Goal: Task Accomplishment & Management: Manage account settings

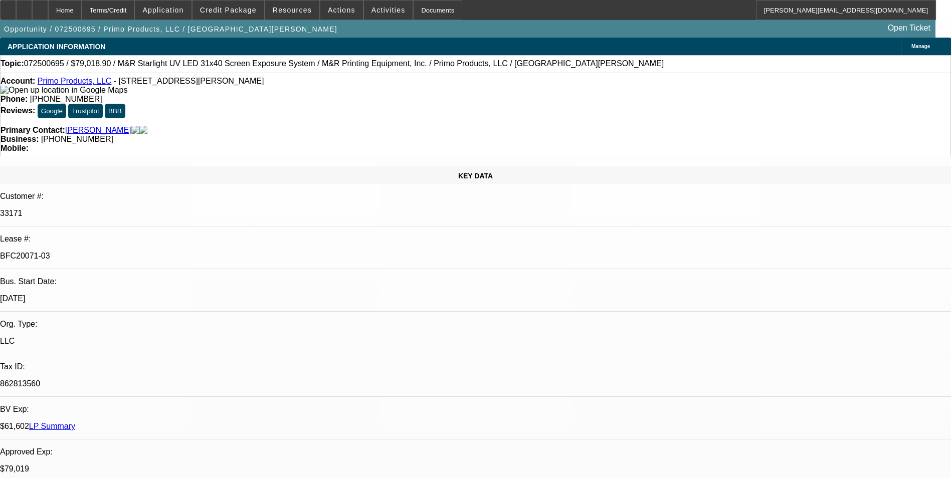
select select "0"
select select "2"
select select "0.1"
select select "0"
select select "2"
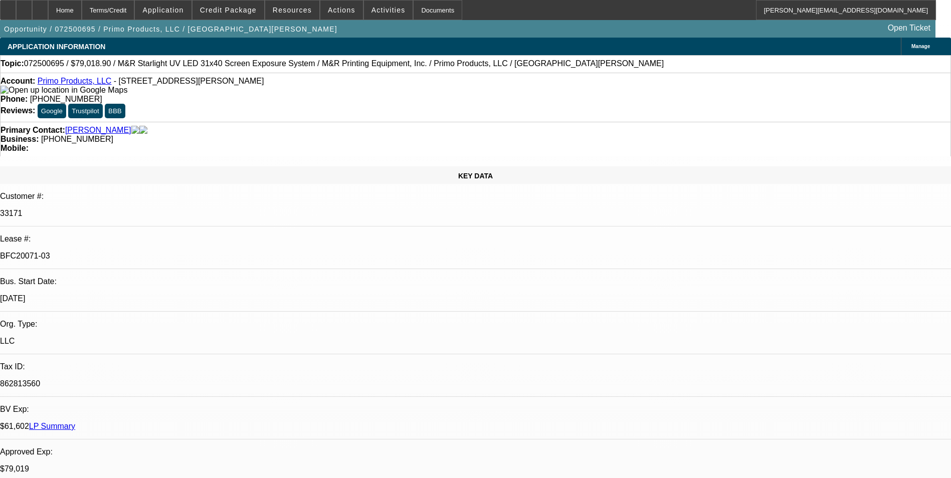
select select "0.1"
select select "0"
select select "2"
select select "0.1"
select select "0"
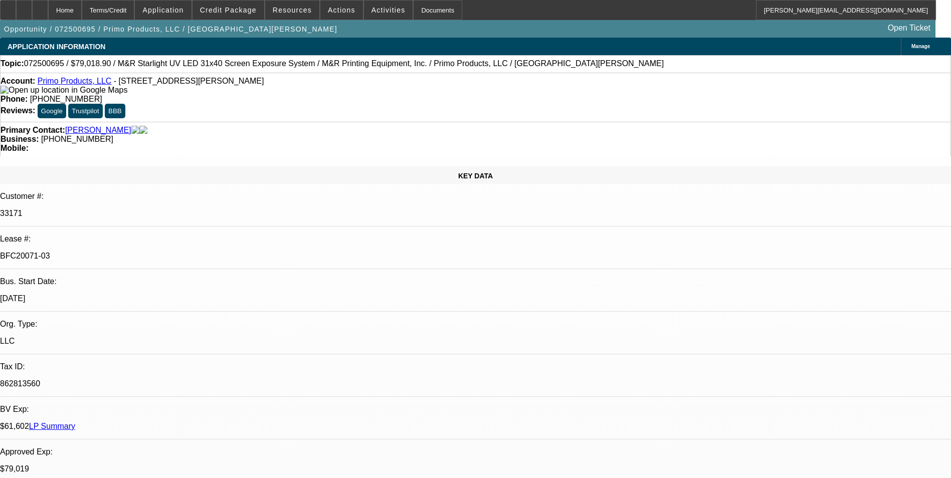
select select "2"
select select "0.1"
select select "1"
select select "2"
select select "4"
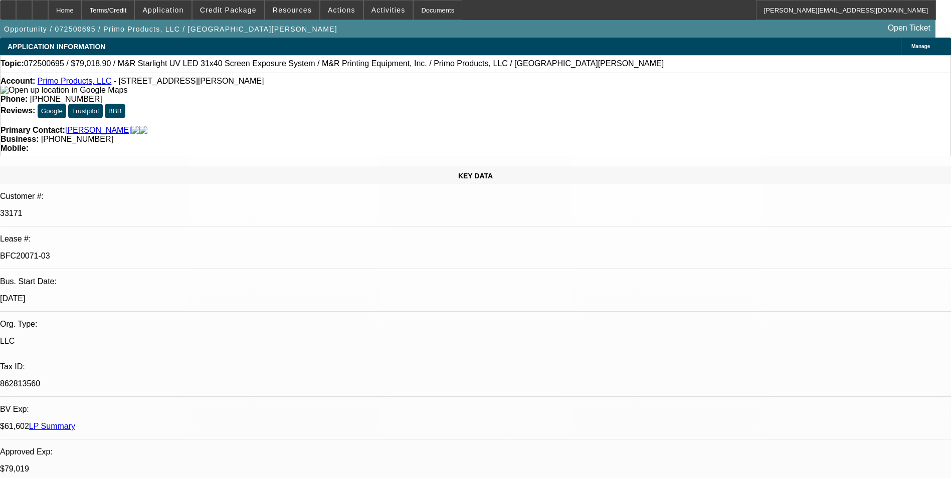
select select "1"
select select "2"
select select "4"
select select "1"
select select "2"
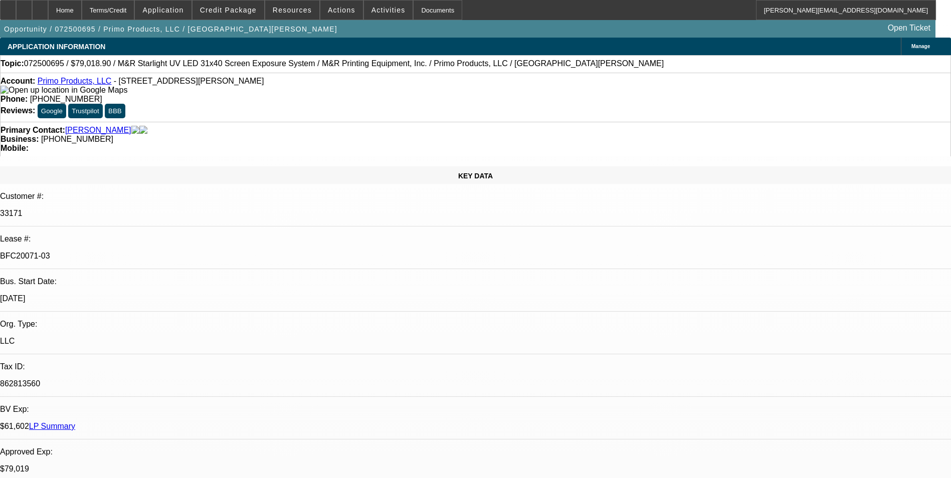
select select "4"
select select "1"
select select "2"
select select "4"
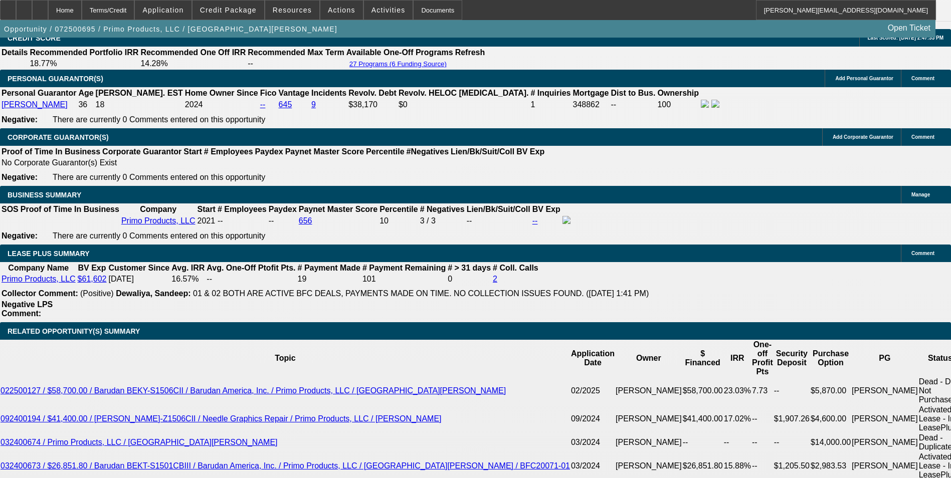
scroll to position [1505, 0]
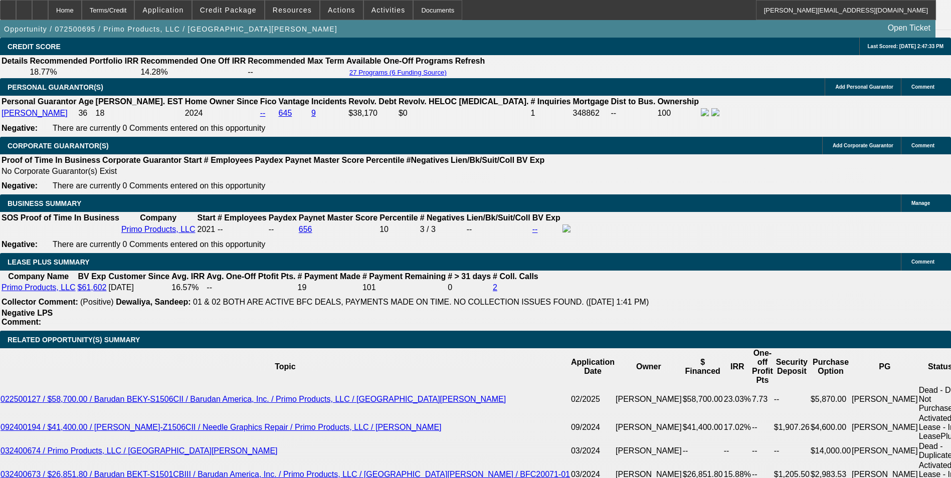
select select "0"
select select "2"
select select "0.1"
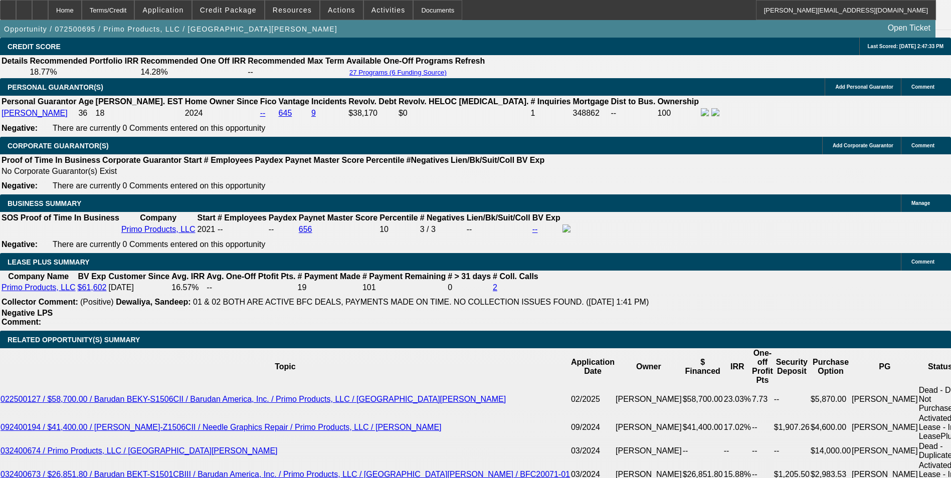
select select "4"
select select "0"
select select "2"
select select "0.1"
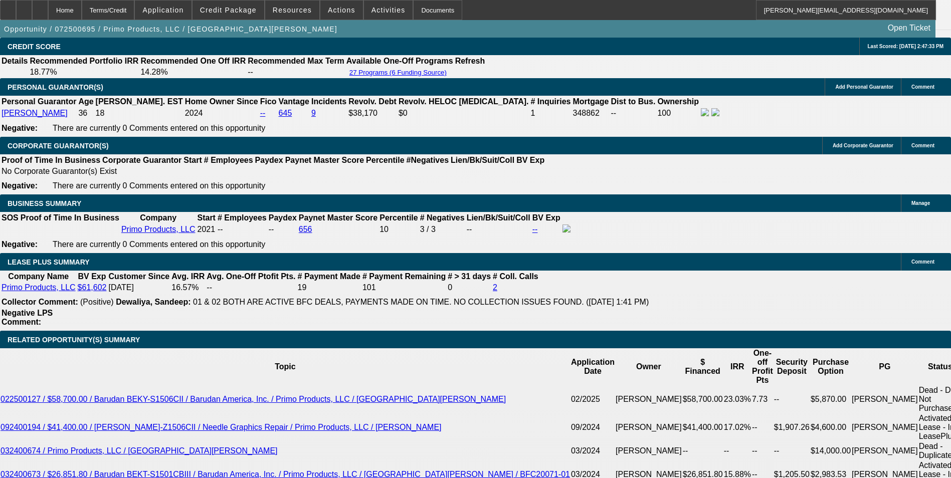
select select "4"
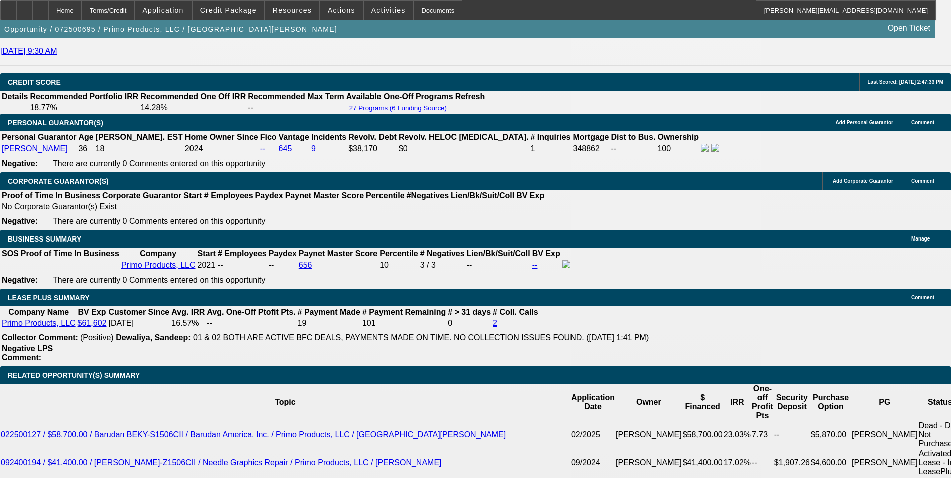
scroll to position [1454, 0]
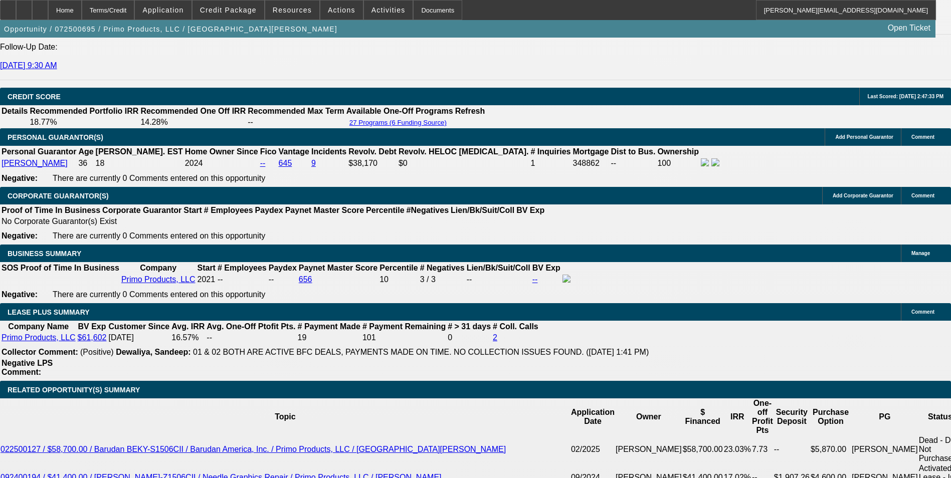
select select "0"
select select "2"
select select "0.1"
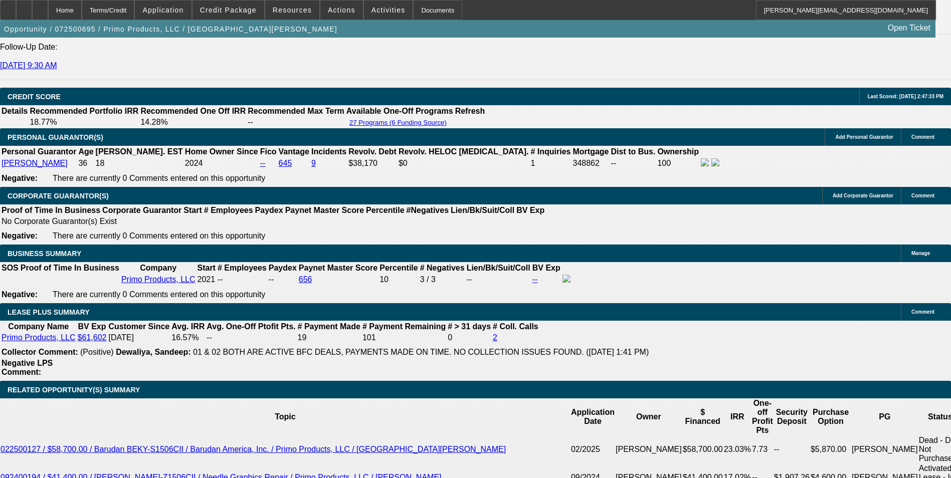
select select "4"
select select "0"
select select "2"
select select "0.1"
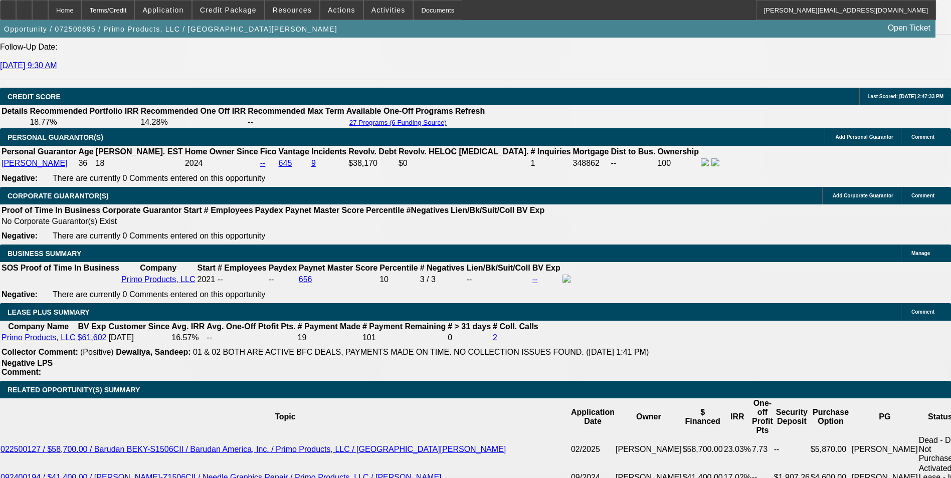
select select "4"
select select "0"
select select "2"
select select "0.1"
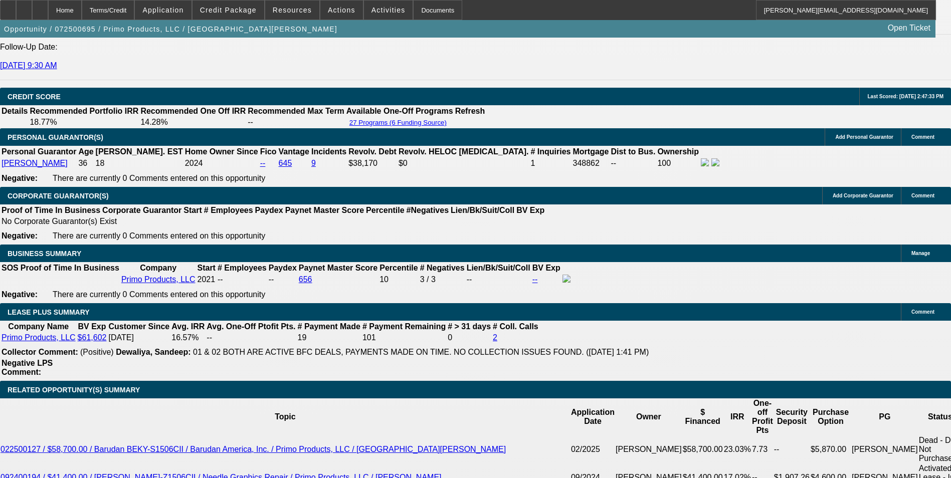
select select "4"
select select "0"
select select "2"
select select "0.1"
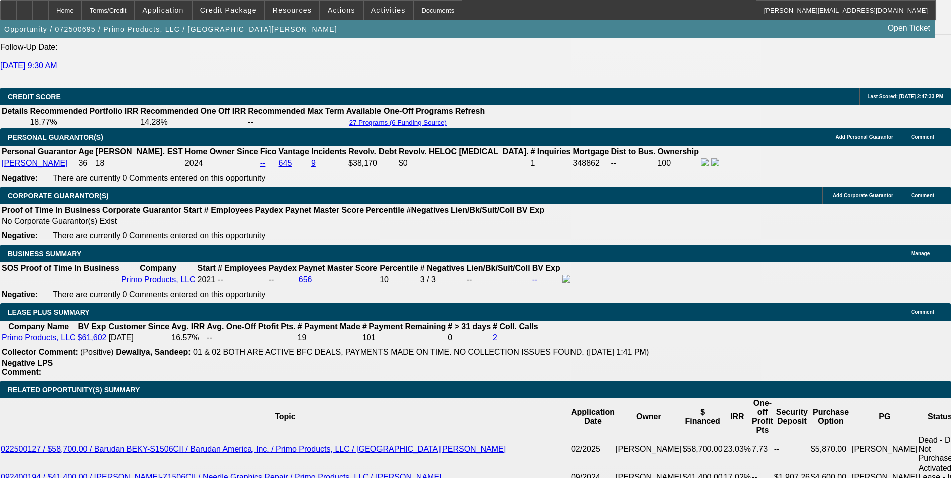
select select "4"
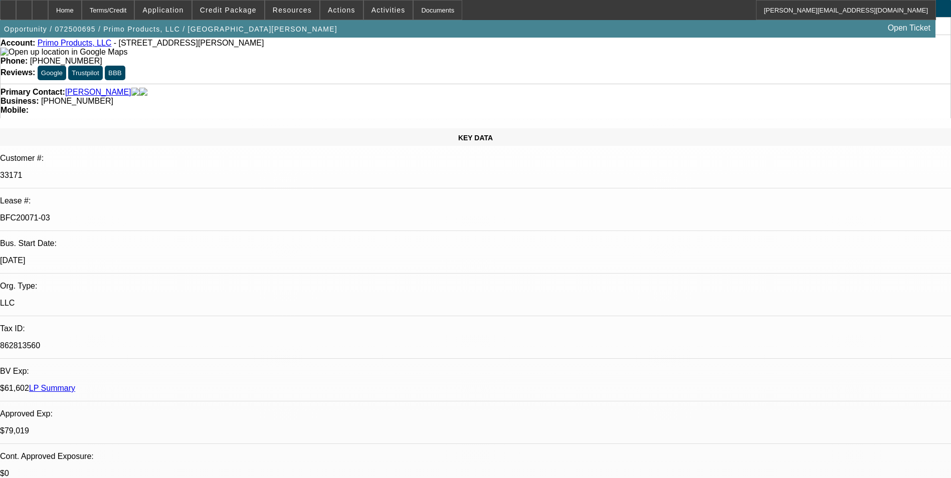
scroll to position [0, 0]
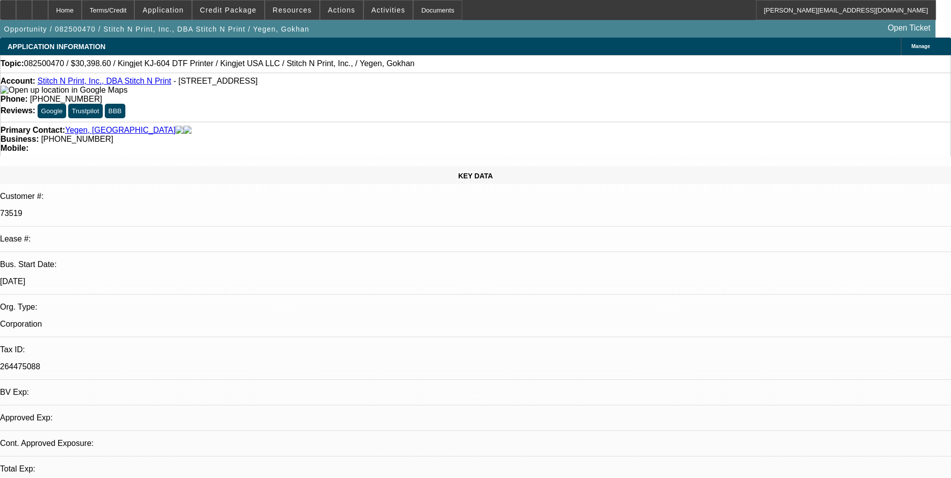
select select "0"
select select "2"
select select "0"
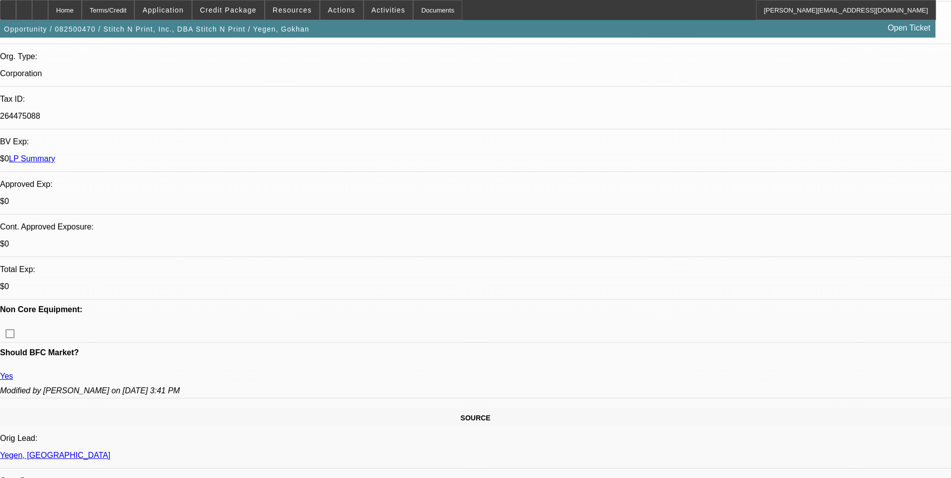
select select "1"
select select "2"
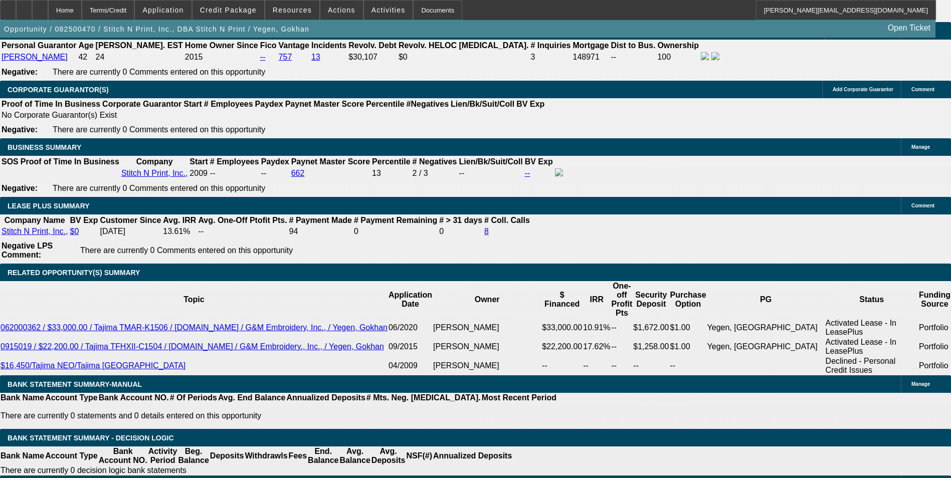
scroll to position [1655, 0]
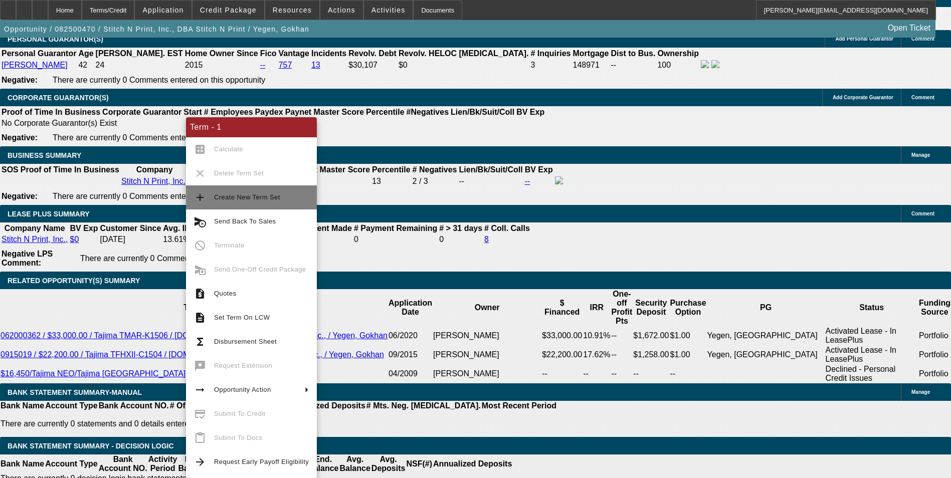
click at [263, 199] on span "Create New Term Set" at bounding box center [247, 198] width 66 height 8
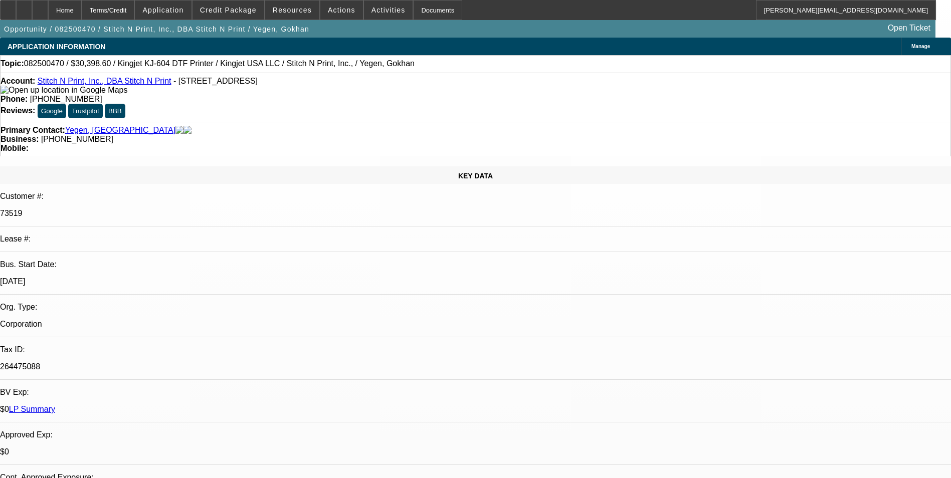
select select "0"
select select "2"
select select "0"
select select "2"
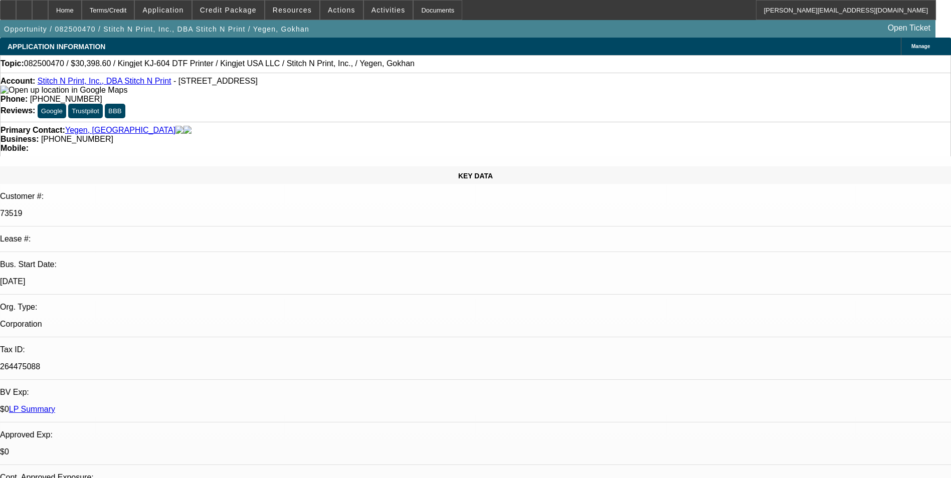
select select "0"
select select "2"
select select "0"
select select "2"
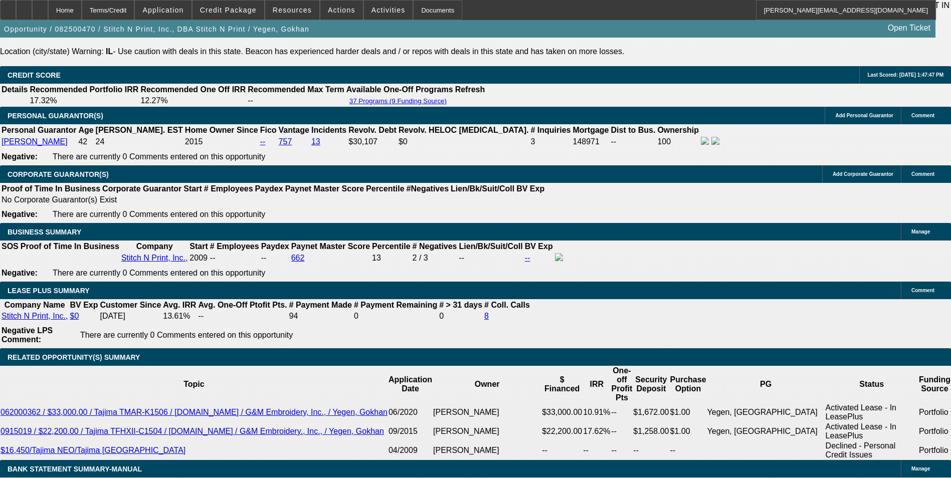
scroll to position [1705, 0]
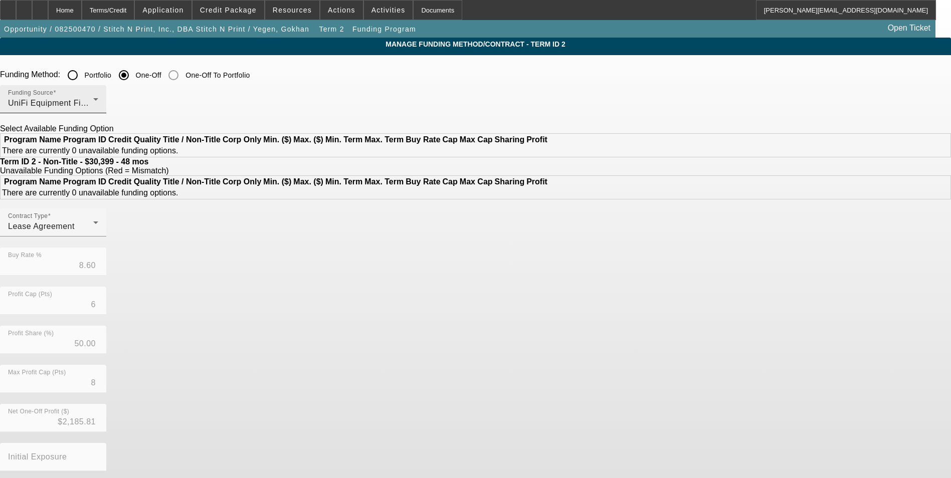
click at [93, 104] on div "UniFi Equipment Finance, Inc." at bounding box center [50, 103] width 85 height 12
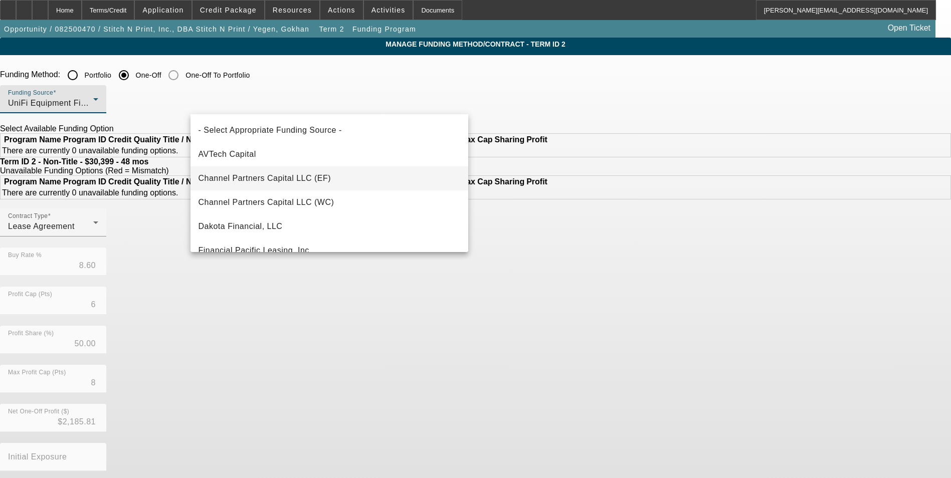
click at [313, 178] on span "Channel Partners Capital LLC (EF)" at bounding box center [265, 179] width 133 height 12
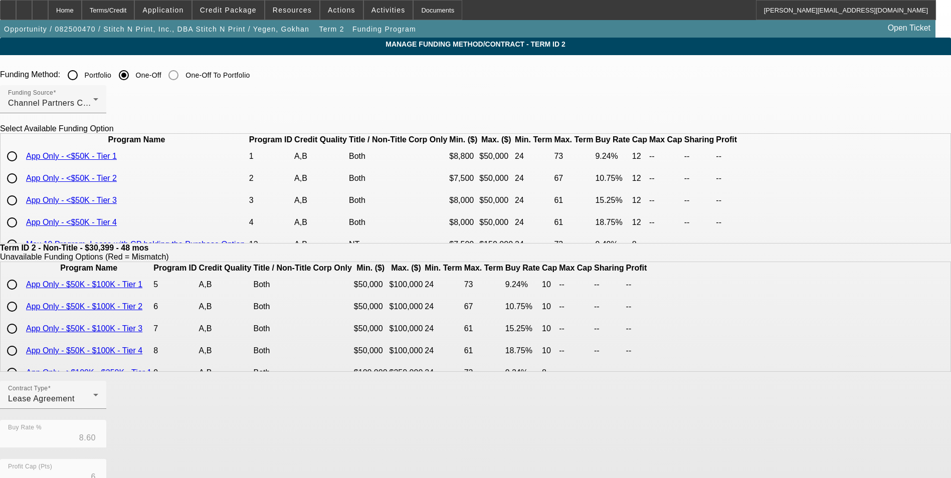
click at [22, 167] on input "radio" at bounding box center [12, 156] width 20 height 20
radio input "true"
type input "9.24"
type input "12"
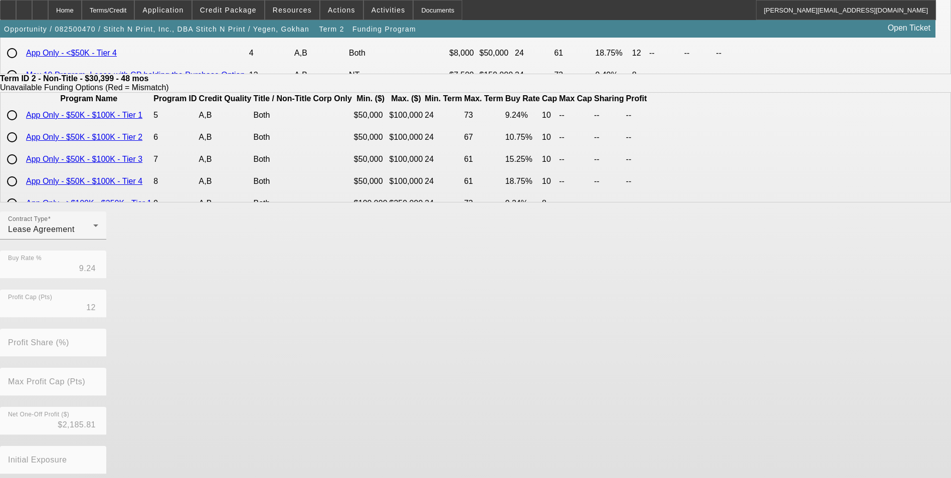
scroll to position [215, 0]
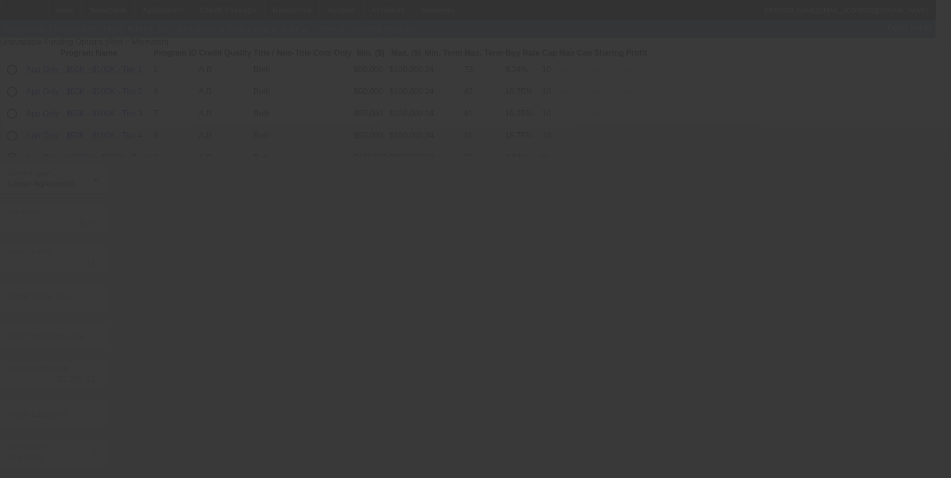
type input "8.60"
type input "6"
type input "50.00"
type input "8"
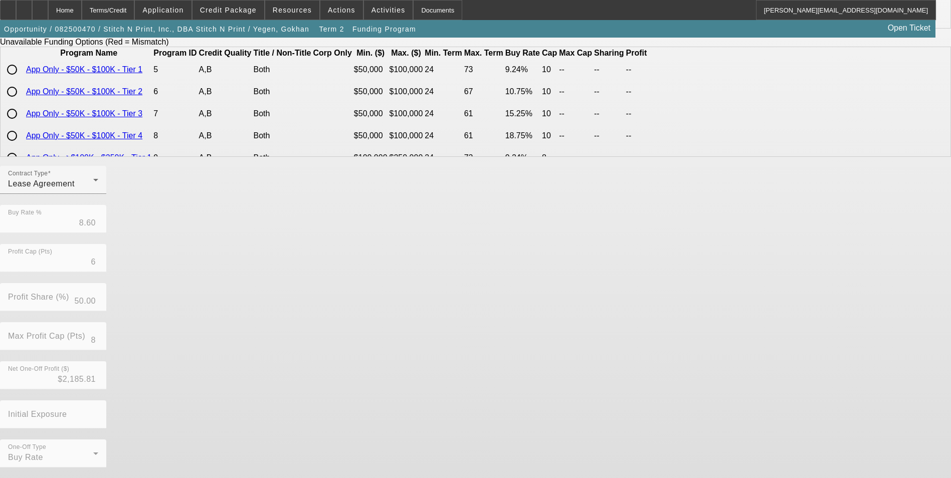
scroll to position [0, 0]
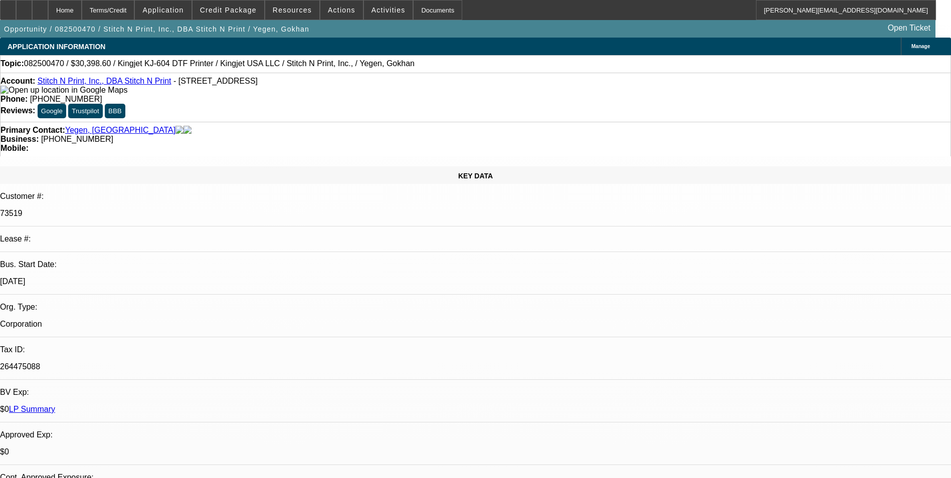
select select "0"
select select "2"
select select "0"
select select "2"
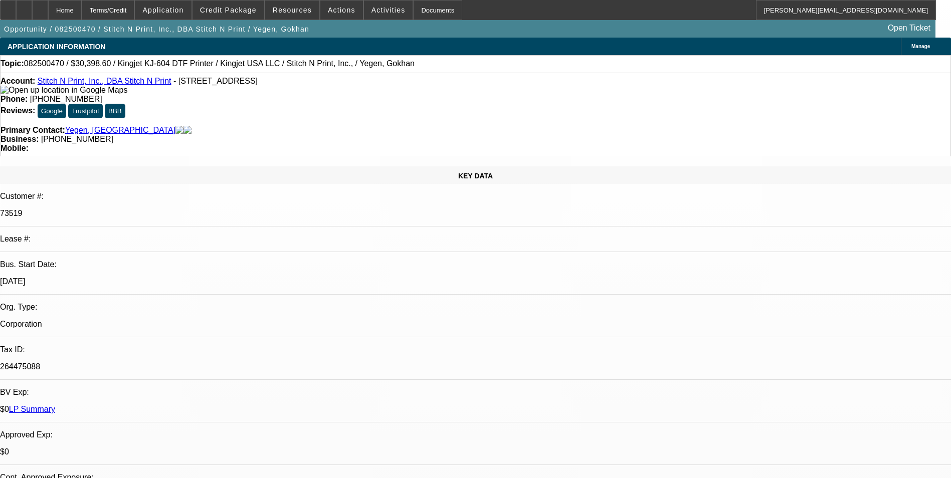
select select "0"
select select "2"
select select "0"
select select "2"
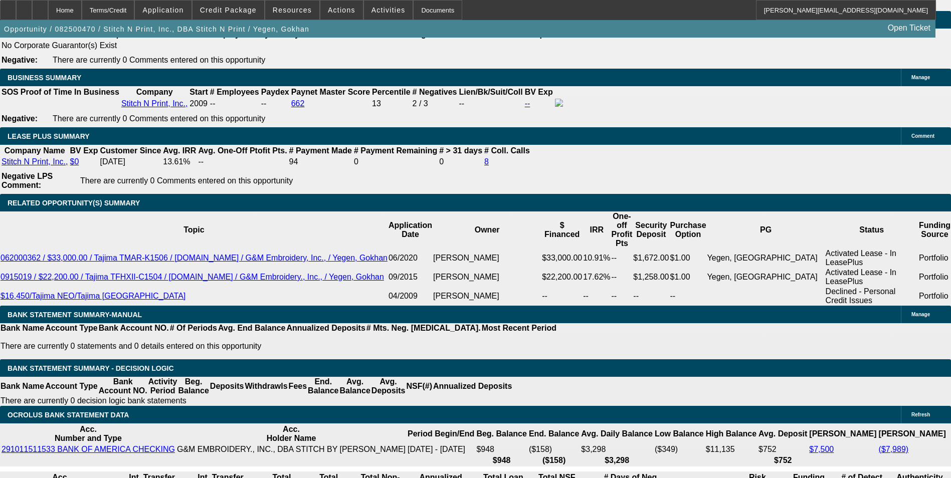
scroll to position [1755, 0]
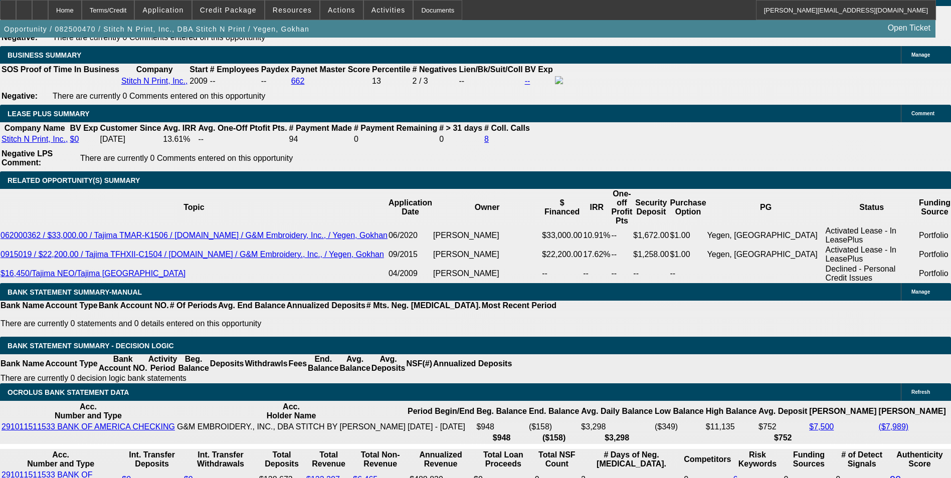
drag, startPoint x: 213, startPoint y: 263, endPoint x: 315, endPoint y: 256, distance: 102.5
type input "UNKNOWN"
type input "12."
type input "$1,292.64"
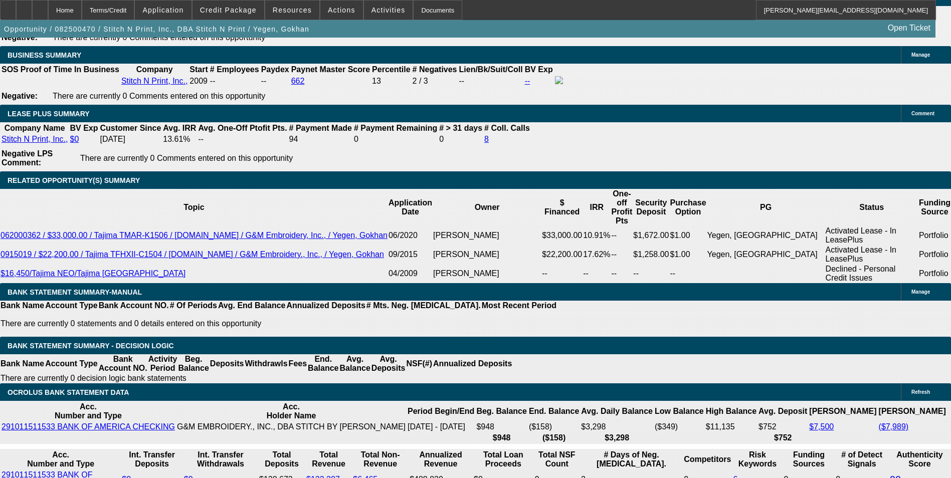
type input "$646.32"
type input "$1,601.02"
type input "$800.51"
type input "12.4"
type input "$1,612.98"
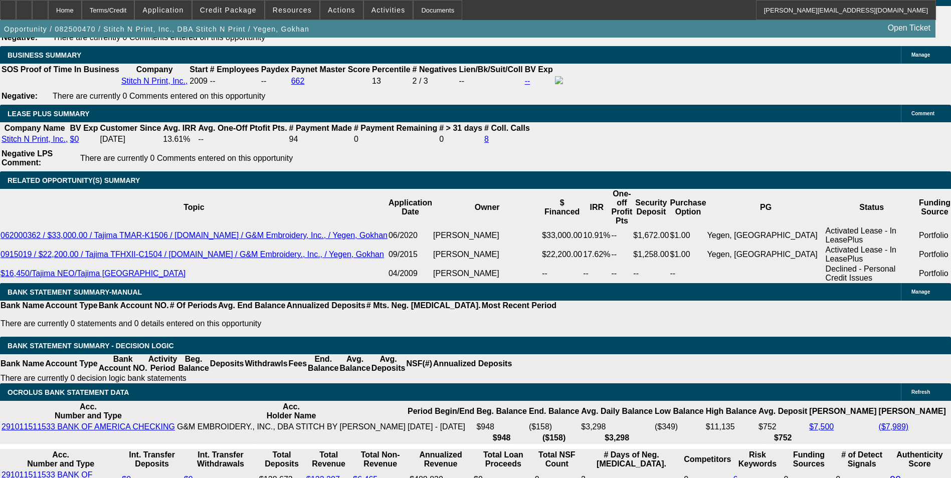
type input "$806.49"
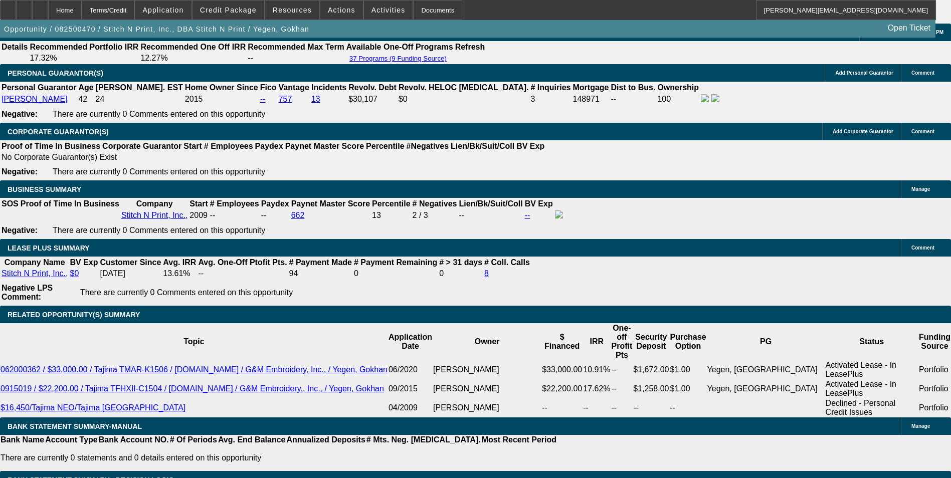
scroll to position [1555, 0]
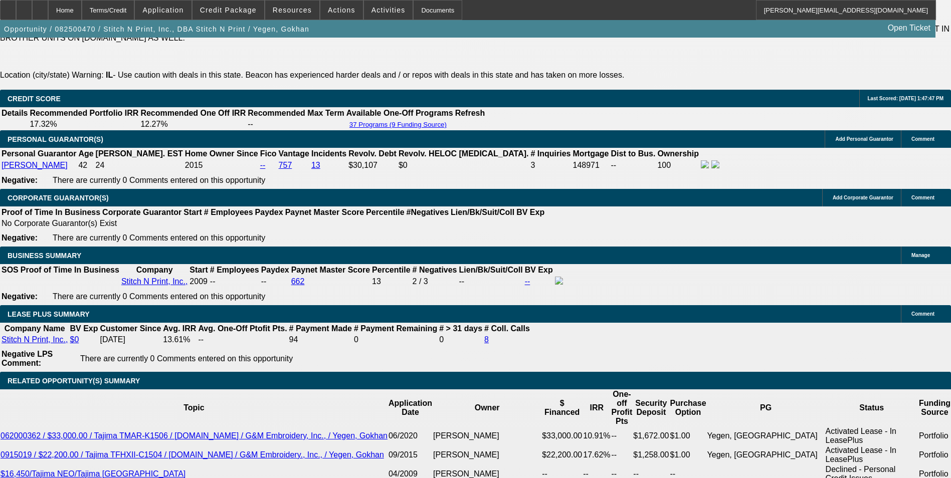
type input "12.4"
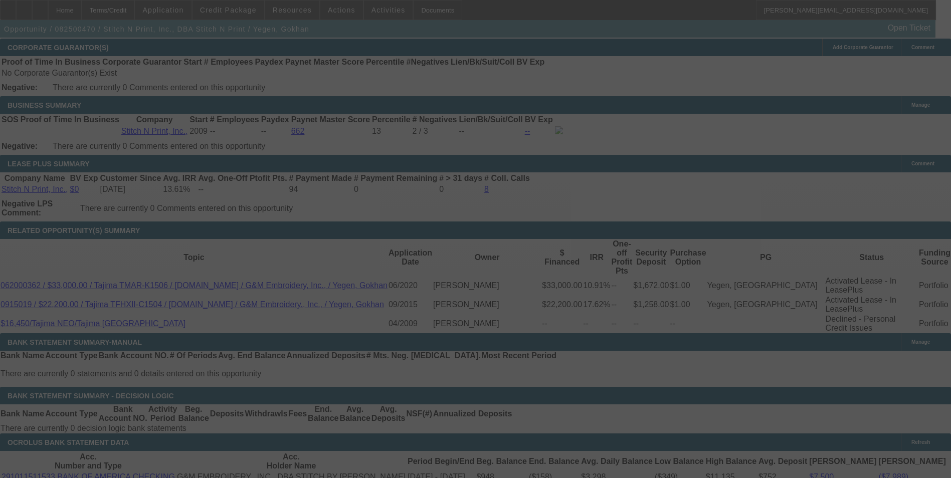
scroll to position [1755, 0]
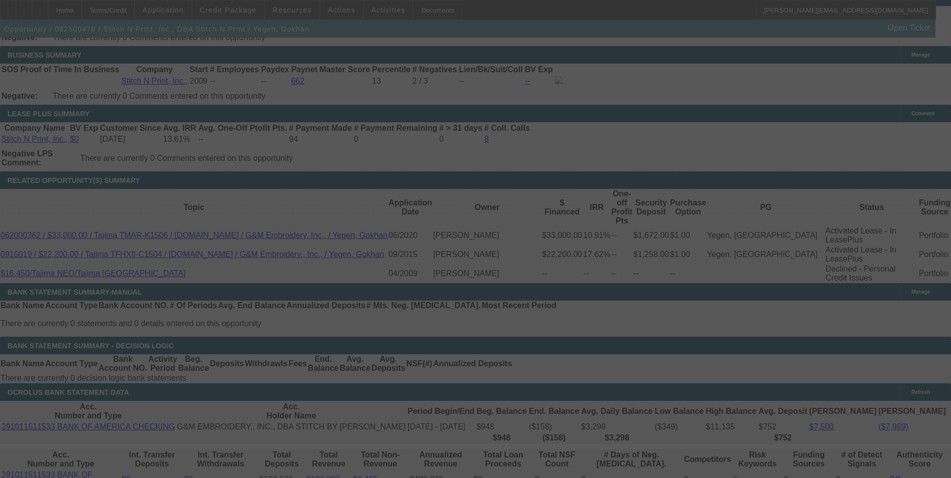
select select "0"
select select "2"
select select "0"
select select "2"
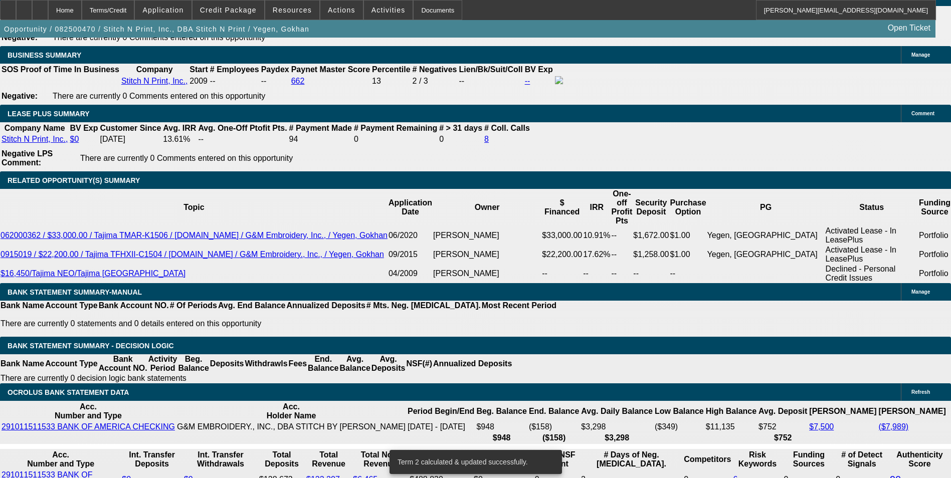
scroll to position [1744, 0]
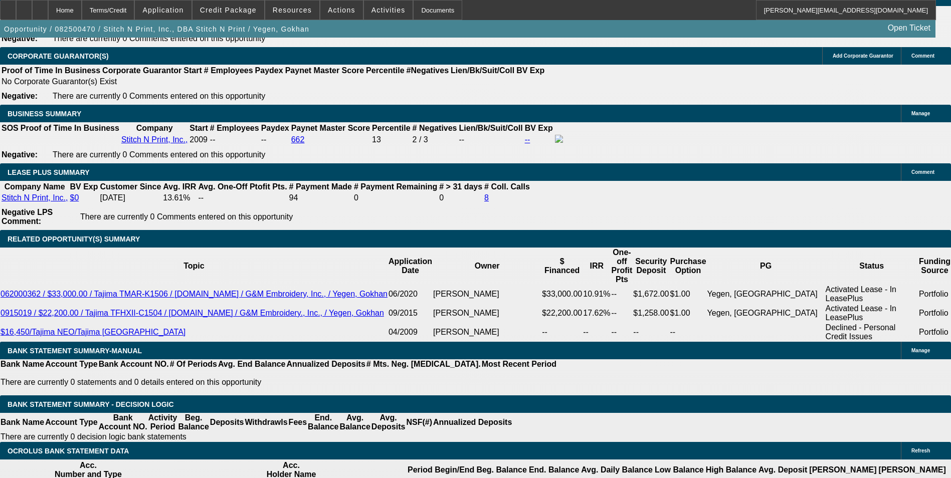
scroll to position [1543, 0]
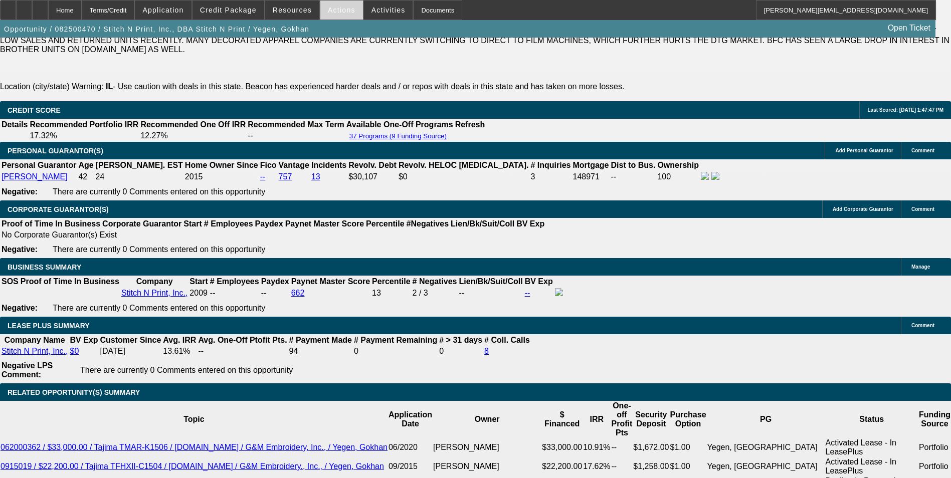
click at [345, 11] on span "Actions" at bounding box center [342, 10] width 28 height 8
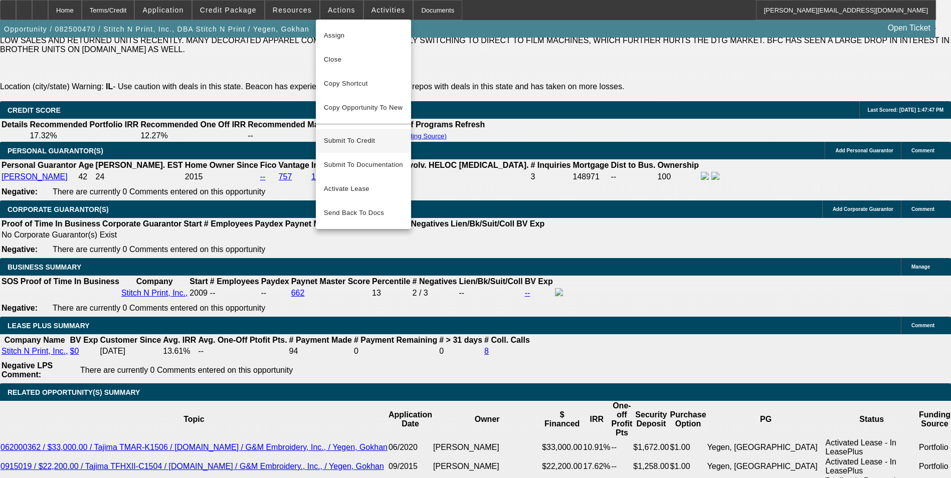
click at [372, 135] on span "Submit To Credit" at bounding box center [363, 141] width 79 height 12
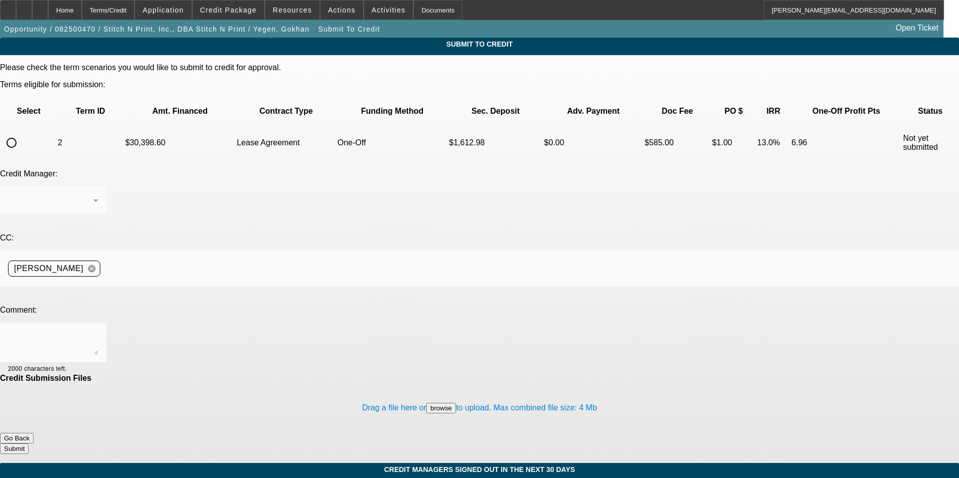
click at [22, 133] on input "radio" at bounding box center [12, 143] width 20 height 20
radio input "true"
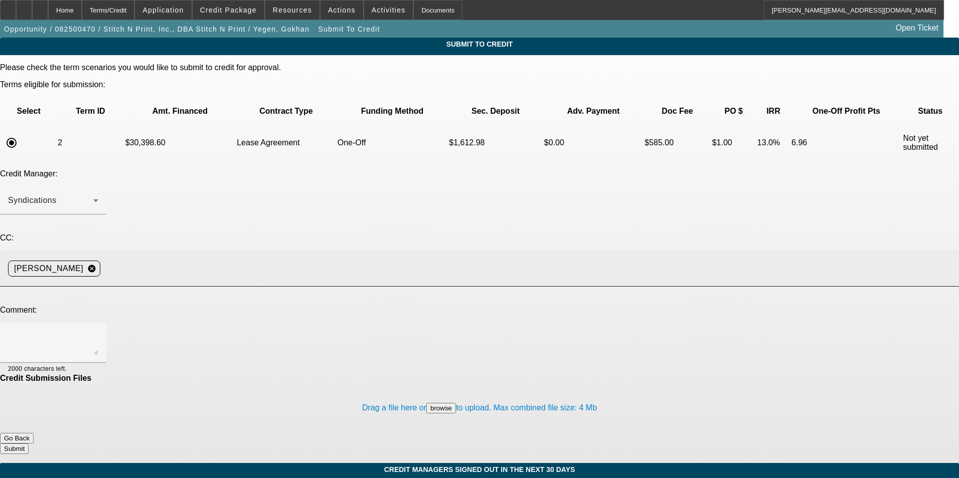
click at [271, 259] on input at bounding box center [525, 269] width 843 height 20
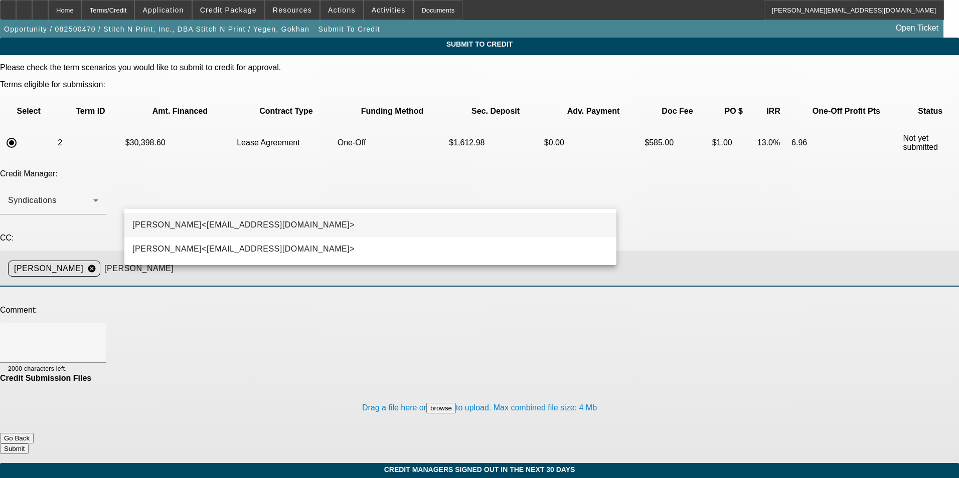
type input "zach"
click at [249, 225] on span "Zachary Heyd<ZHeyd@beaconfunding.com>" at bounding box center [243, 225] width 222 height 12
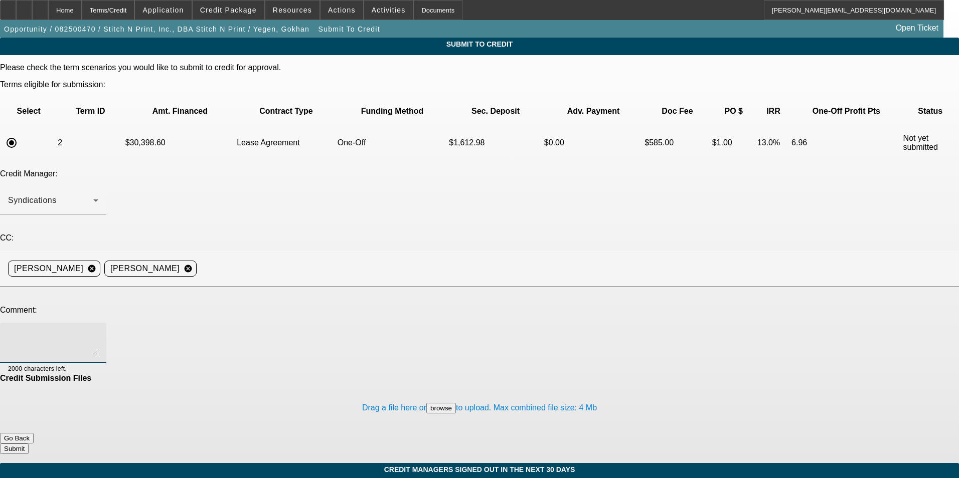
click at [98, 331] on textarea at bounding box center [53, 343] width 90 height 24
type textarea "Zach - here is the term set for CP as mentioned. Thanks"
click at [29, 444] on button "Submit" at bounding box center [14, 449] width 29 height 11
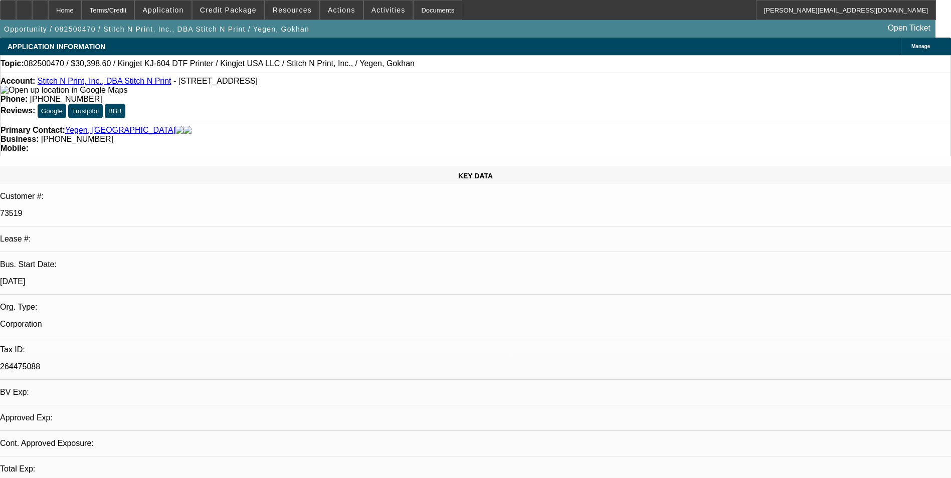
select select "0"
select select "2"
select select "0"
select select "2"
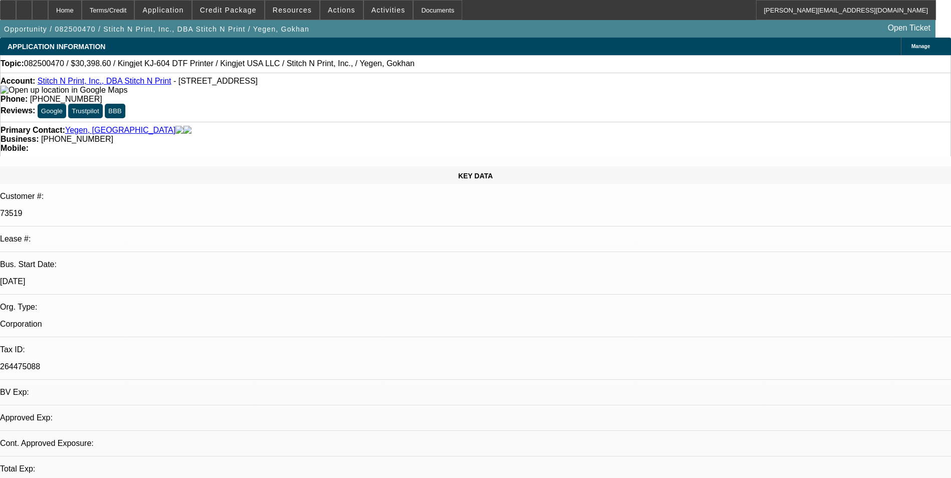
select select "0"
select select "2"
select select "0"
select select "2"
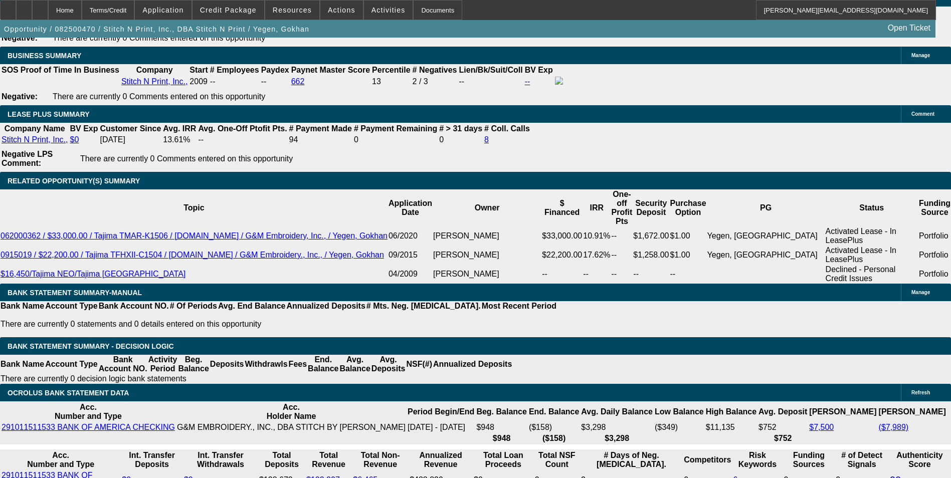
scroll to position [1755, 0]
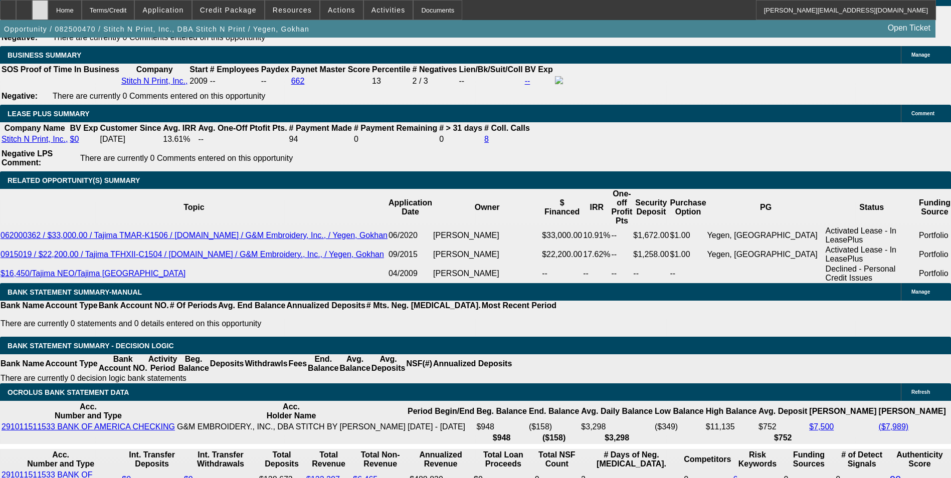
click at [48, 16] on div at bounding box center [40, 10] width 16 height 20
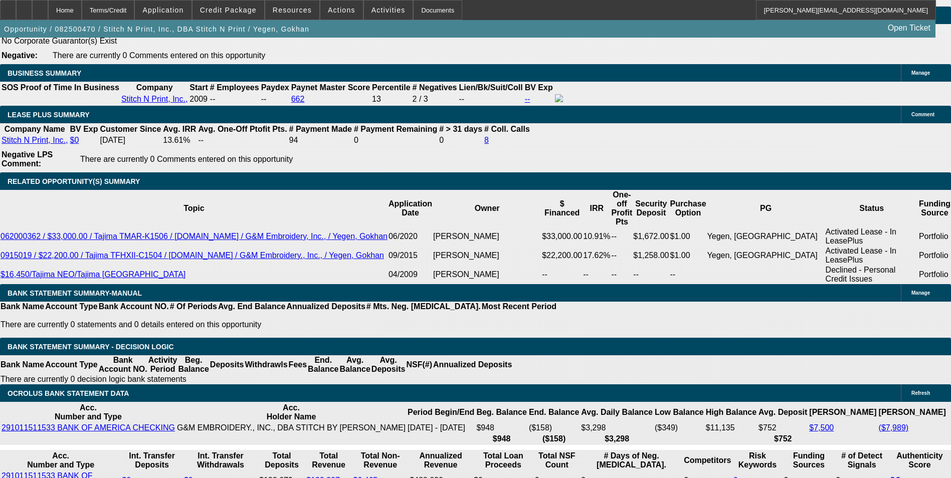
select select "0"
select select "2"
select select "0"
select select "2"
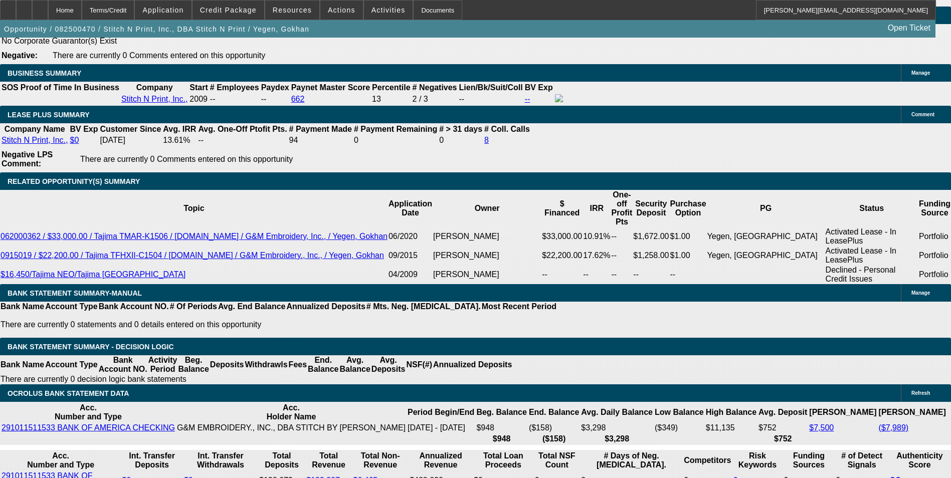
select select "0"
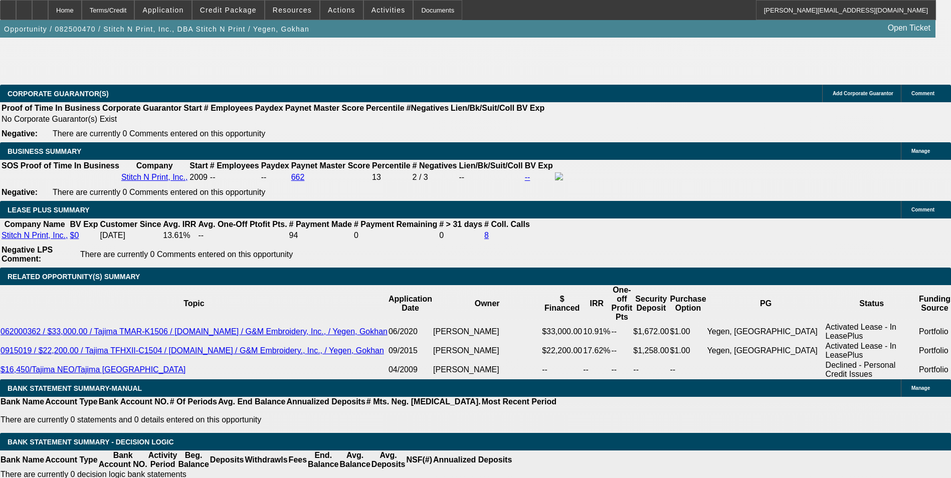
select select "1"
select select "2"
select select "1"
select select "2"
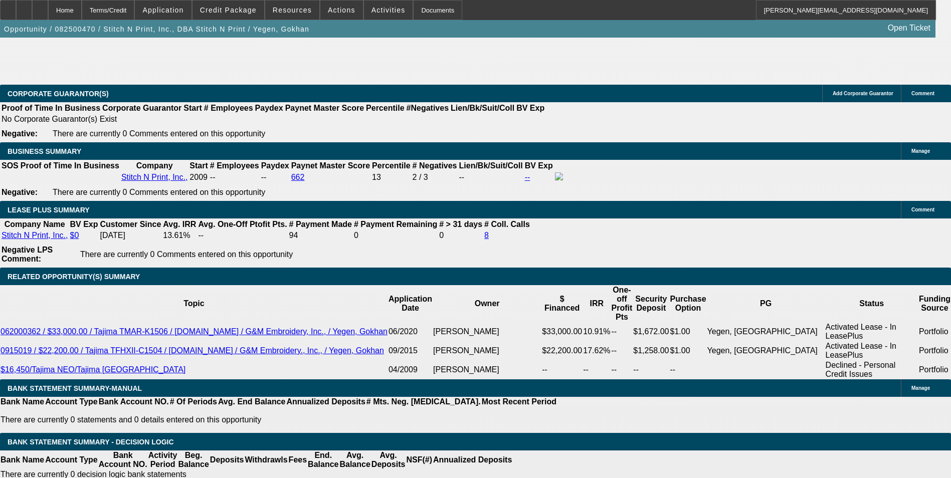
select select "2"
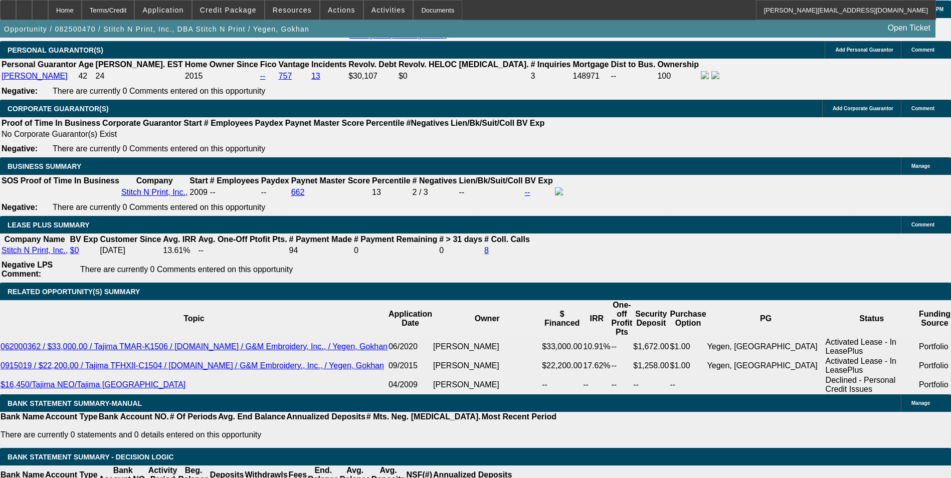
scroll to position [1644, 0]
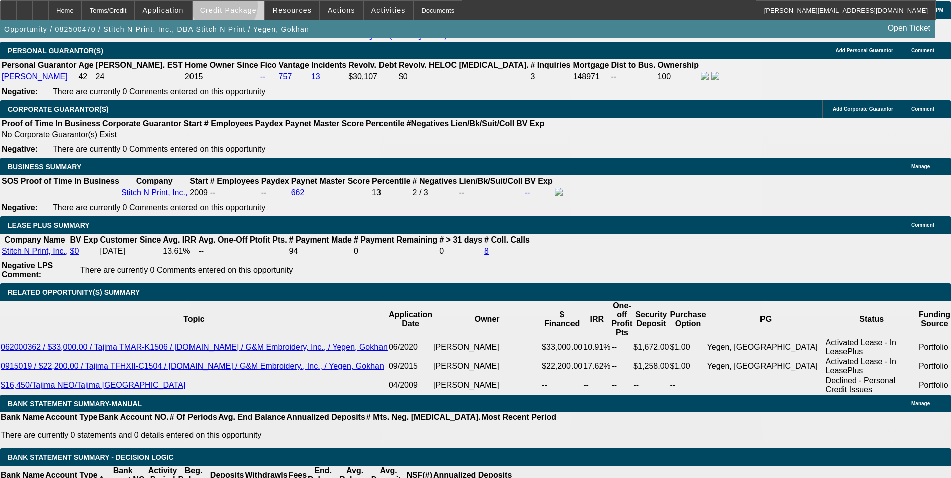
click at [240, 8] on span "Credit Package" at bounding box center [228, 10] width 57 height 8
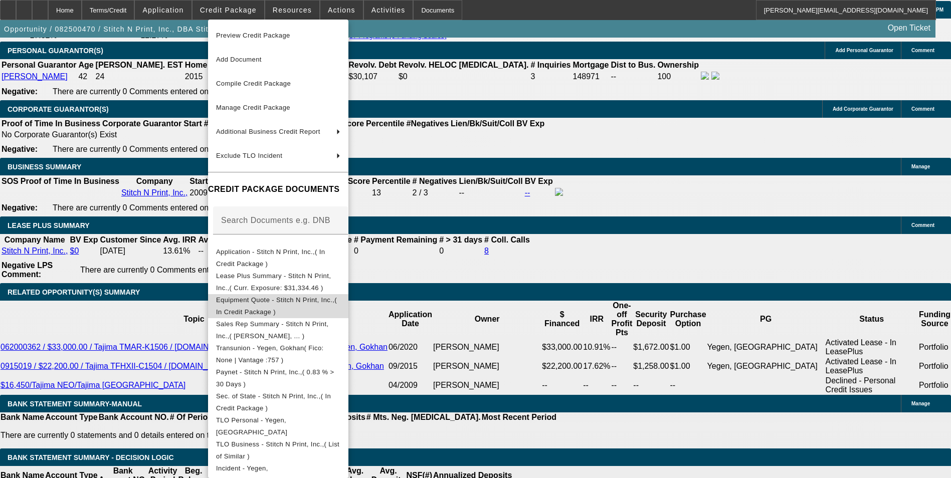
click at [293, 302] on span "Equipment Quote - Stitch N Print, Inc.,( In Credit Package )" at bounding box center [276, 306] width 121 height 20
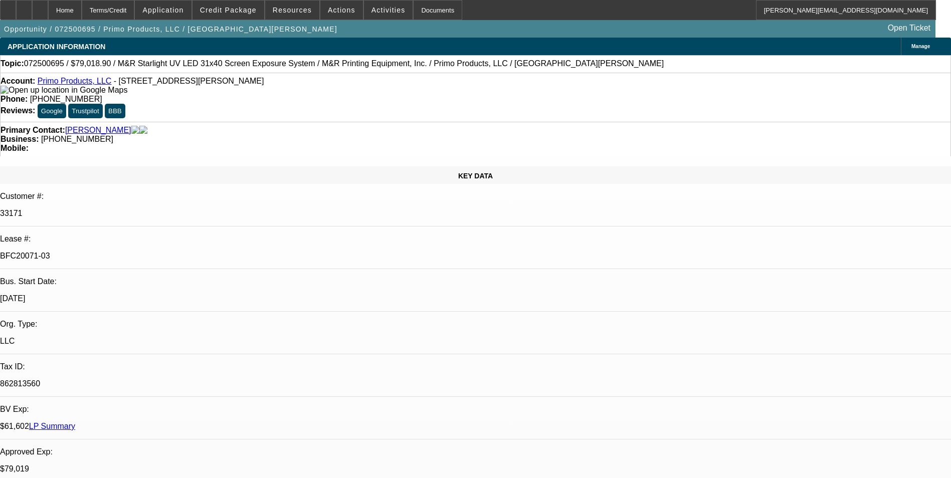
select select "0"
select select "2"
select select "0.1"
select select "4"
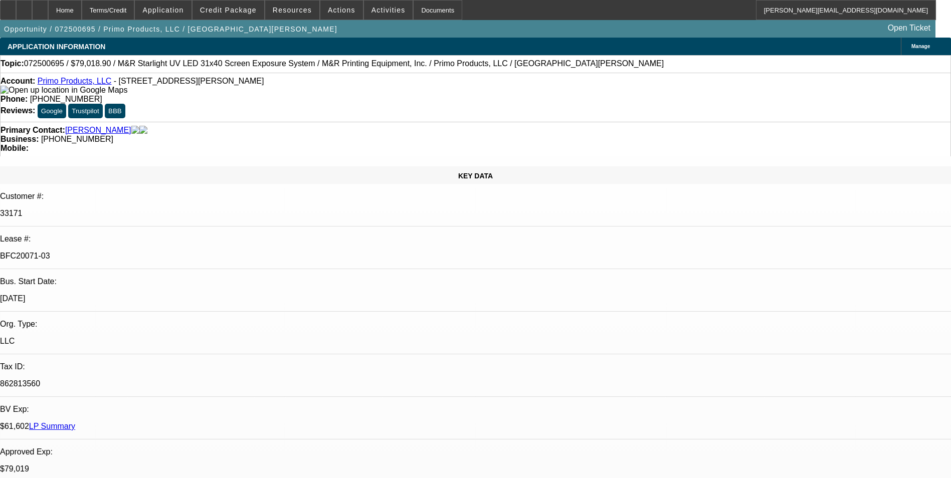
select select "0"
select select "2"
select select "0.1"
select select "4"
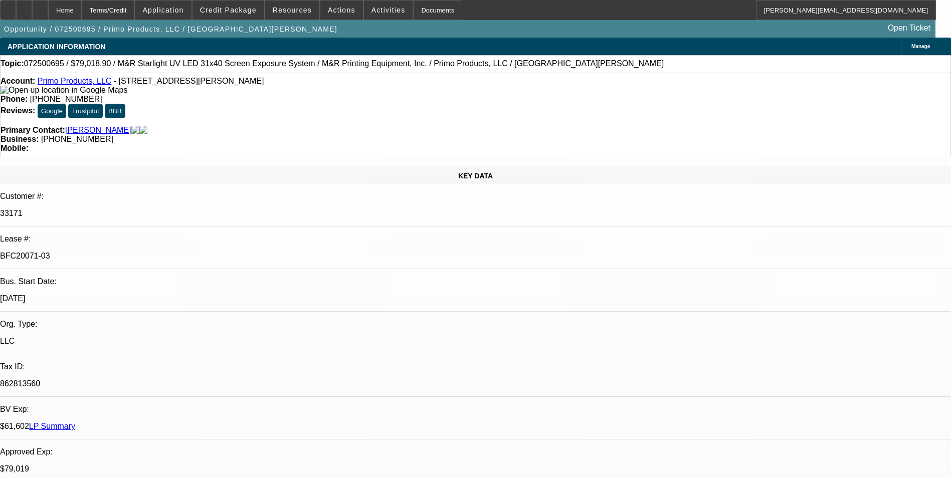
select select "0"
select select "2"
select select "0.1"
select select "4"
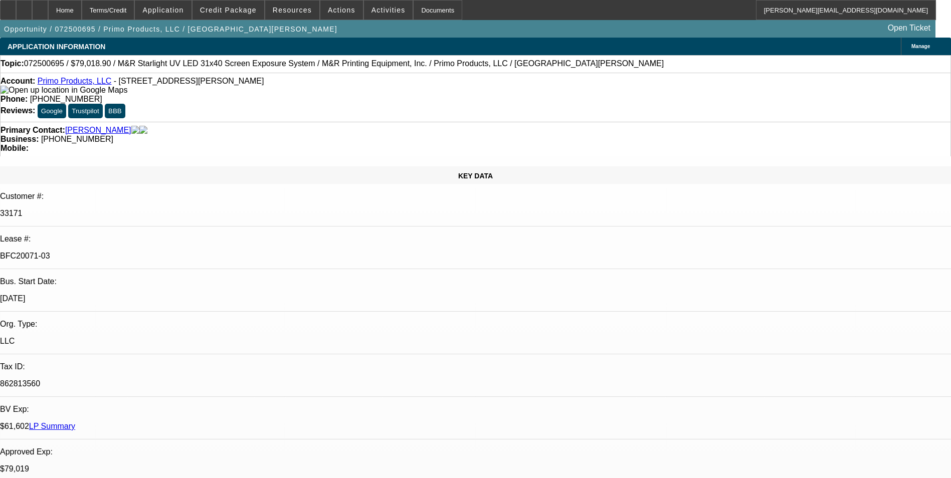
select select "0"
select select "2"
select select "0.1"
select select "4"
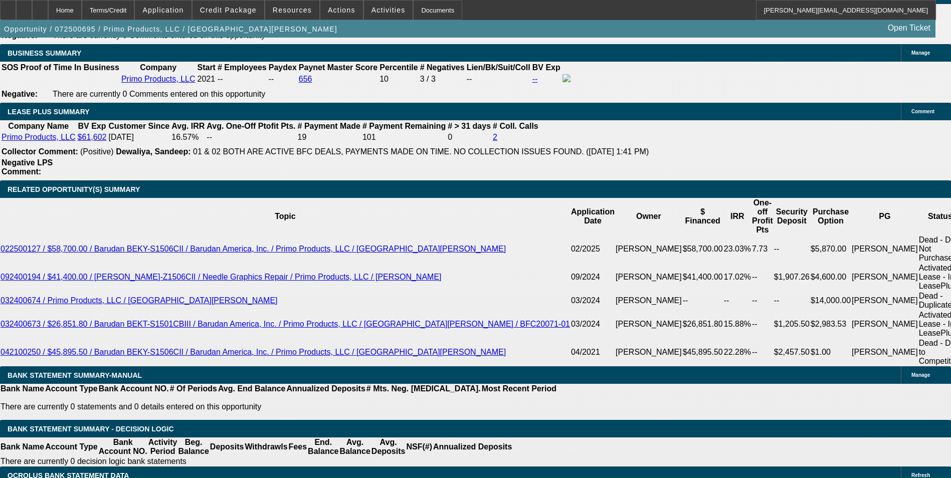
scroll to position [1605, 0]
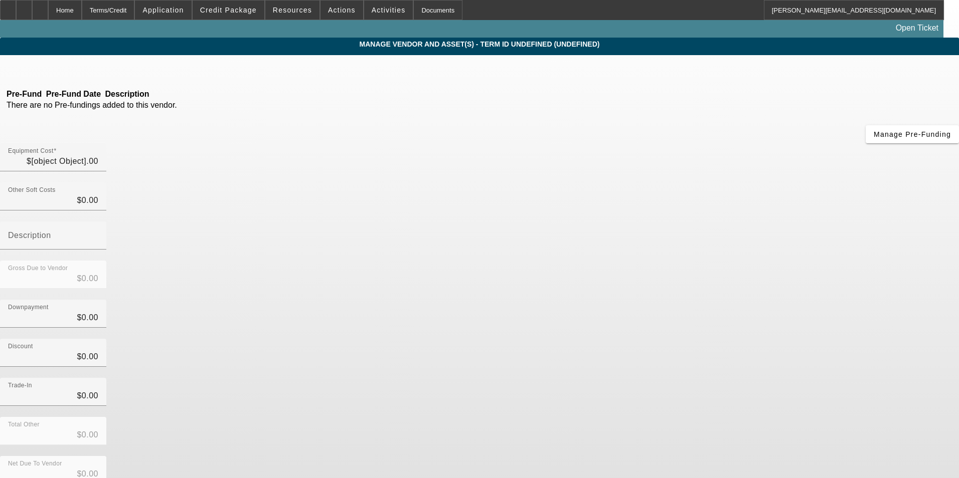
type input "$79,018.90"
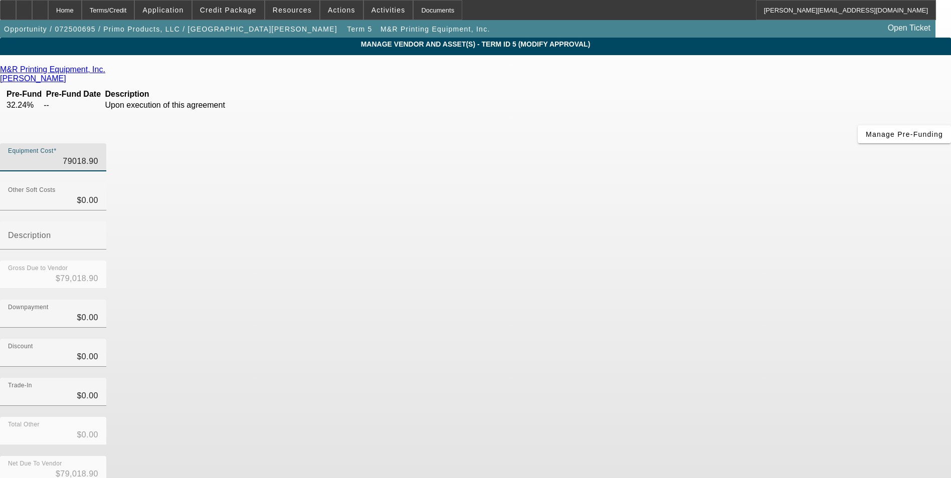
drag, startPoint x: 566, startPoint y: 86, endPoint x: 644, endPoint y: 86, distance: 78.2
click at [644, 143] on div "Equipment Cost 79018.90" at bounding box center [475, 162] width 951 height 39
type input "8"
type input "$8.00"
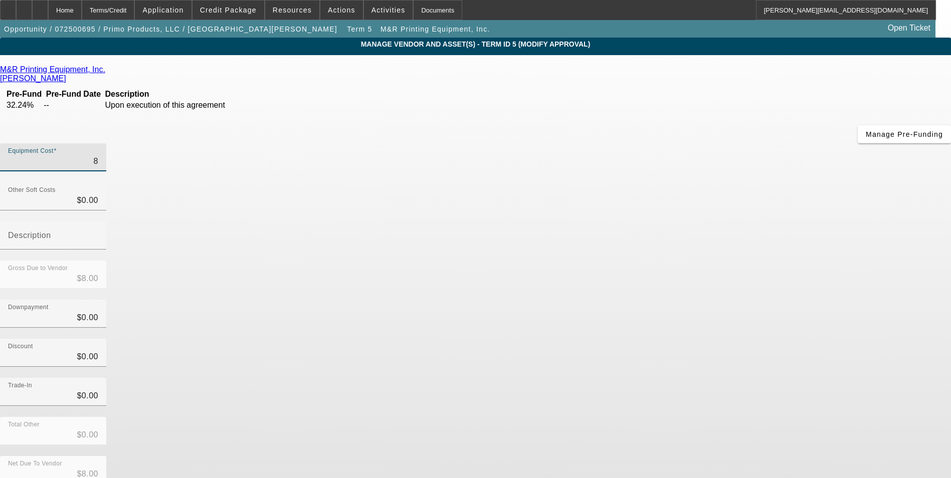
type input "82"
type input "$82.00"
type input "826"
type input "$826.00"
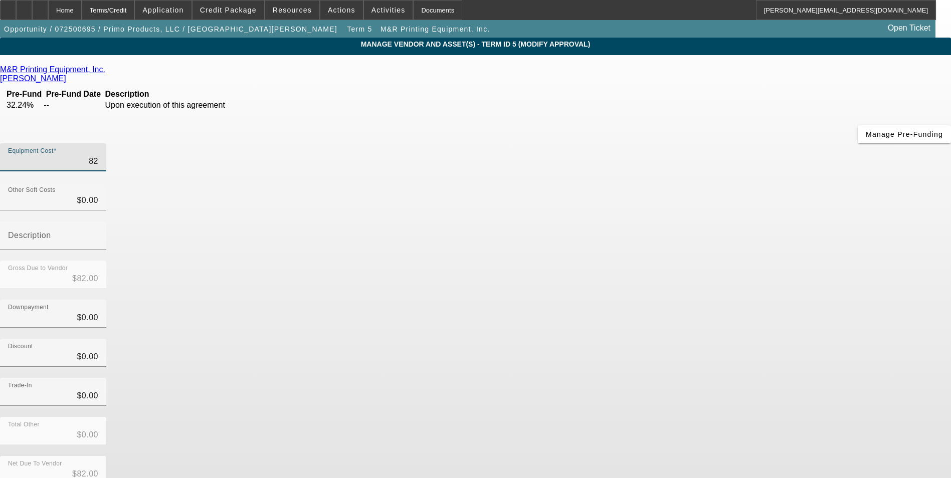
type input "$826.00"
type input "8265"
type input "$8,265.00"
type input "82659"
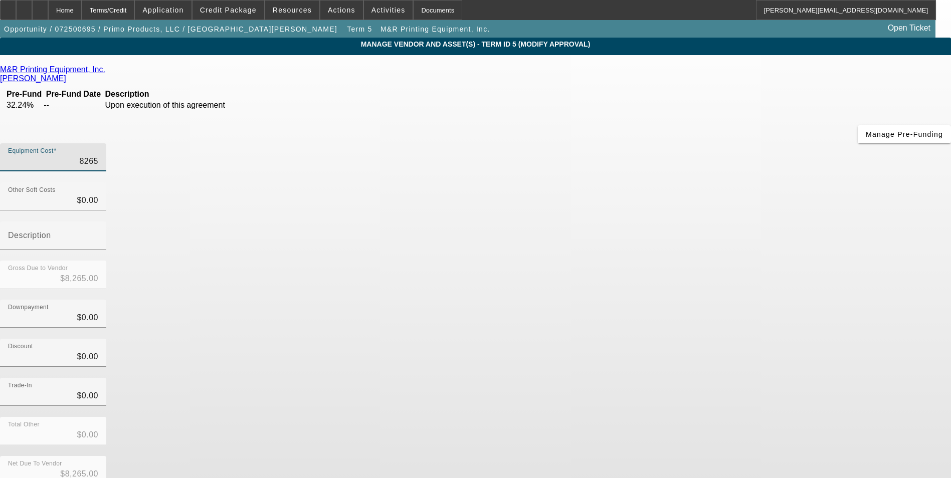
type input "$82,659.00"
type input "82659.1"
type input "$82,659.10"
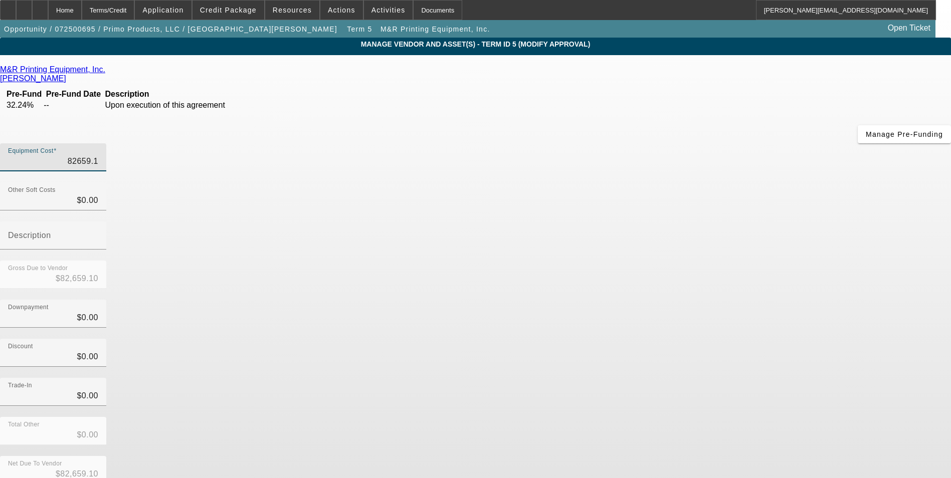
type input "82659.16"
type input "$82,659.16"
click at [687, 339] on div "Discount $0.00" at bounding box center [475, 358] width 951 height 39
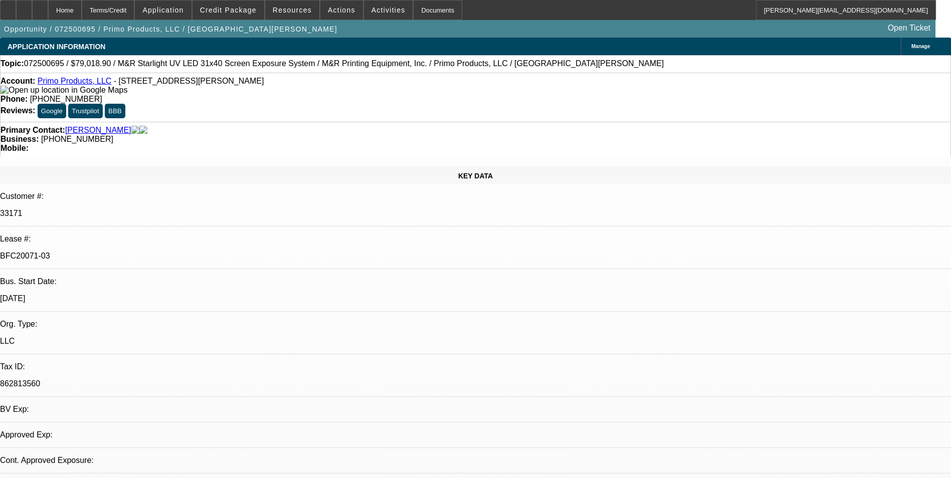
select select "0"
select select "2"
select select "0.1"
select select "4"
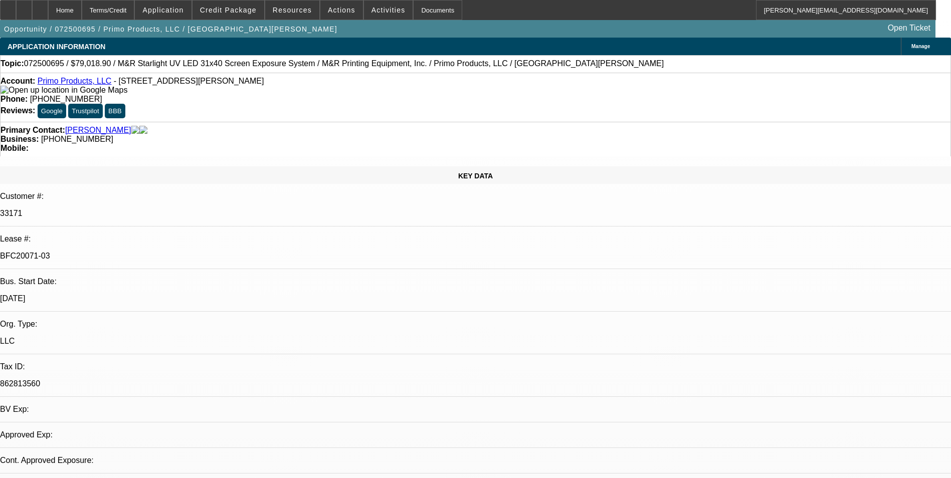
select select "0"
select select "2"
select select "0.1"
select select "4"
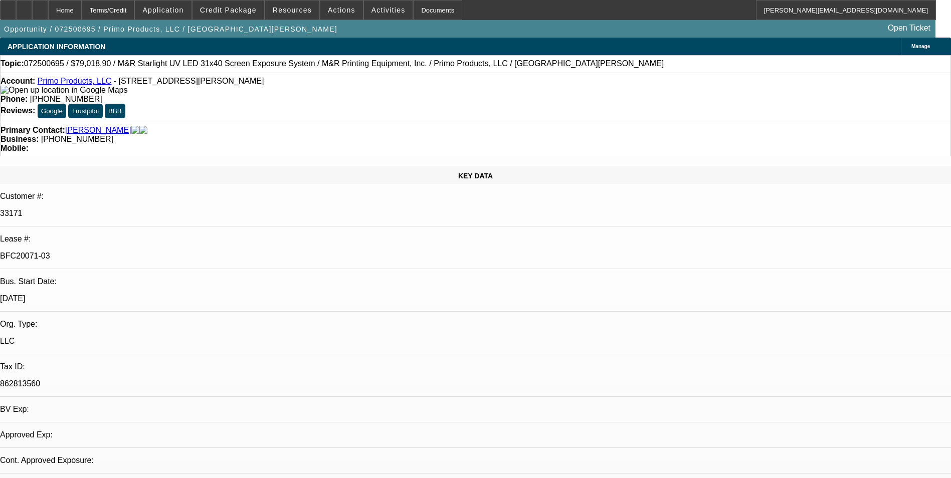
select select "0"
select select "2"
select select "0.1"
select select "4"
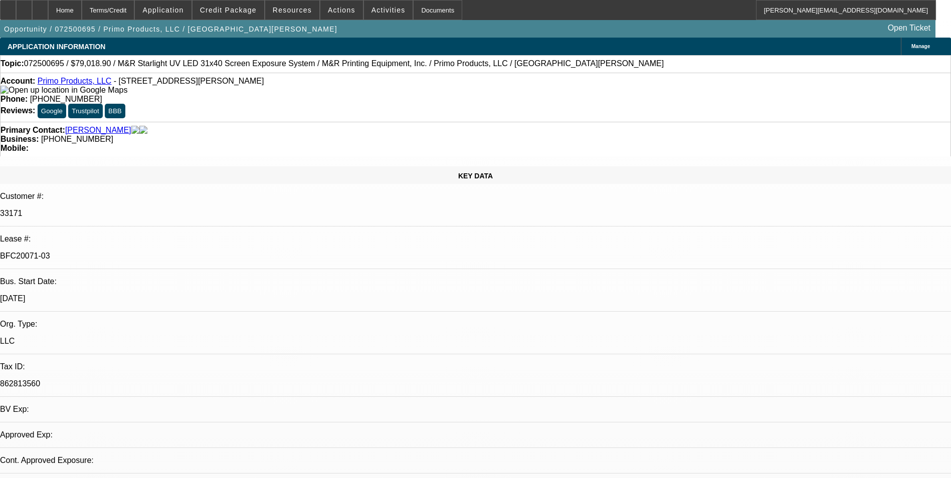
select select "0"
select select "2"
select select "0.1"
select select "4"
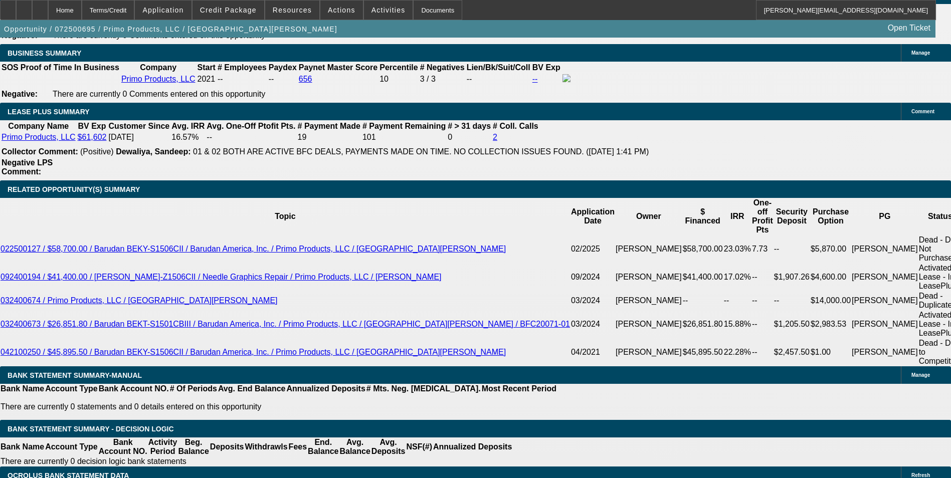
scroll to position [1705, 0]
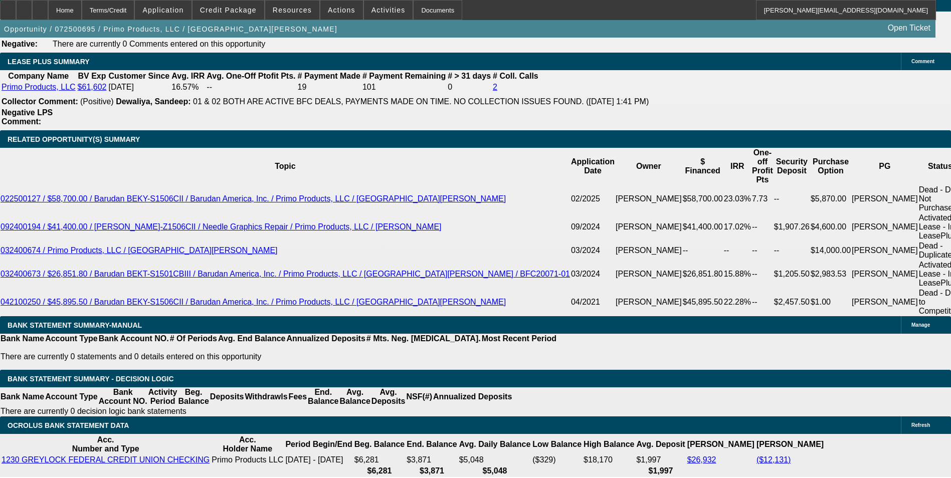
drag, startPoint x: 320, startPoint y: 240, endPoint x: 388, endPoint y: 238, distance: 67.8
type input "UNKNOWN"
type input "60"
type input "$28,810.12"
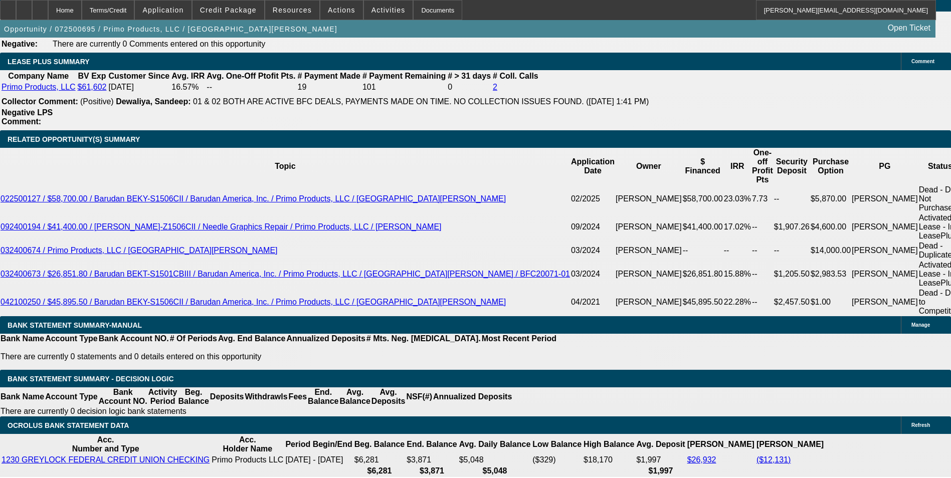
type input "$14,405.06"
type input "$3,974.42"
type input "$1,987.21"
type input "60"
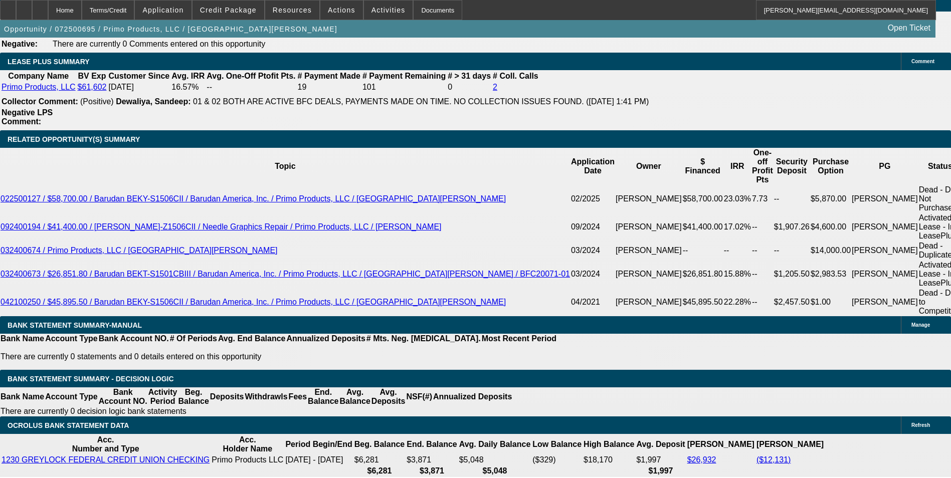
type input "14"
type input "$2,825.90"
type input "$1,412.95"
type input "14.4"
type input "$3,846.66"
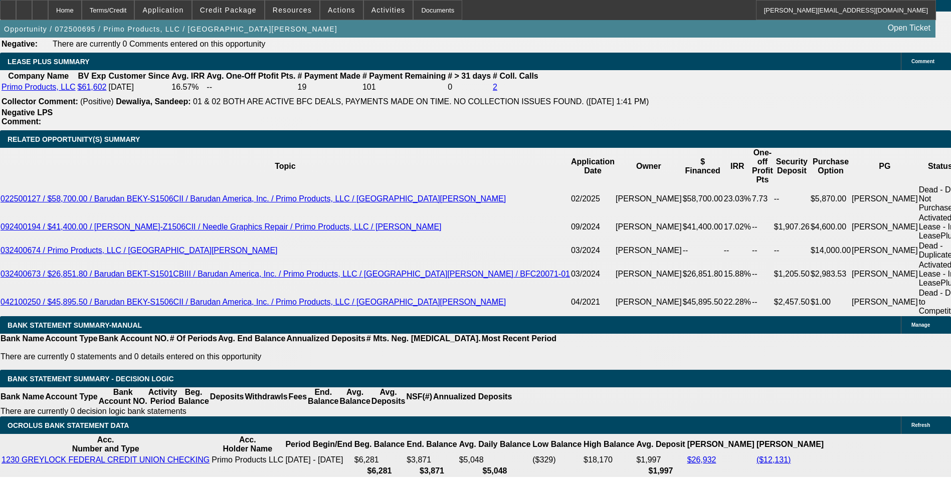
type input "$1,923.33"
type input "$3,881.04"
type input "$1,940.52"
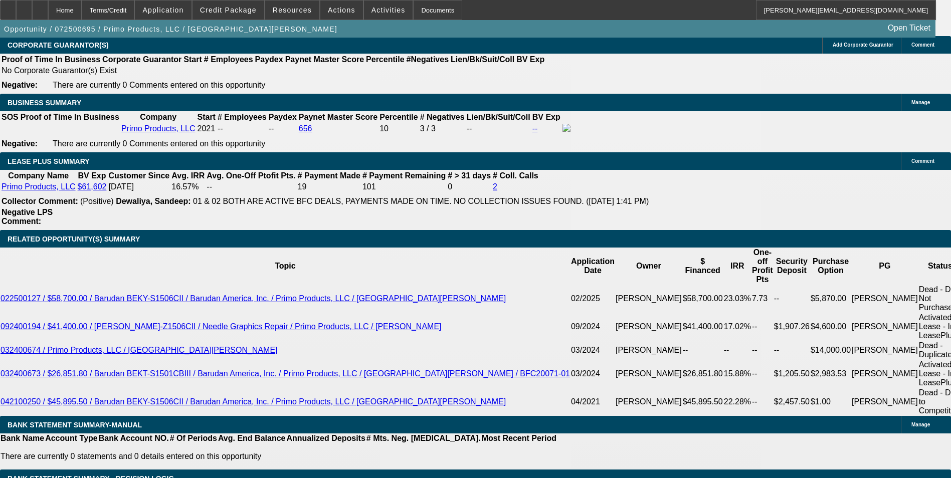
scroll to position [1555, 0]
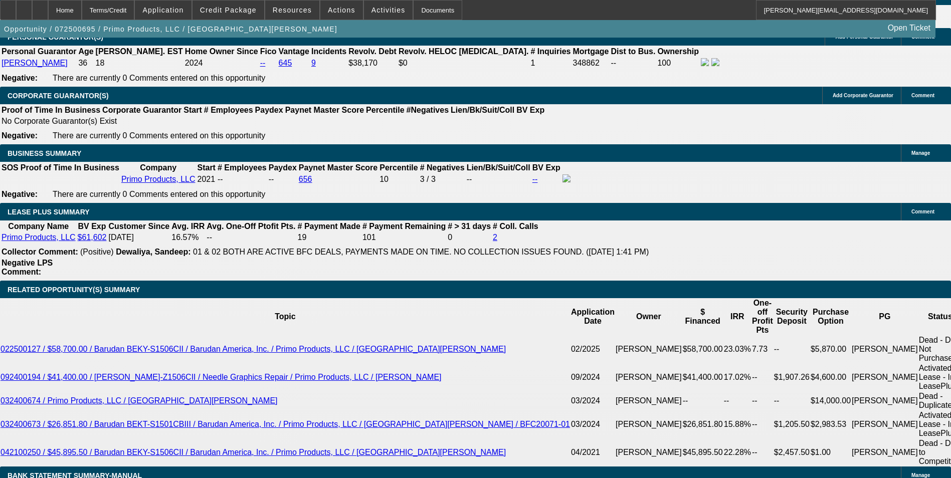
type input "14.4"
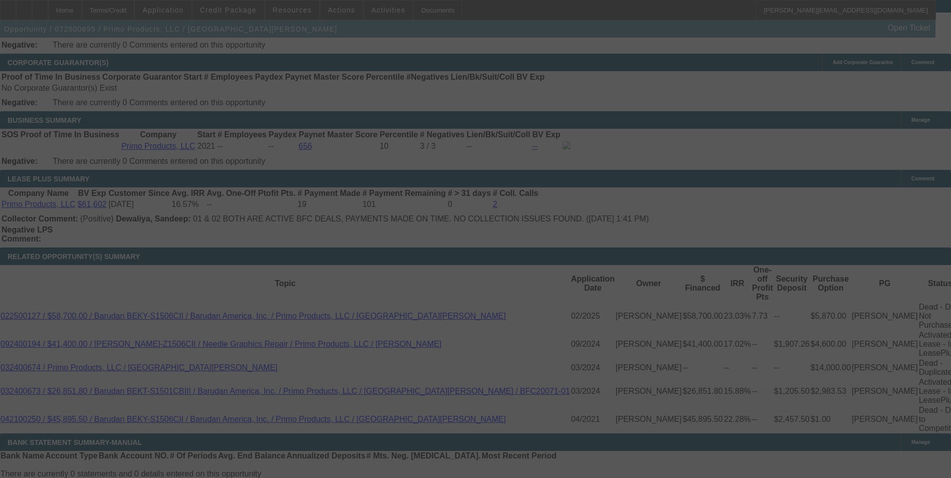
scroll to position [1655, 0]
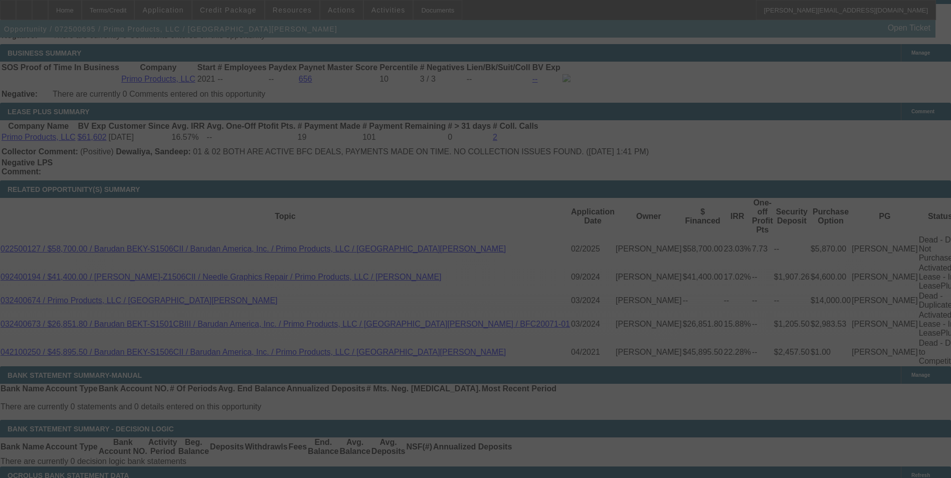
select select "0"
select select "2"
select select "0.1"
select select "4"
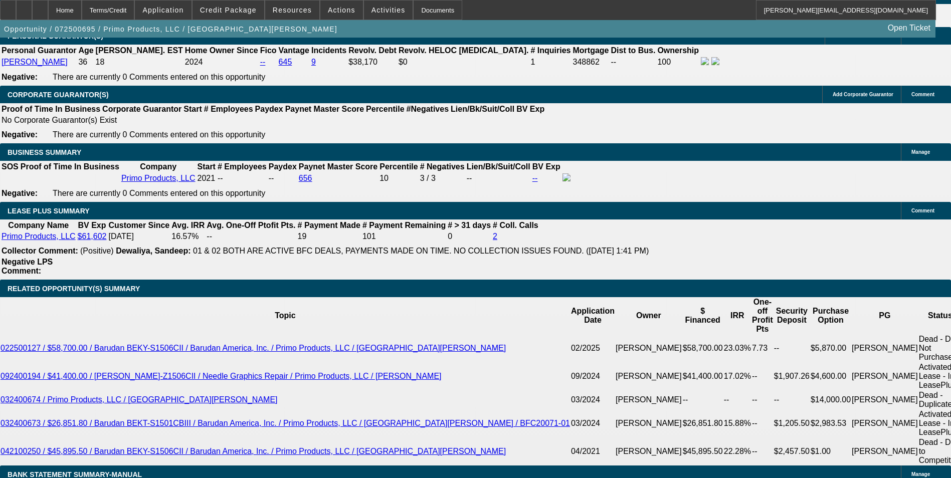
scroll to position [1555, 0]
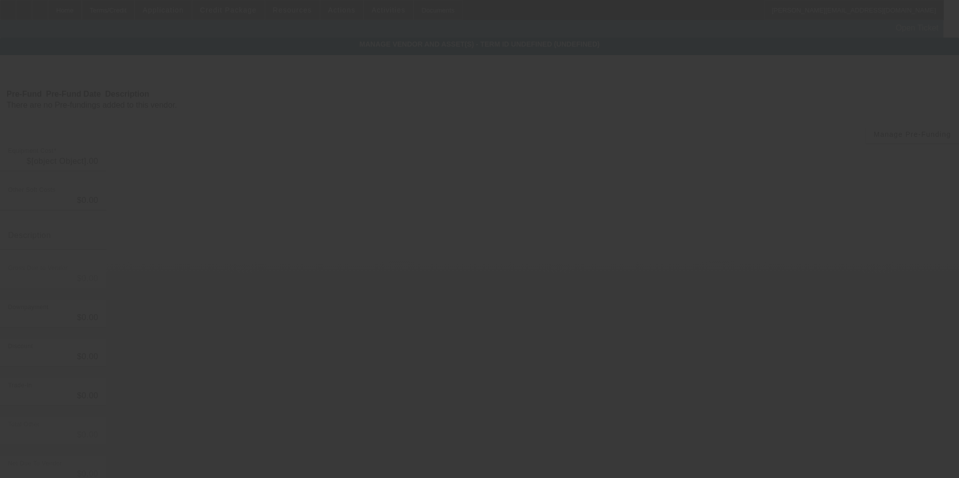
type input "$82,659.16"
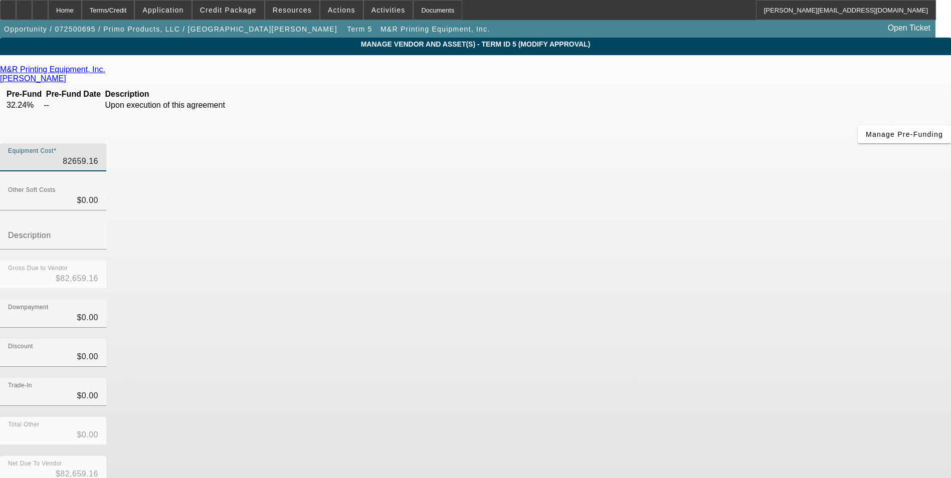
drag, startPoint x: 567, startPoint y: 85, endPoint x: 703, endPoint y: 91, distance: 136.6
click at [703, 143] on div "Equipment Cost 82659.16" at bounding box center [475, 162] width 951 height 39
type input "9"
type input "$9.00"
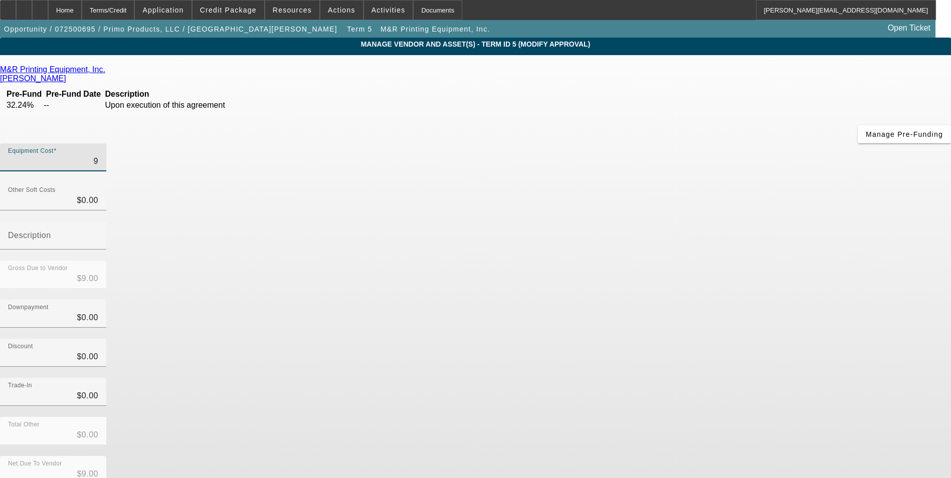
type input "92"
type input "$92.00"
type input "920"
type input "$920.00"
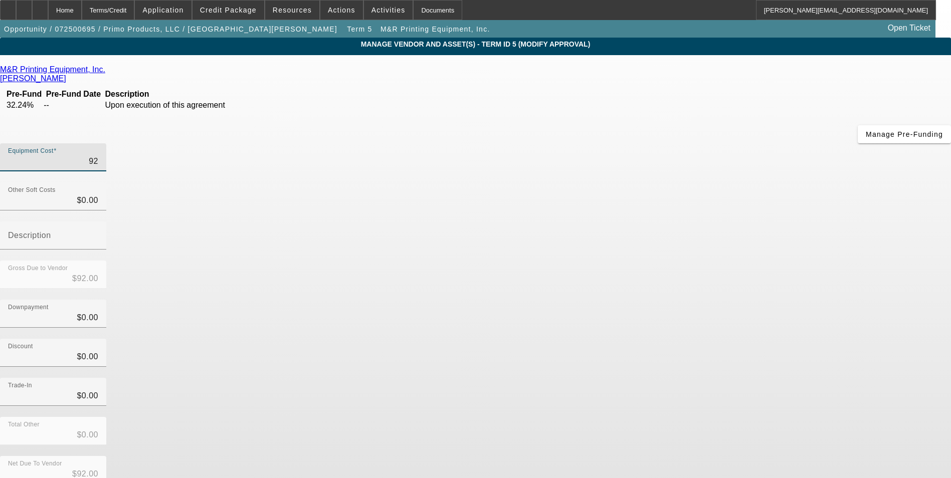
type input "$920.00"
type input "9200"
type input "$9,200.00"
type input "92000"
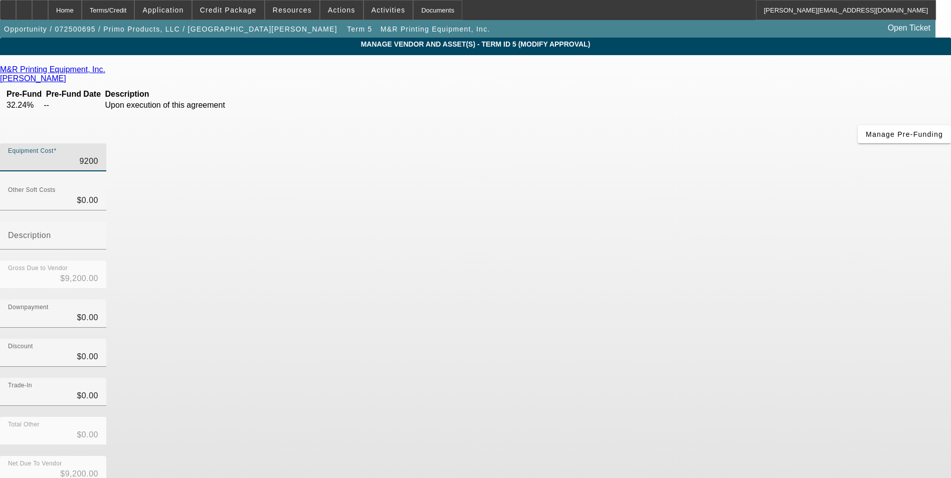
type input "$92,000.00"
click at [656, 378] on div "Trade-In $0.00" at bounding box center [475, 397] width 951 height 39
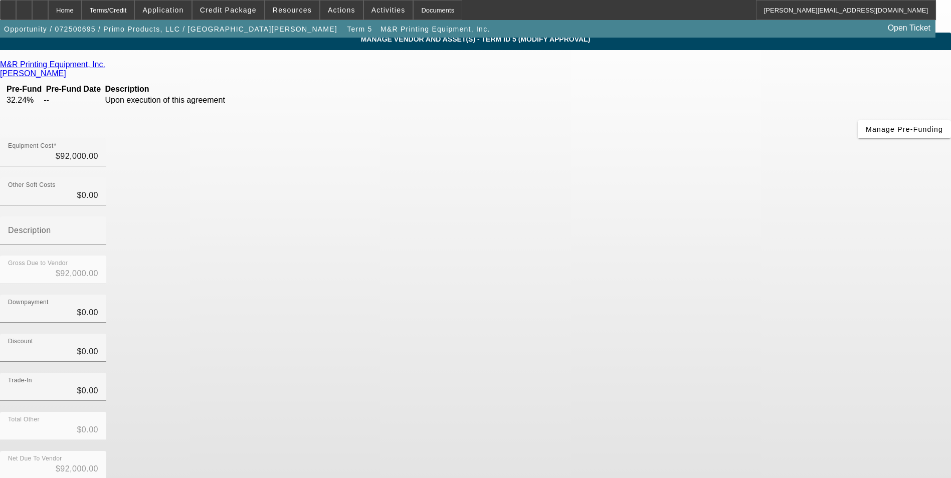
scroll to position [37, 0]
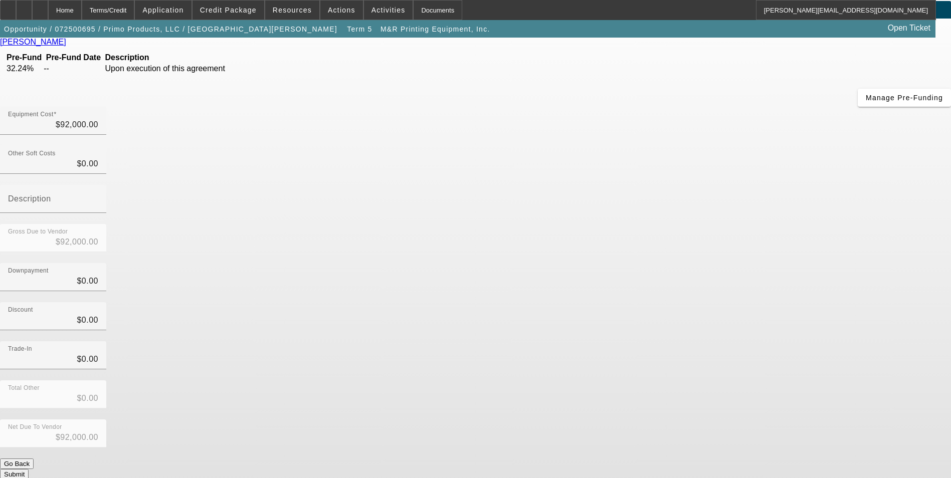
click at [29, 469] on button "Submit" at bounding box center [14, 474] width 29 height 11
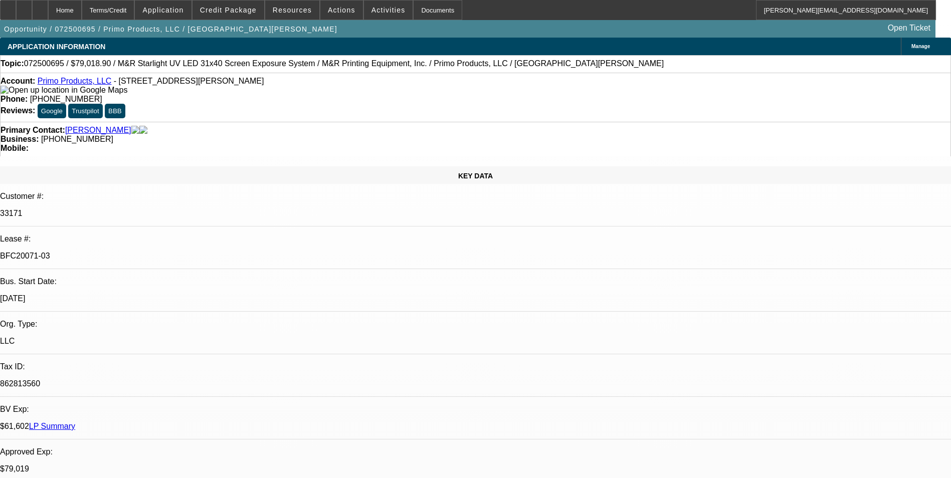
select select "0"
select select "2"
select select "0.1"
select select "4"
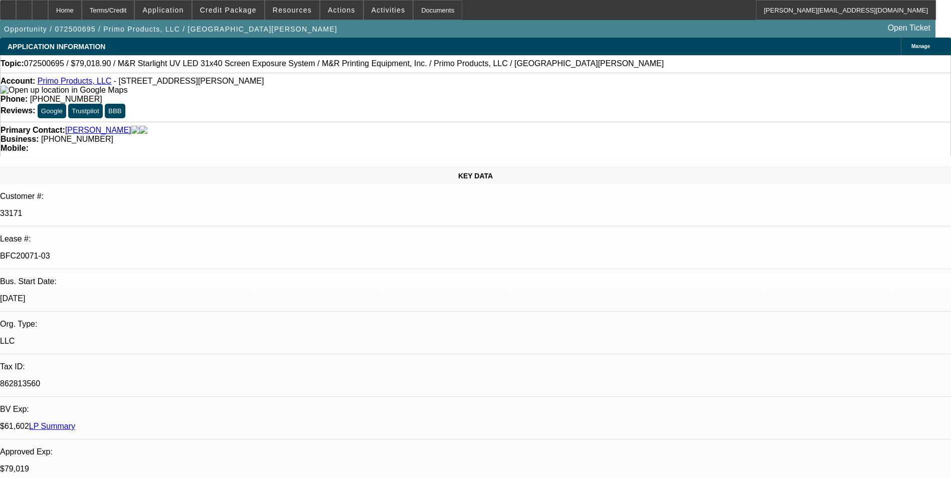
select select "0"
select select "2"
select select "0.1"
select select "4"
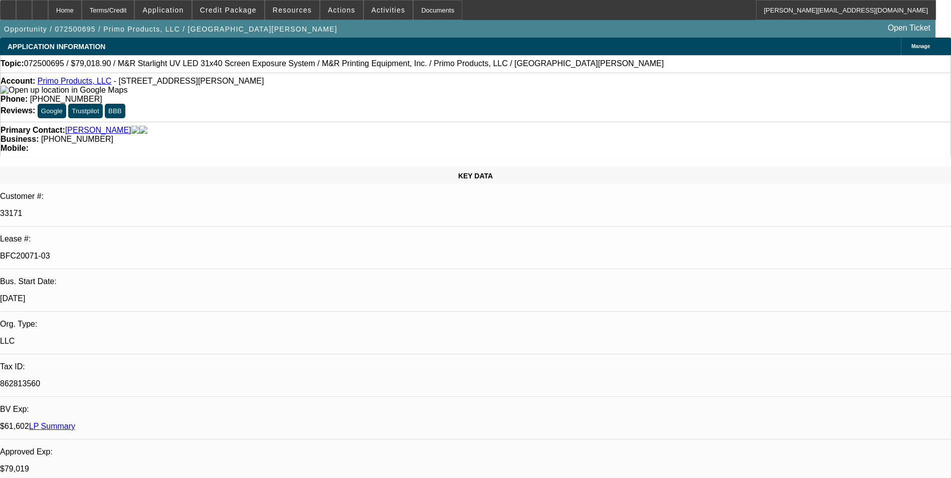
select select "0"
select select "2"
select select "0.1"
select select "4"
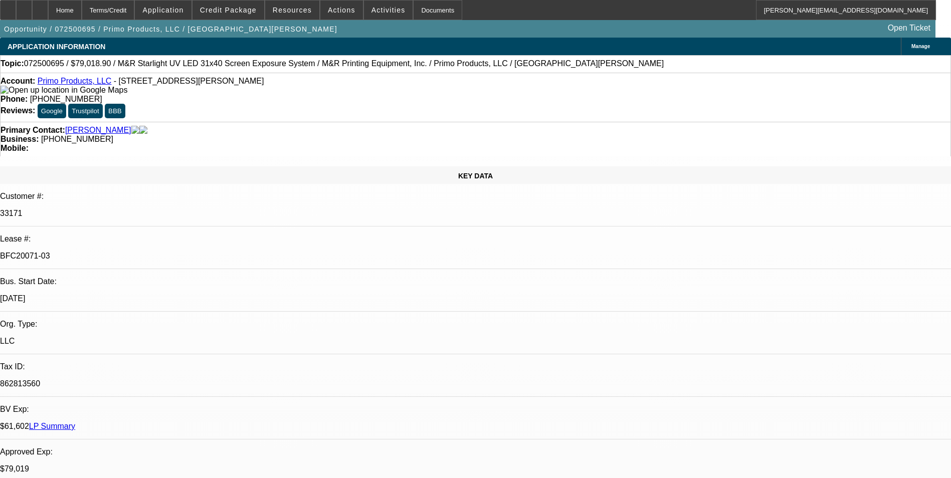
select select "0"
select select "2"
select select "0.1"
select select "4"
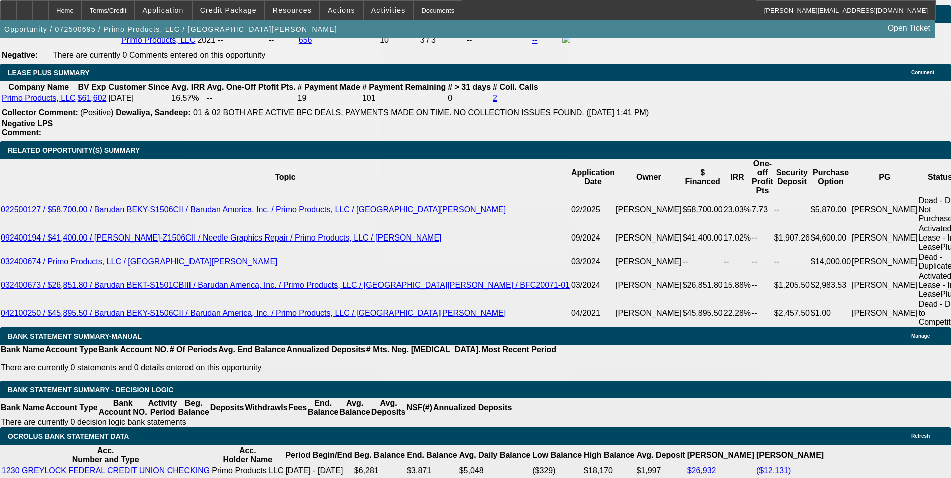
scroll to position [1555, 0]
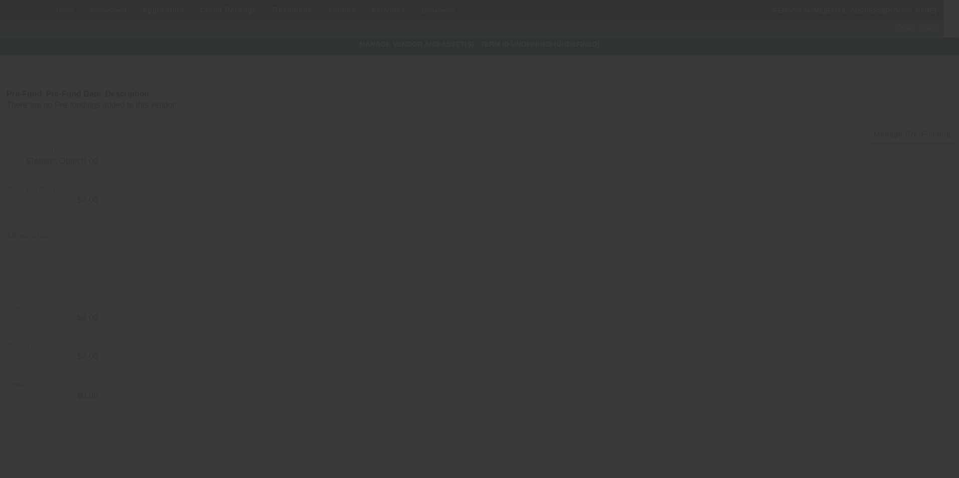
type input "$92,000.00"
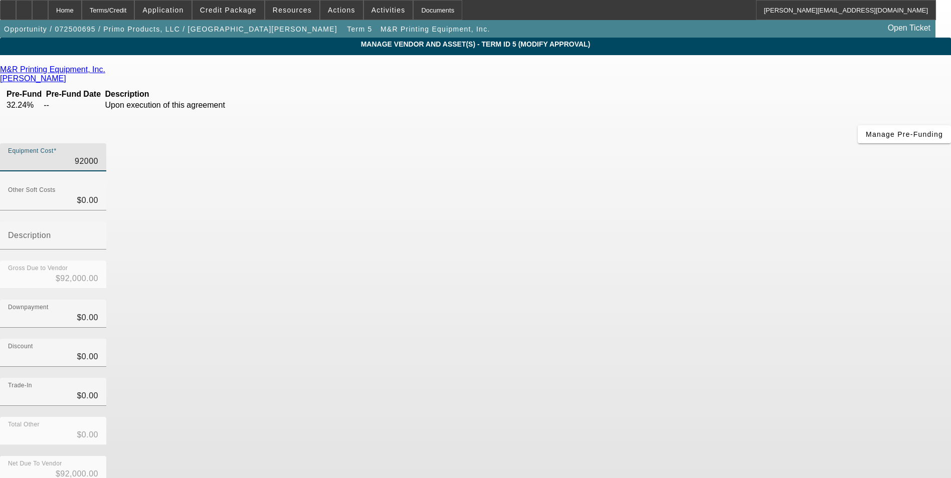
drag, startPoint x: 552, startPoint y: 88, endPoint x: 707, endPoint y: 65, distance: 156.2
click at [707, 65] on div "M&R Printing Equipment, Inc. Pettis, Brian Pre-Fund Pre-Fund Date Description 3…" at bounding box center [475, 332] width 951 height 554
type input "8"
type input "$8.00"
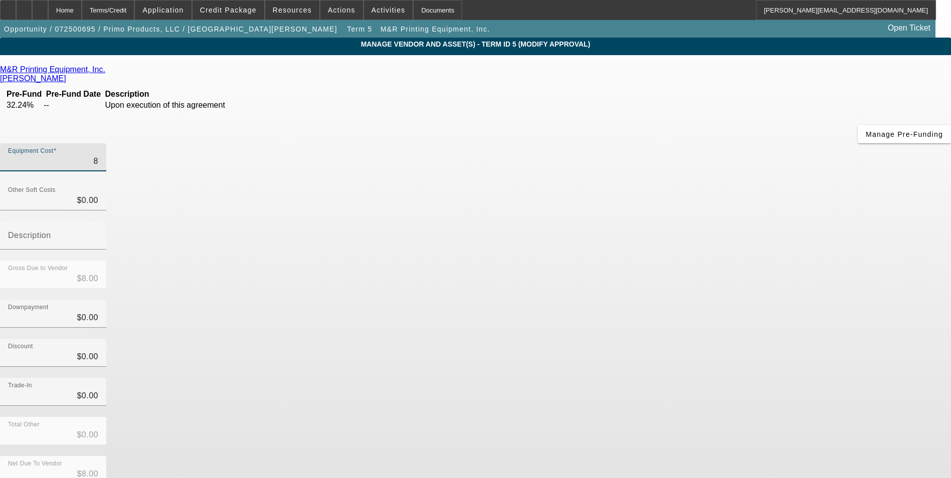
type input "82"
type input "$82.00"
type input "826"
type input "$826.00"
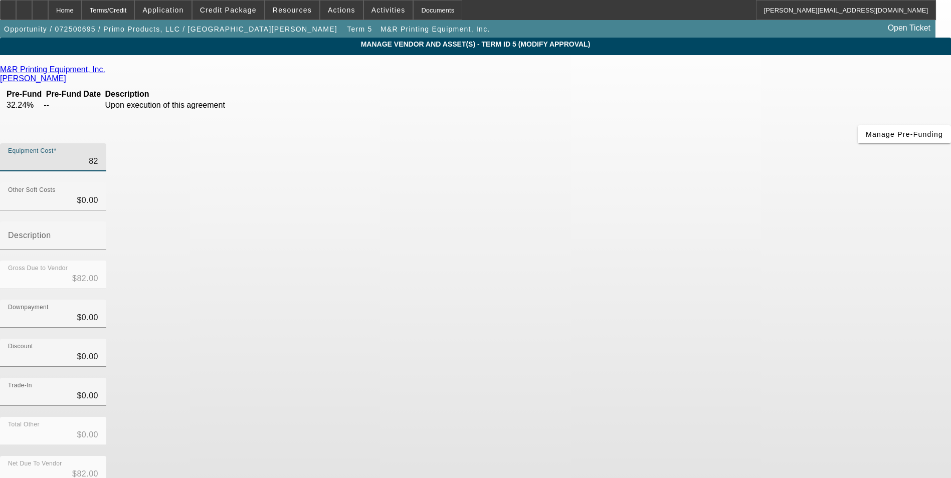
type input "$826.00"
type input "8265"
type input "$8,265.00"
type input "82659"
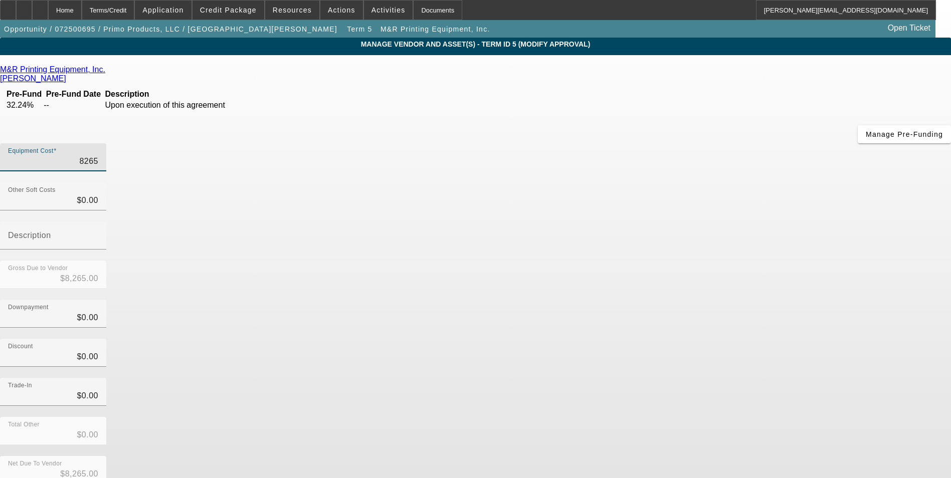
type input "$82,659.00"
type input "82659.1"
type input "$82,659.10"
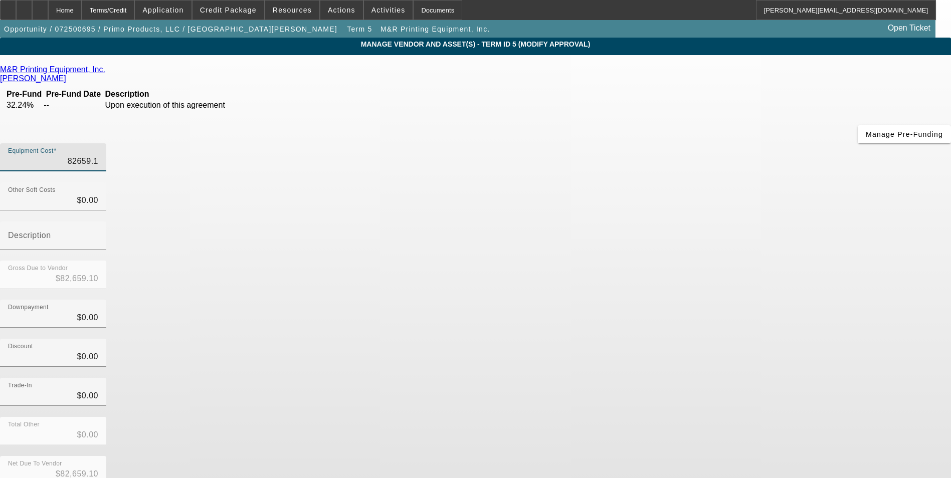
type input "82659.16"
type input "$82,659.16"
click at [732, 300] on div "Downpayment $0.00" at bounding box center [475, 319] width 951 height 39
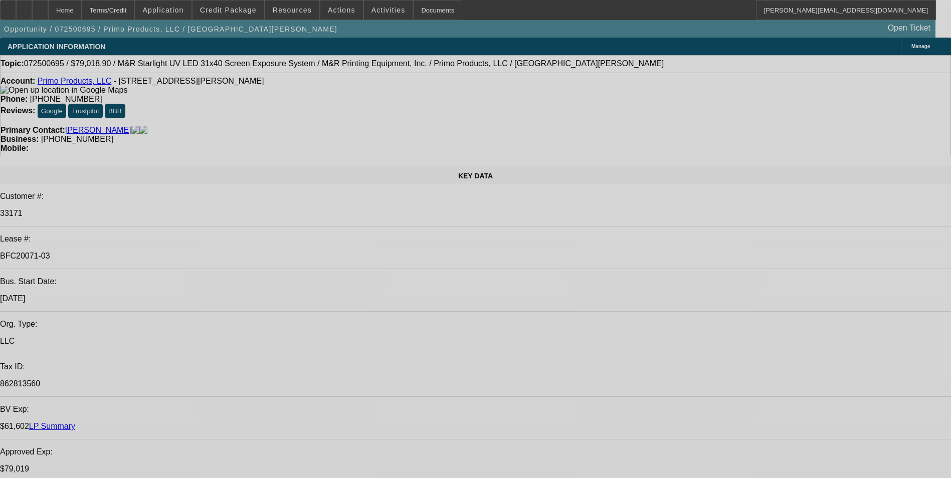
select select "0"
select select "2"
select select "0.1"
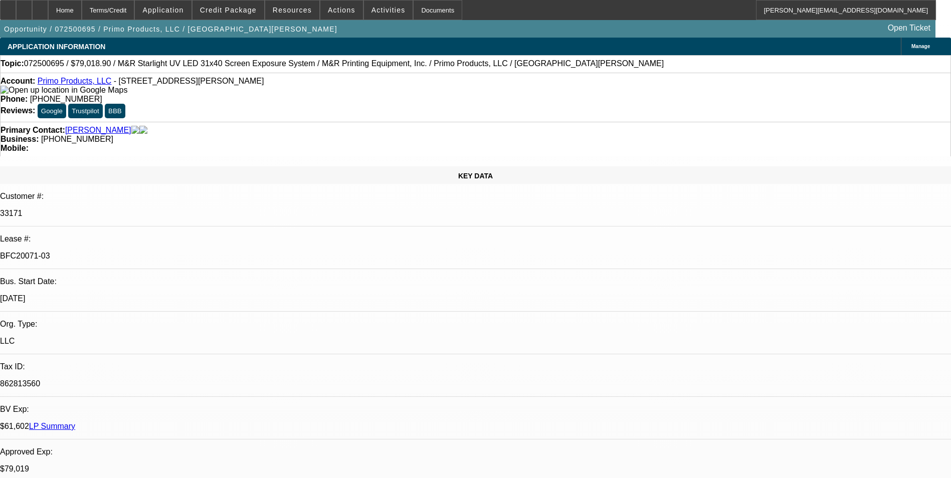
select select "4"
select select "0"
select select "2"
select select "0.1"
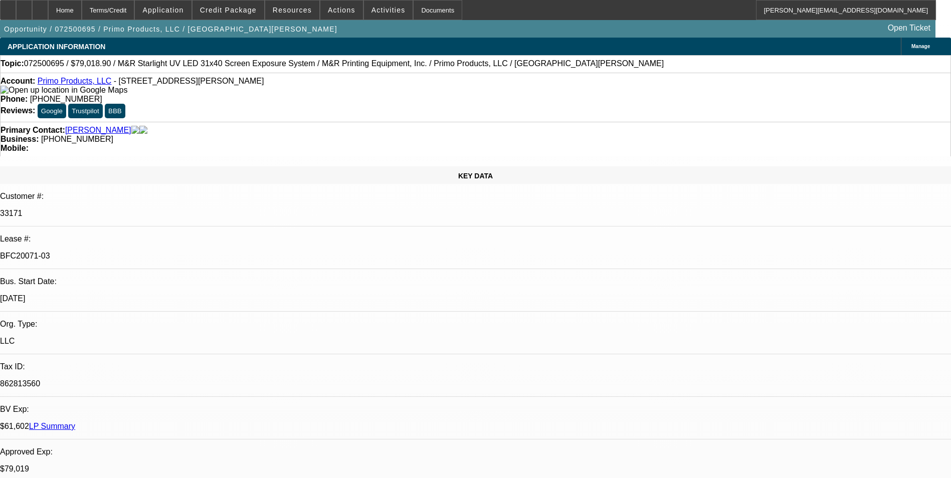
select select "4"
select select "0"
select select "2"
select select "0.1"
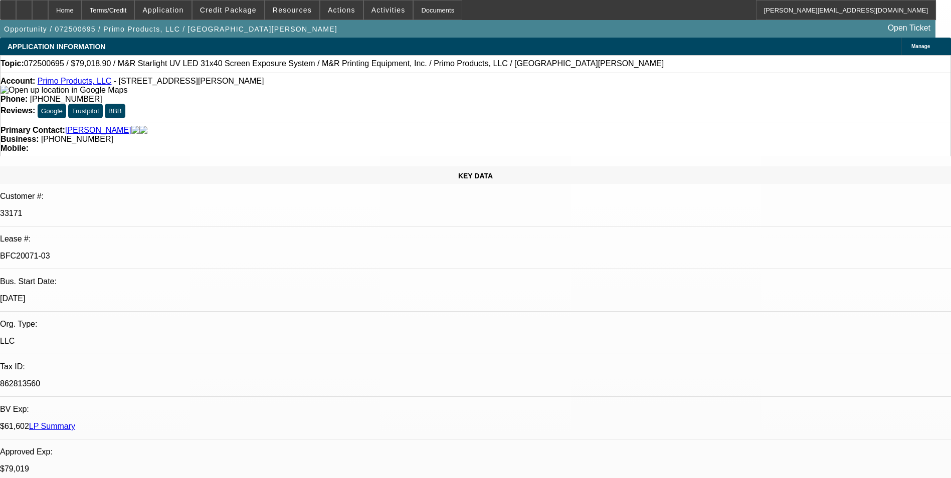
select select "4"
select select "0"
select select "2"
select select "0.1"
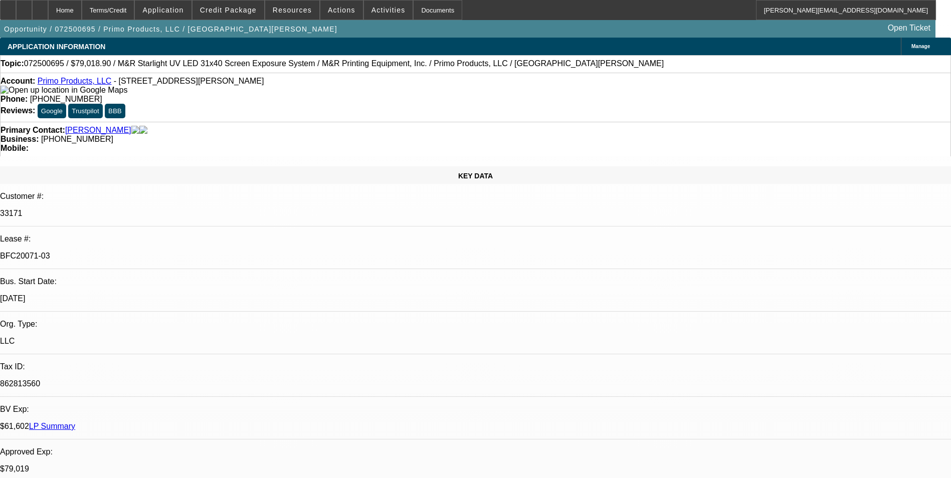
select select "4"
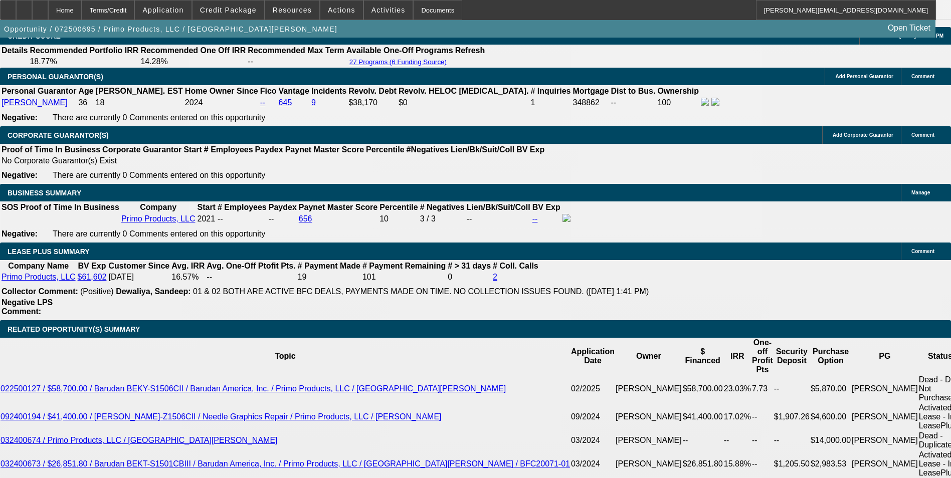
scroll to position [1605, 0]
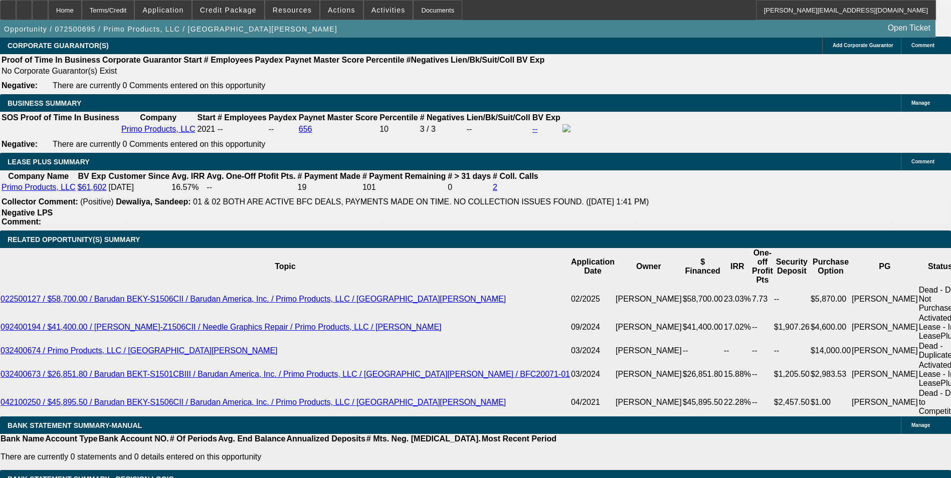
drag, startPoint x: 320, startPoint y: 340, endPoint x: 368, endPoint y: 336, distance: 47.8
type input "UNKNOWN"
type input "72"
type input "$3,442.02"
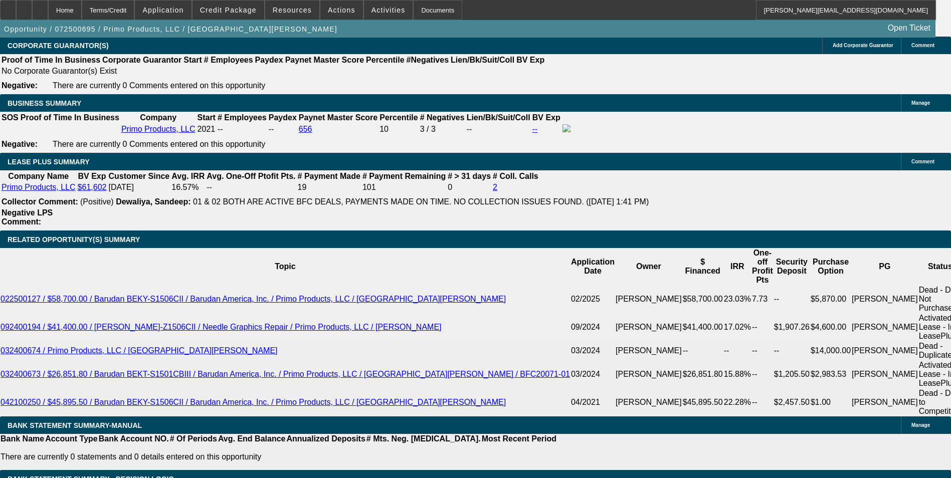
type input "$1,721.01"
type input "72"
drag, startPoint x: 339, startPoint y: 343, endPoint x: 428, endPoint y: 327, distance: 90.6
type input "15"
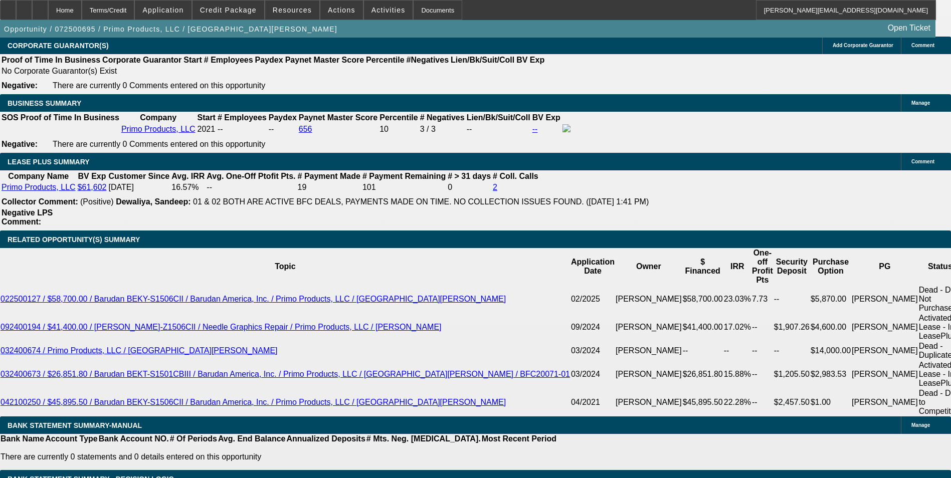
type input "$2,366.62"
type input "$1,183.31"
type input "15."
type input "$3,495.66"
type input "$1,747.83"
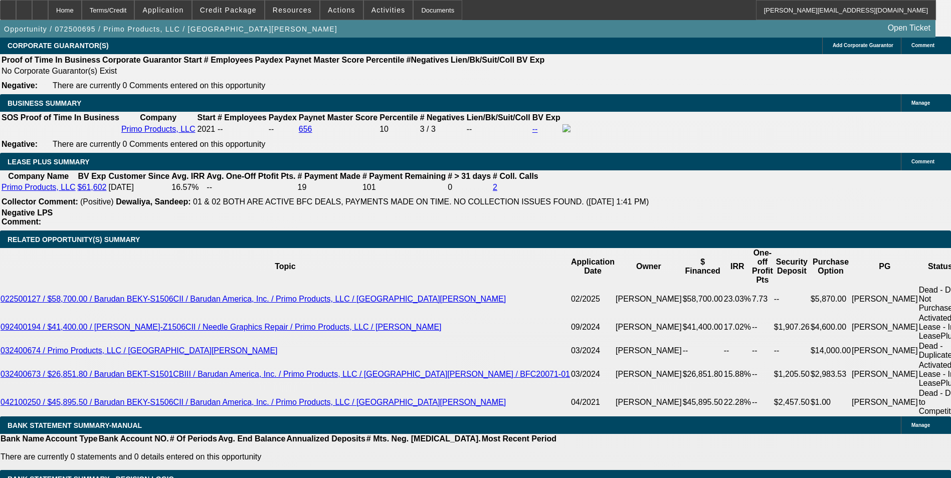
type input "15.5"
type input "$3,540.70"
type input "$1,770.35"
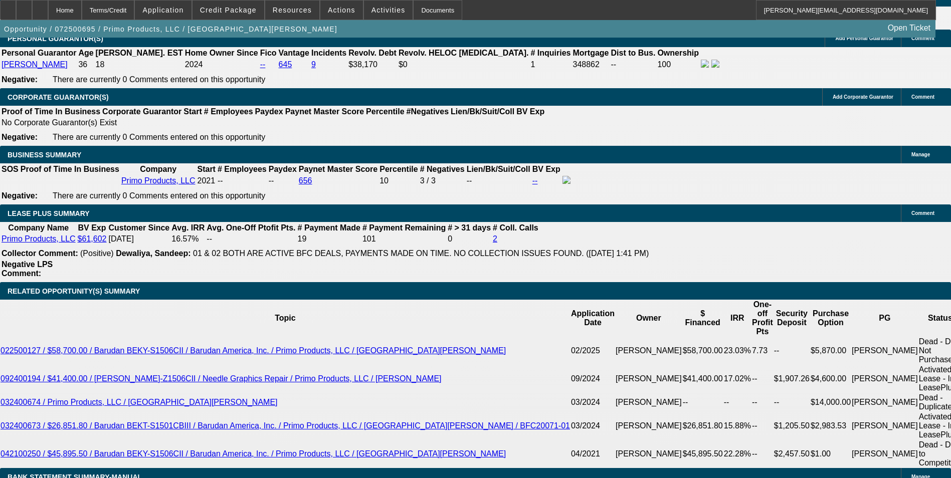
scroll to position [1505, 0]
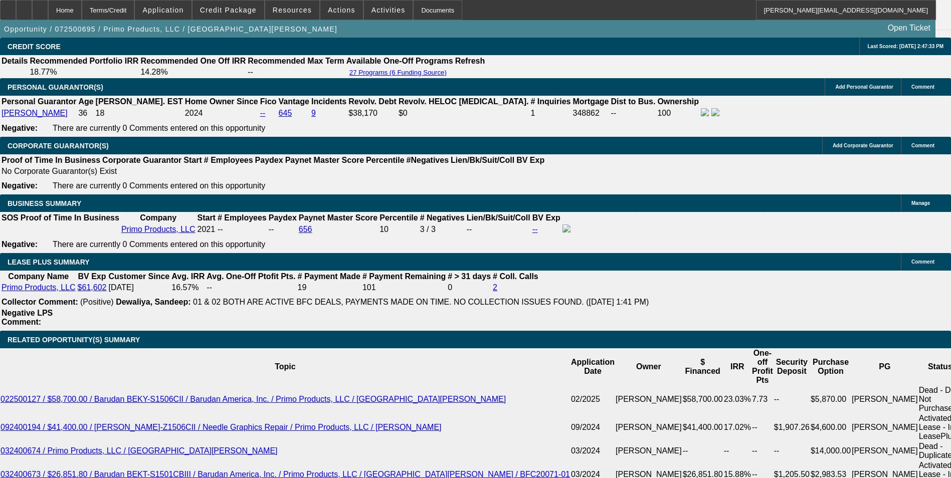
type input "15.5"
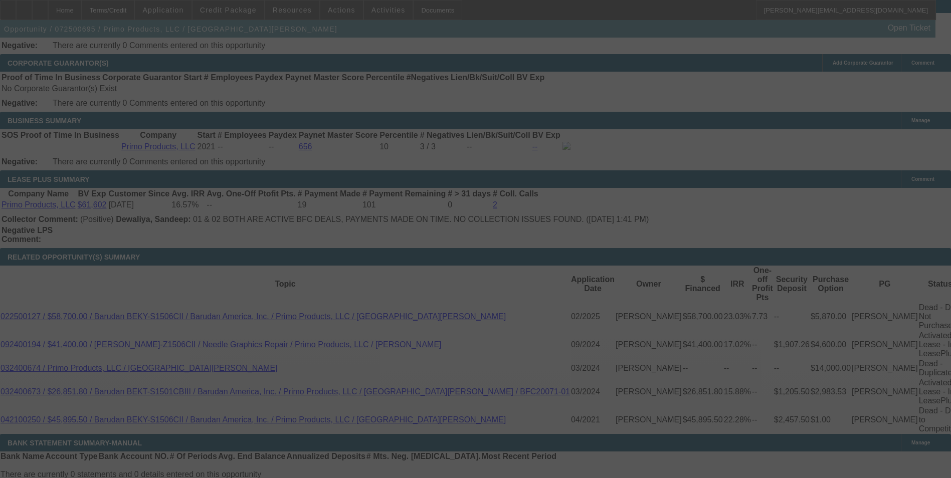
select select "0"
select select "2"
select select "0.1"
select select "4"
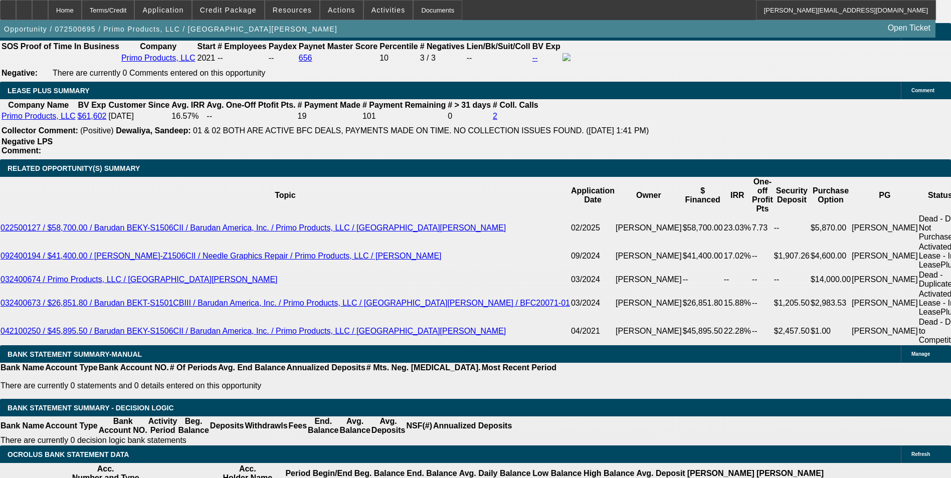
scroll to position [1655, 0]
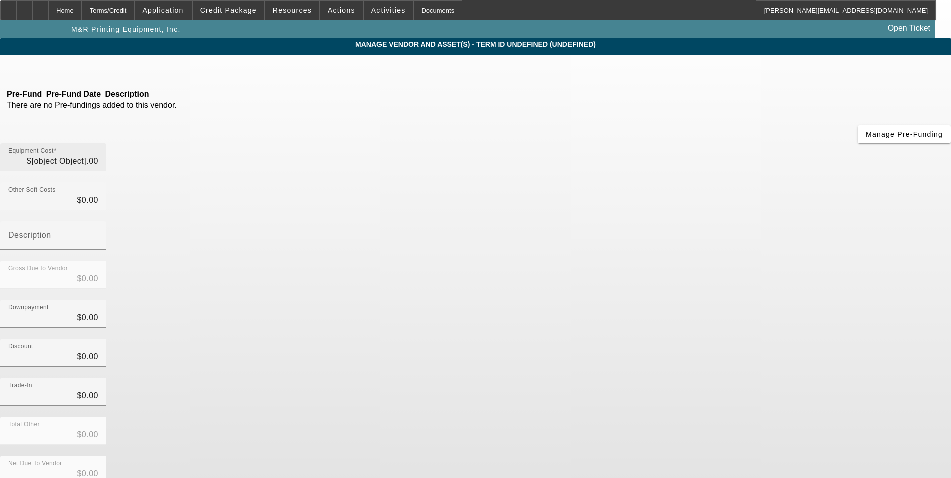
type input "$82,659.16"
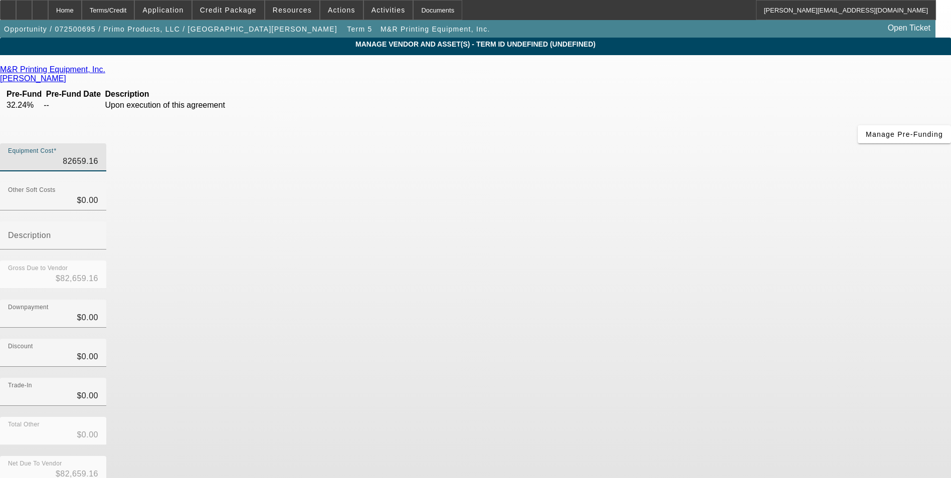
drag, startPoint x: 551, startPoint y: 84, endPoint x: 669, endPoint y: 85, distance: 117.4
click at [669, 143] on div "Equipment Cost 82659.16" at bounding box center [475, 162] width 951 height 39
type input "9"
type input "$9.00"
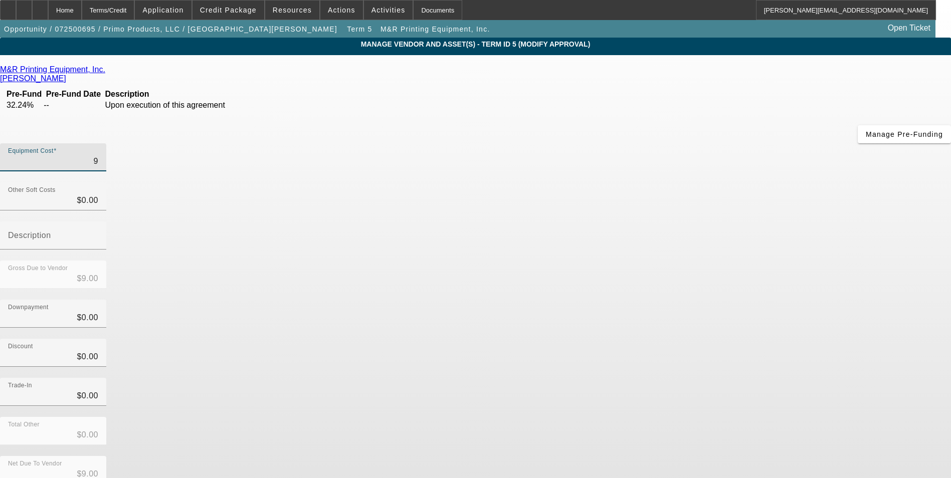
type input "92"
type input "$92.00"
type input "920"
click at [656, 378] on div "Trade-In $0.00" at bounding box center [475, 397] width 951 height 39
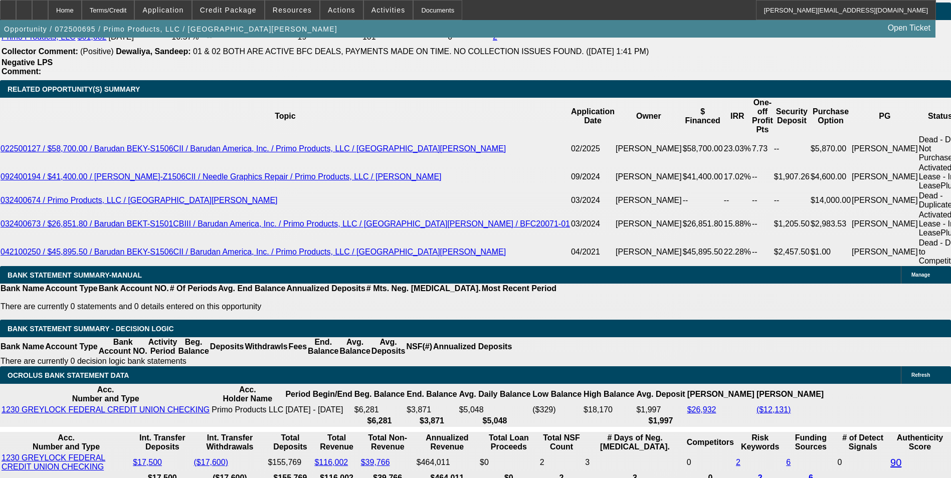
scroll to position [1605, 0]
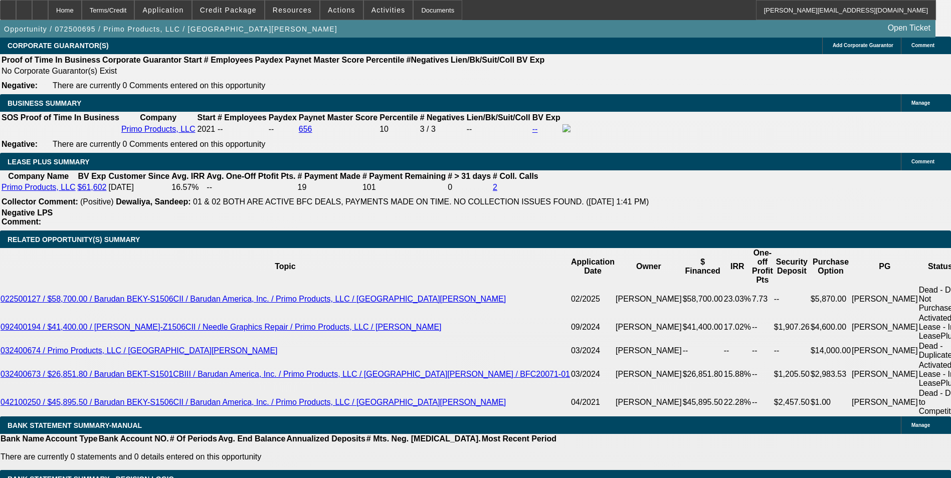
drag, startPoint x: 321, startPoint y: 339, endPoint x: 354, endPoint y: 337, distance: 32.6
drag, startPoint x: 270, startPoint y: 340, endPoint x: 386, endPoint y: 326, distance: 117.2
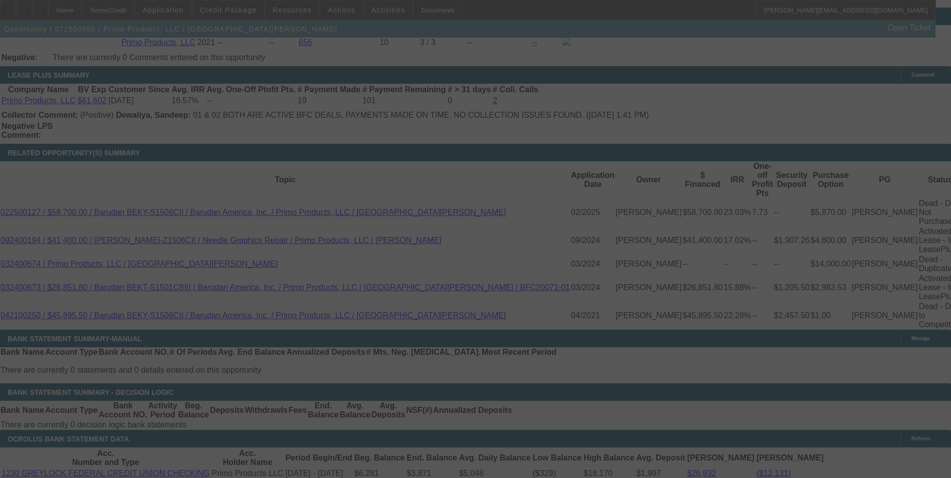
scroll to position [1705, 0]
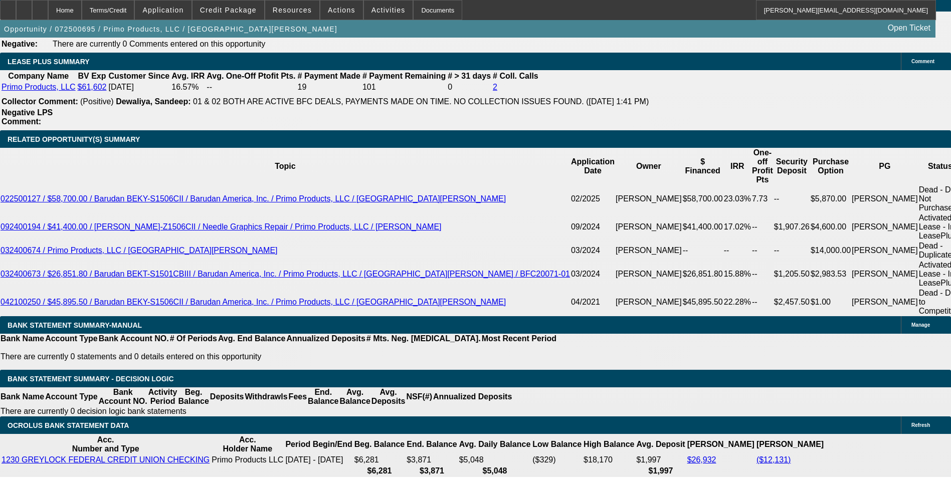
drag, startPoint x: 317, startPoint y: 240, endPoint x: 397, endPoint y: 236, distance: 79.9
drag, startPoint x: 336, startPoint y: 239, endPoint x: 405, endPoint y: 245, distance: 69.0
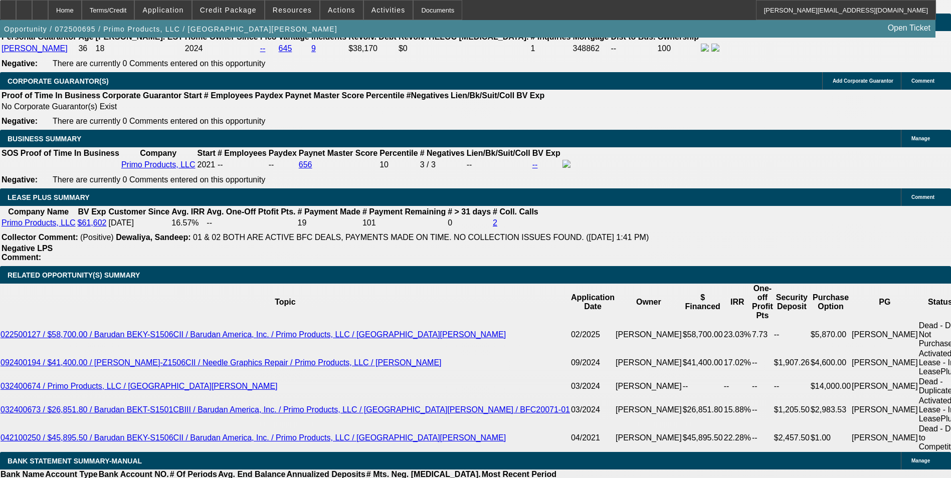
scroll to position [1555, 0]
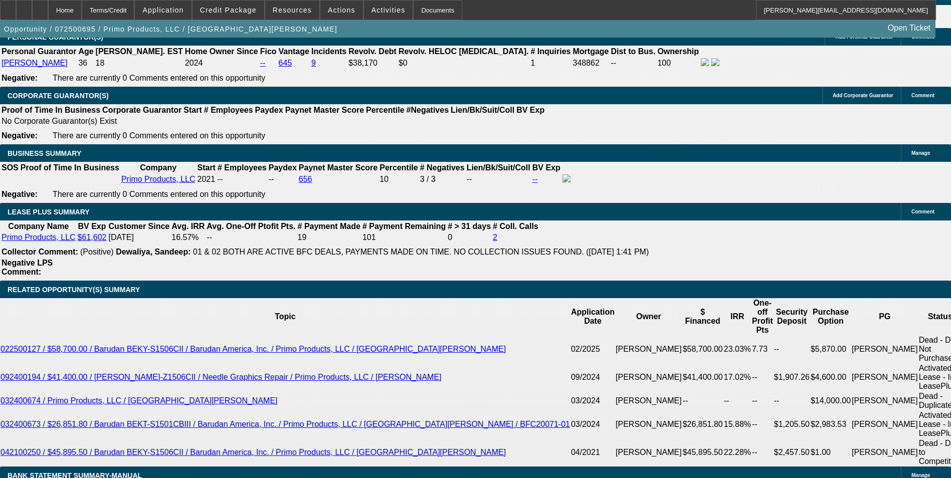
drag, startPoint x: 264, startPoint y: 121, endPoint x: 271, endPoint y: 122, distance: 7.0
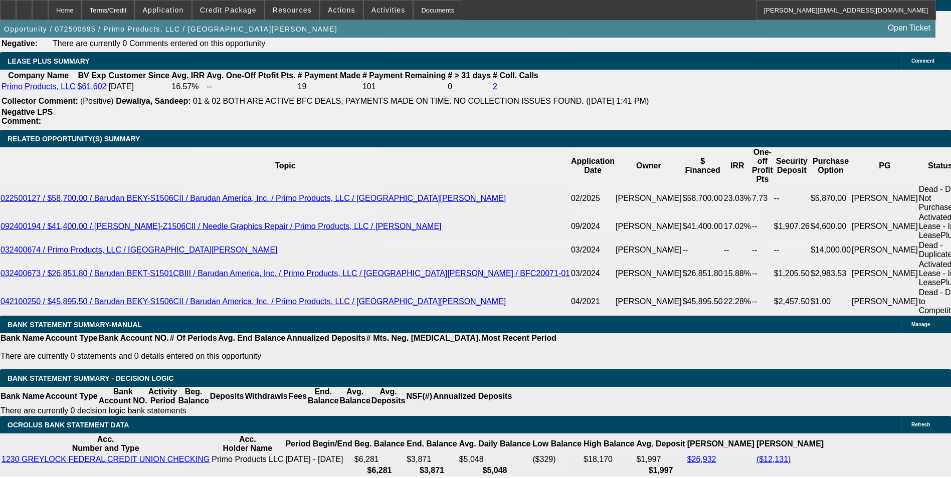
scroll to position [1705, 0]
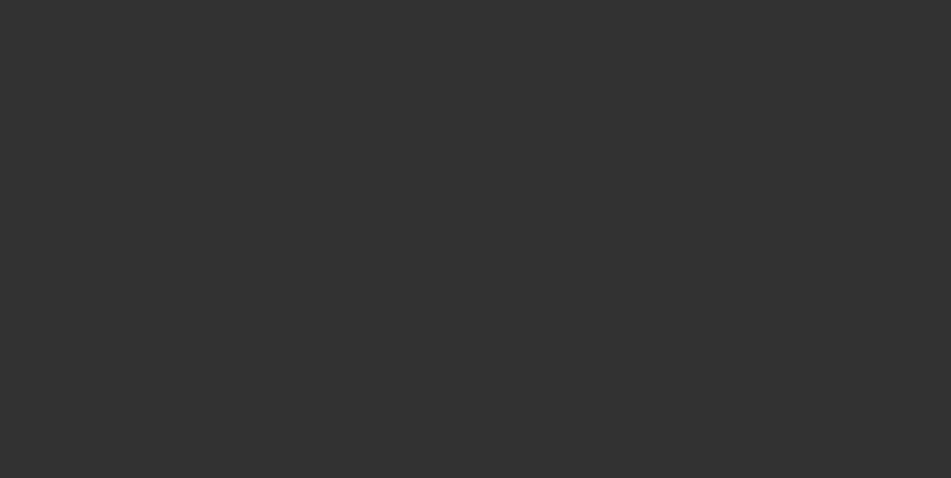
select select "0"
select select "2"
select select "0.1"
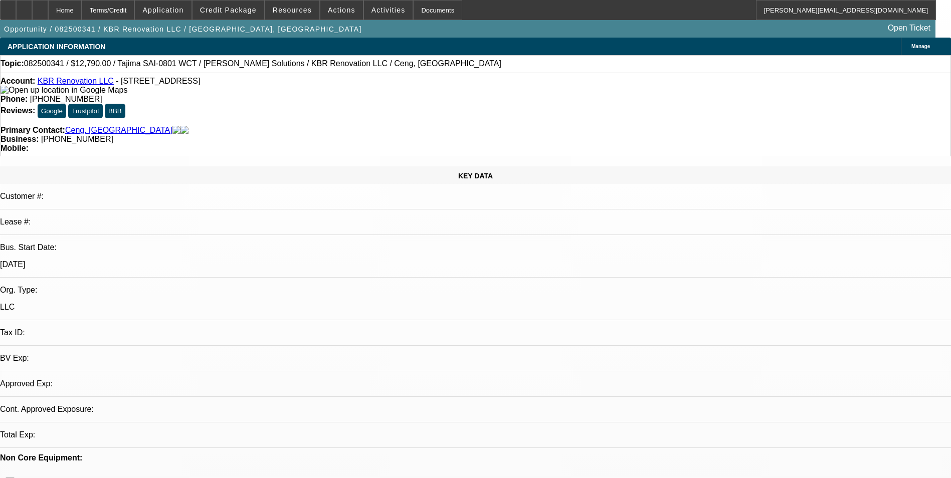
select select "1"
select select "2"
select select "4"
click at [912, 44] on span "Manage" at bounding box center [921, 47] width 19 height 6
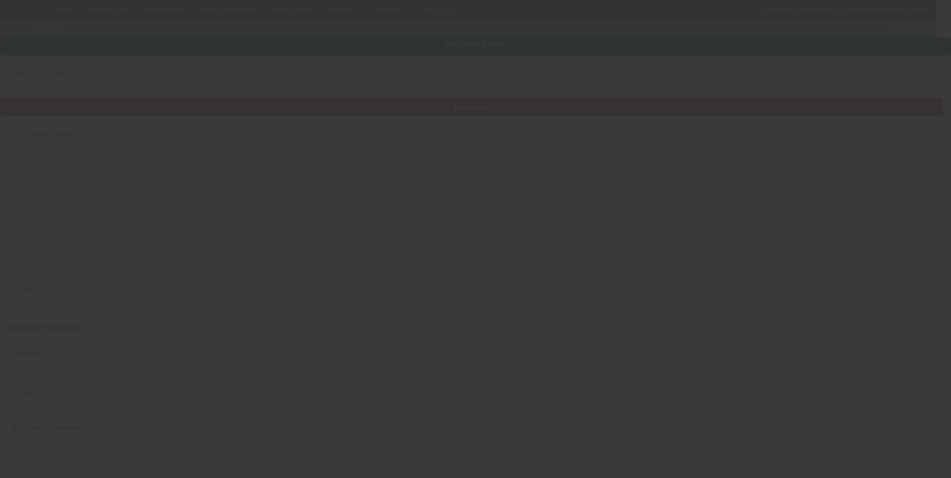
type input "KBR Renovation LLC"
type input "[STREET_ADDRESS]"
type input "22124"
type input "Oakton"
type input "[PHONE_NUMBER]"
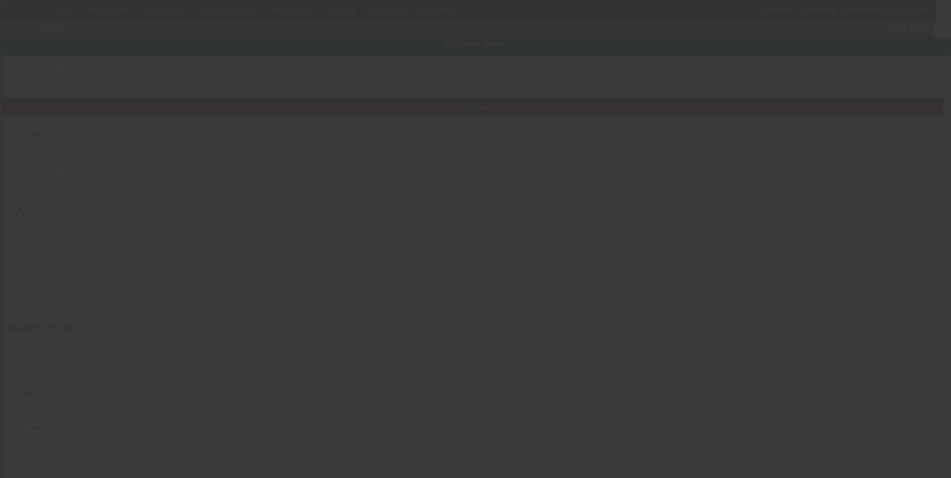
type input "[EMAIL_ADDRESS][DOMAIN_NAME]"
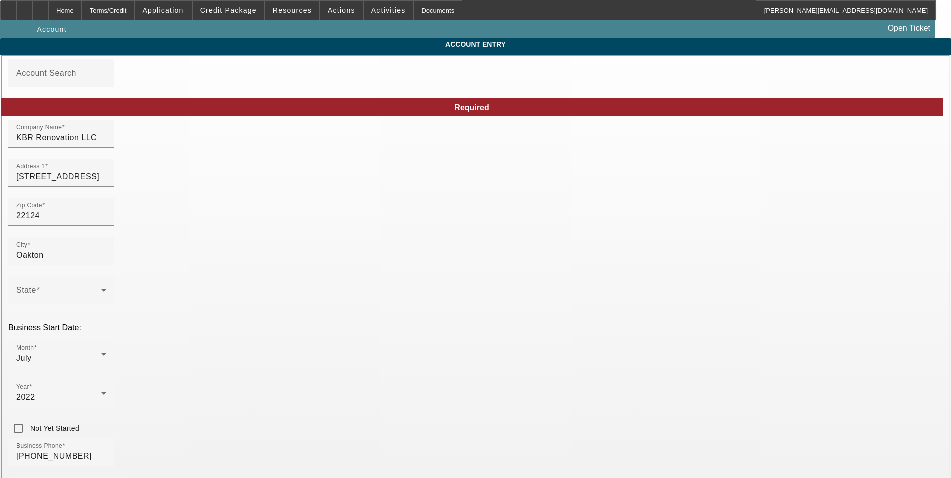
type input "[DATE]"
type input "320697375"
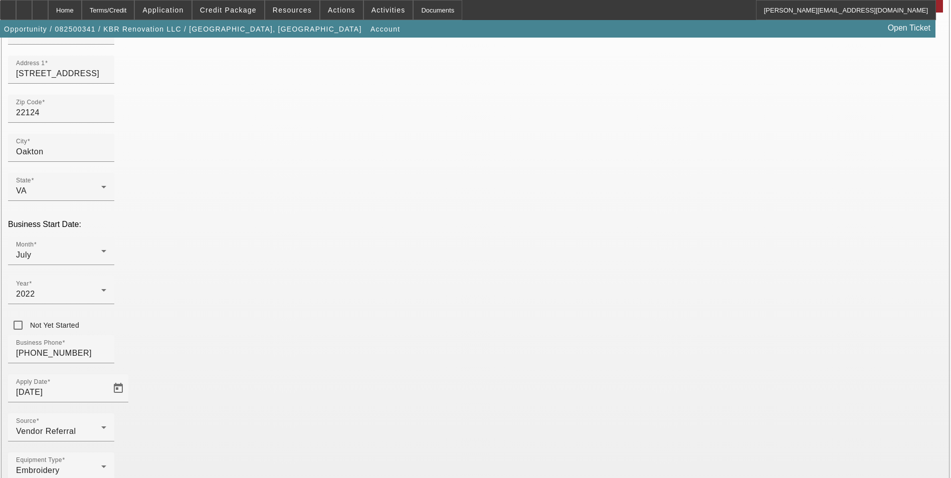
scroll to position [113, 0]
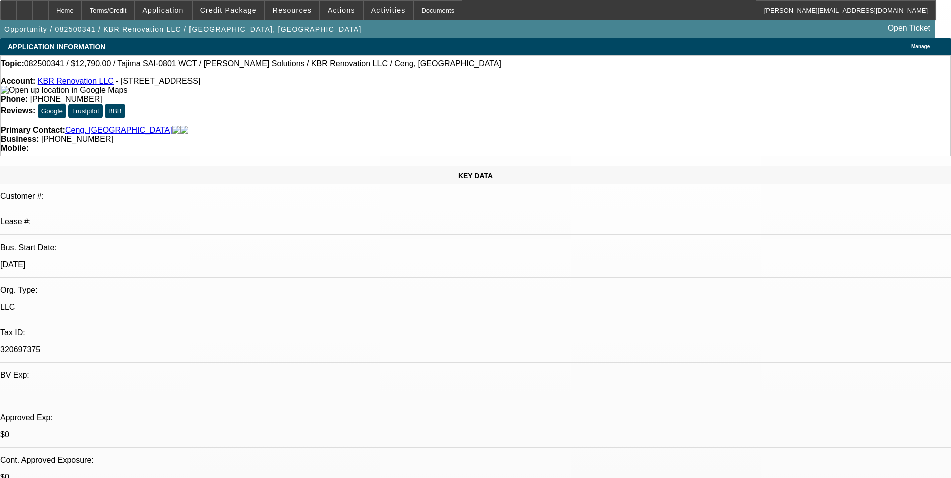
select select "0"
select select "2"
select select "0.1"
select select "4"
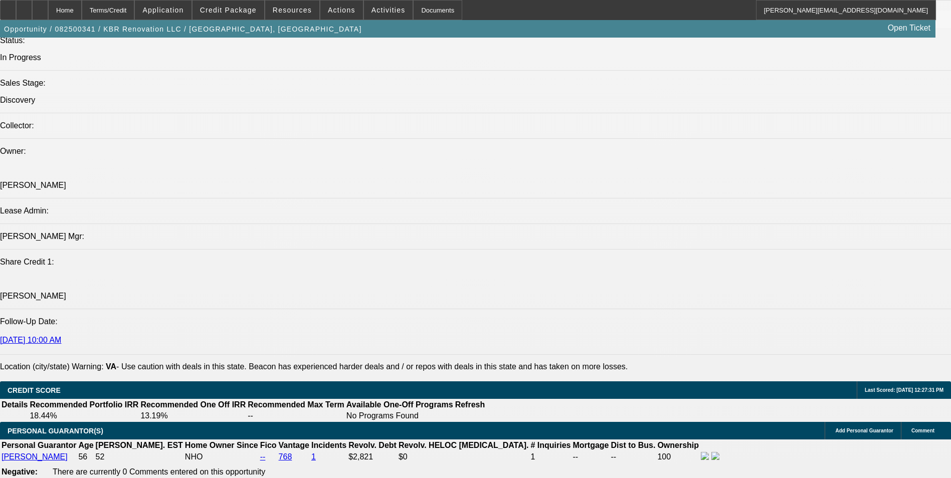
scroll to position [1154, 0]
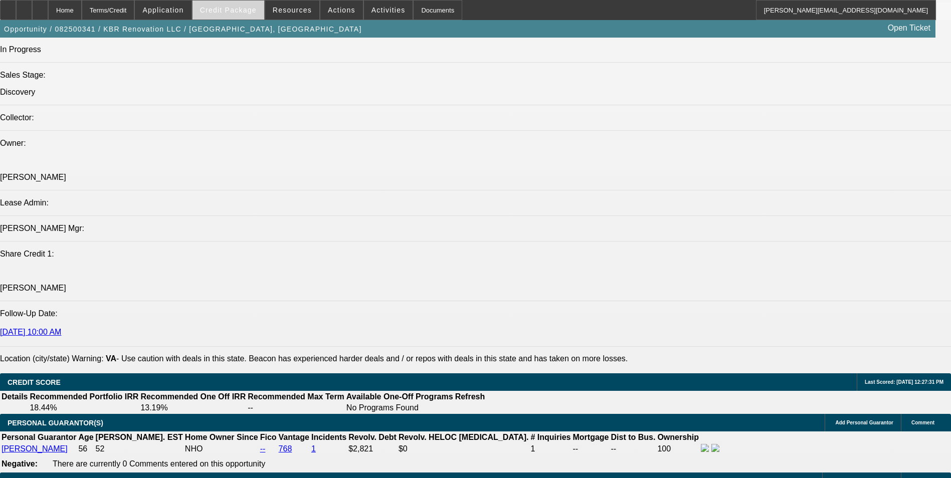
click at [252, 10] on span "Credit Package" at bounding box center [228, 10] width 57 height 8
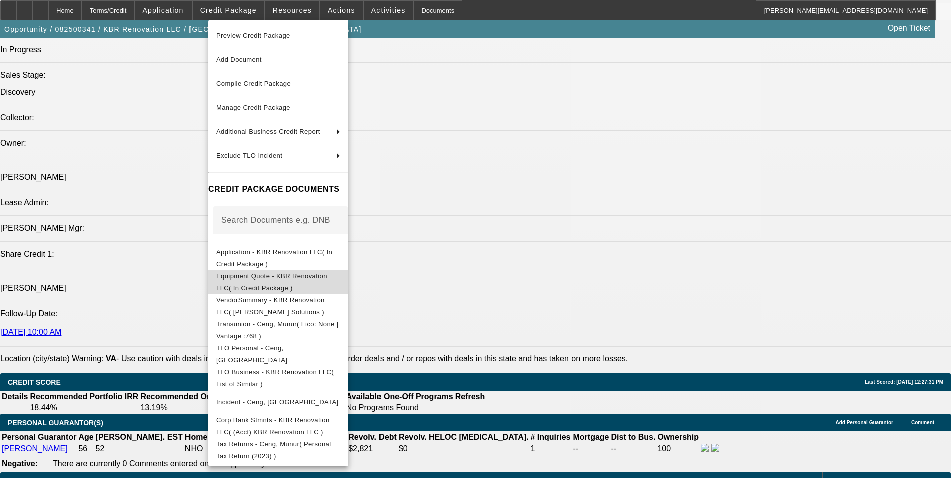
click at [282, 277] on span "Equipment Quote - KBR Renovation LLC( In Credit Package )" at bounding box center [271, 282] width 111 height 20
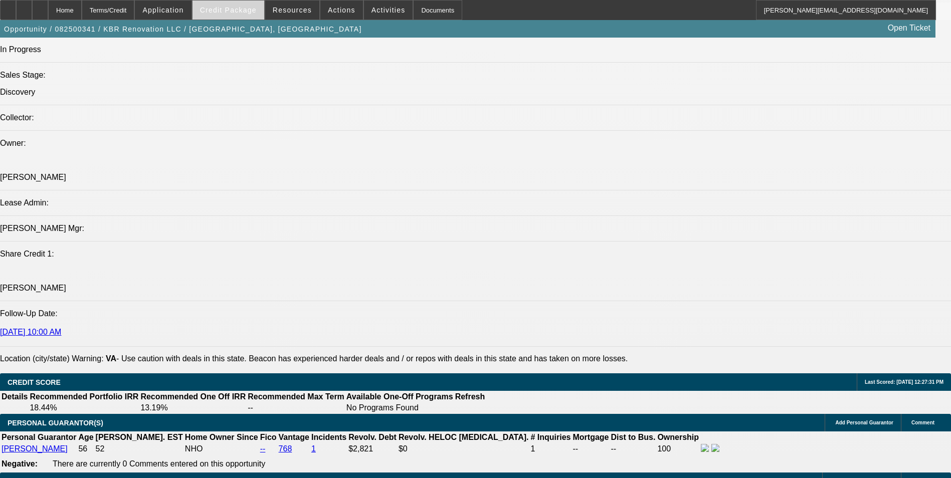
click at [245, 16] on span at bounding box center [229, 10] width 72 height 24
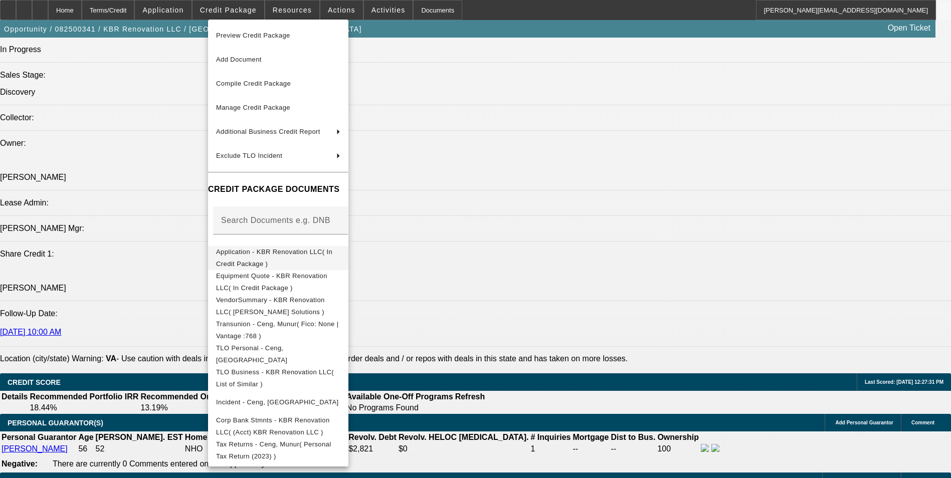
click at [315, 255] on span "Application - KBR Renovation LLC( In Credit Package )" at bounding box center [274, 258] width 116 height 20
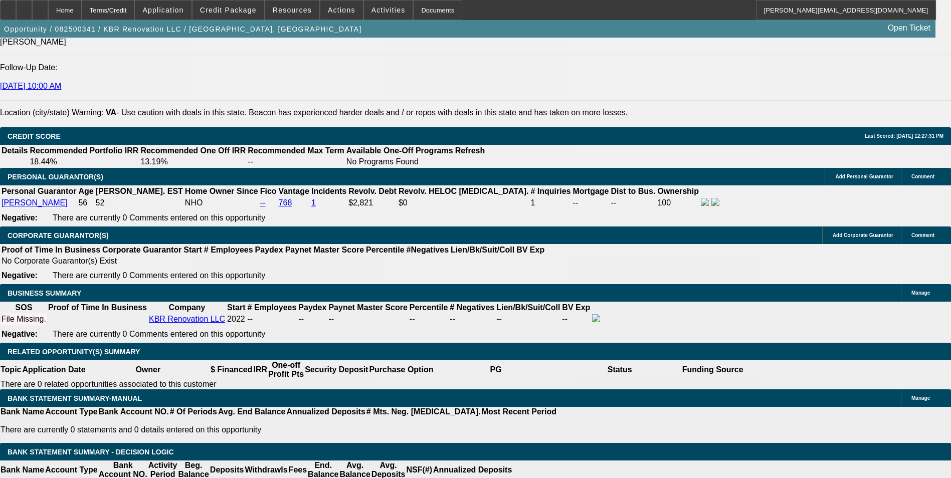
scroll to position [1404, 0]
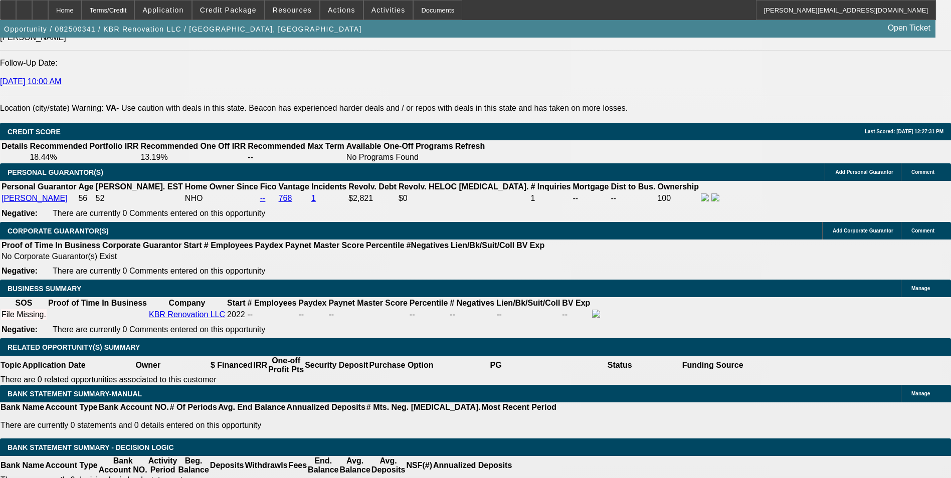
select select "0.2"
type input "$2,558.00"
type input "UNKNOWN"
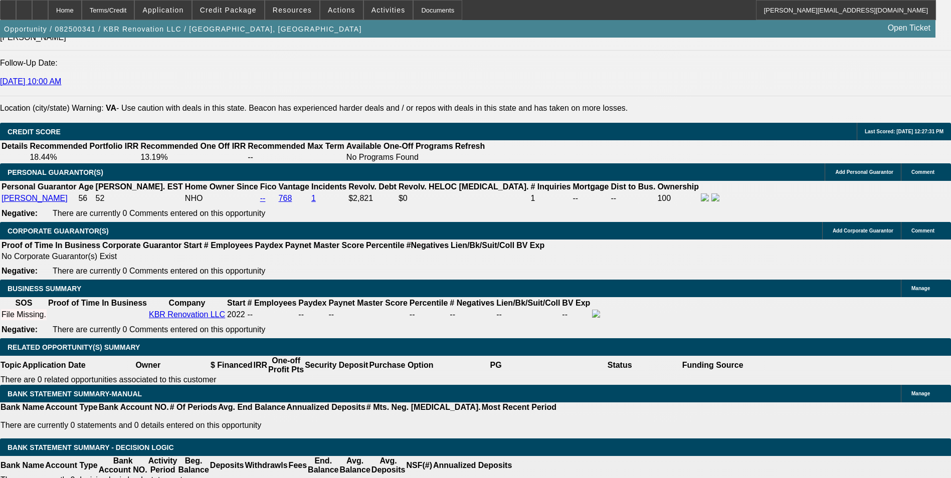
click at [251, 10] on span "Credit Package" at bounding box center [228, 10] width 57 height 8
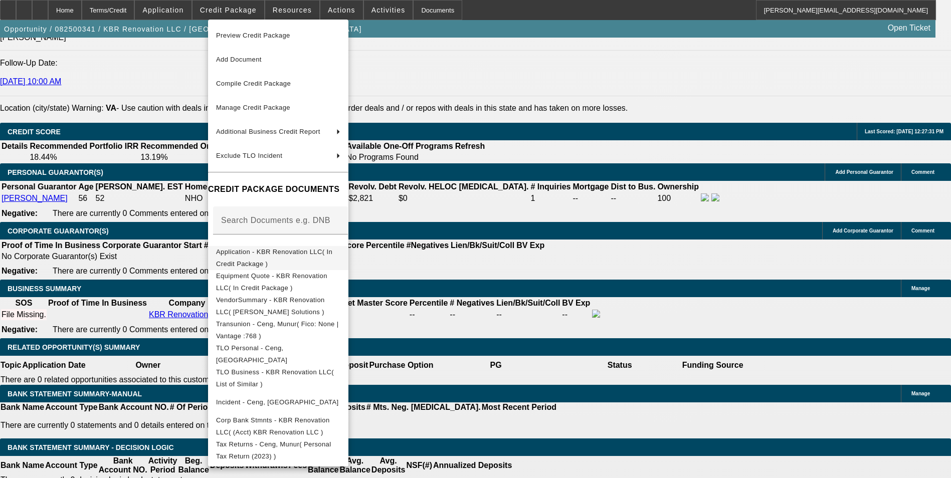
click at [283, 257] on span "Application - KBR Renovation LLC( In Credit Package )" at bounding box center [274, 258] width 116 height 20
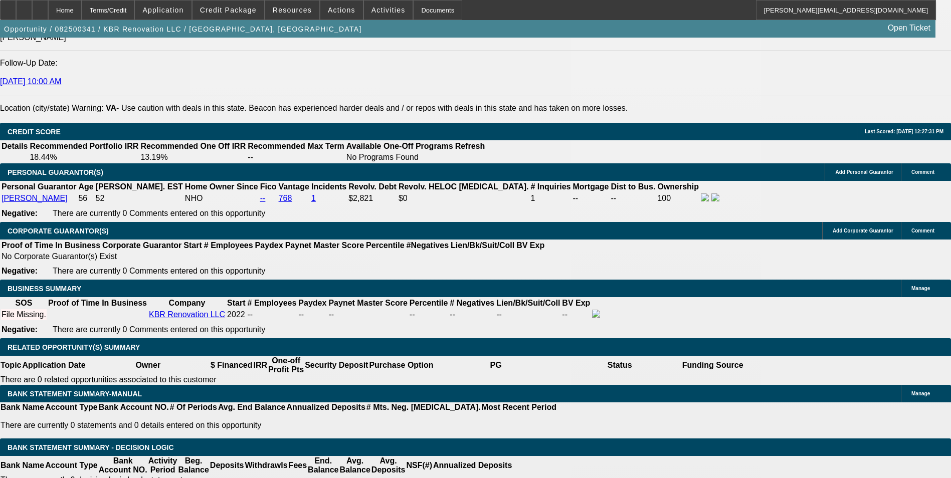
drag, startPoint x: 198, startPoint y: 340, endPoint x: 256, endPoint y: 333, distance: 58.6
type input "60"
type input "12."
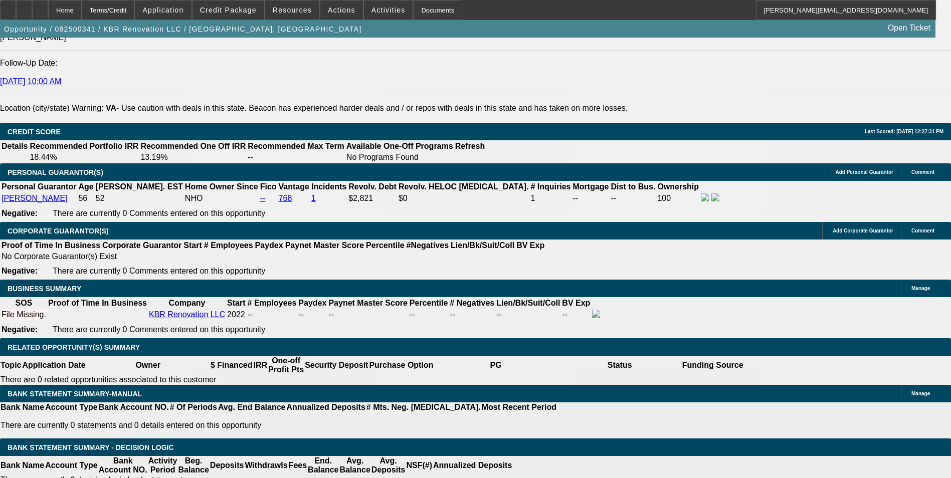
type input "$349.80"
type input "$174.90"
type input "$455.22"
type input "$227.61"
type input "12.5"
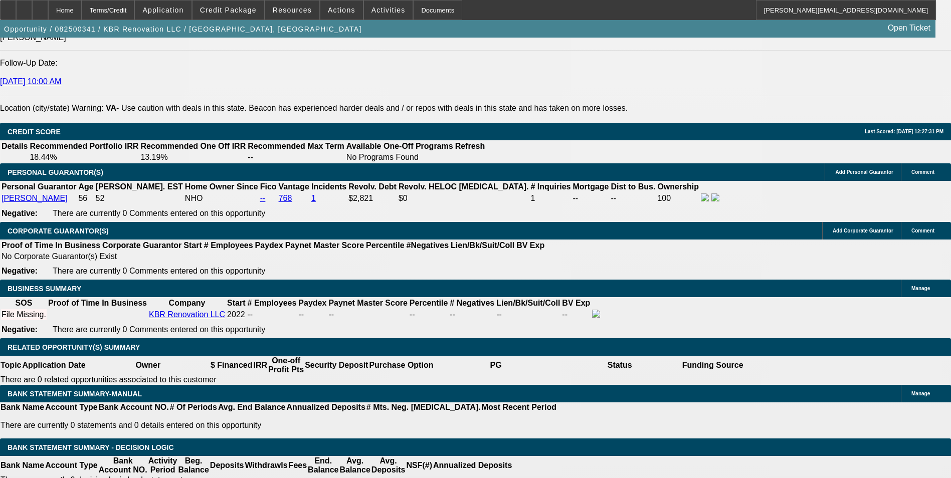
type input "$460.40"
type input "$230.20"
type input "12.5"
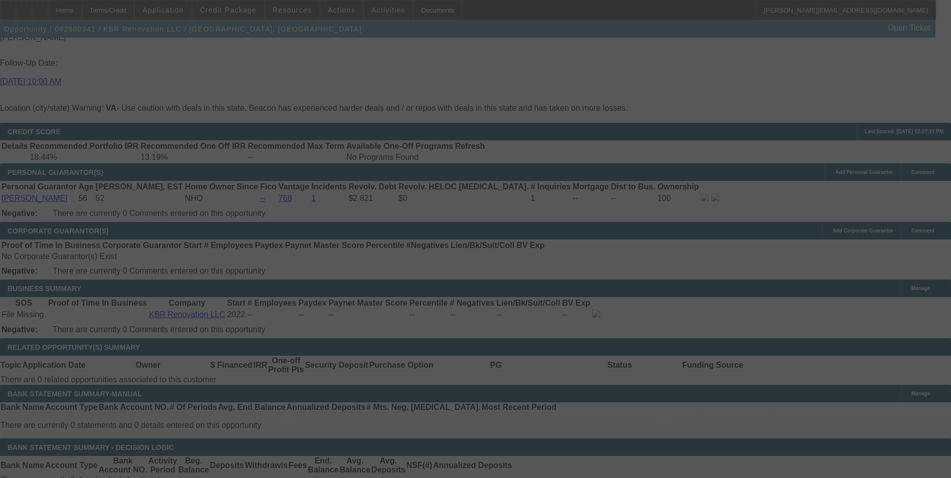
select select "0.2"
select select "2"
select select "0.1"
select select "4"
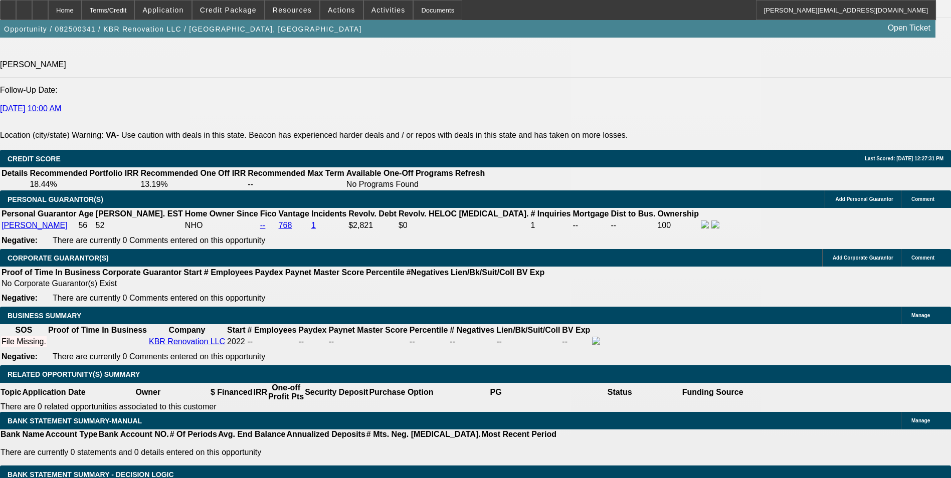
scroll to position [1454, 0]
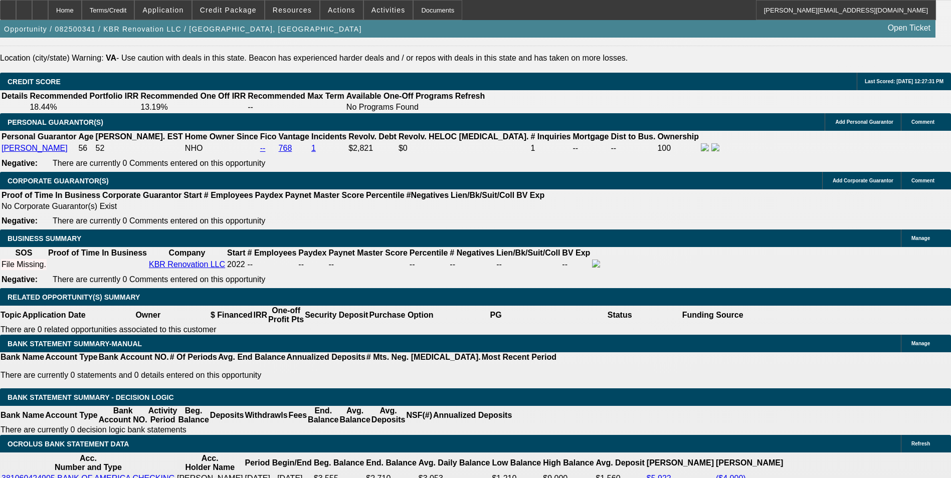
drag, startPoint x: 212, startPoint y: 288, endPoint x: 263, endPoint y: 275, distance: 52.8
type input "1"
type input "UNKNOWN"
type input "13."
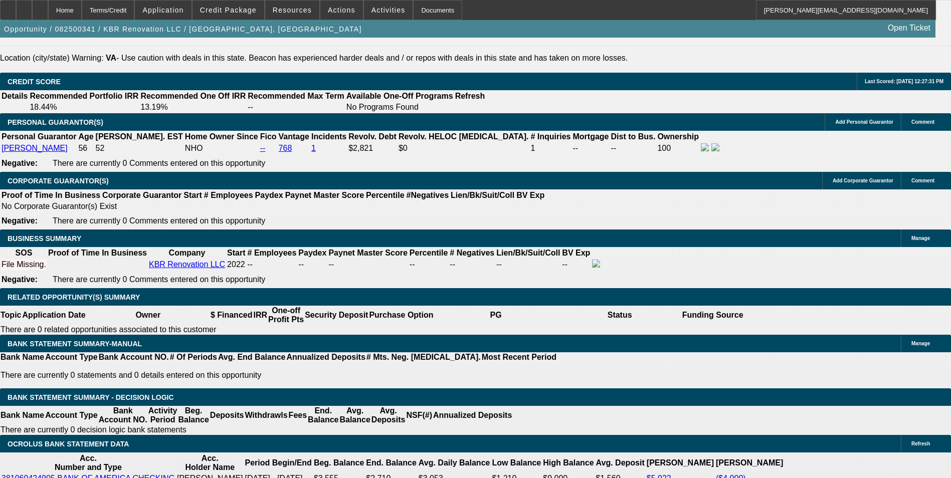
type input "$174.90"
type input "$349.80"
type input "$232.81"
type input "$465.62"
type input "13.5"
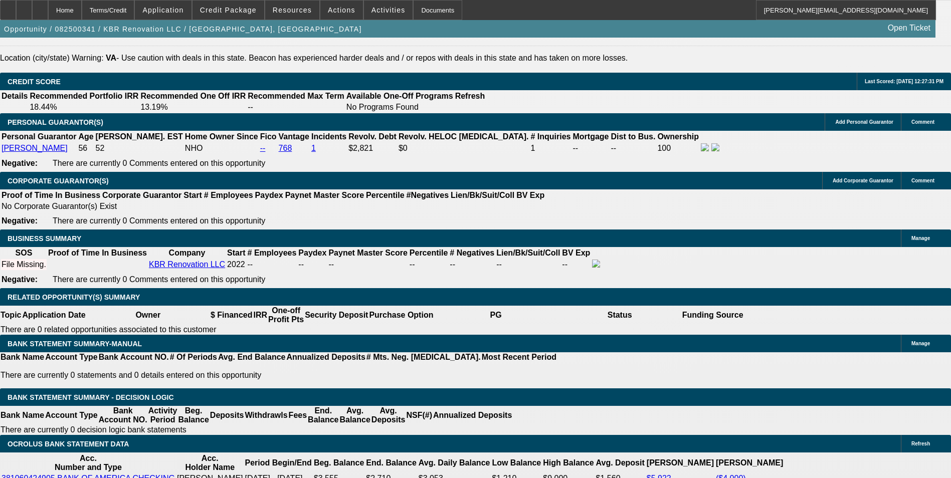
type input "$235.44"
type input "$470.88"
type input "13.5"
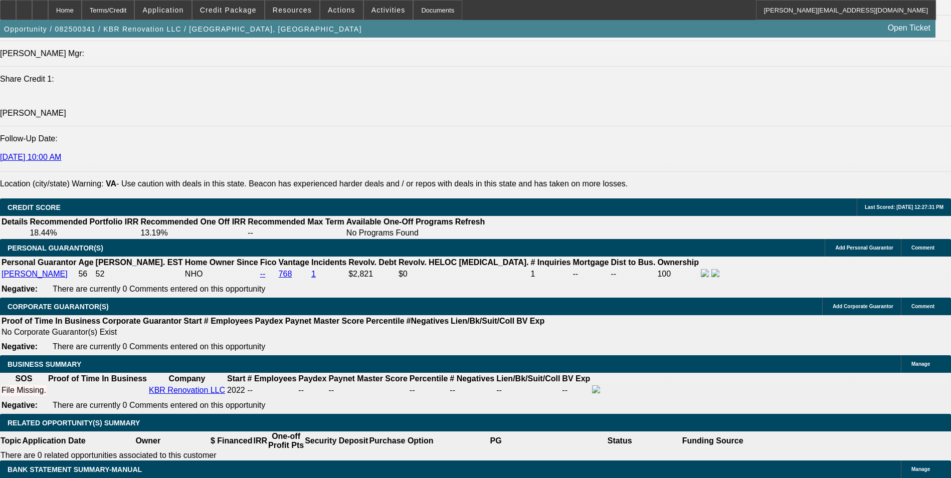
scroll to position [1304, 0]
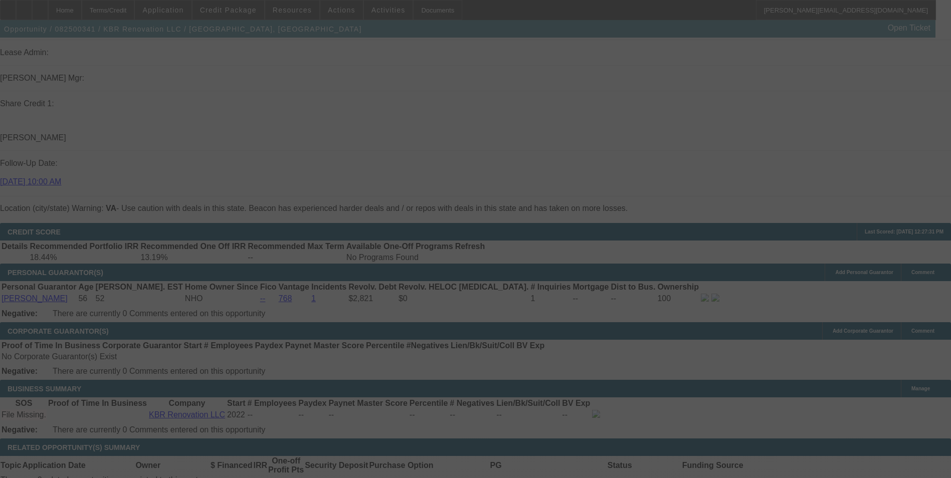
select select "0.2"
select select "2"
select select "0.1"
select select "4"
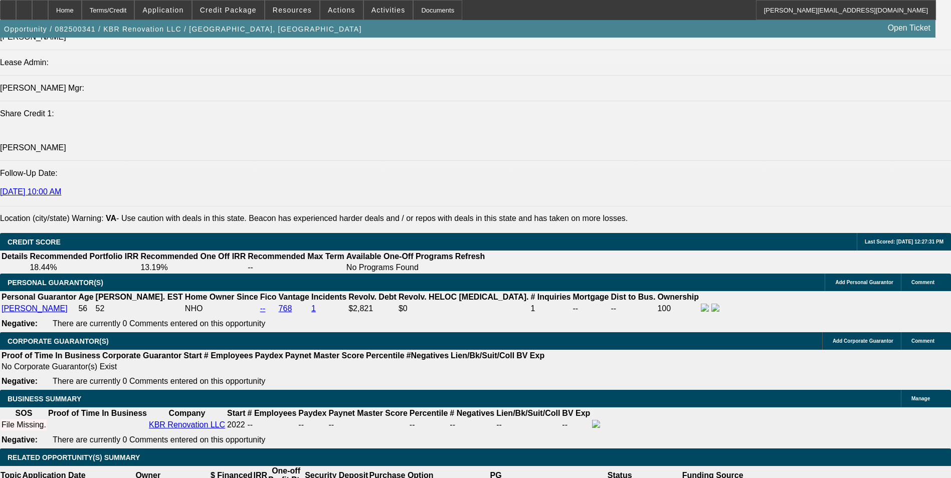
scroll to position [1404, 0]
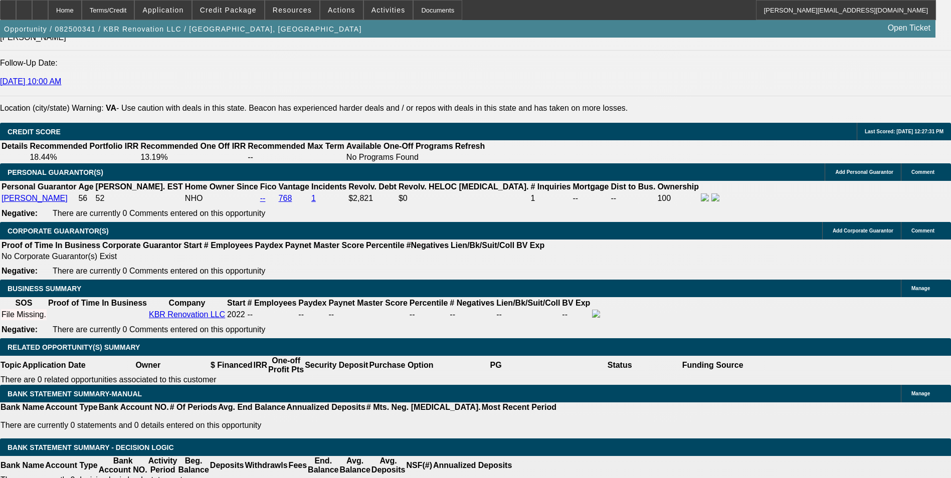
drag, startPoint x: 215, startPoint y: 342, endPoint x: 261, endPoint y: 332, distance: 47.8
type input "UNKNOWN"
type input "14"
type input "$476.16"
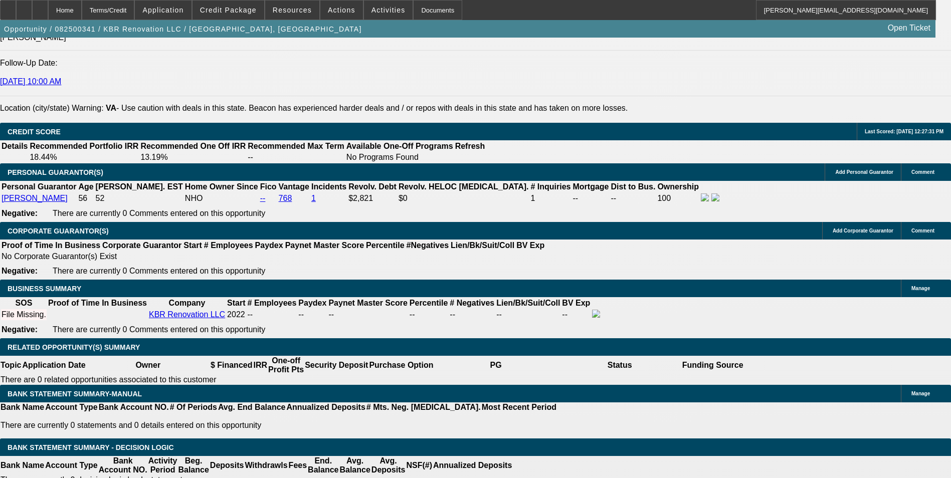
type input "$238.08"
type input "$349.80"
type input "$174.90"
type input "14.8"
type input "$484.70"
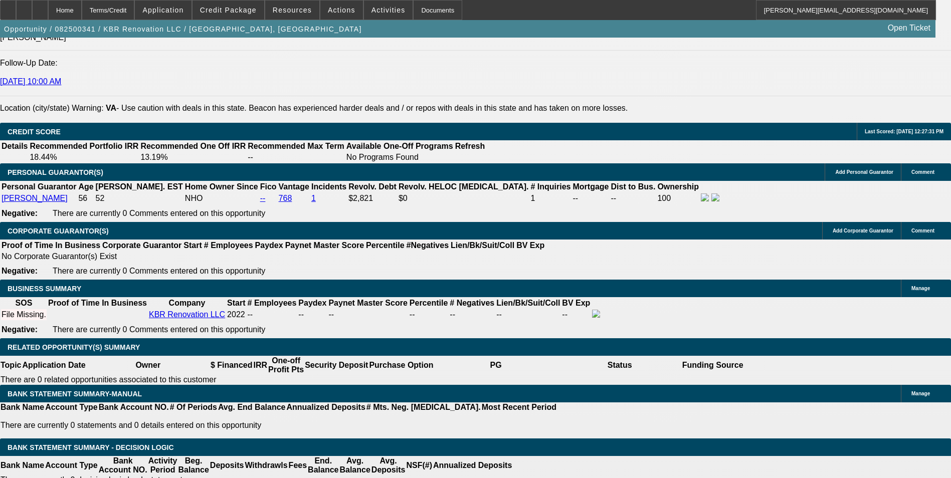
type input "$242.35"
type input "14.8"
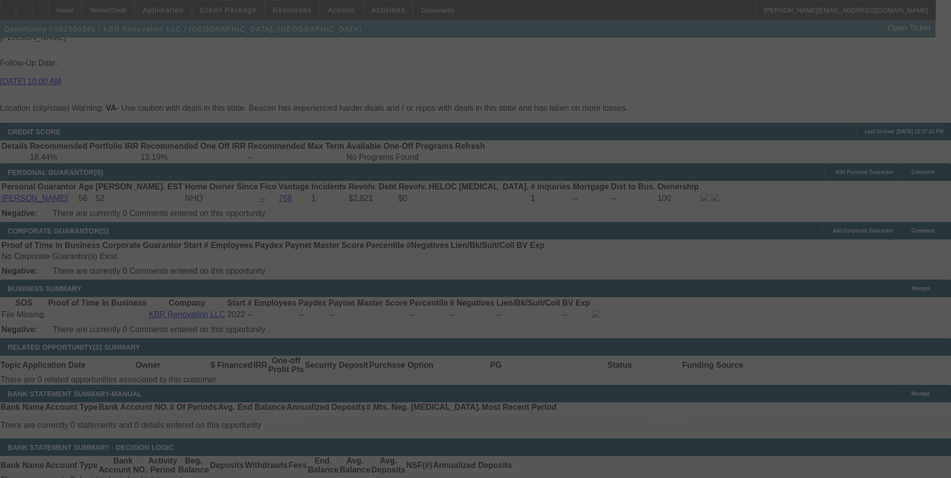
select select "0.2"
select select "2"
select select "0.1"
select select "4"
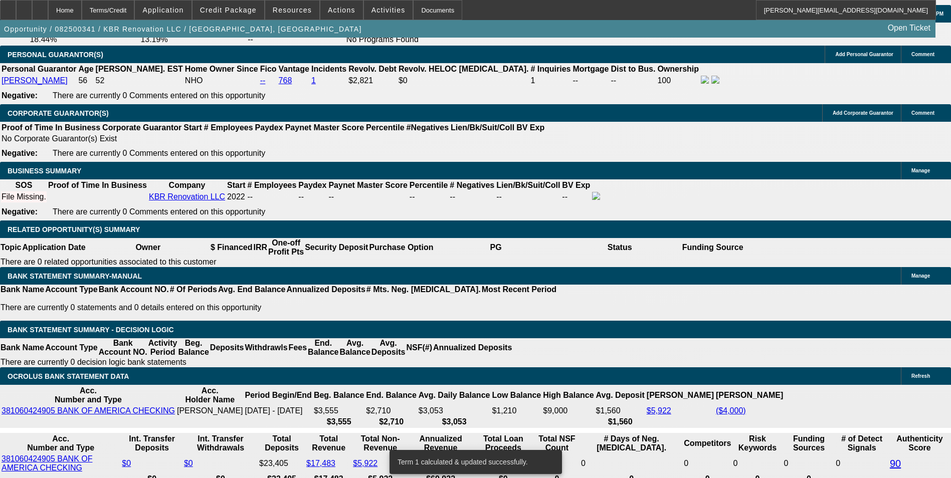
scroll to position [1505, 0]
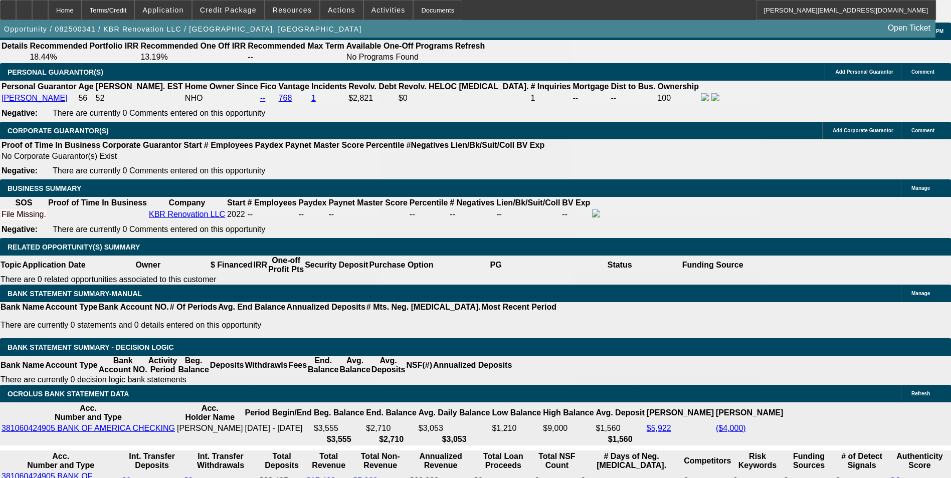
drag, startPoint x: 212, startPoint y: 241, endPoint x: 283, endPoint y: 238, distance: 71.3
type input "UNKNOWN"
type input "15"
type input "$349.80"
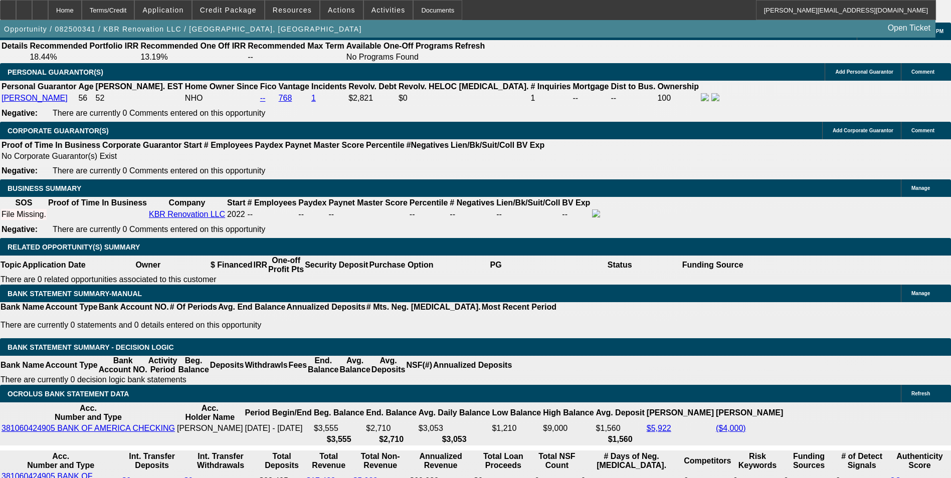
type input "$174.90"
type input "$486.84"
type input "$243.42"
type input "15.5"
type input "$492.22"
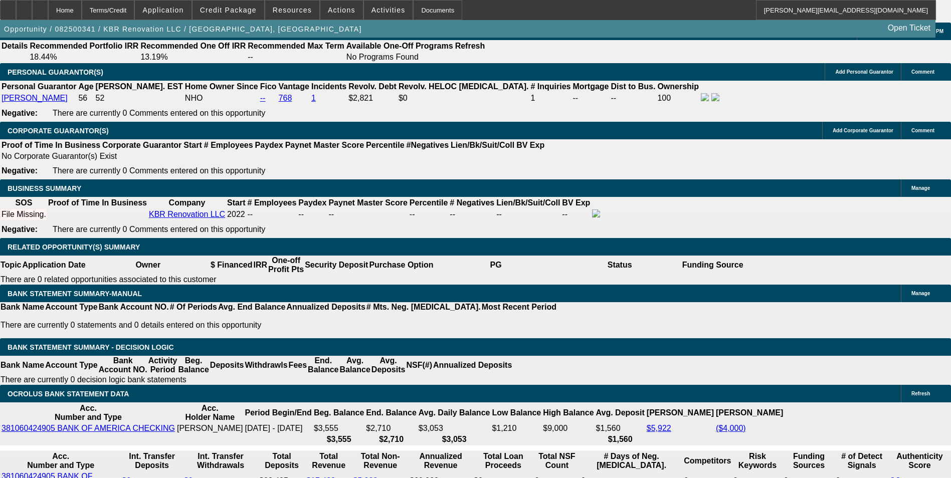
type input "$246.11"
type input "15.5"
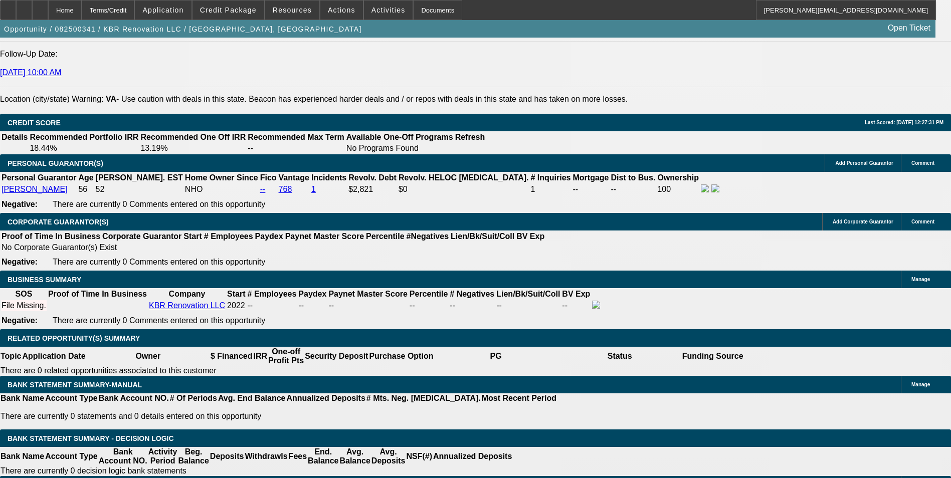
scroll to position [1404, 0]
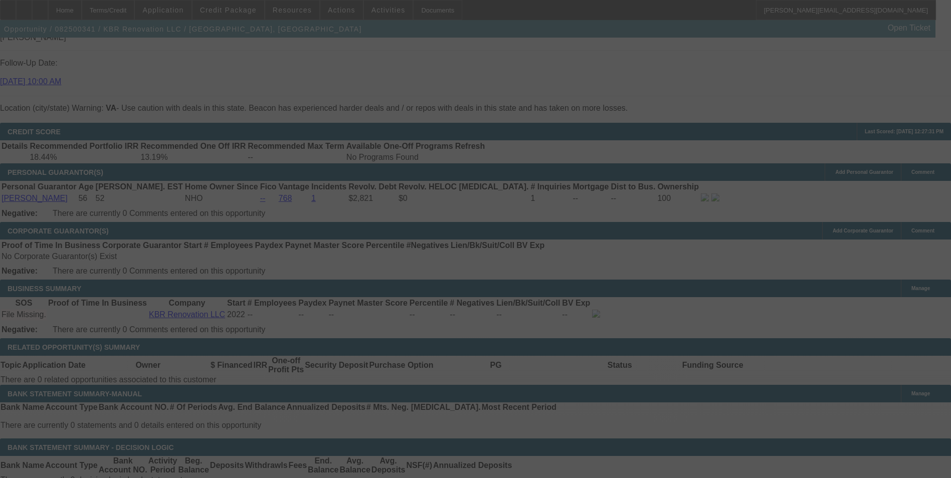
select select "0.2"
select select "2"
select select "0.1"
select select "4"
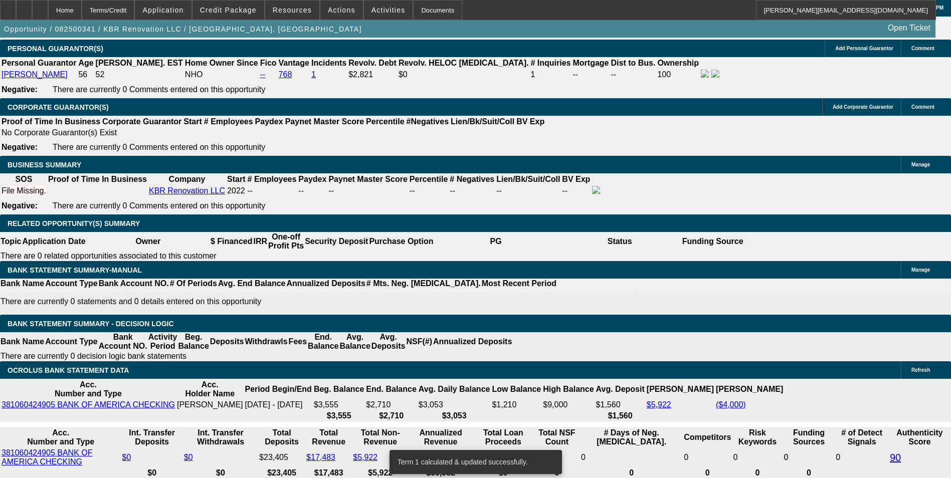
scroll to position [1505, 0]
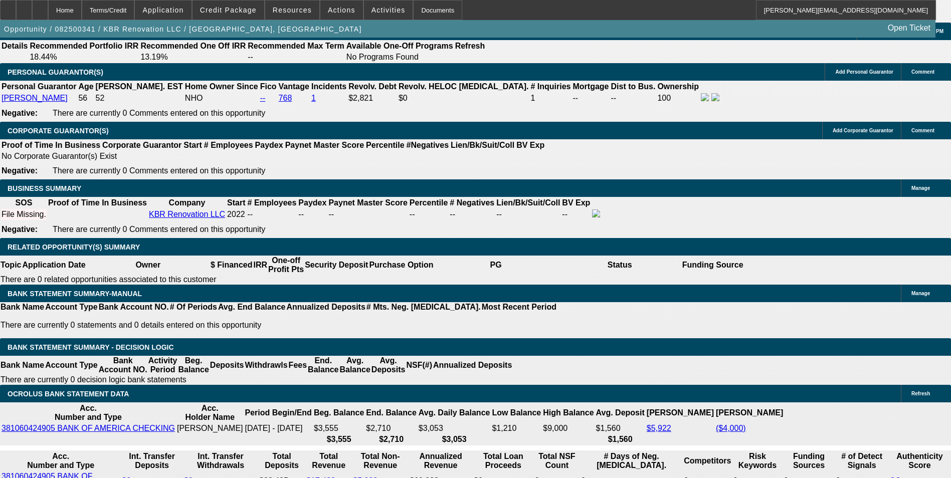
drag, startPoint x: 212, startPoint y: 241, endPoint x: 299, endPoint y: 244, distance: 87.8
type input "UNKNOWN"
type input "15."
type input "$349.80"
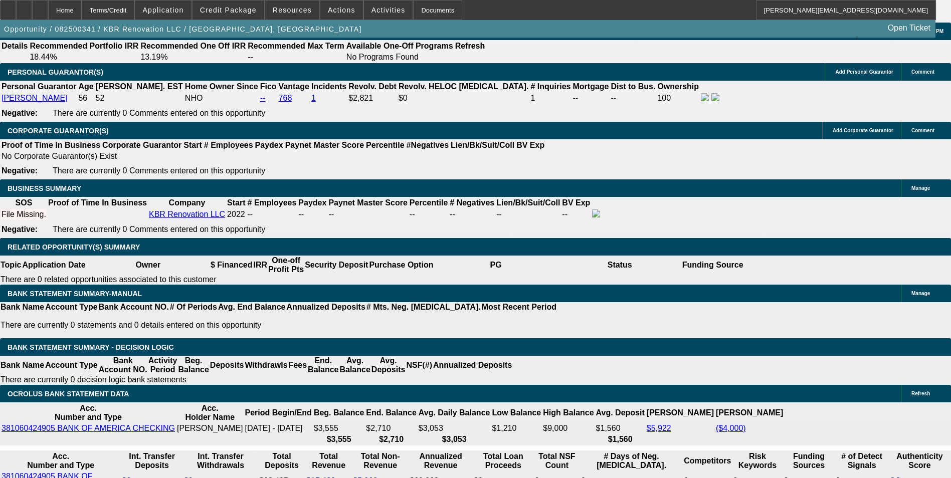
type input "$174.90"
type input "$486.84"
type input "$243.42"
type input "15.8"
type input "$495.48"
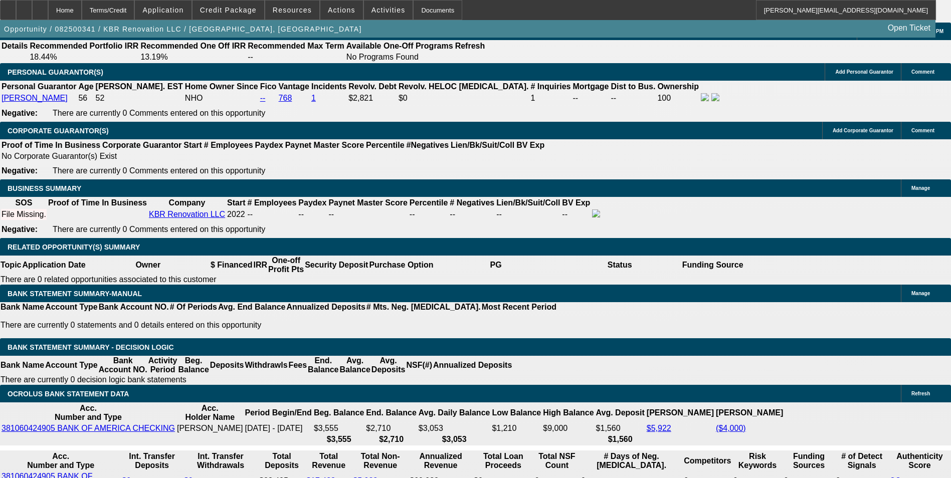
type input "$247.74"
type input "15.8"
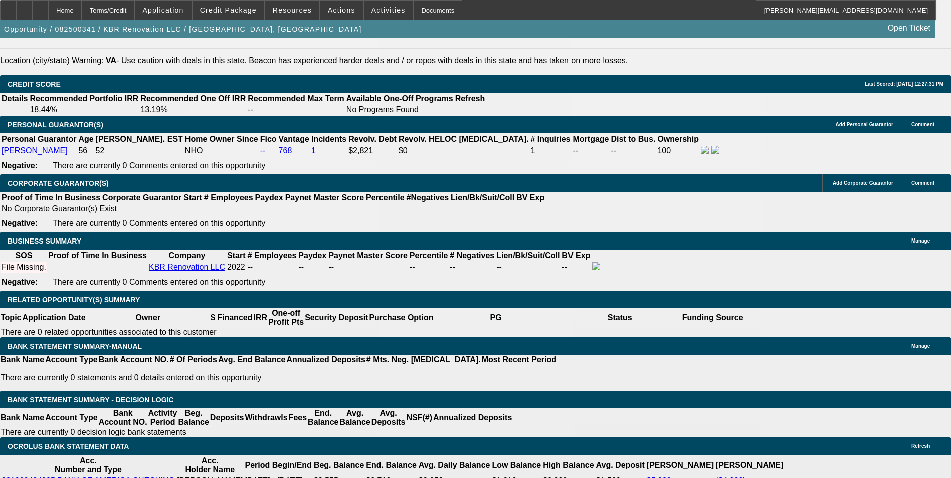
scroll to position [1354, 0]
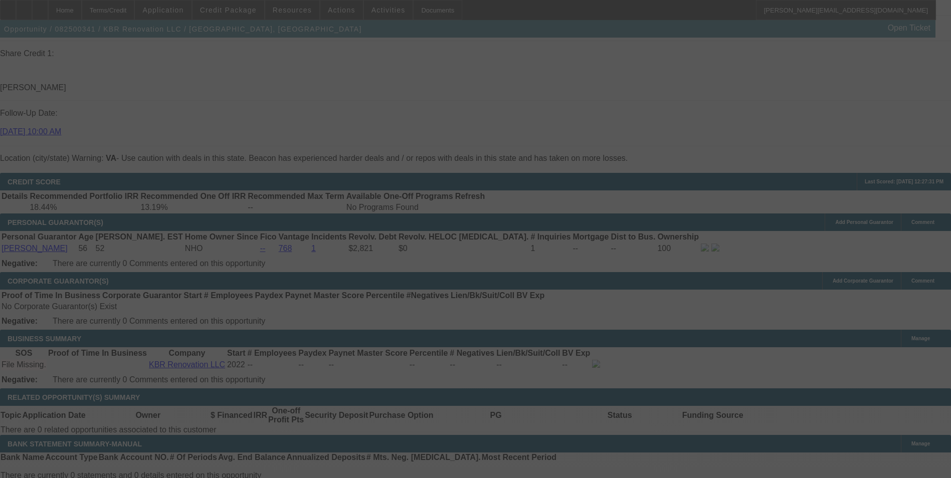
select select "0.2"
select select "2"
select select "0.1"
select select "4"
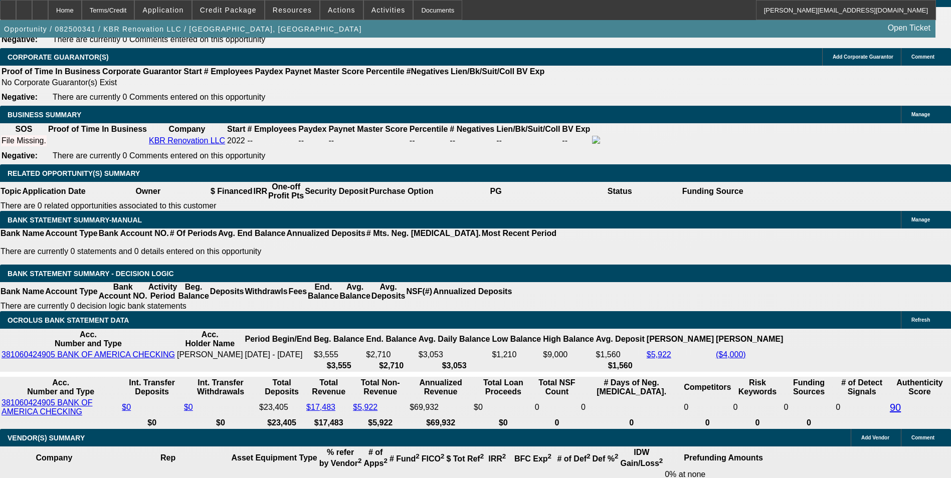
scroll to position [1555, 0]
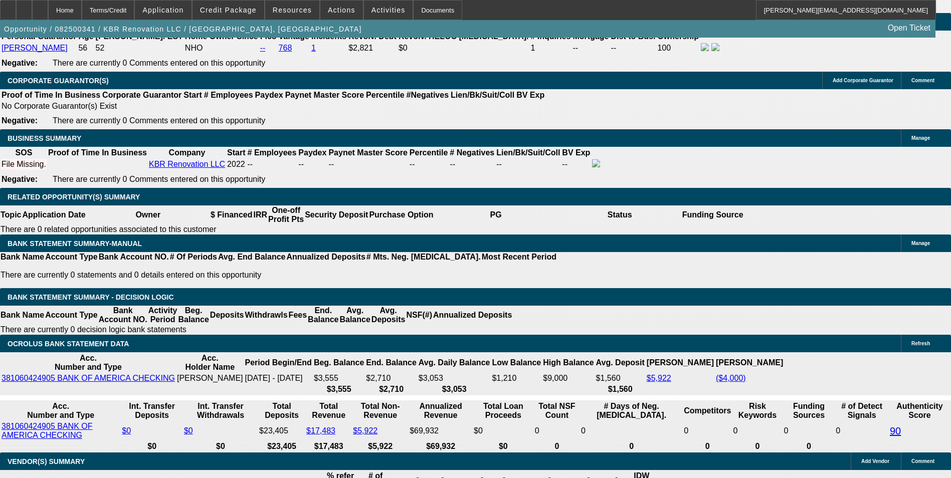
drag, startPoint x: 214, startPoint y: 188, endPoint x: 263, endPoint y: 176, distance: 51.0
type input "UNKNOWN"
type input "15"
type input "$486.84"
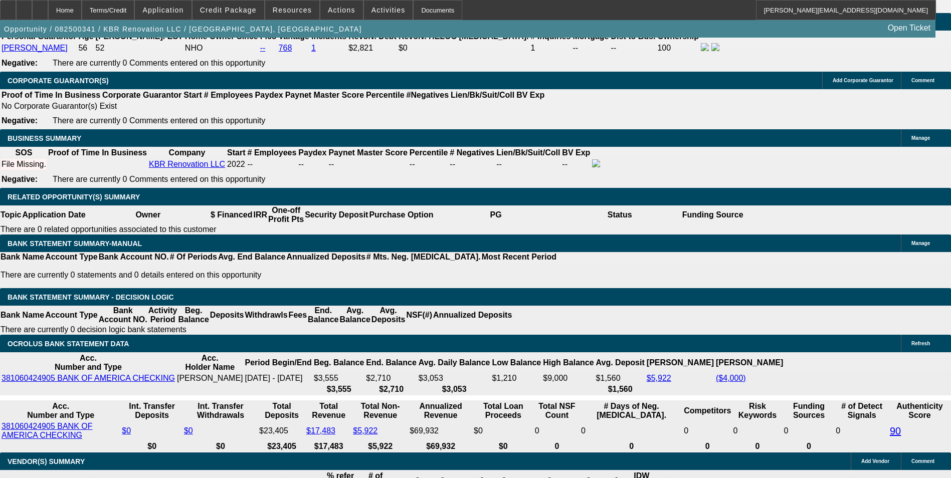
type input "$243.42"
type input "$349.80"
type input "$174.90"
type input "15"
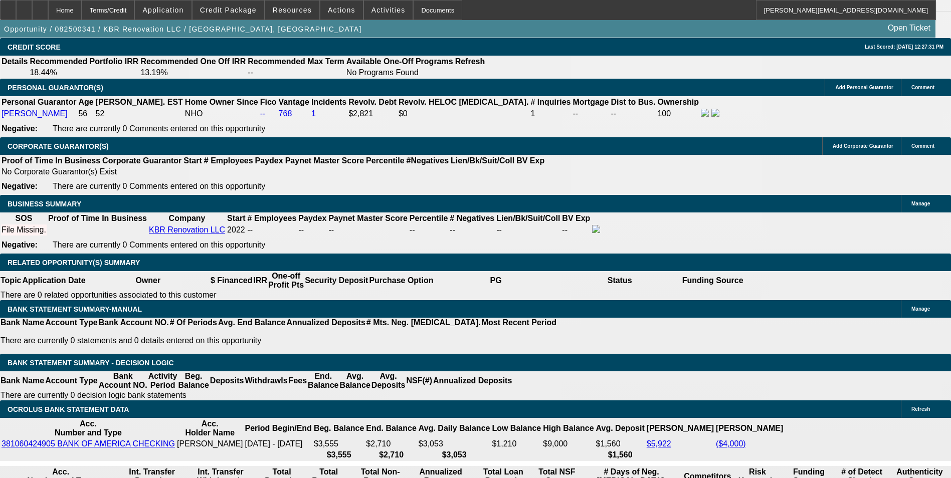
scroll to position [1404, 0]
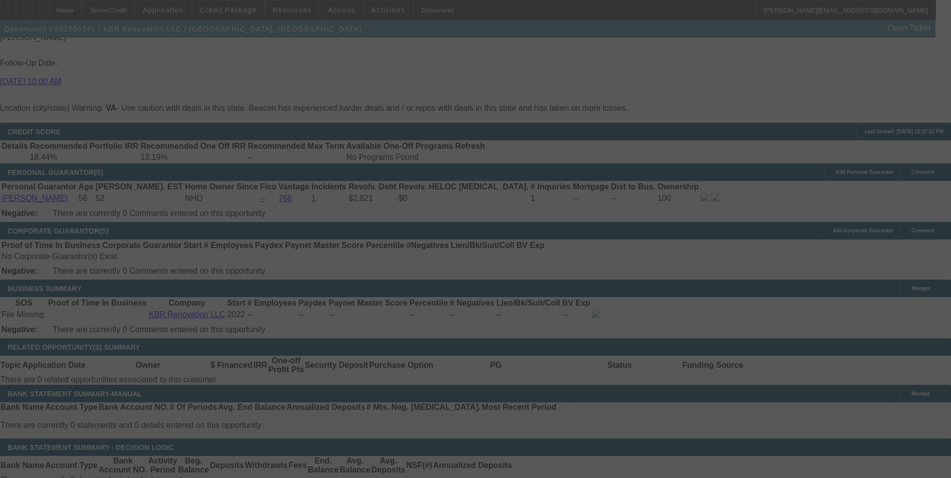
scroll to position [1454, 0]
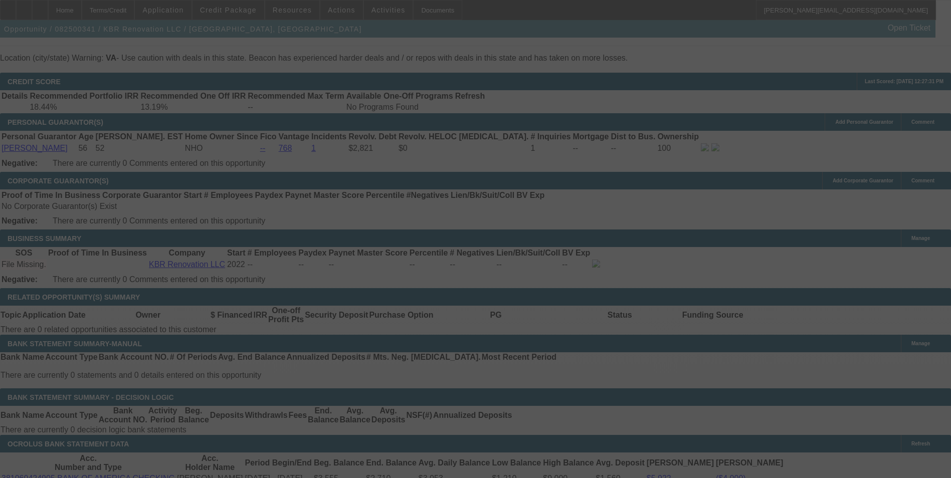
select select "0.2"
select select "2"
select select "0.1"
select select "4"
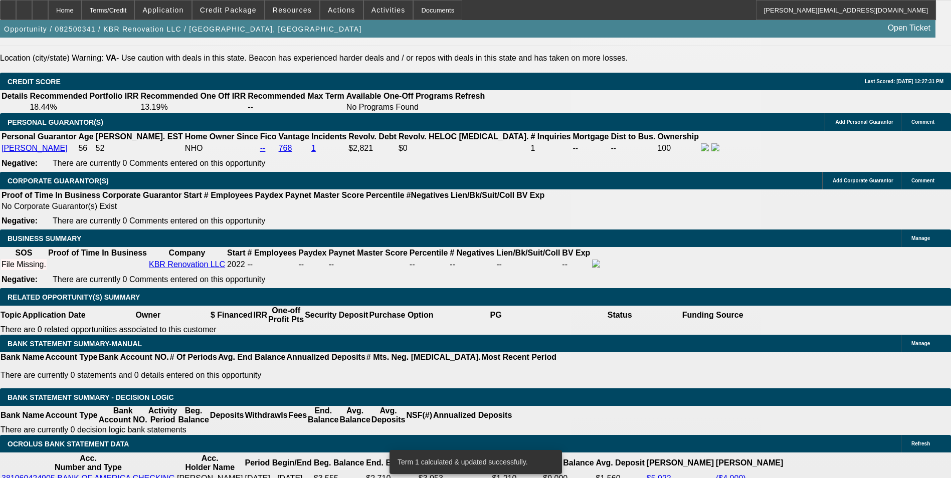
drag, startPoint x: 224, startPoint y: 288, endPoint x: 281, endPoint y: 282, distance: 58.0
type input "UNKNOWN"
type input "15"
type input "$486.84"
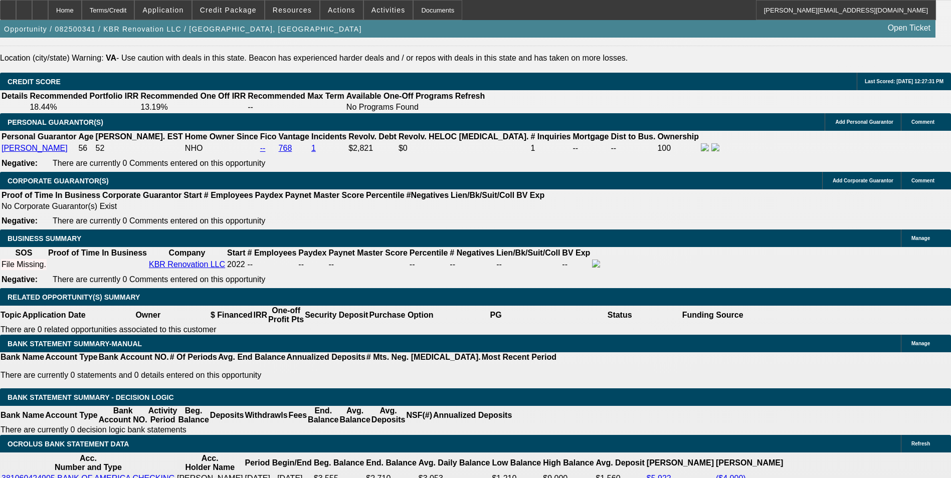
type input "$243.42"
type input "15"
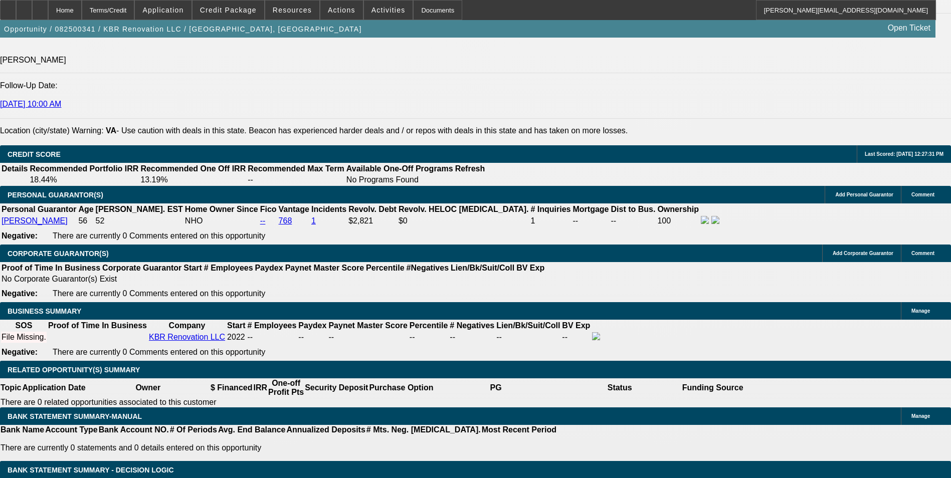
scroll to position [1354, 0]
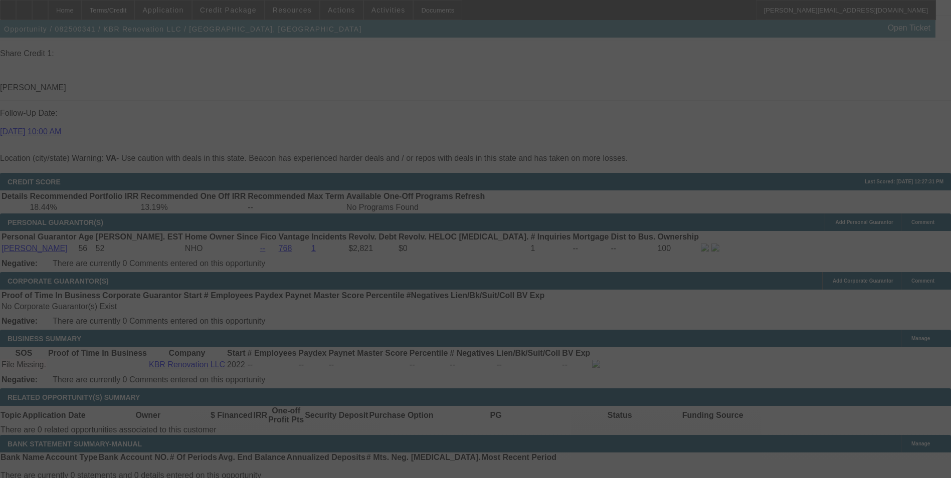
select select "0.2"
select select "2"
select select "0.1"
select select "4"
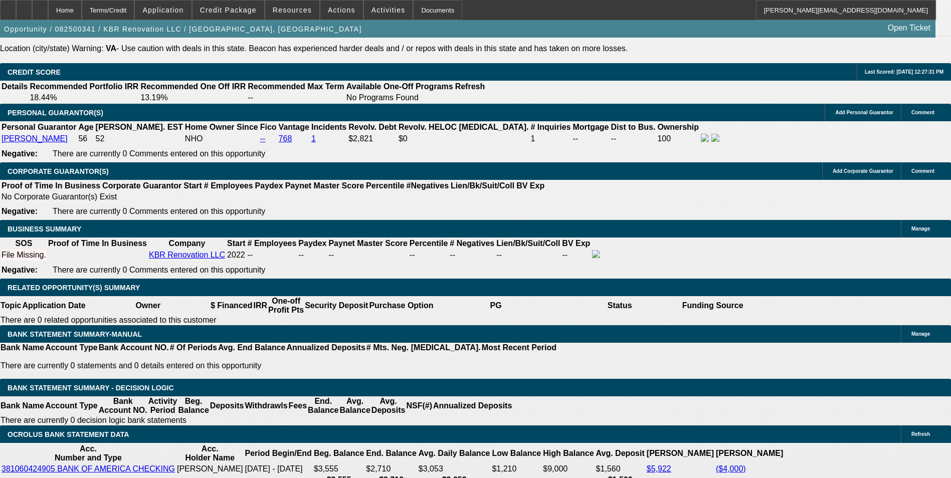
scroll to position [1555, 0]
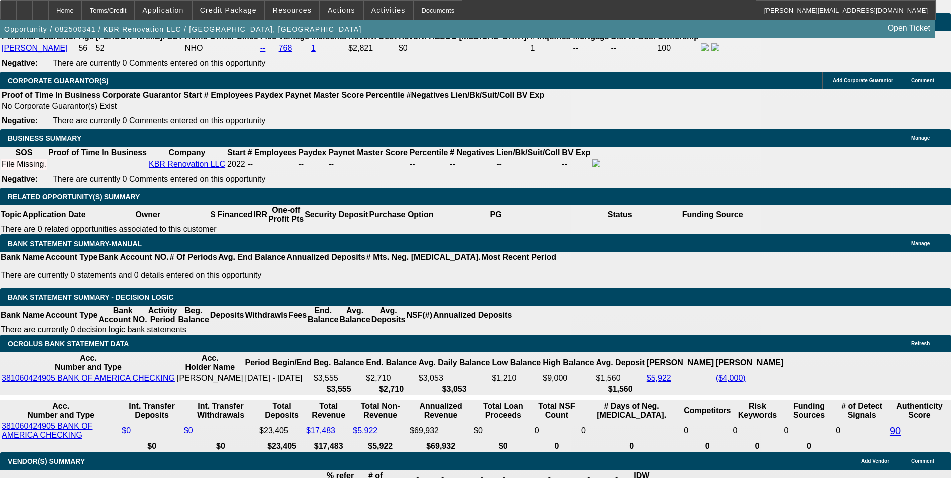
type input "243."
type input "$486.00"
type input "UNKNOWN"
type input "14.9"
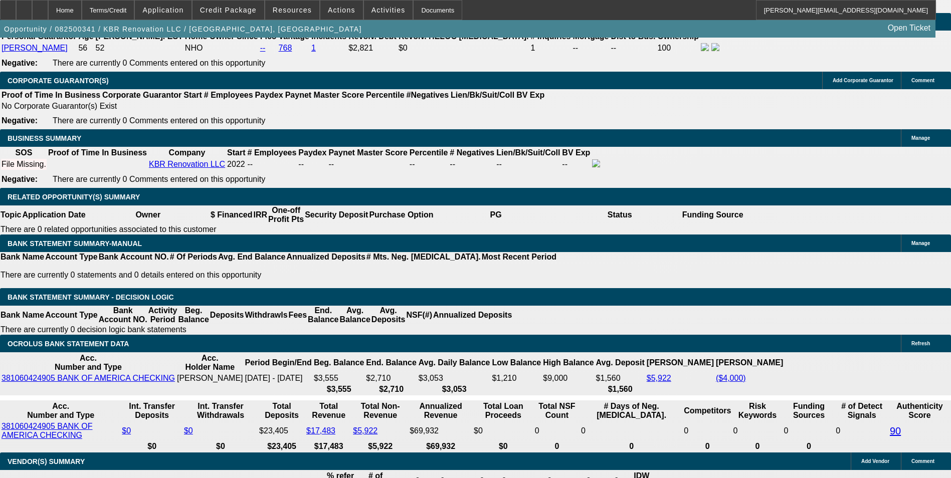
type input "243.88"
type input "$487.76"
type input "15.1"
type input "$243.88"
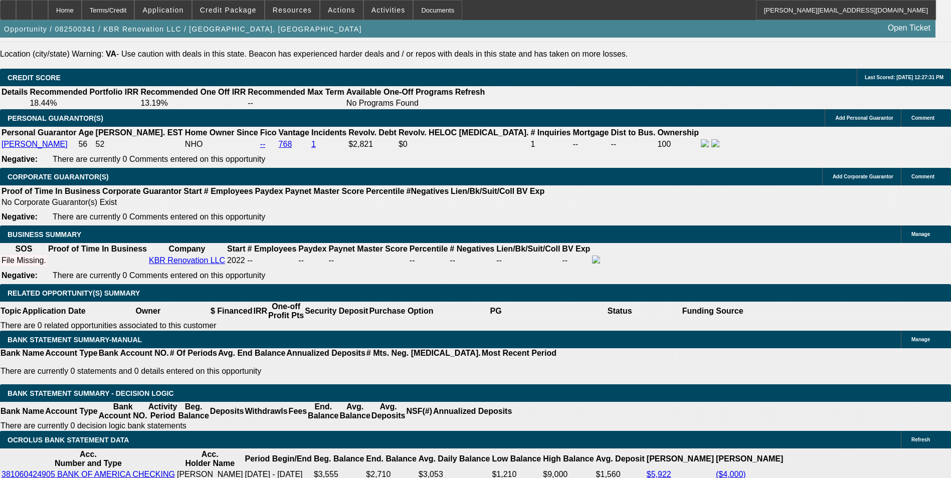
scroll to position [1354, 0]
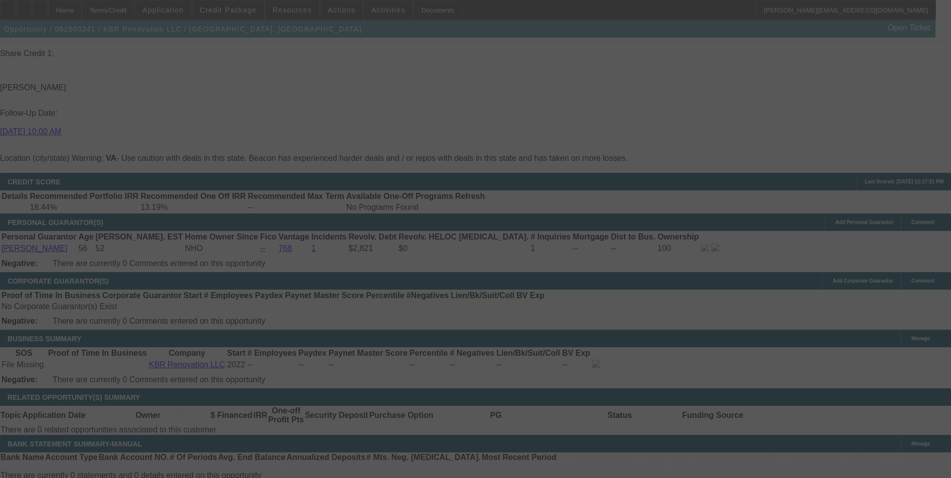
select select "0.2"
select select "2"
select select "0.1"
select select "4"
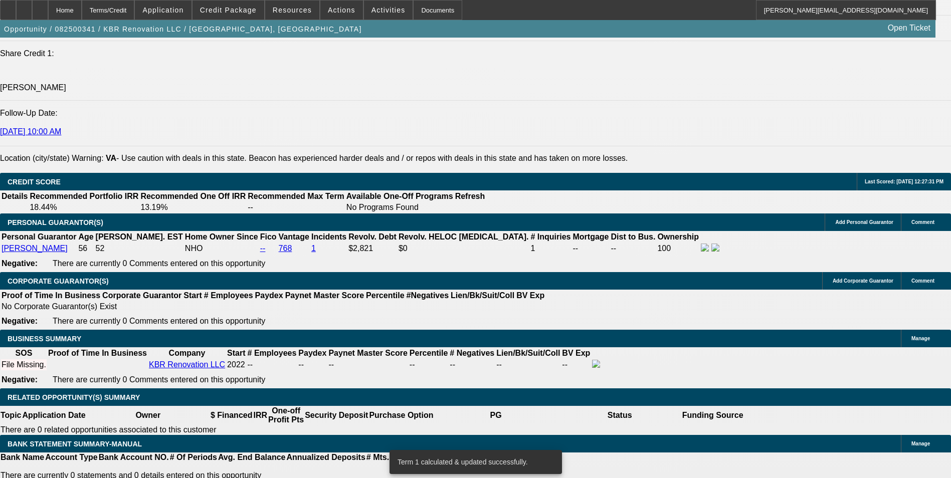
scroll to position [1555, 0]
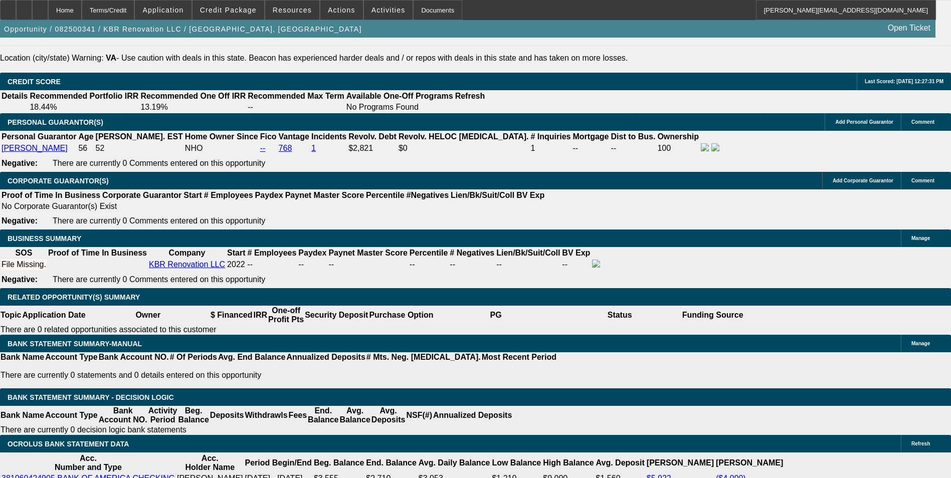
select select "0.15"
type input "$1,918.50"
type input "UNKNOWN"
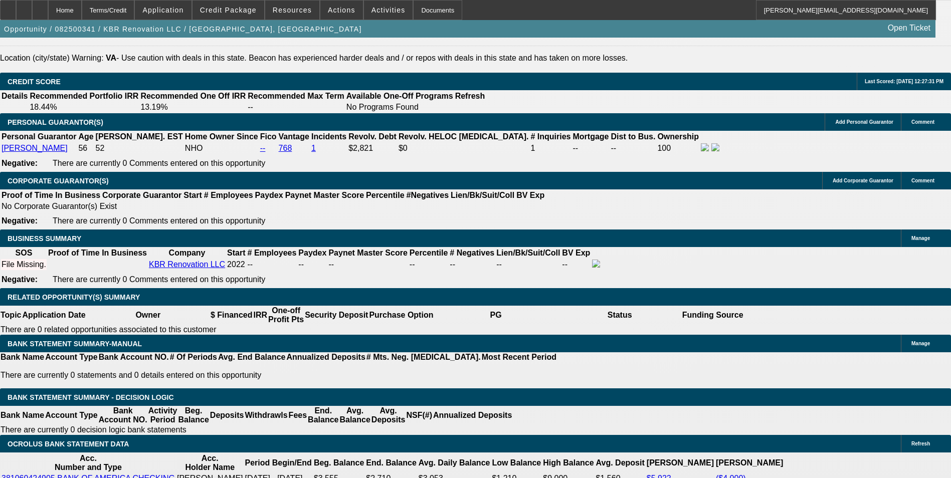
type input "$518.24"
type input "$259.12"
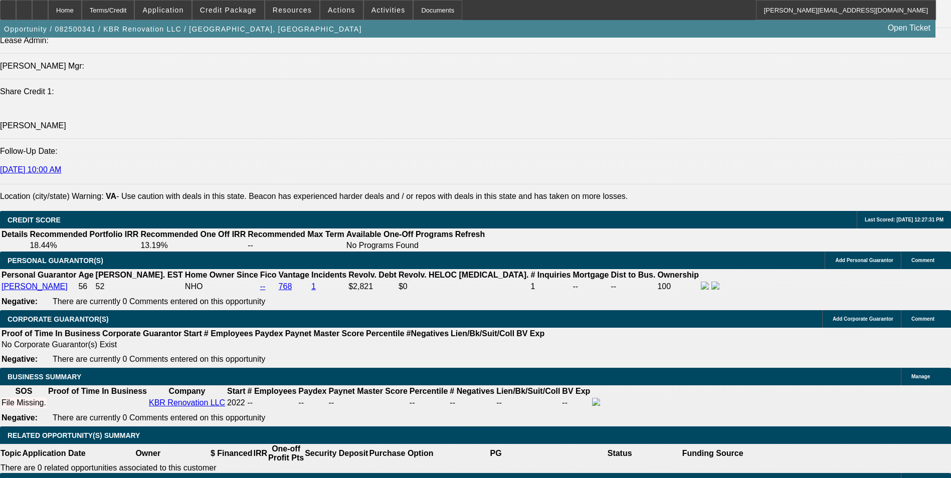
scroll to position [1304, 0]
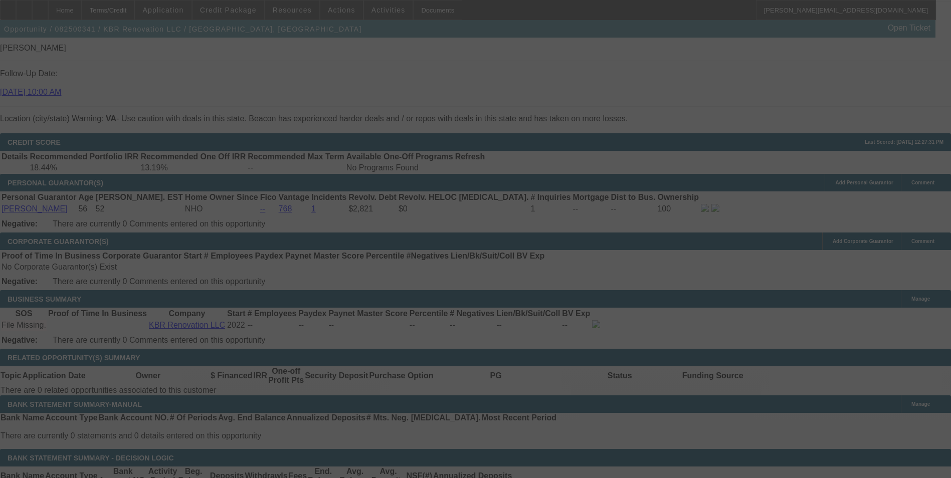
scroll to position [1404, 0]
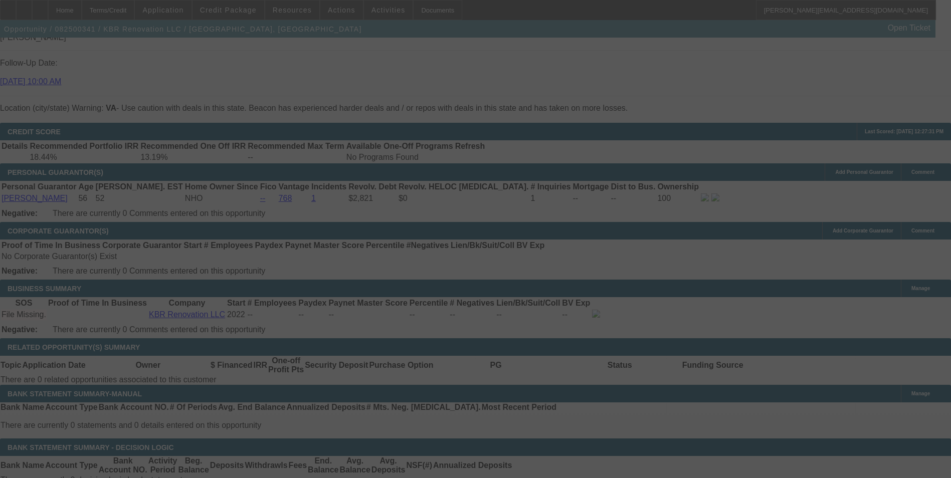
select select "0.15"
select select "2"
select select "0.1"
select select "4"
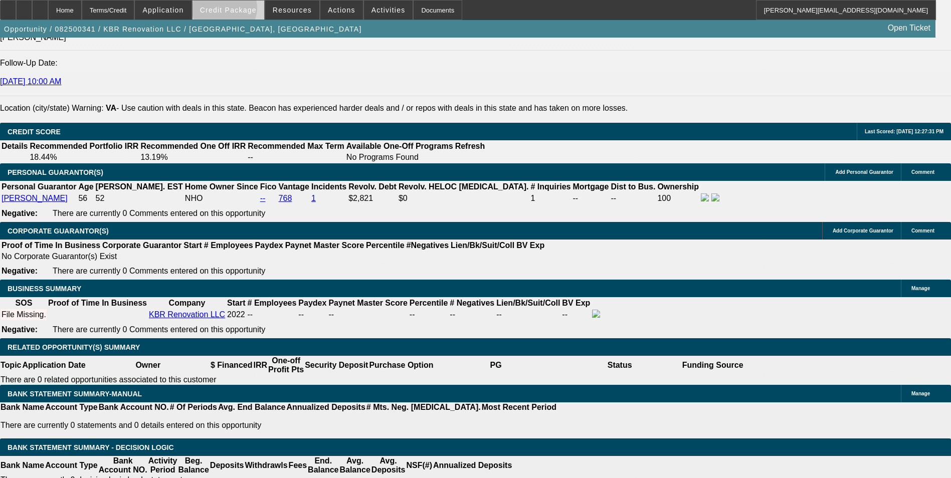
click at [240, 11] on span "Credit Package" at bounding box center [228, 10] width 57 height 8
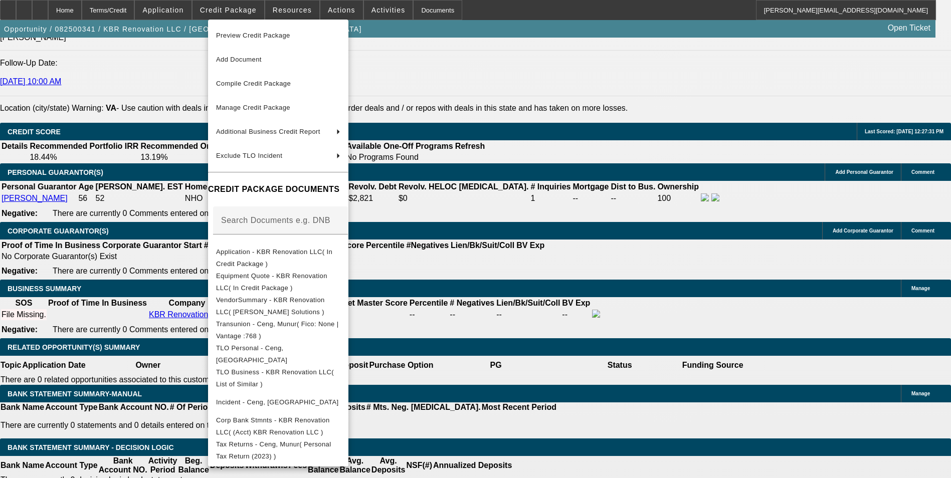
click at [497, 375] on div at bounding box center [475, 239] width 951 height 478
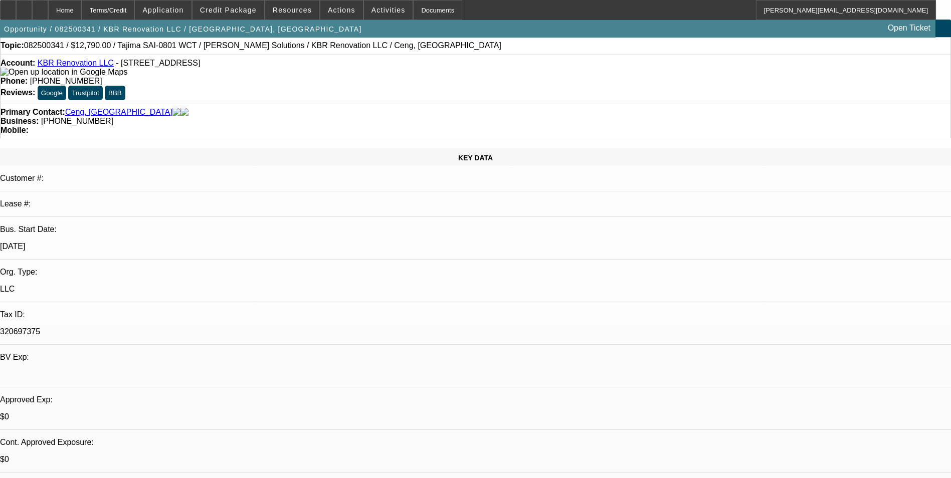
scroll to position [0, 0]
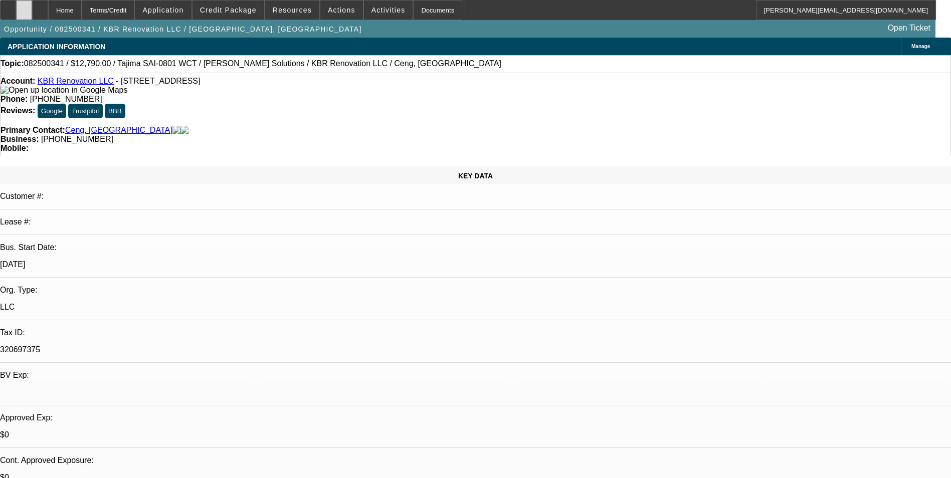
click at [24, 7] on icon at bounding box center [24, 7] width 0 height 0
click at [239, 10] on span "Credit Package" at bounding box center [228, 10] width 57 height 8
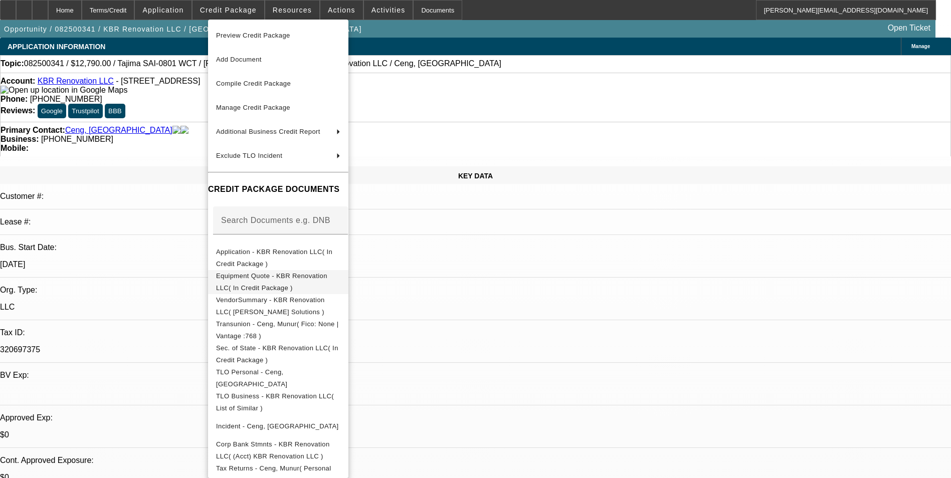
click at [328, 277] on span "Equipment Quote - KBR Renovation LLC( In Credit Package )" at bounding box center [271, 282] width 111 height 20
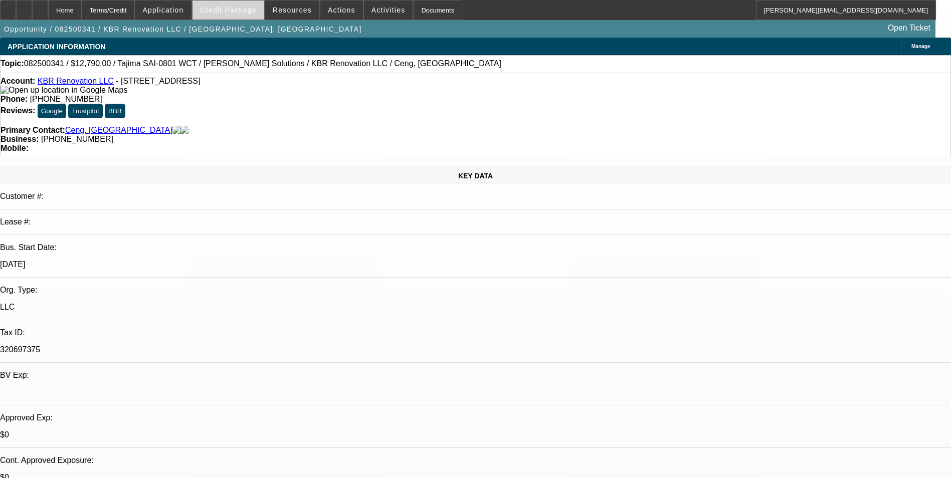
click at [240, 14] on span "Credit Package" at bounding box center [228, 10] width 57 height 8
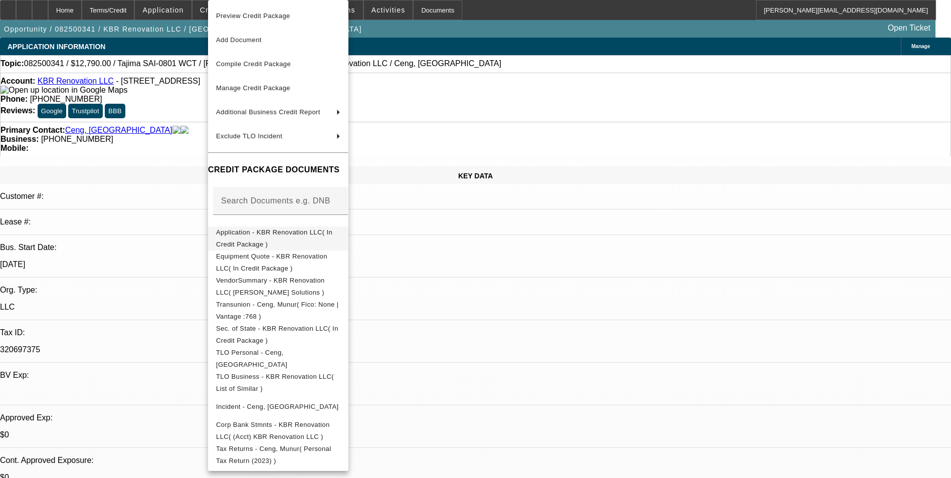
click at [303, 236] on span "Application - KBR Renovation LLC( In Credit Package )" at bounding box center [274, 239] width 116 height 20
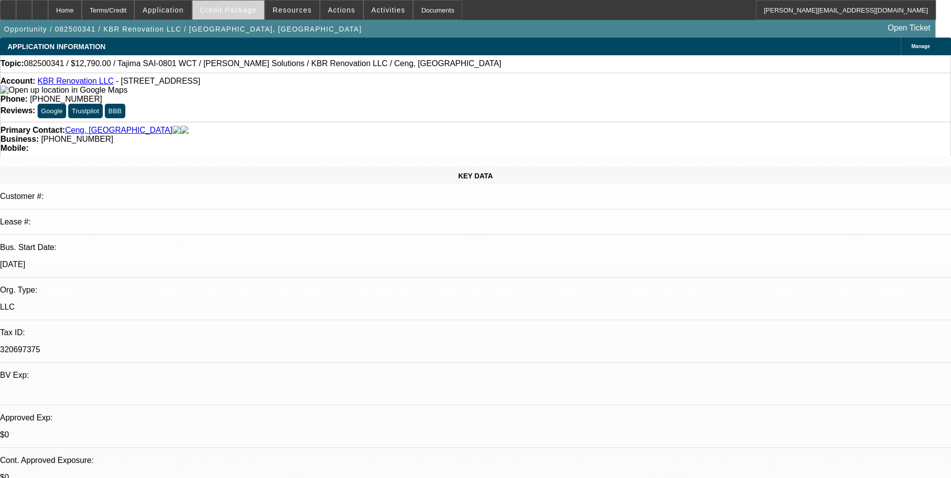
click at [232, 13] on span "Credit Package" at bounding box center [228, 10] width 57 height 8
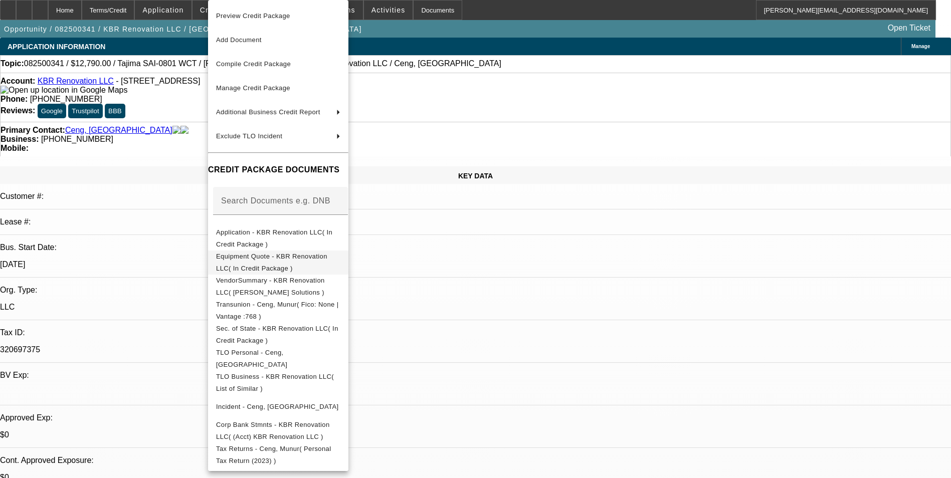
click at [275, 257] on span "Equipment Quote - KBR Renovation LLC( In Credit Package )" at bounding box center [271, 263] width 111 height 20
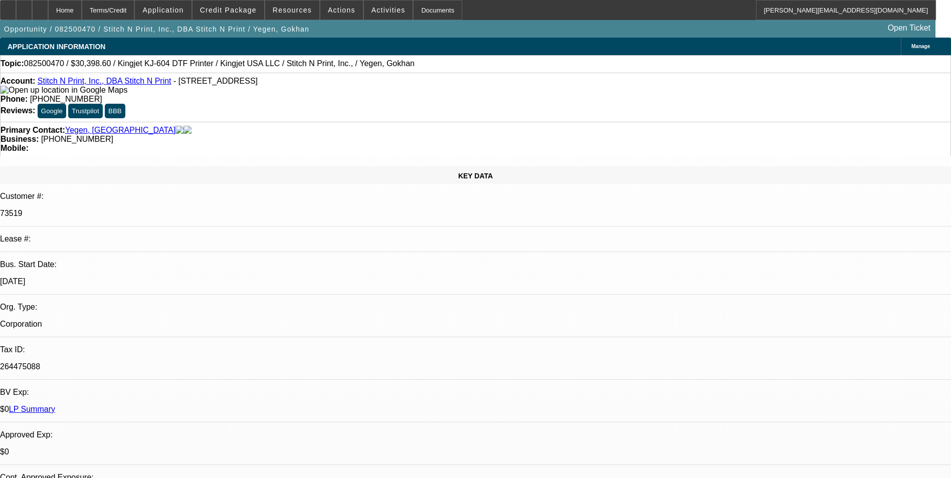
select select "0"
select select "2"
select select "0"
select select "2"
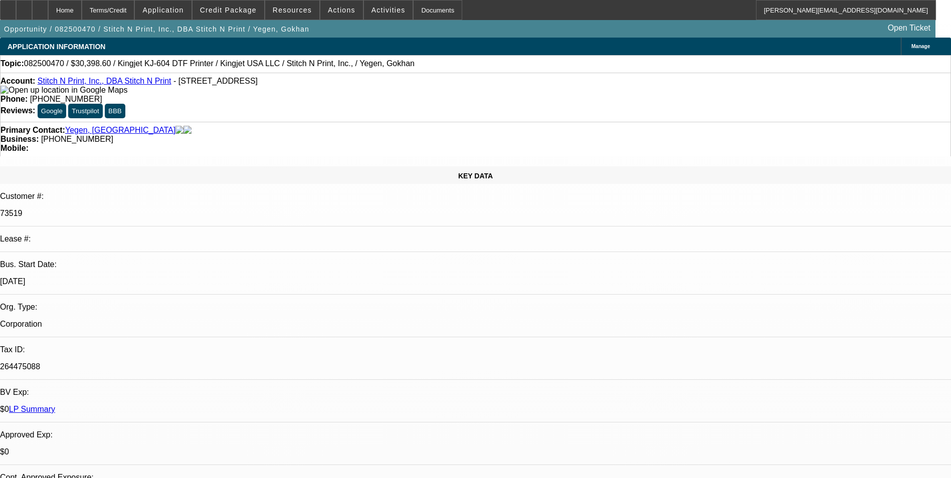
select select "0"
select select "2"
select select "0"
select select "2"
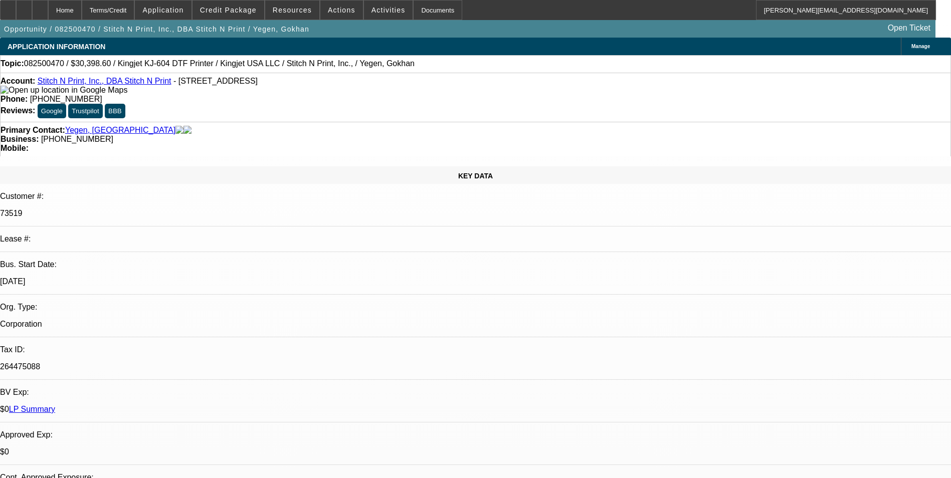
scroll to position [1644, 0]
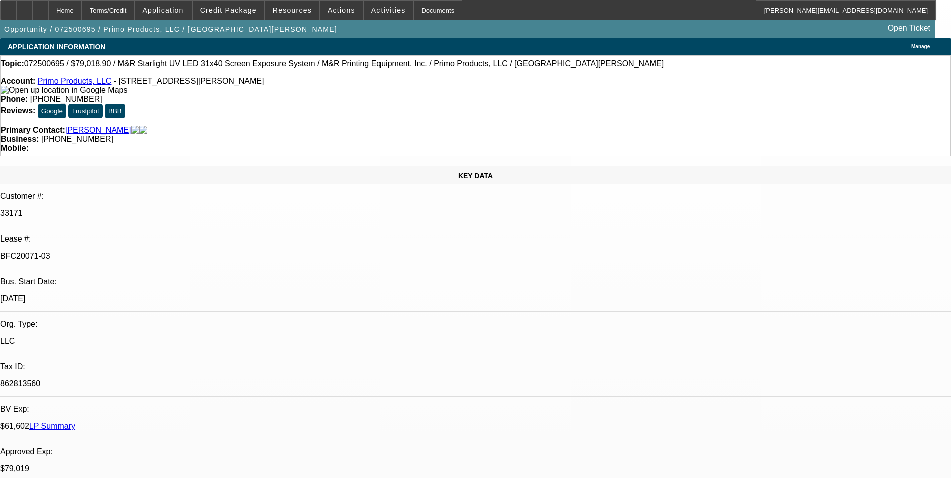
select select "0"
select select "2"
select select "0.1"
select select "4"
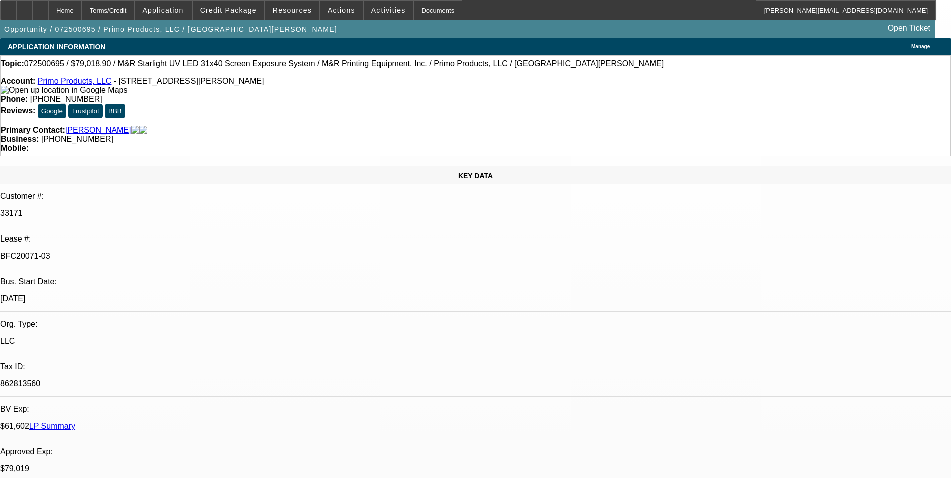
select select "0"
select select "2"
select select "0.1"
select select "4"
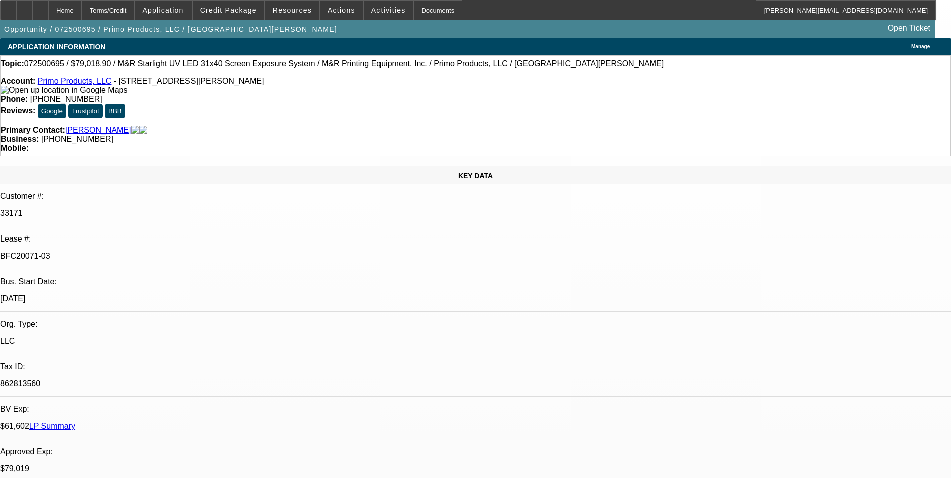
select select "0"
select select "2"
select select "0.1"
select select "4"
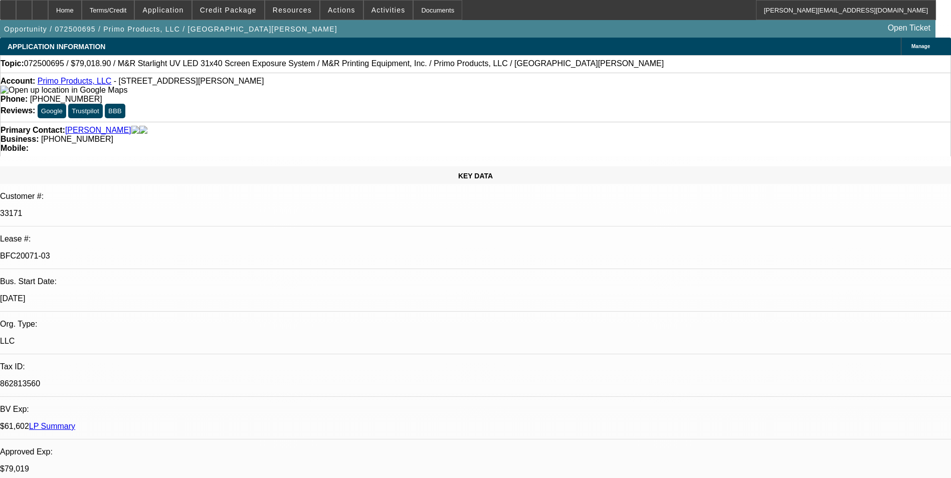
select select "0"
select select "2"
select select "0.1"
select select "4"
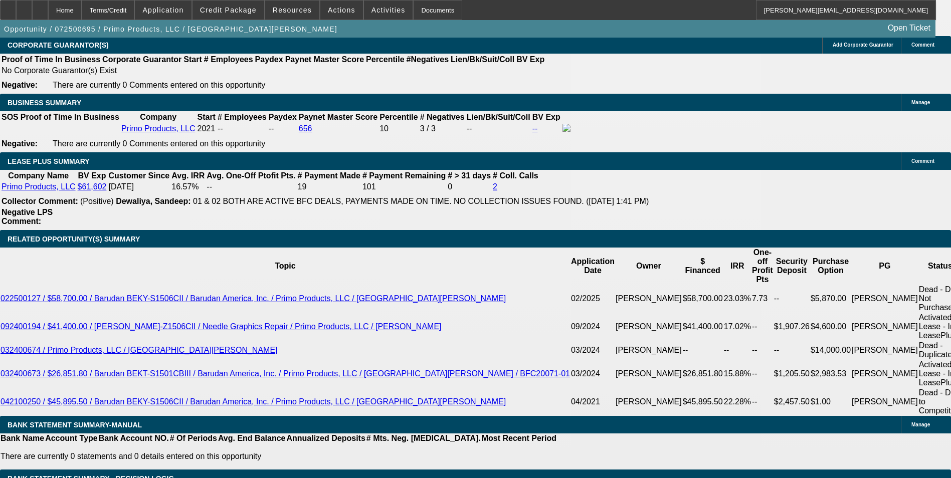
scroll to position [1605, 0]
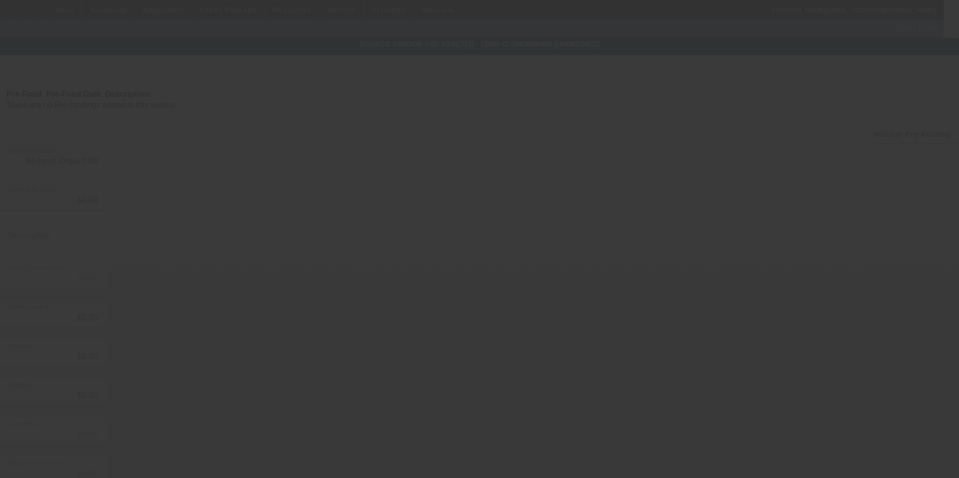
type input "$92,000.00"
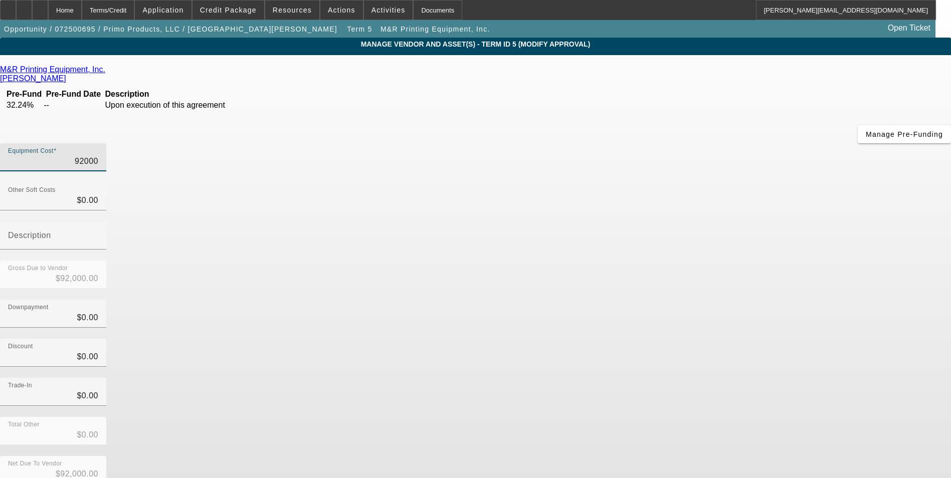
drag, startPoint x: 555, startPoint y: 85, endPoint x: 672, endPoint y: 78, distance: 116.6
click at [672, 143] on div "Equipment Cost 92000" at bounding box center [475, 162] width 951 height 39
type input "7"
type input "$7.00"
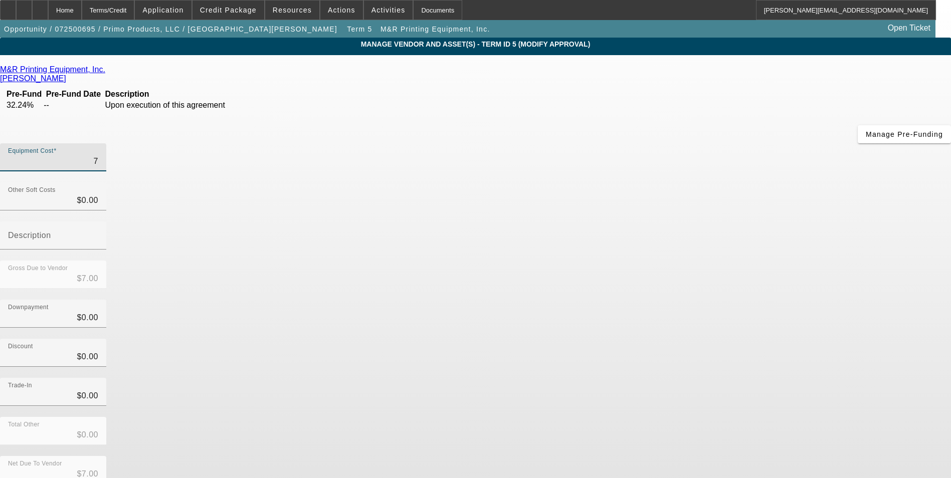
type input "79"
type input "$79.00"
type input "790"
type input "$790.00"
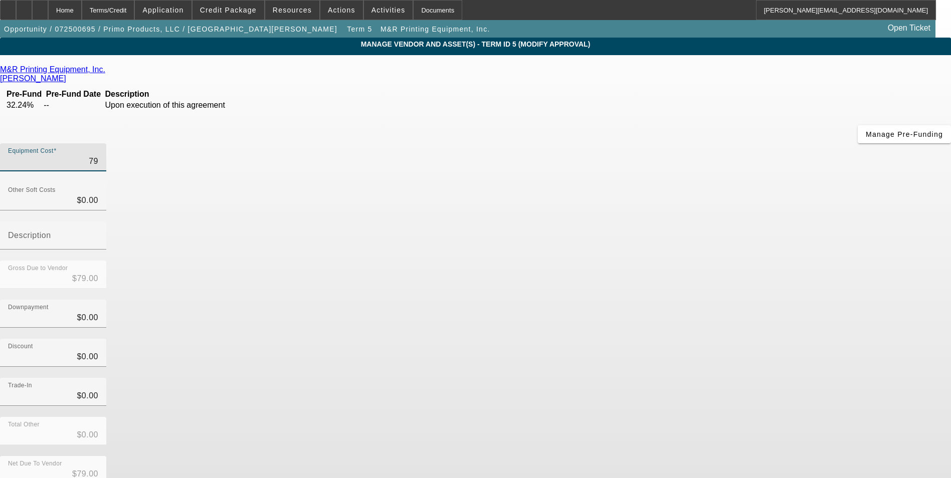
type input "$790.00"
type input "7901"
type input "$7,901.00"
type input "79018"
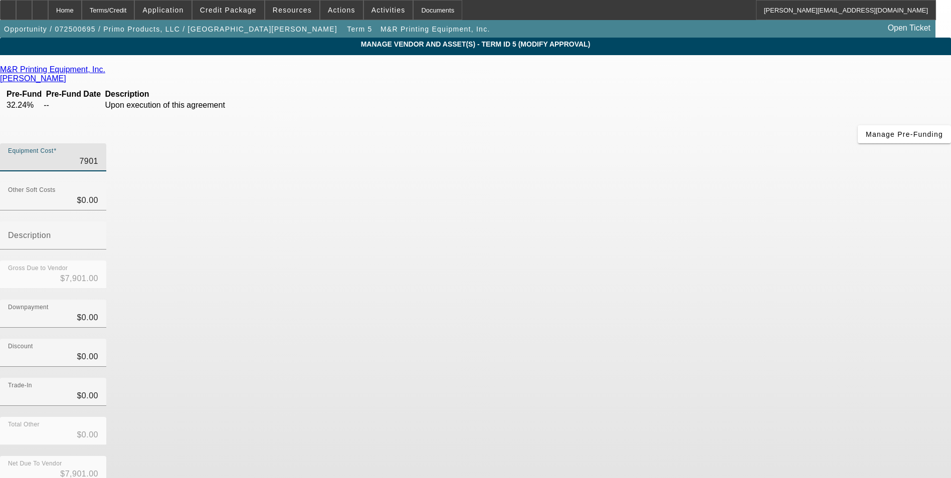
type input "$79,018.00"
type input "79018.1"
type input "$79,018.10"
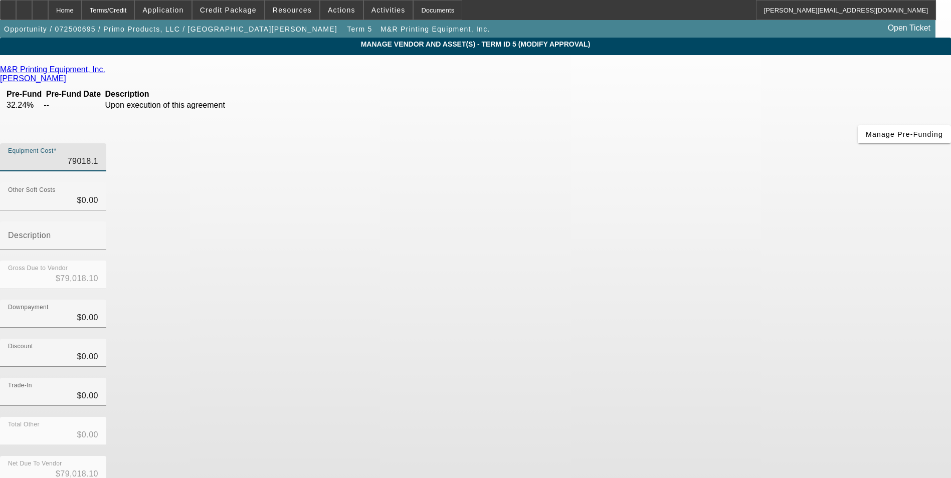
type input "79018.16"
type input "$79,018.16"
click at [686, 300] on div "Downpayment $0.00" at bounding box center [475, 319] width 951 height 39
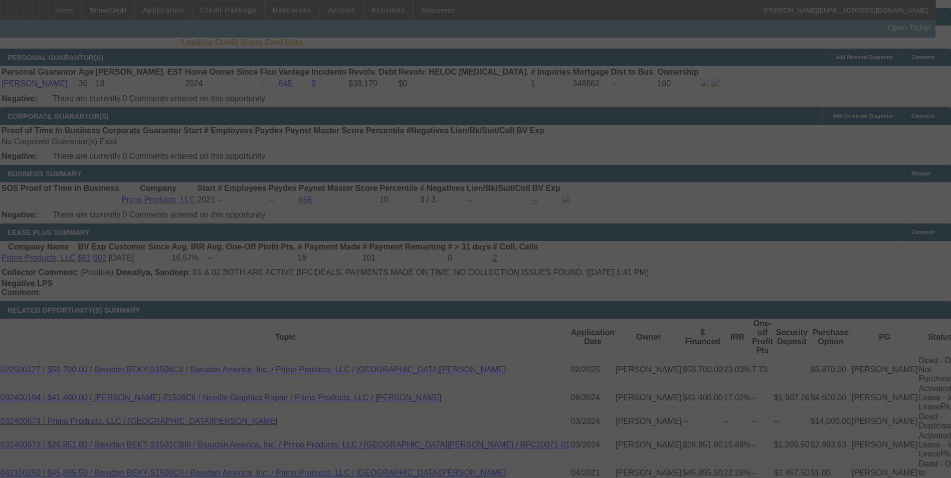
scroll to position [1477, 0]
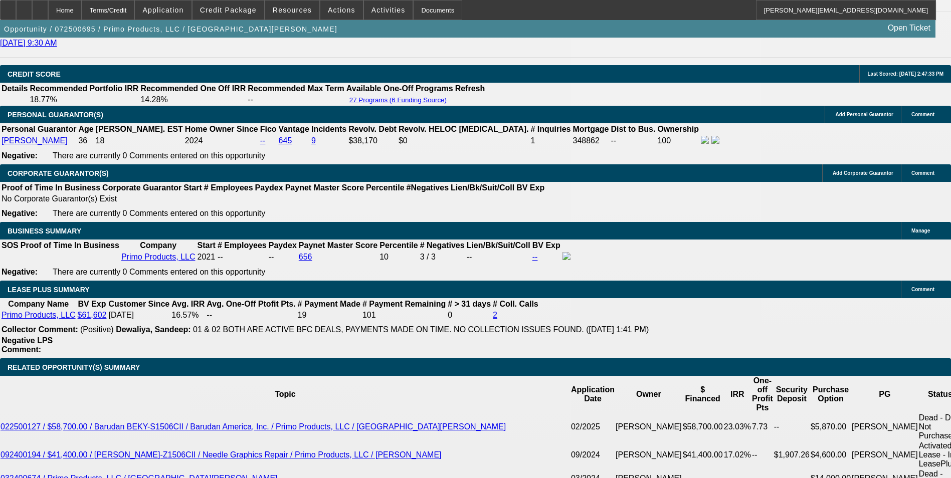
select select "0"
select select "2"
select select "0.1"
select select "4"
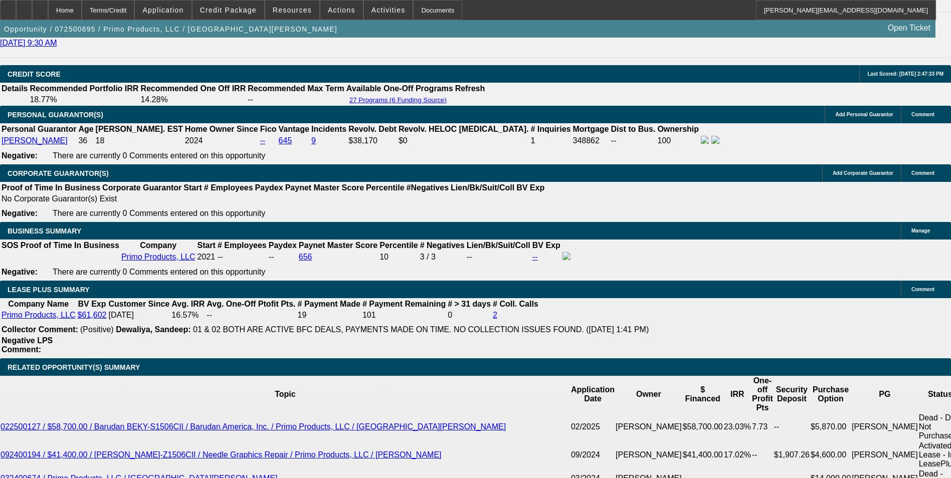
select select "0"
select select "2"
select select "0.1"
select select "4"
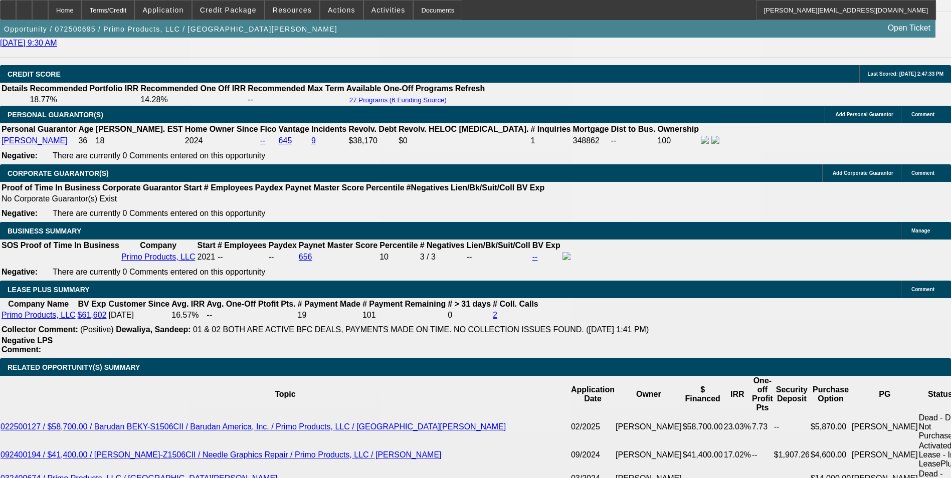
select select "0"
select select "2"
select select "0.1"
select select "4"
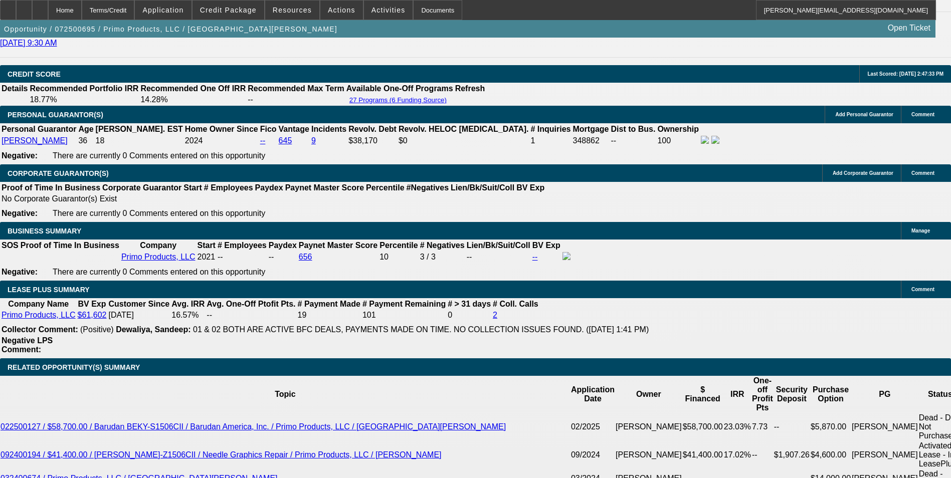
select select "0"
select select "2"
select select "0.1"
select select "4"
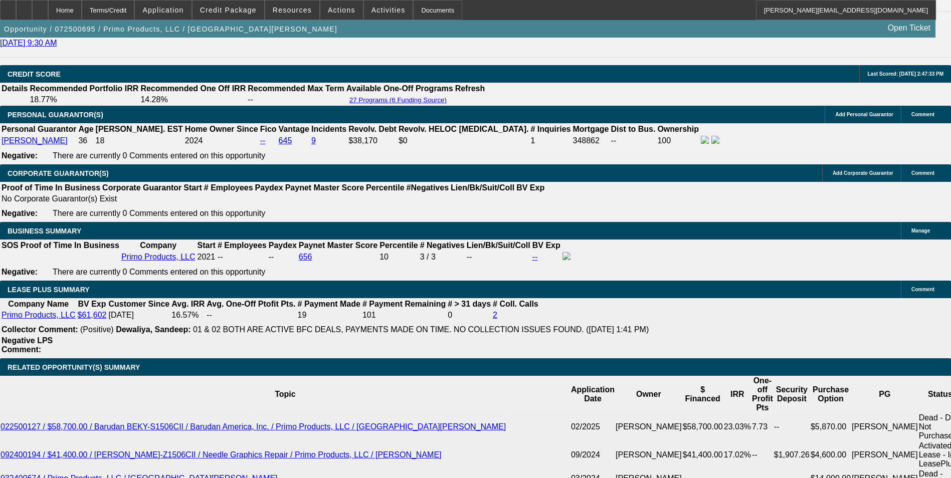
scroll to position [1551, 0]
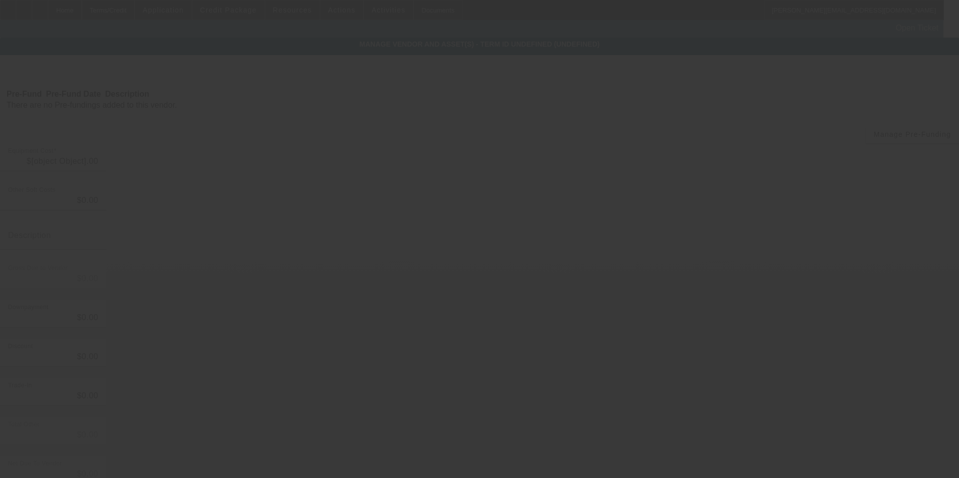
type input "$79,018.16"
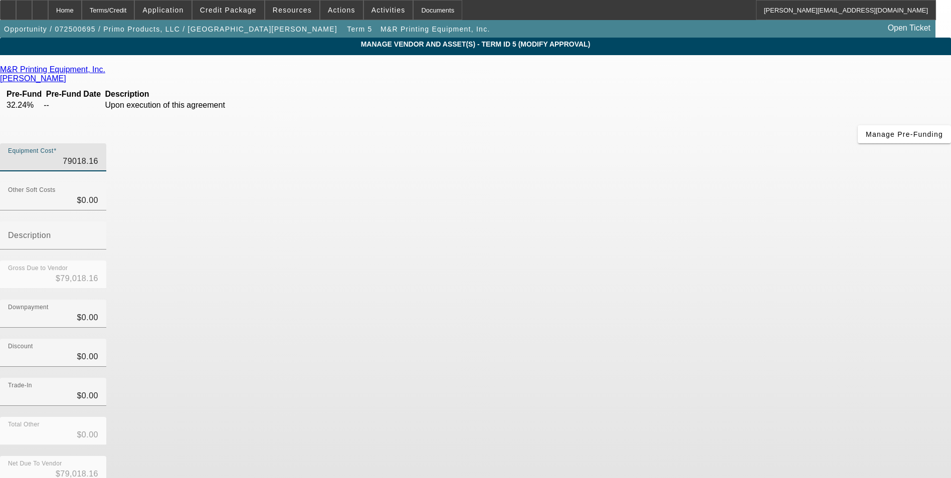
click at [98, 155] on input "79018.16" at bounding box center [53, 161] width 90 height 12
type input "79018.1"
type input "$79,018.10"
type input "79018."
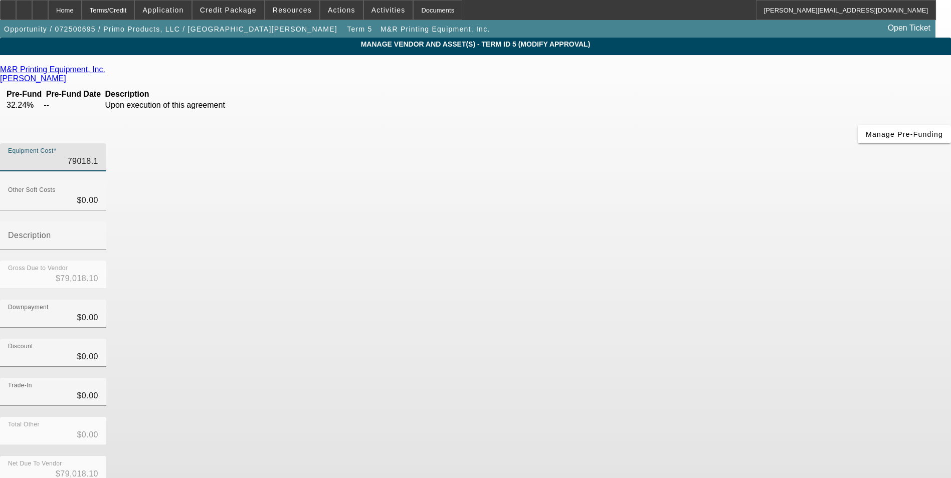
type input "$79,018.00"
type input "79018.9"
type input "$79,018.90"
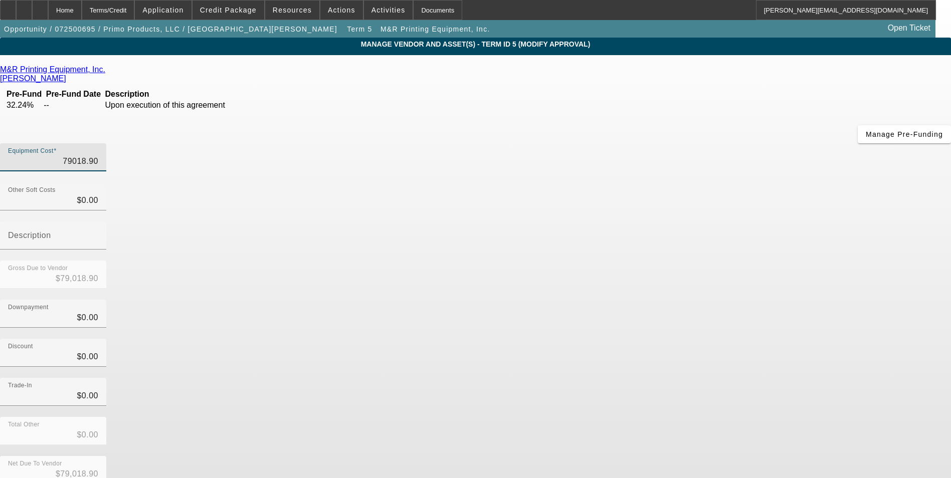
type input "$79,018.90"
click at [650, 378] on div "Trade-In $0.00" at bounding box center [475, 397] width 951 height 39
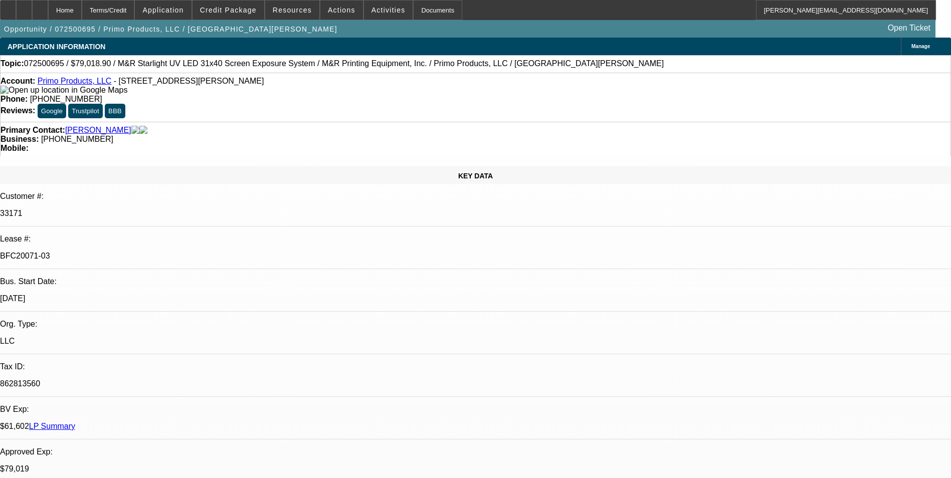
select select "0"
select select "2"
select select "0.1"
select select "4"
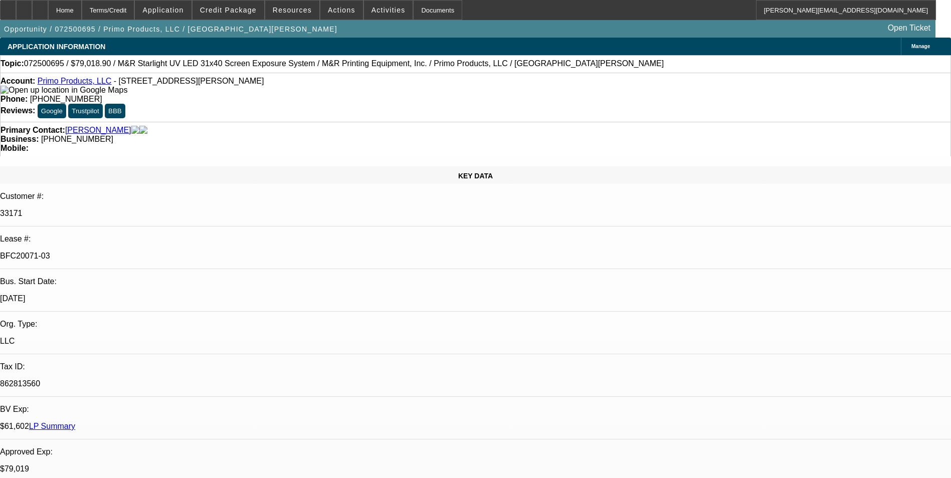
select select "0"
select select "2"
select select "0.1"
select select "4"
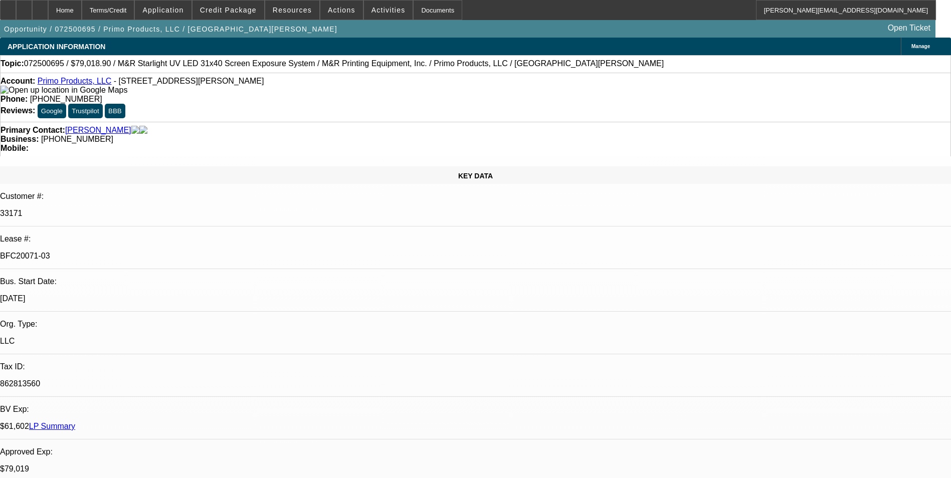
select select "0"
select select "2"
select select "0.1"
select select "4"
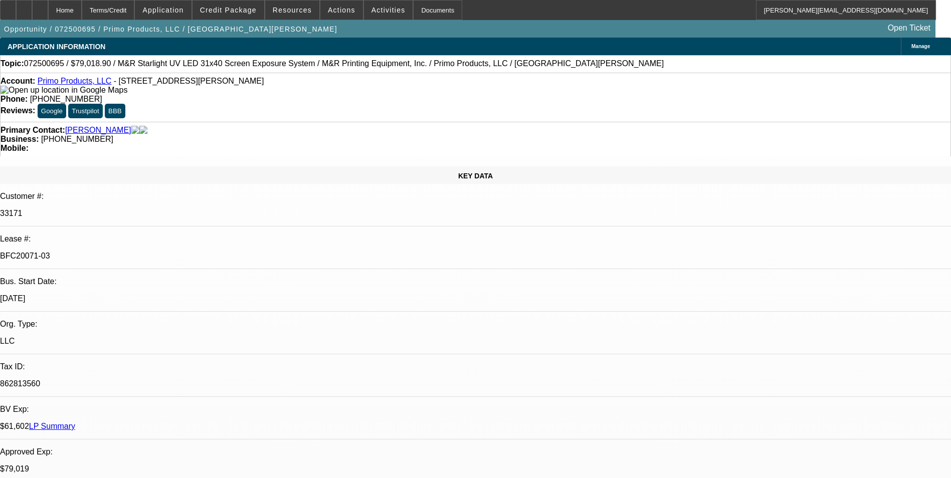
select select "0"
select select "2"
select select "0.1"
select select "4"
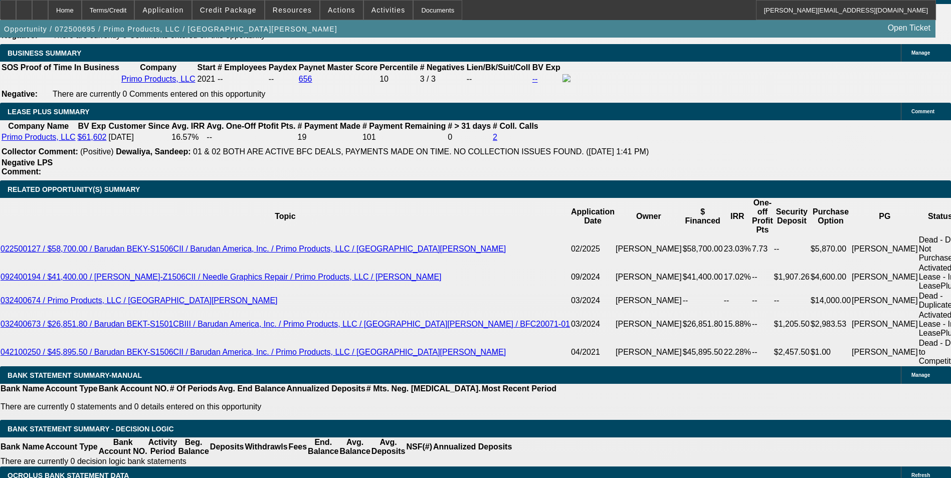
scroll to position [1705, 0]
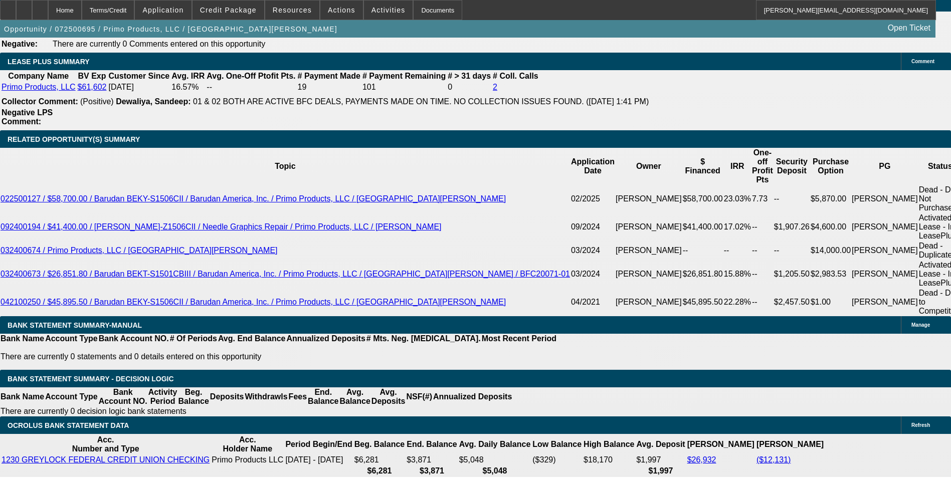
drag, startPoint x: 268, startPoint y: 242, endPoint x: 385, endPoint y: 230, distance: 117.9
type input "16"
type input "$32.00"
type input "UNKNOWN"
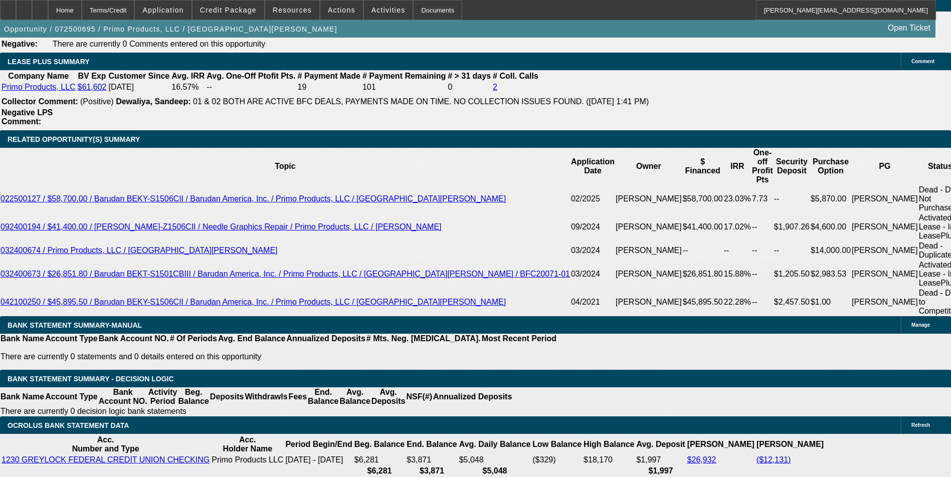
type input "1691"
type input "$3,382.00"
type input "15.5"
type input "1691.40"
type input "$3,382.80"
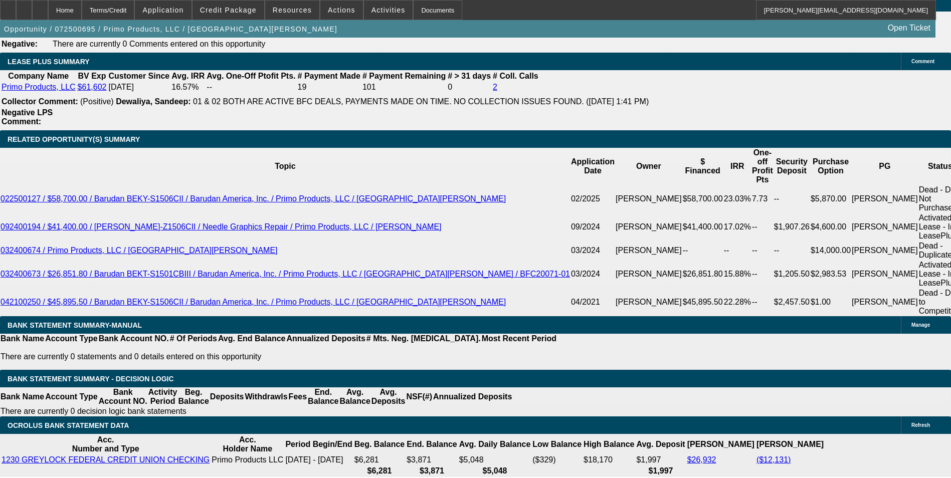
scroll to position [1605, 0]
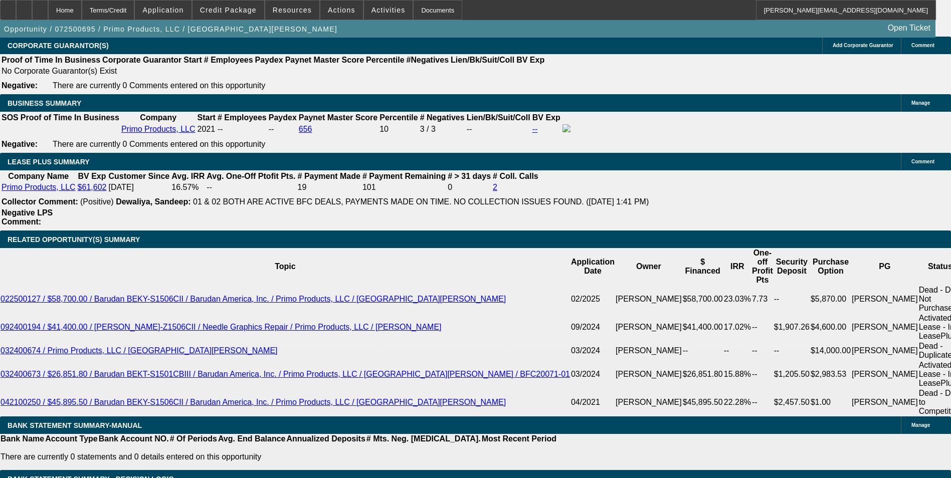
type input "$1,691.40"
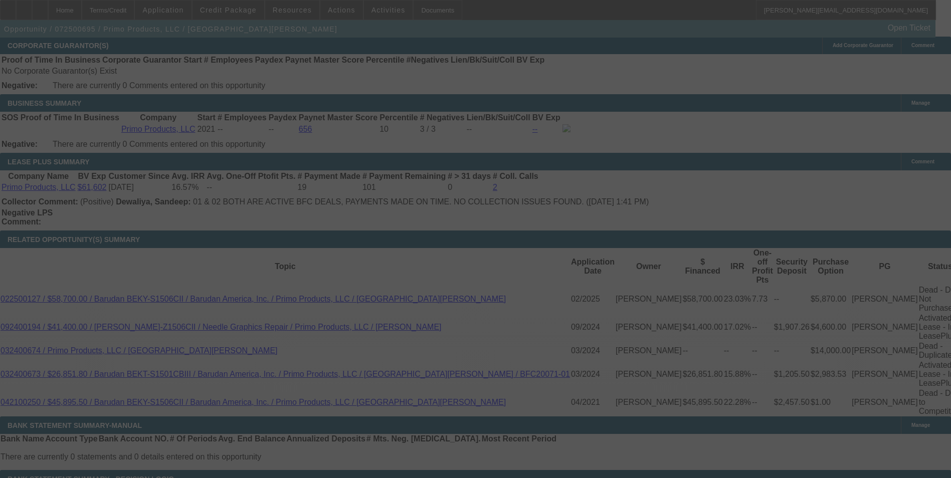
select select "0"
select select "2"
select select "0.1"
select select "4"
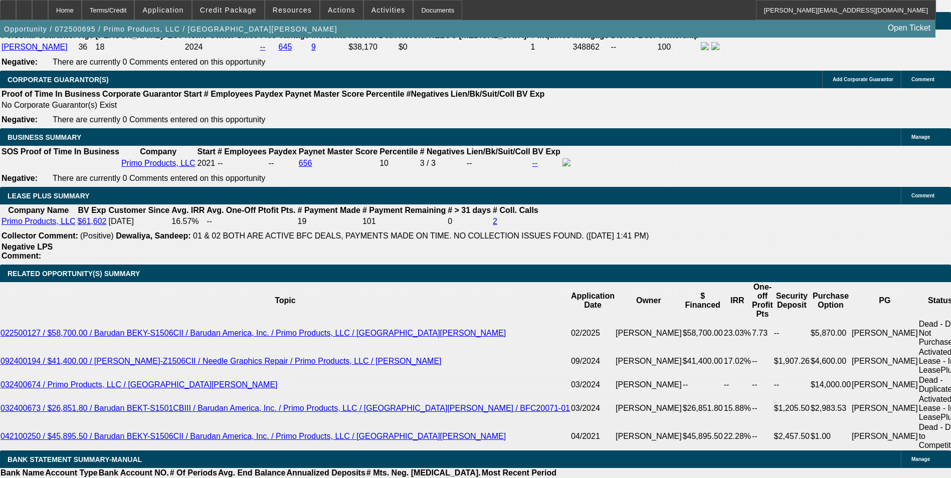
scroll to position [1555, 0]
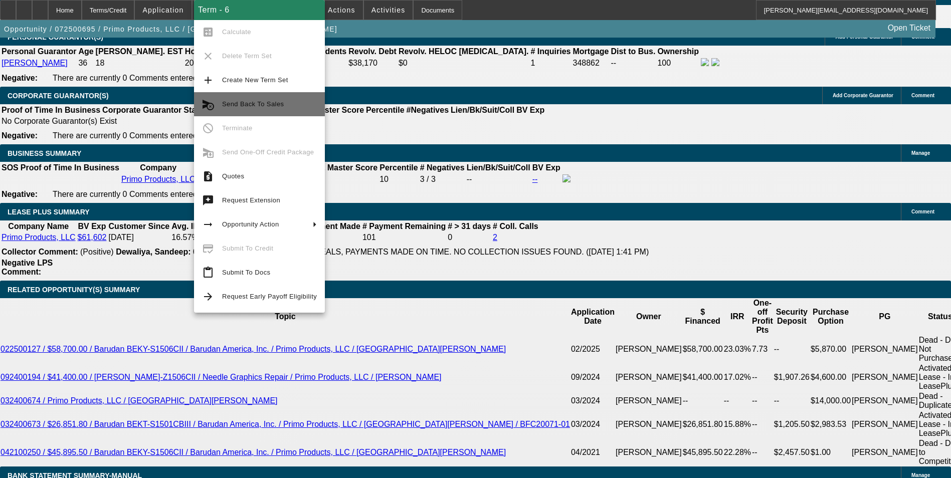
click at [288, 101] on span "Send Back To Sales" at bounding box center [269, 104] width 95 height 12
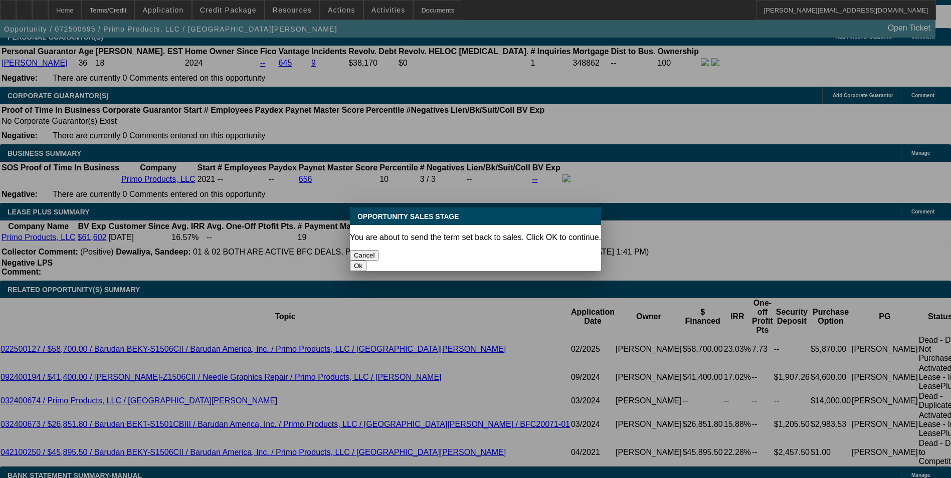
click at [367, 261] on button "Ok" at bounding box center [358, 266] width 17 height 11
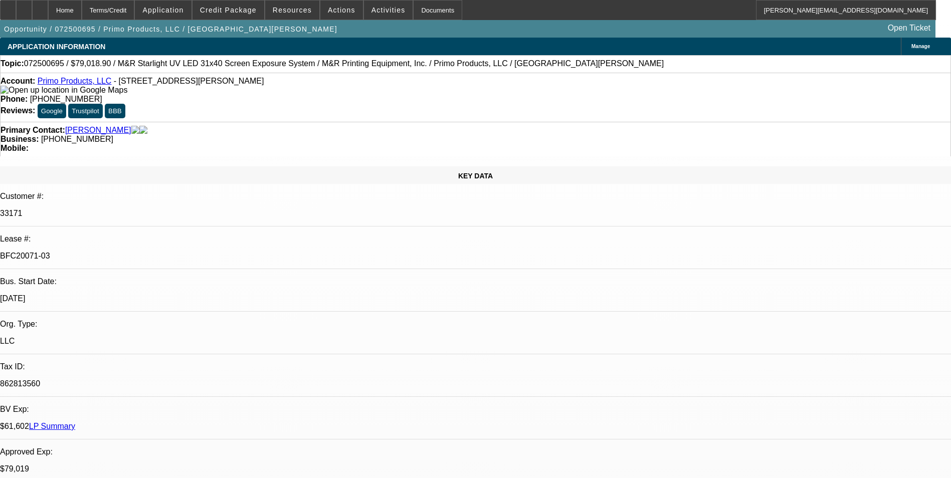
type textarea "Customer has decided to change to an equipment package from ROQ. Updated approv…"
select select "0"
select select "2"
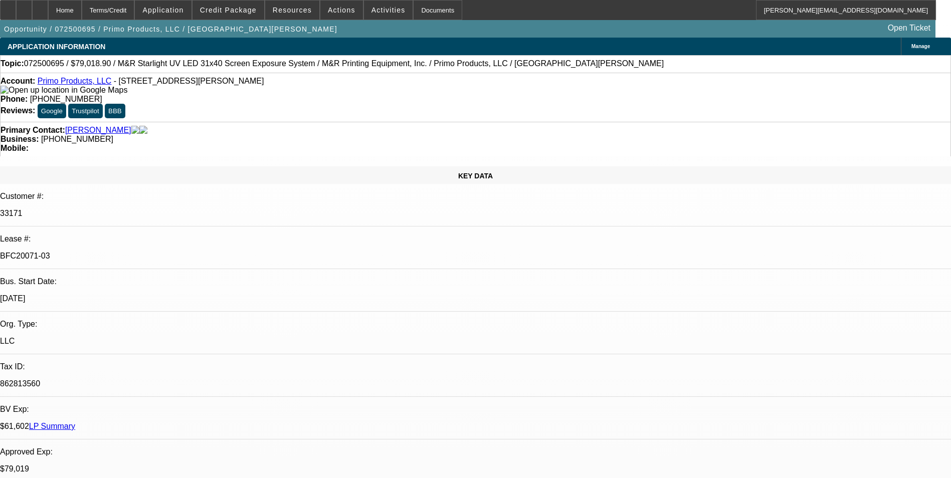
select select "2"
select select "0.1"
select select "4"
select select "0"
select select "2"
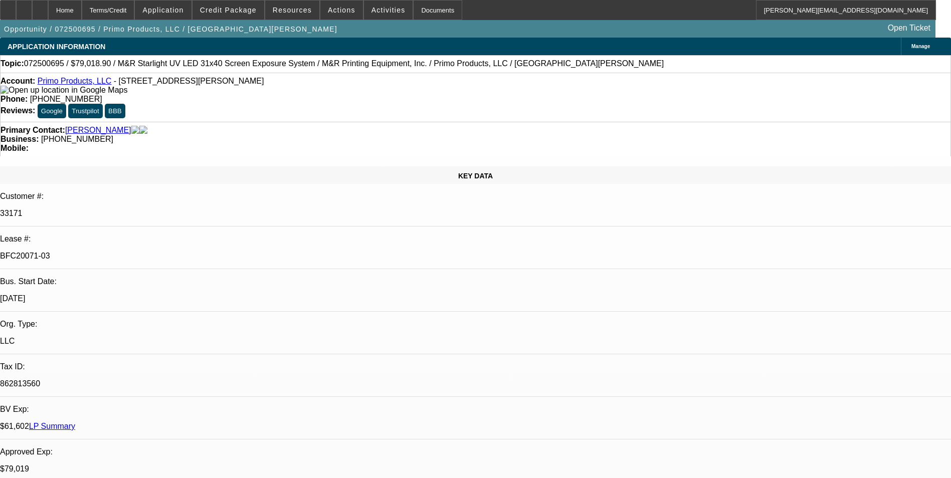
select select "2"
select select "0.1"
select select "4"
select select "0"
select select "2"
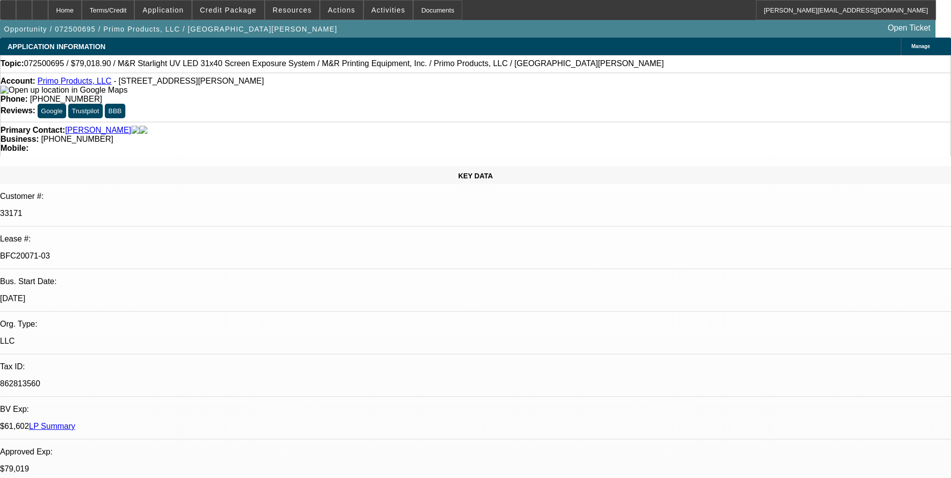
select select "2"
select select "0.1"
select select "4"
select select "0"
select select "2"
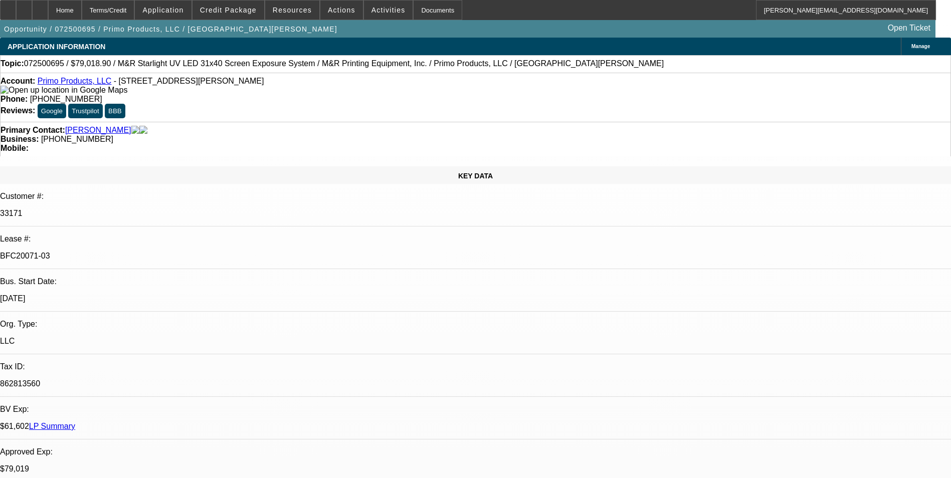
select select "2"
select select "0.1"
select select "4"
click at [252, 16] on span at bounding box center [229, 10] width 72 height 24
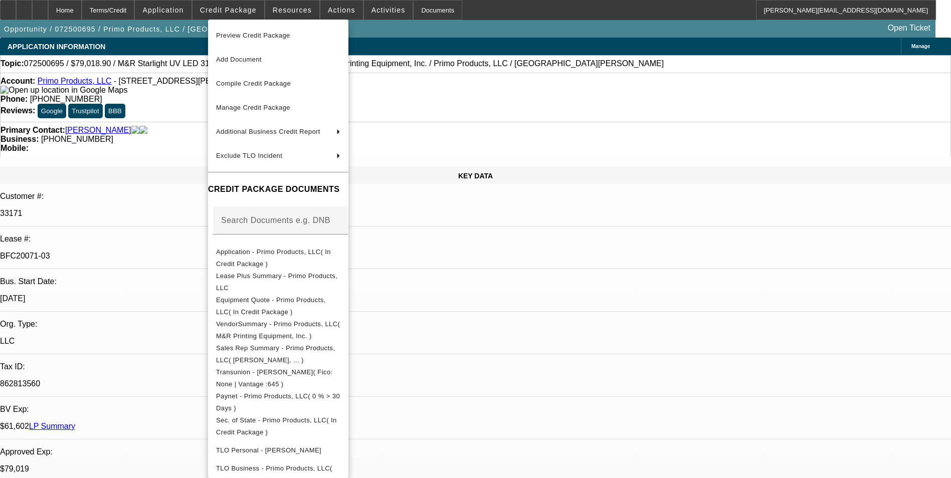
click at [505, 293] on div at bounding box center [475, 239] width 951 height 478
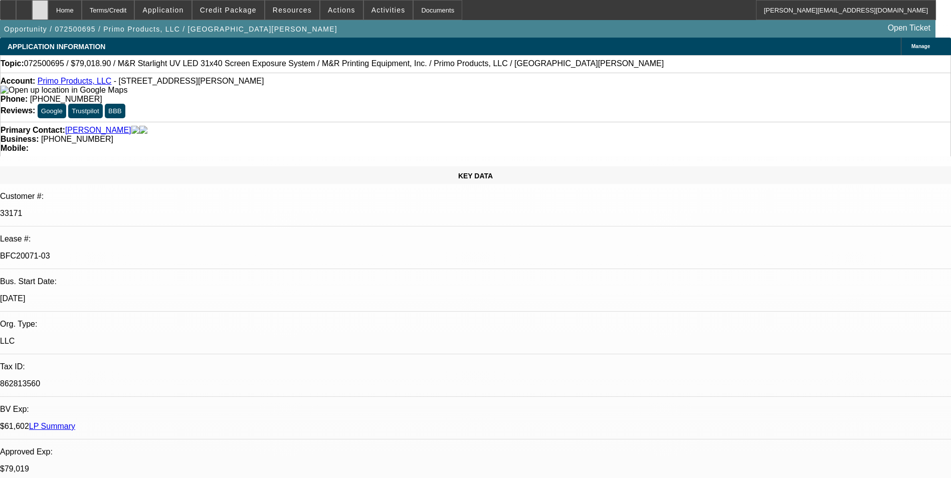
click at [48, 14] on div at bounding box center [40, 10] width 16 height 20
select select "0"
select select "2"
select select "0.1"
select select "0"
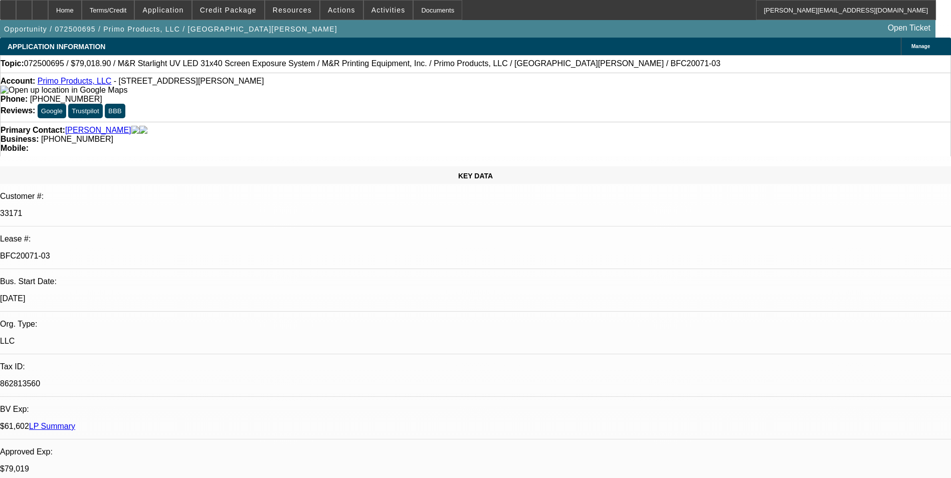
select select "2"
select select "0.1"
select select "0"
select select "2"
select select "0.1"
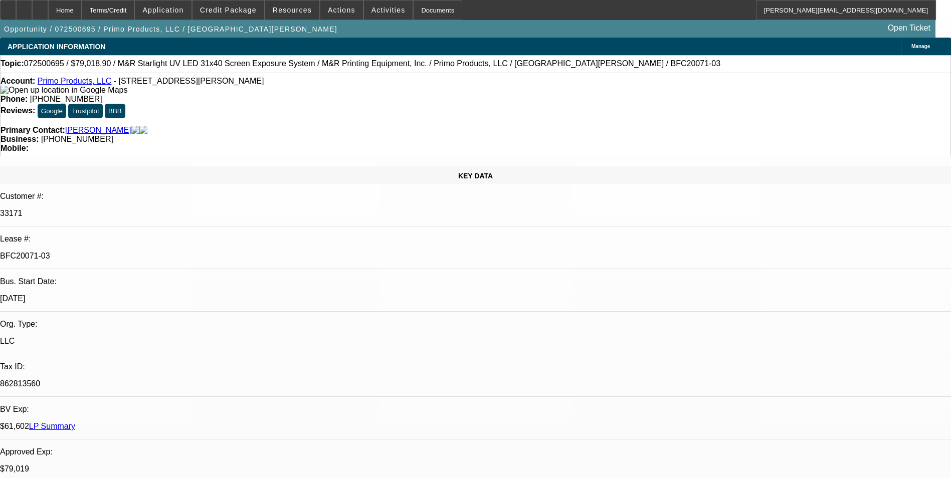
select select "0"
select select "2"
select select "0.1"
select select "1"
select select "2"
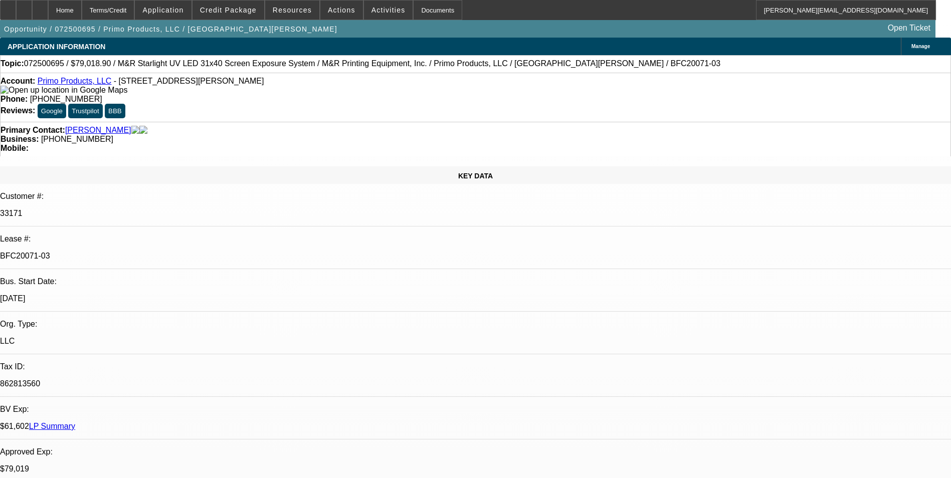
select select "4"
select select "1"
select select "2"
select select "4"
select select "1"
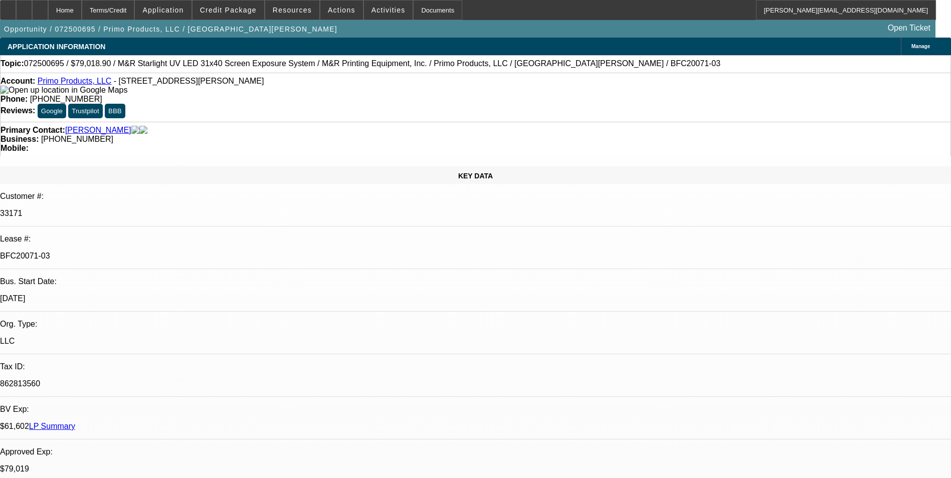
select select "2"
select select "4"
select select "1"
select select "2"
select select "4"
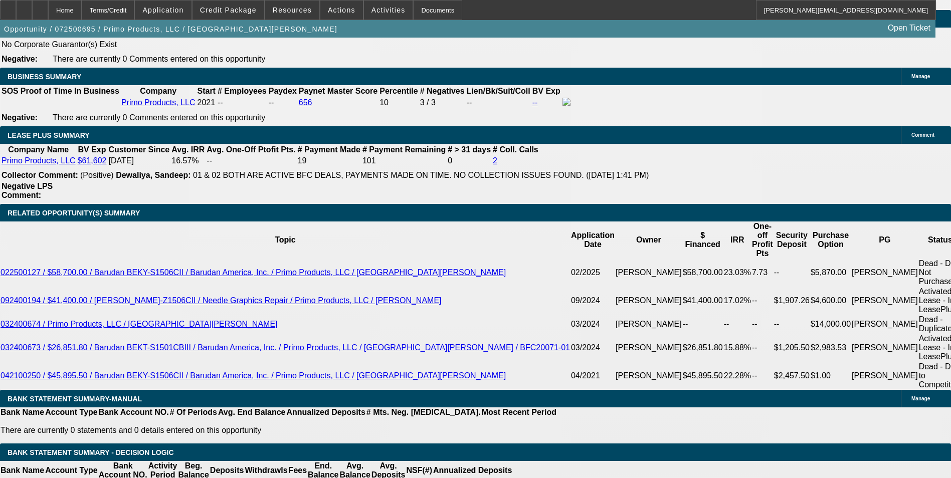
scroll to position [1655, 0]
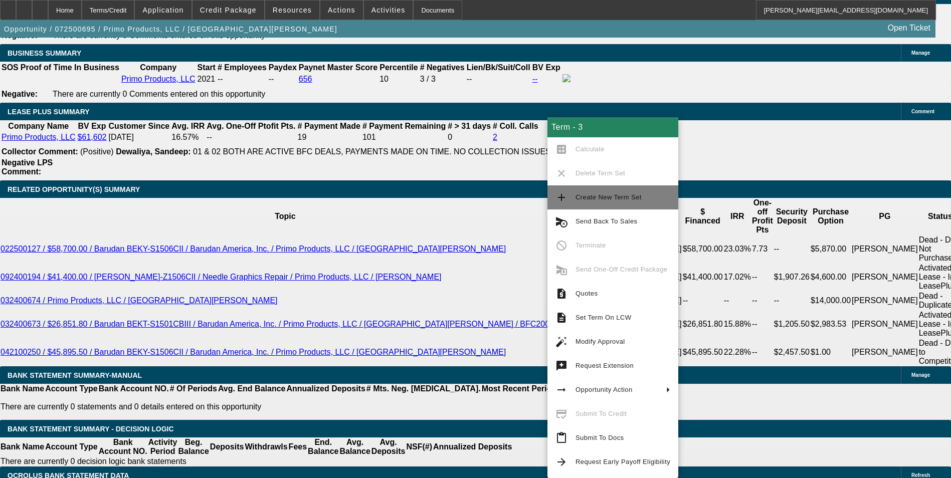
click at [606, 200] on span "Create New Term Set" at bounding box center [609, 198] width 66 height 8
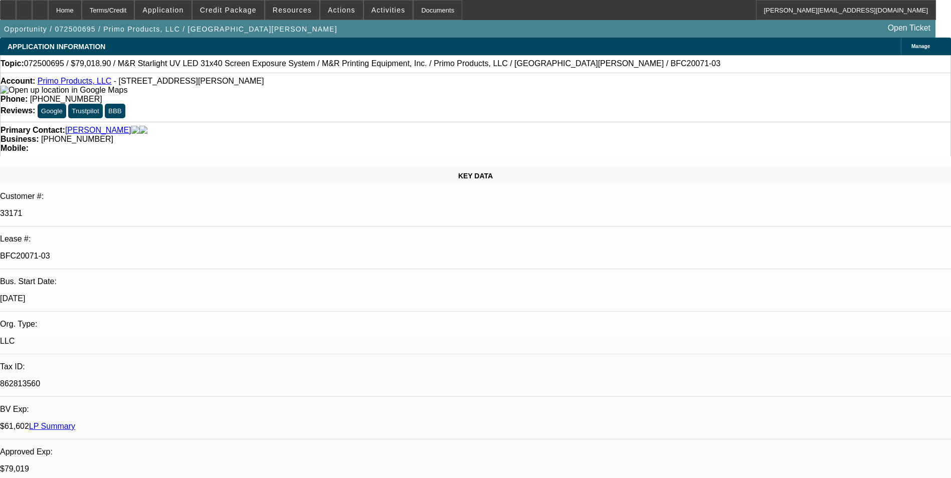
select select "0"
select select "2"
select select "0.1"
select select "0"
select select "2"
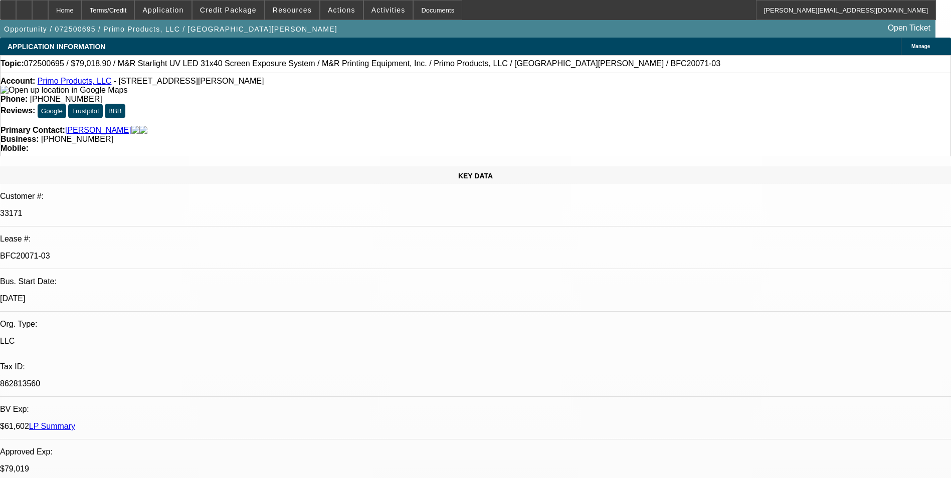
select select "0.1"
select select "0"
select select "2"
select select "0.1"
select select "0"
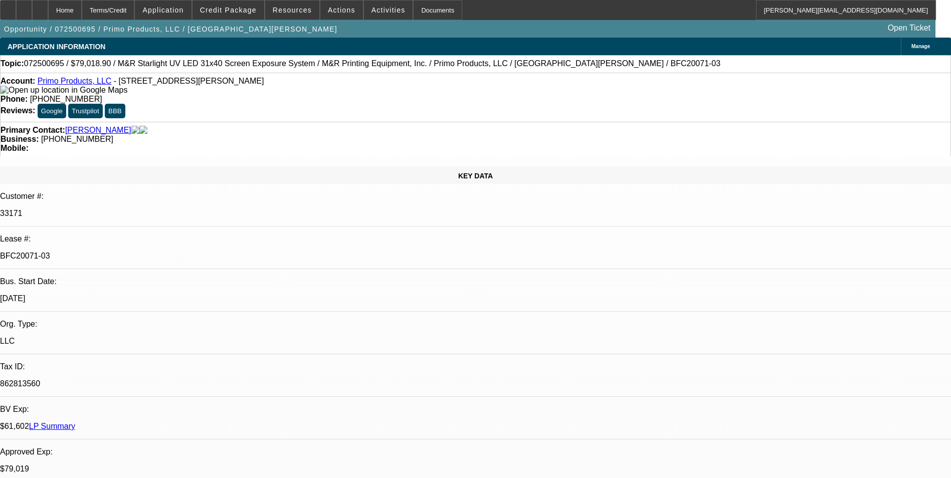
select select "2"
select select "0.1"
select select "1"
select select "2"
select select "4"
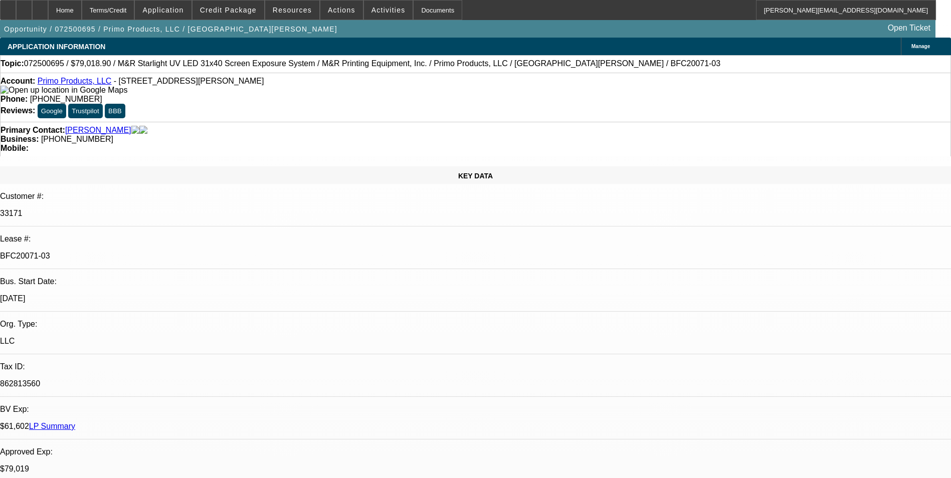
select select "1"
select select "2"
select select "4"
select select "1"
select select "2"
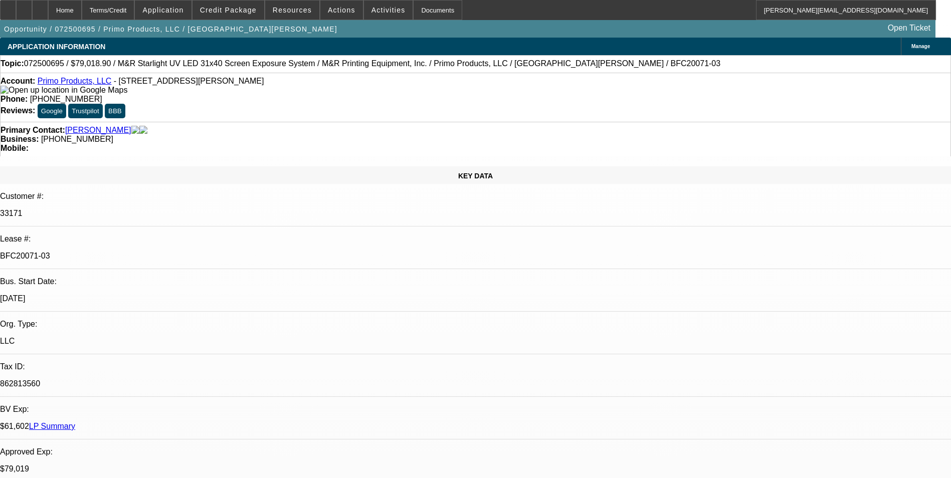
select select "4"
select select "1"
select select "2"
select select "4"
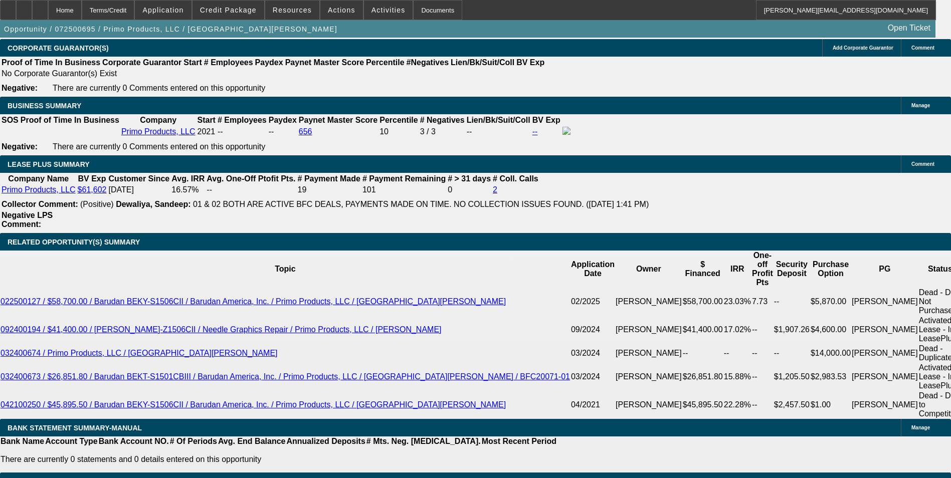
scroll to position [1605, 0]
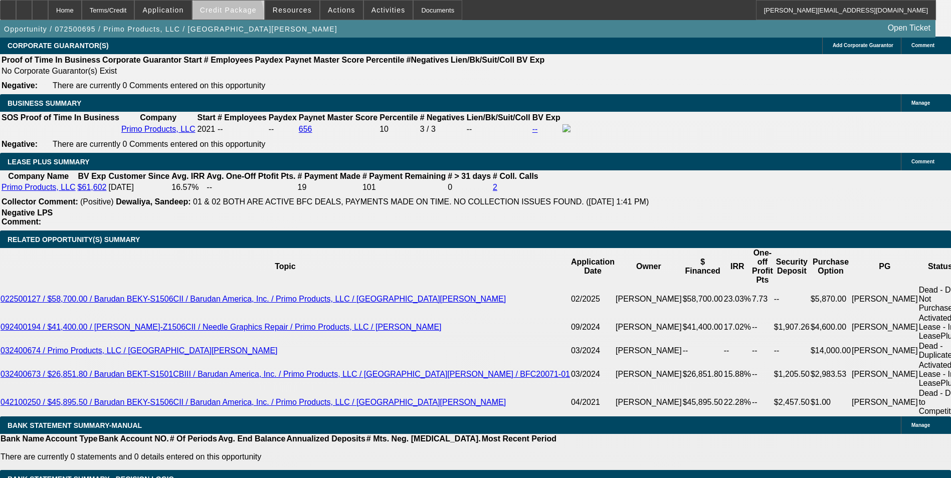
click at [243, 17] on span at bounding box center [229, 10] width 72 height 24
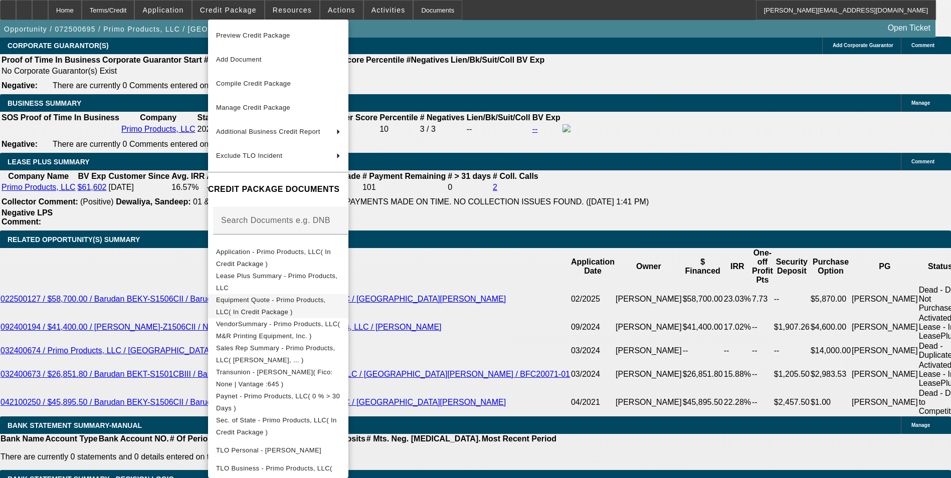
click at [314, 304] on span "Equipment Quote - Primo Products, LLC( In Credit Package )" at bounding box center [271, 306] width 110 height 20
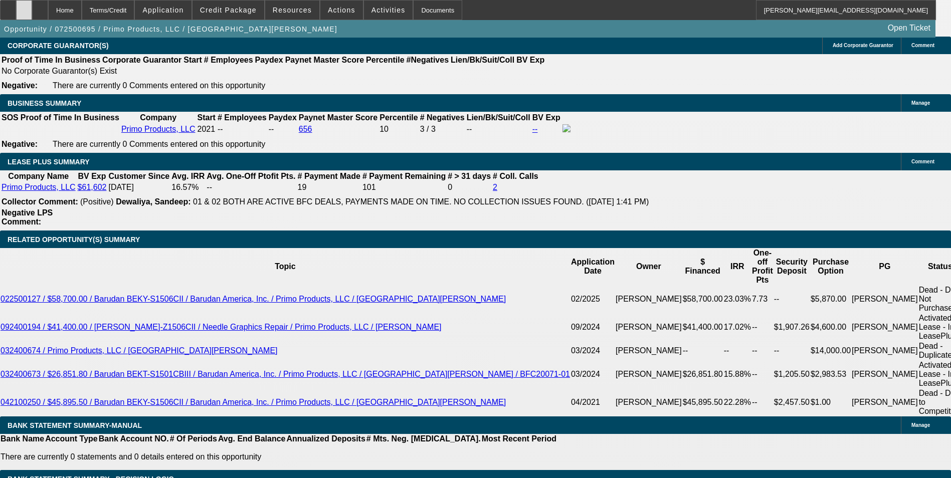
click at [32, 13] on div at bounding box center [24, 10] width 16 height 20
click at [238, 8] on span "Credit Package" at bounding box center [228, 10] width 57 height 8
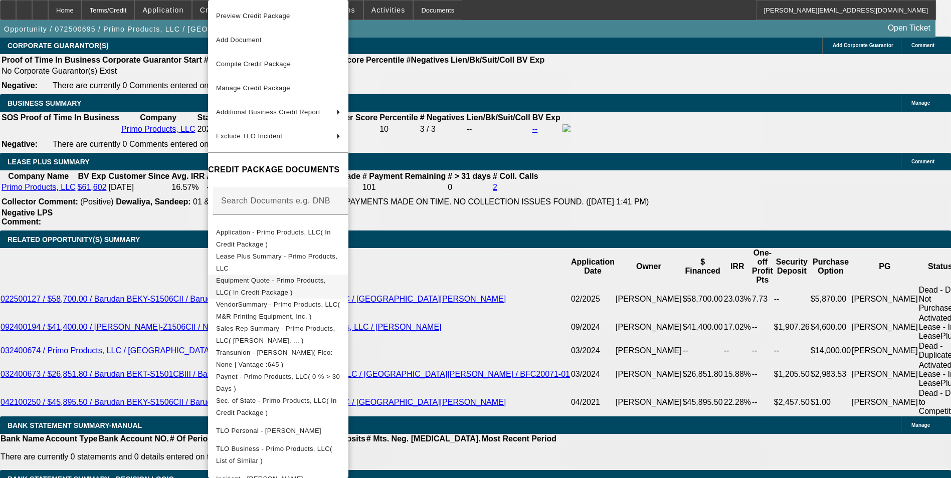
click at [331, 278] on span "Equipment Quote - Primo Products, LLC( In Credit Package )" at bounding box center [278, 287] width 124 height 24
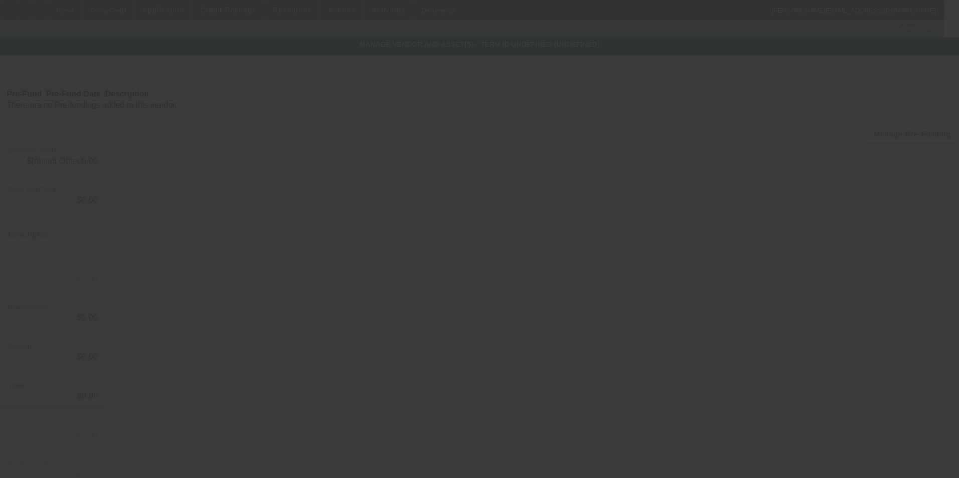
type input "$79,018.90"
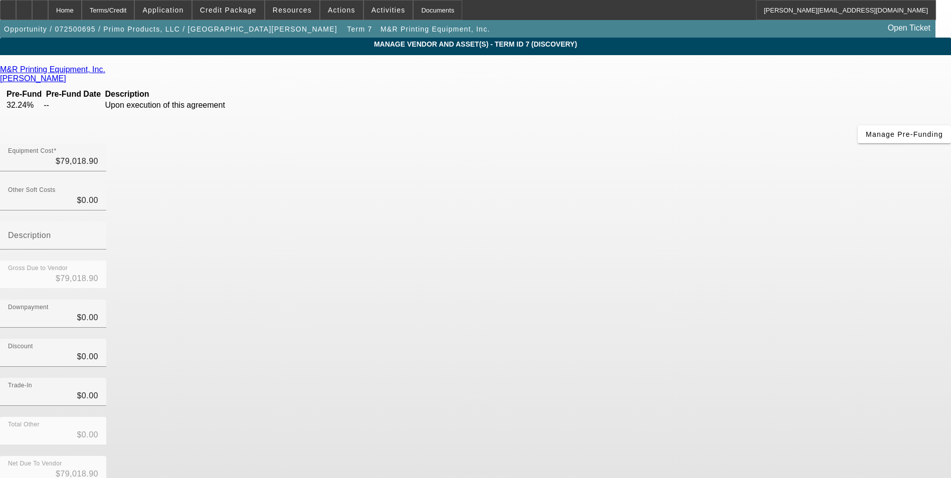
click at [108, 70] on icon at bounding box center [108, 69] width 0 height 9
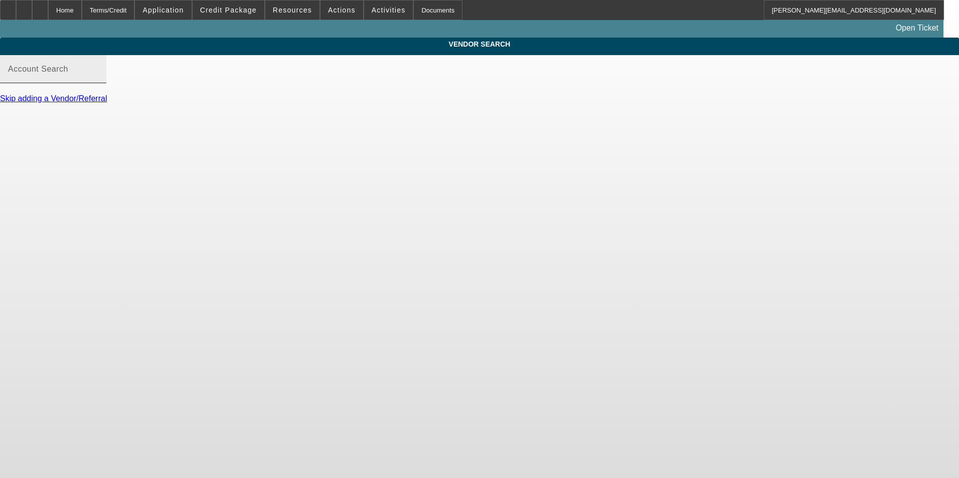
click at [98, 79] on input "Account Search" at bounding box center [53, 73] width 90 height 12
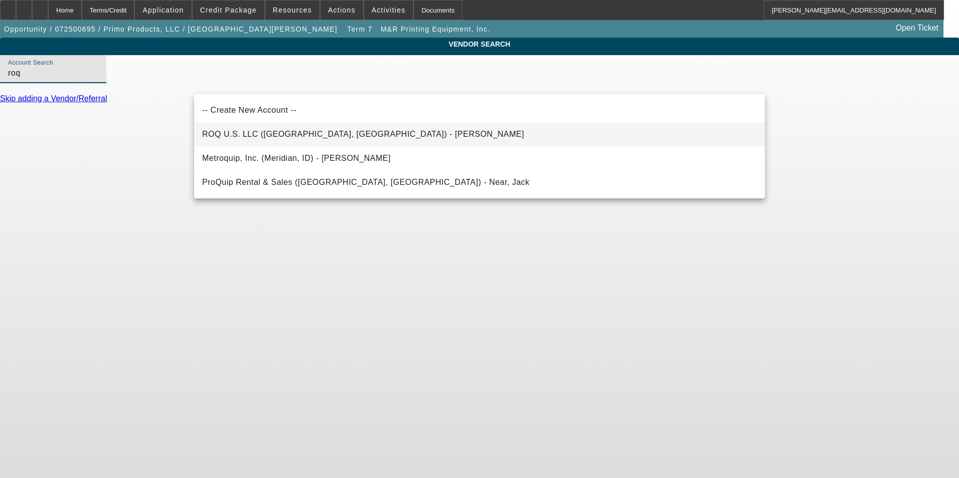
click at [339, 134] on span "ROQ U.S. LLC ([GEOGRAPHIC_DATA], [GEOGRAPHIC_DATA]) - [PERSON_NAME]" at bounding box center [363, 134] width 322 height 9
type input "ROQ U.S. LLC ([GEOGRAPHIC_DATA], [GEOGRAPHIC_DATA]) - [PERSON_NAME]"
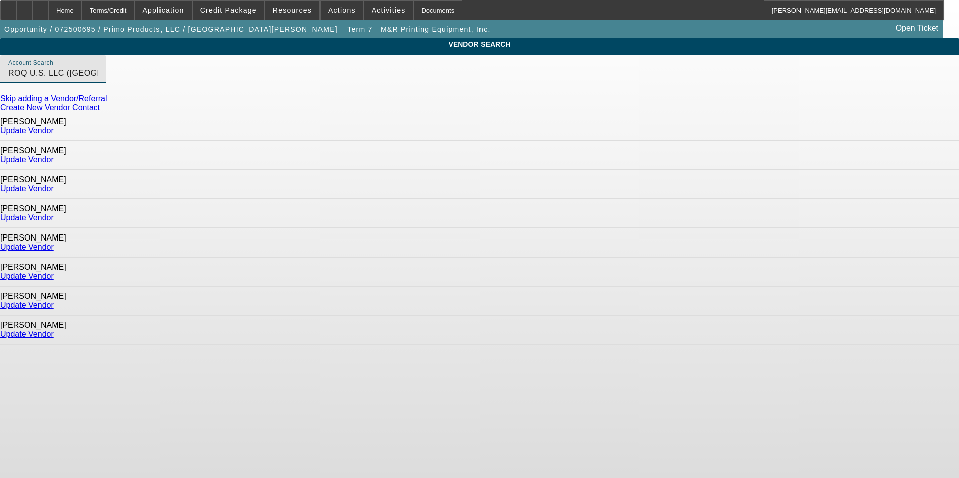
click at [54, 214] on link "Update Vendor" at bounding box center [27, 218] width 54 height 9
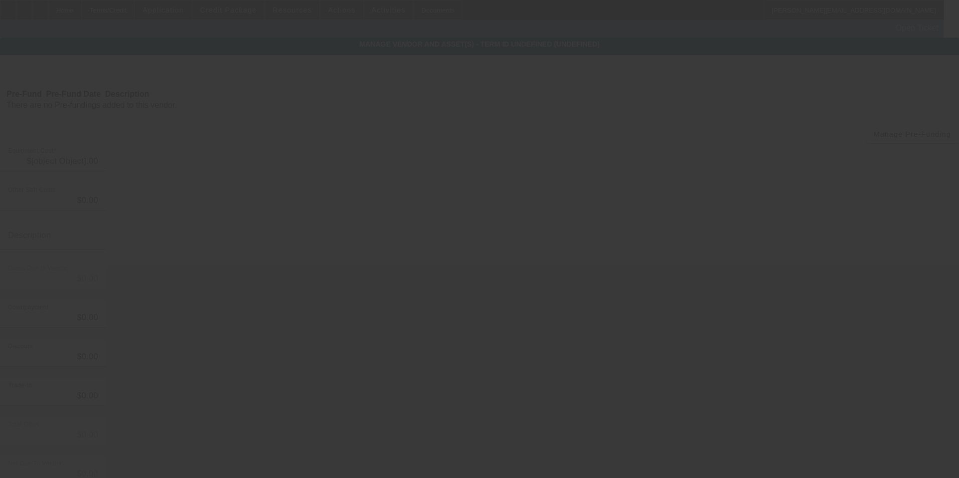
type input "$79,018.90"
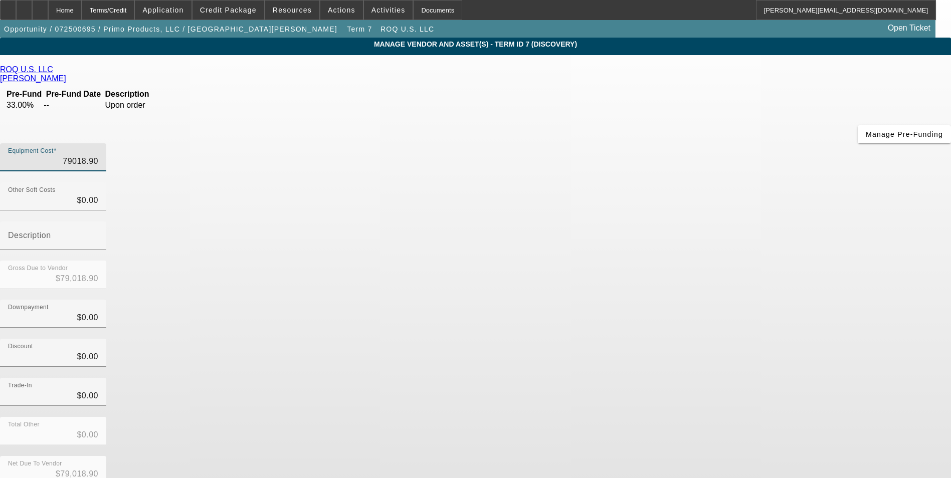
drag, startPoint x: 554, startPoint y: 86, endPoint x: 771, endPoint y: 78, distance: 217.8
click at [771, 79] on app-vendor-asset-manage "MANAGE VENDOR AND ASSET(S) - Term ID 7 (Discovery) Remove Vendor ROQ U.S. LLC […" at bounding box center [475, 324] width 951 height 572
type input "9"
type input "$9.00"
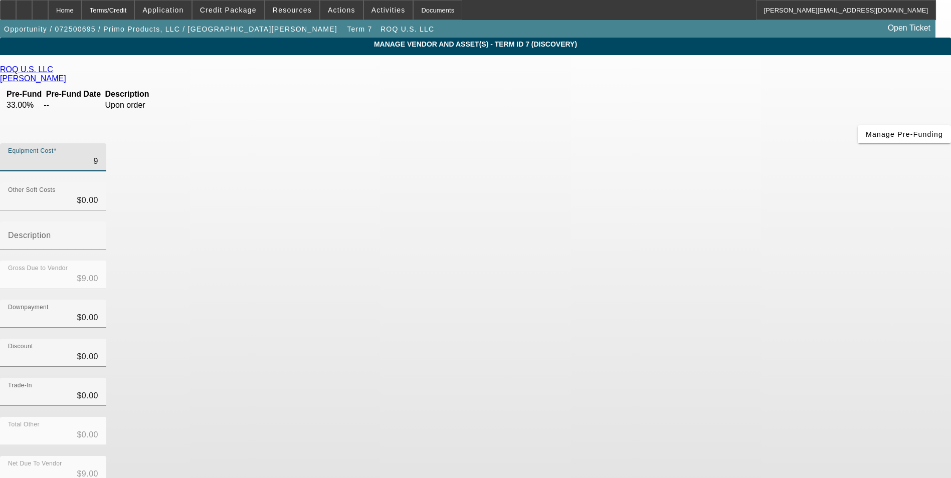
type input "95"
type input "$95.00"
type input "953"
type input "$953.00"
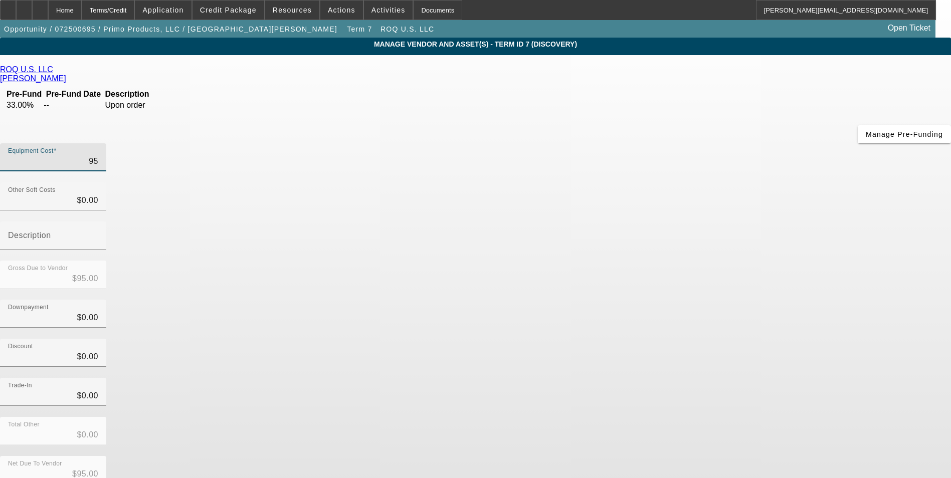
type input "$953.00"
type input "9530"
type input "$9,530.00"
type input "95306"
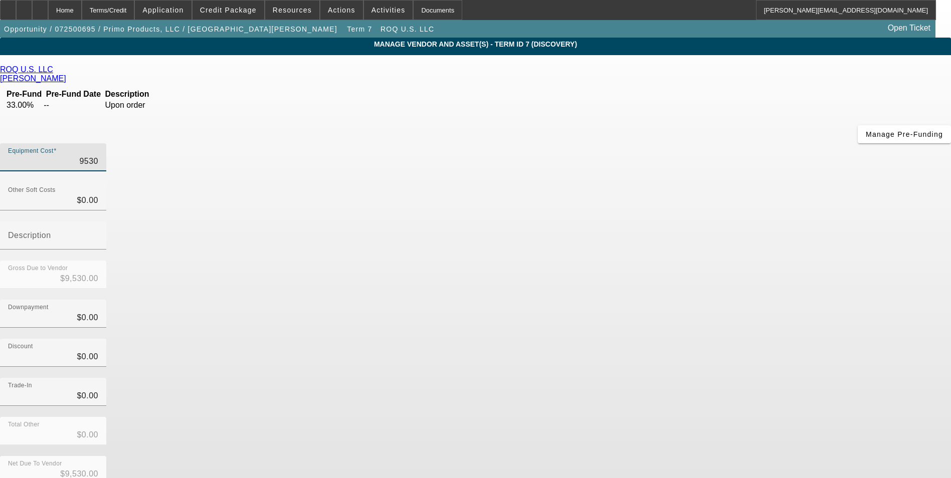
type input "$95,306.00"
type input "95306.1"
type input "$95,306.10"
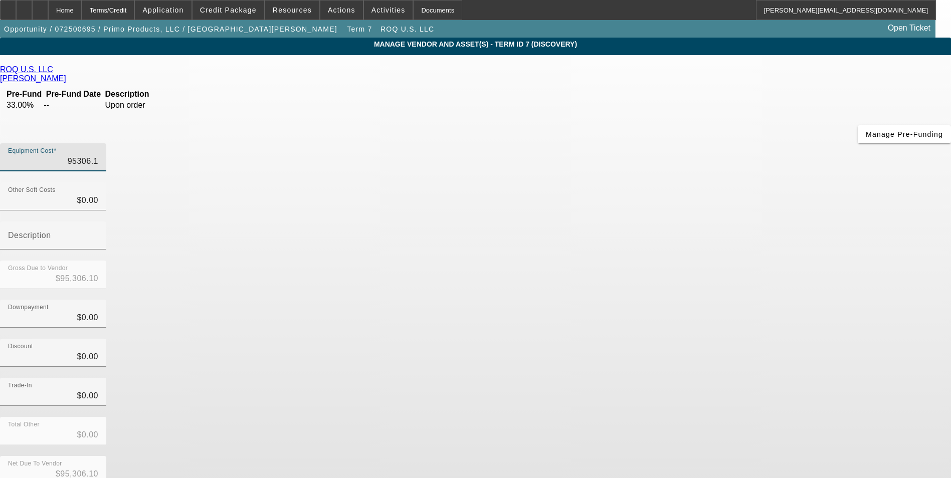
type input "95306.16"
type input "$95,306.16"
click at [704, 339] on div "Discount $0.00" at bounding box center [475, 358] width 951 height 39
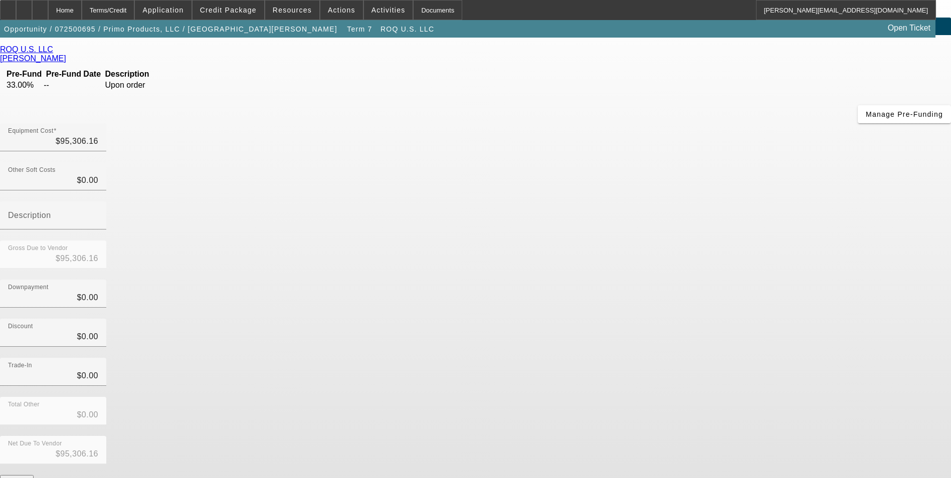
scroll to position [37, 0]
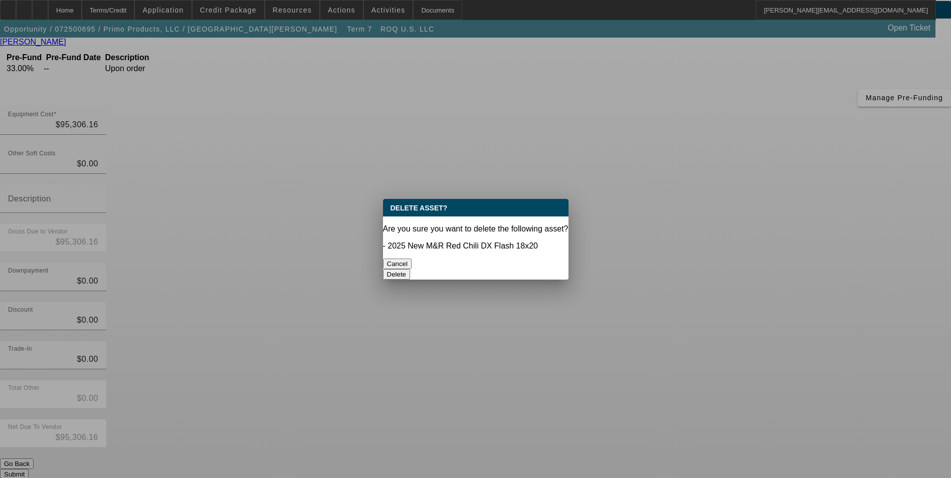
scroll to position [0, 0]
click at [411, 269] on button "Delete" at bounding box center [397, 274] width 28 height 11
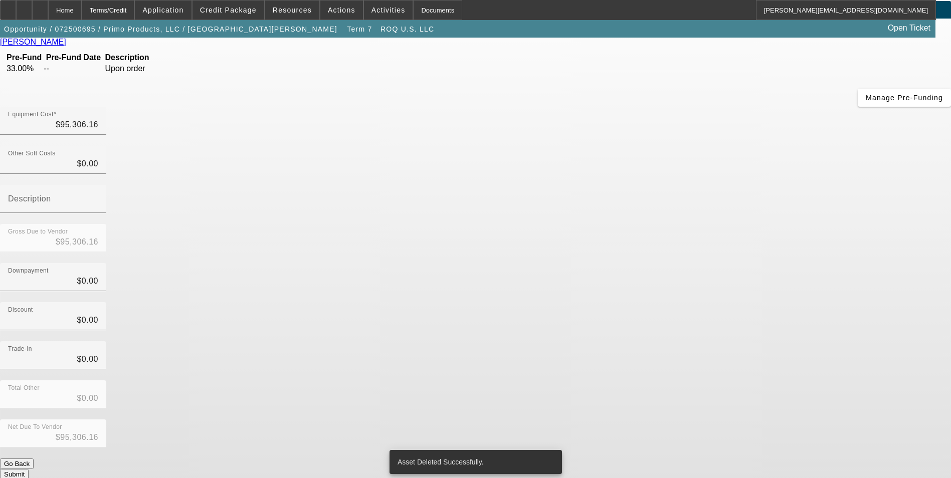
scroll to position [22, 0]
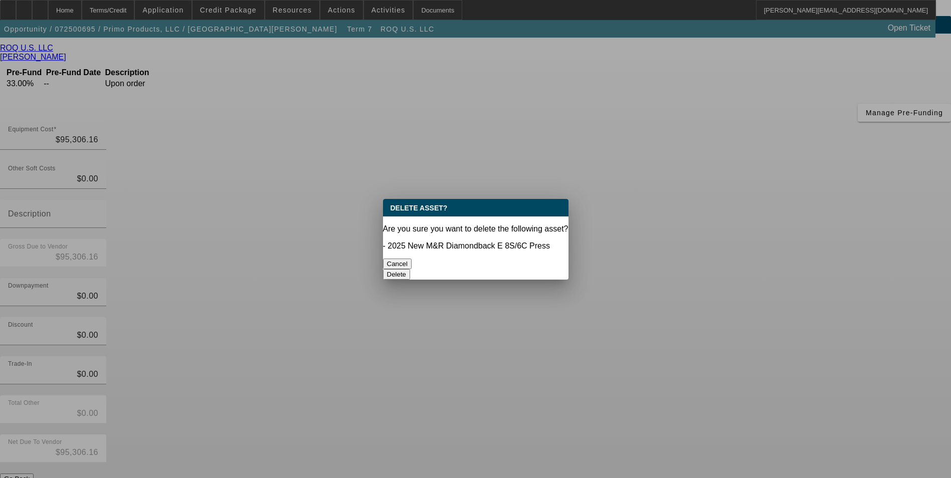
click at [411, 269] on button "Delete" at bounding box center [397, 274] width 28 height 11
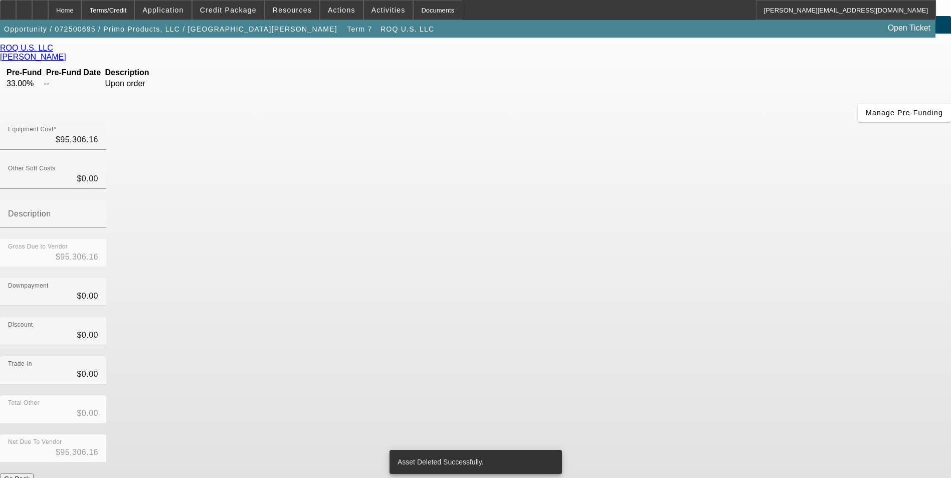
scroll to position [7, 0]
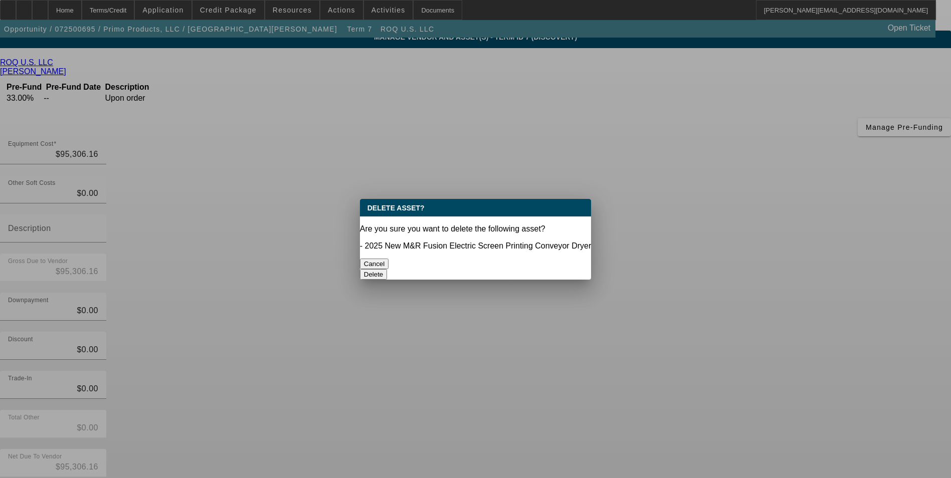
scroll to position [0, 0]
click at [388, 269] on button "Delete" at bounding box center [374, 274] width 28 height 11
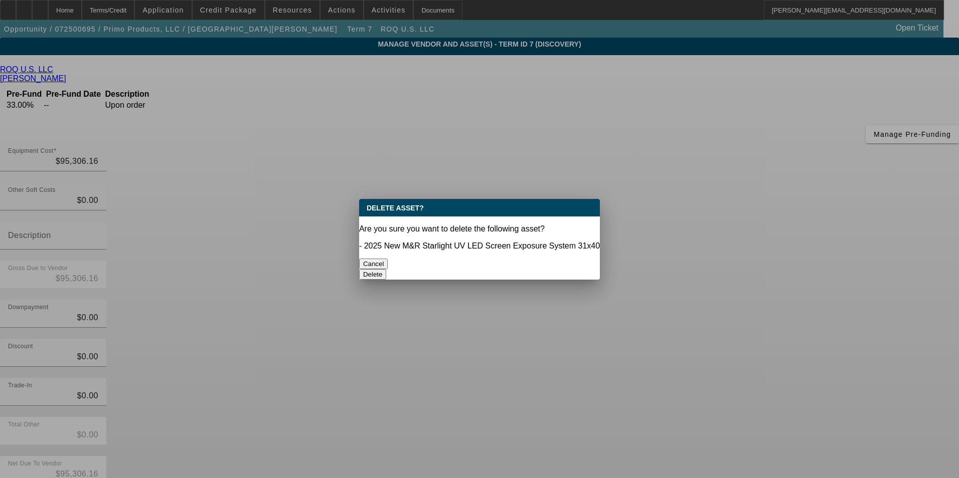
click at [387, 269] on button "Delete" at bounding box center [373, 274] width 28 height 11
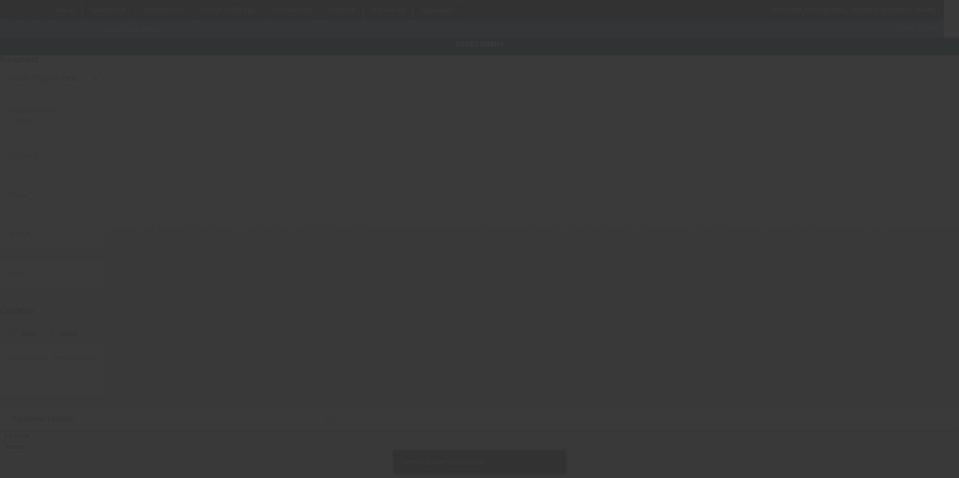
type input "[STREET_ADDRESS][PERSON_NAME]"
type input "[GEOGRAPHIC_DATA]"
type input "01201"
type input "[GEOGRAPHIC_DATA]"
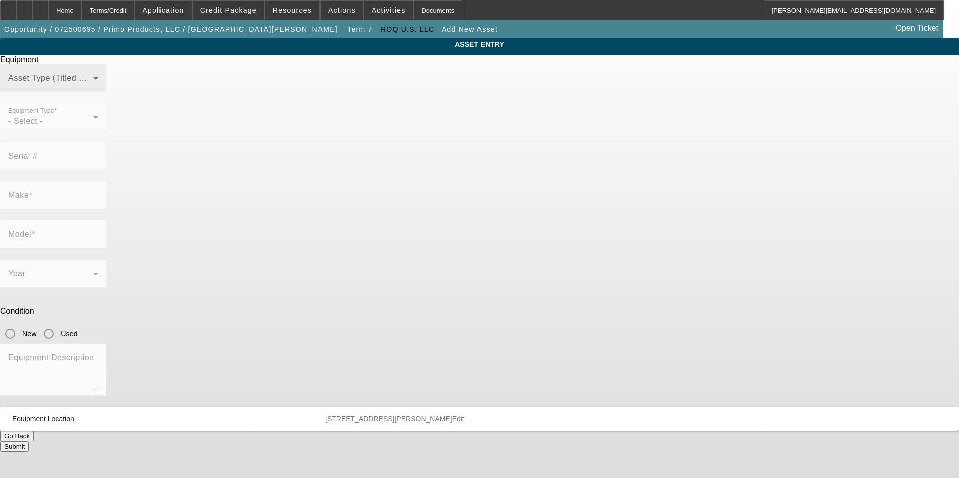
click at [93, 88] on span at bounding box center [50, 82] width 85 height 12
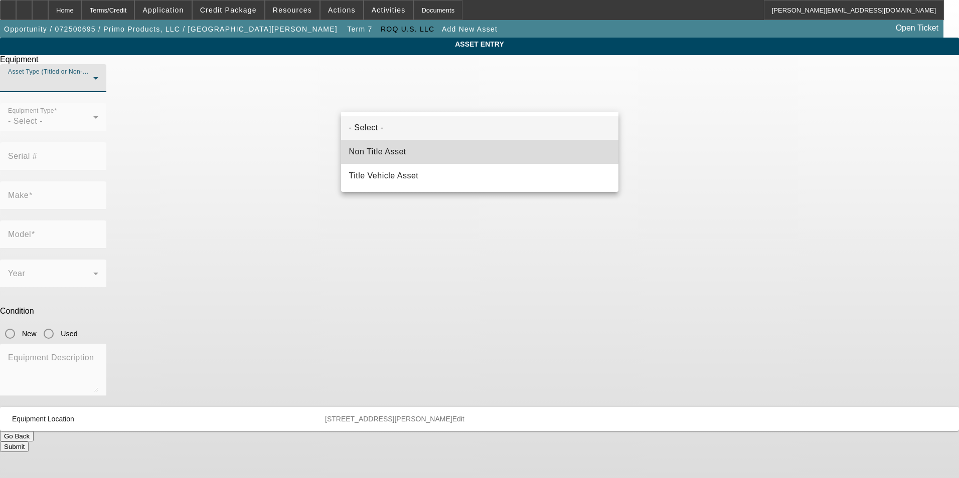
click at [432, 143] on mat-option "Non Title Asset" at bounding box center [479, 152] width 277 height 24
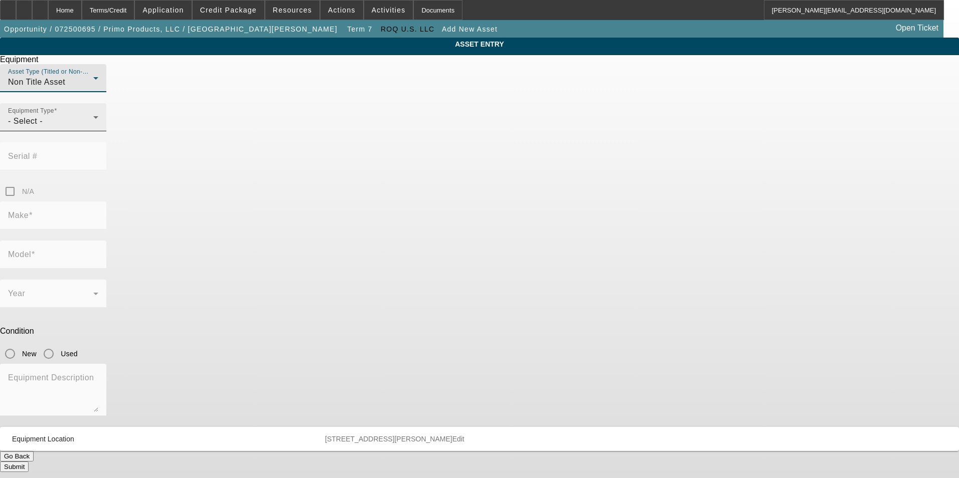
click at [93, 127] on div "- Select -" at bounding box center [50, 121] width 85 height 12
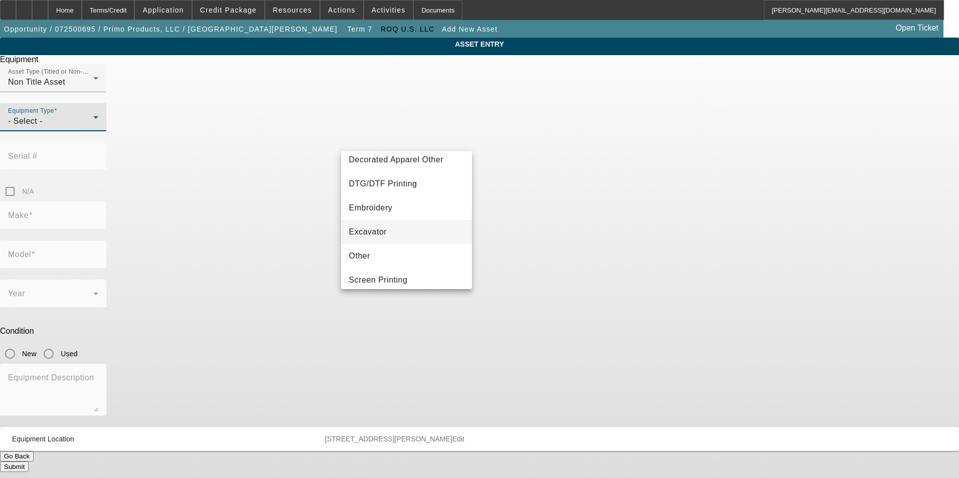
scroll to position [201, 0]
click at [404, 203] on span "Screen Printing" at bounding box center [378, 208] width 59 height 12
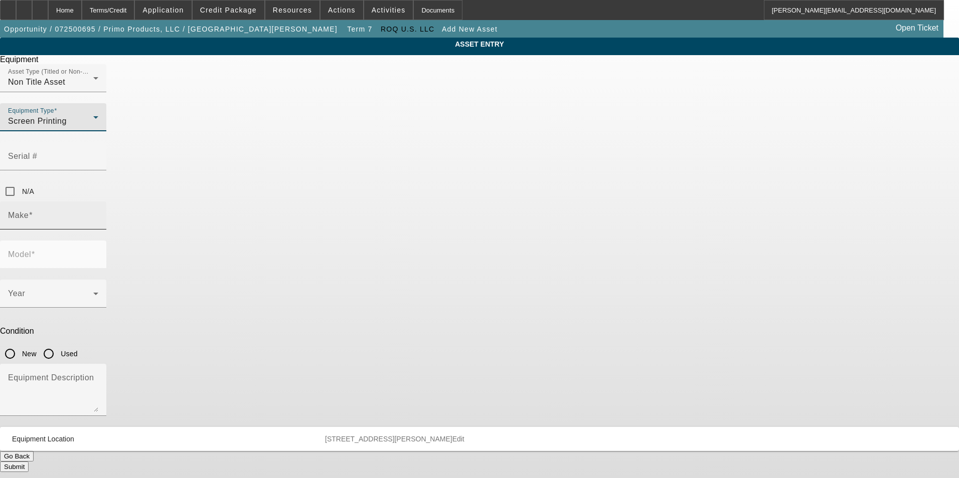
click at [98, 214] on input "Make" at bounding box center [53, 220] width 90 height 12
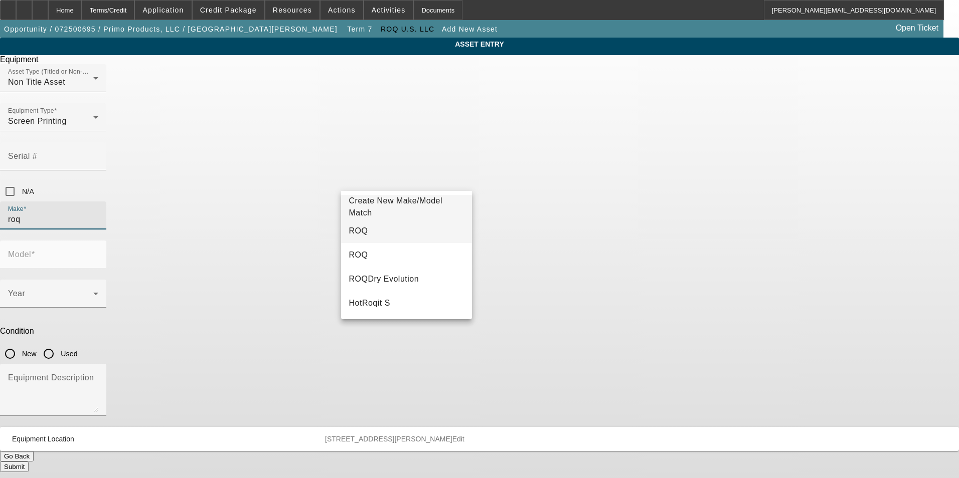
click at [403, 229] on mat-option "ROQ" at bounding box center [406, 231] width 131 height 24
type input "ROQ"
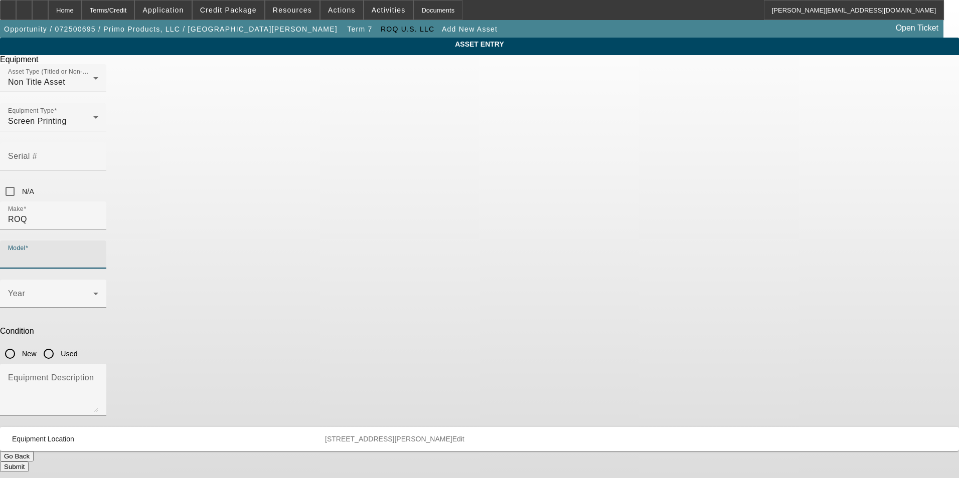
click at [98, 253] on input "Model" at bounding box center [53, 259] width 90 height 12
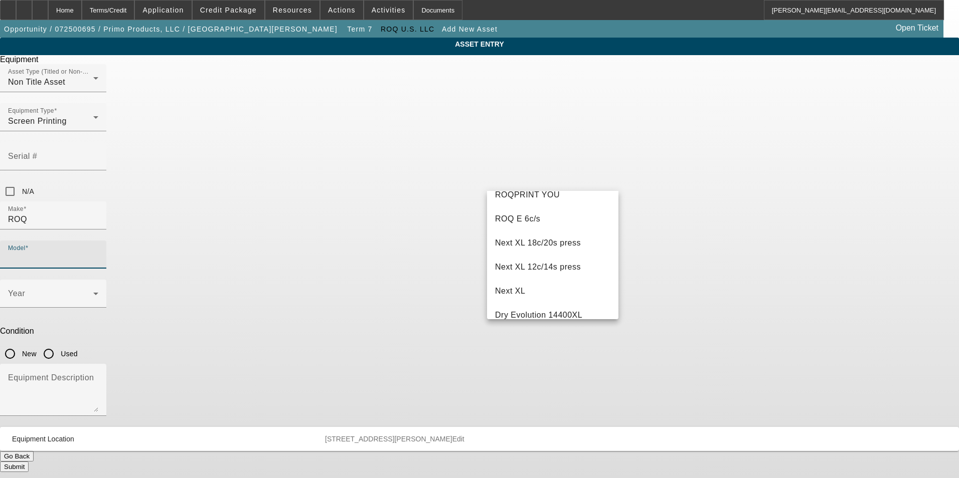
scroll to position [702, 0]
type input "e"
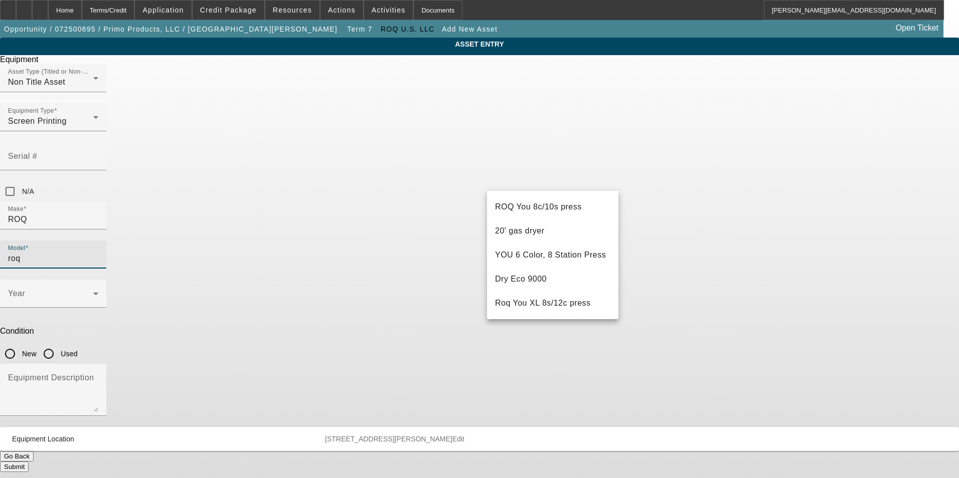
scroll to position [0, 0]
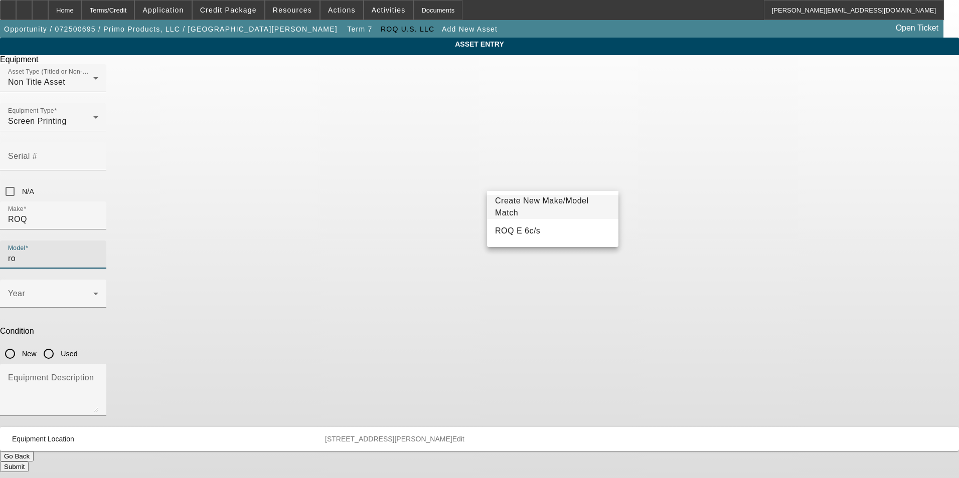
type input "r"
type input "e"
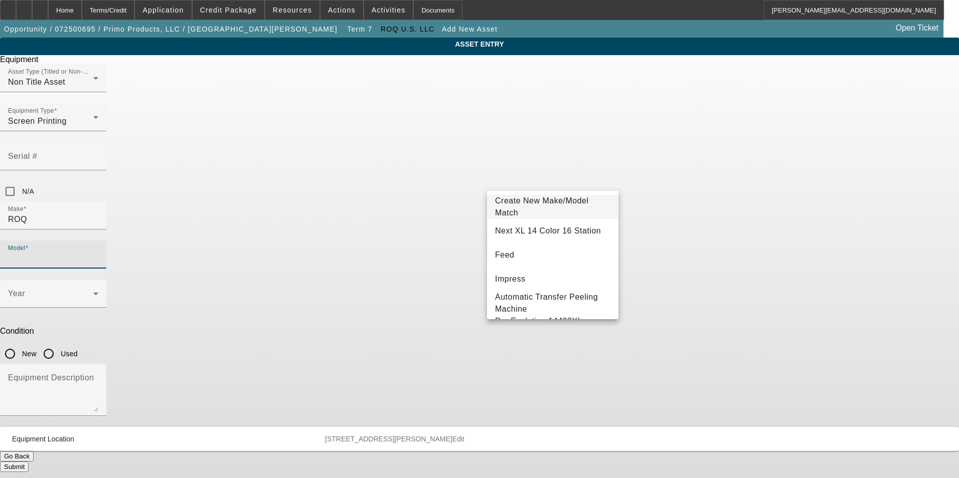
click at [578, 208] on span "Create New Make/Model Match" at bounding box center [542, 207] width 94 height 21
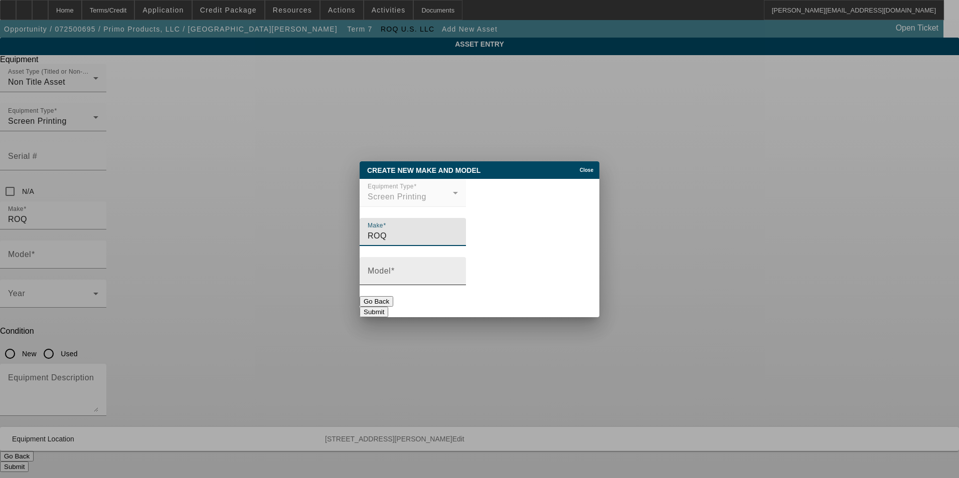
click at [458, 274] on input "Model" at bounding box center [413, 275] width 90 height 12
type input "E 6C/10S"
click at [388, 307] on button "Submit" at bounding box center [374, 312] width 29 height 11
type input "E 6C/10S"
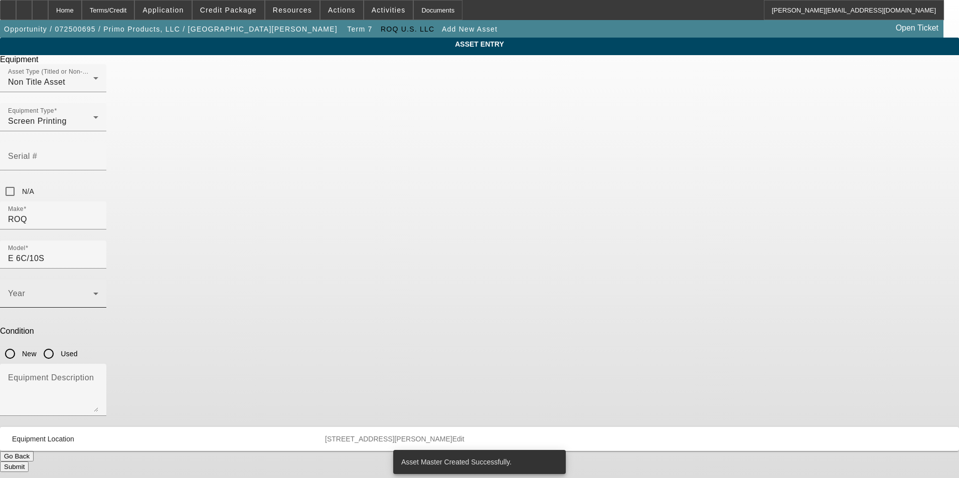
click at [93, 292] on span at bounding box center [50, 298] width 85 height 12
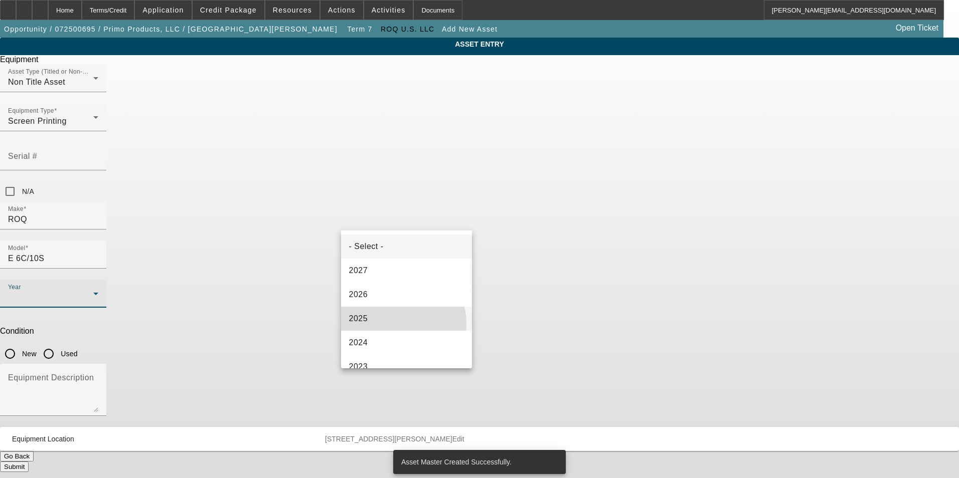
click at [389, 325] on mat-option "2025" at bounding box center [406, 319] width 131 height 24
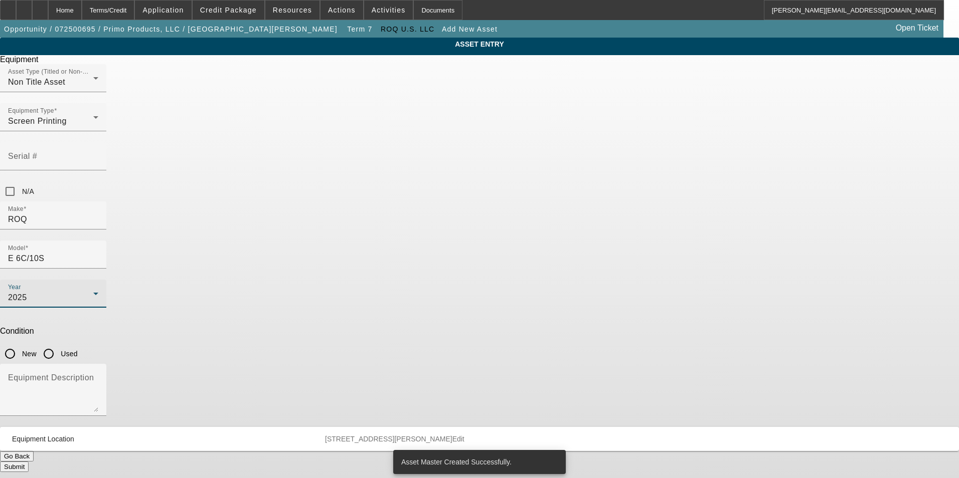
click at [20, 344] on input "New" at bounding box center [10, 354] width 20 height 20
radio input "true"
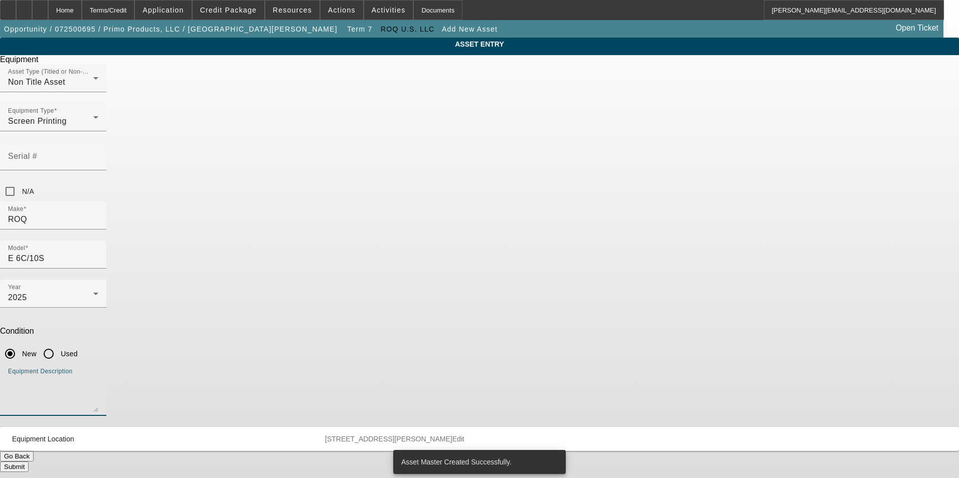
click at [98, 376] on textarea "Equipment Description" at bounding box center [53, 394] width 90 height 36
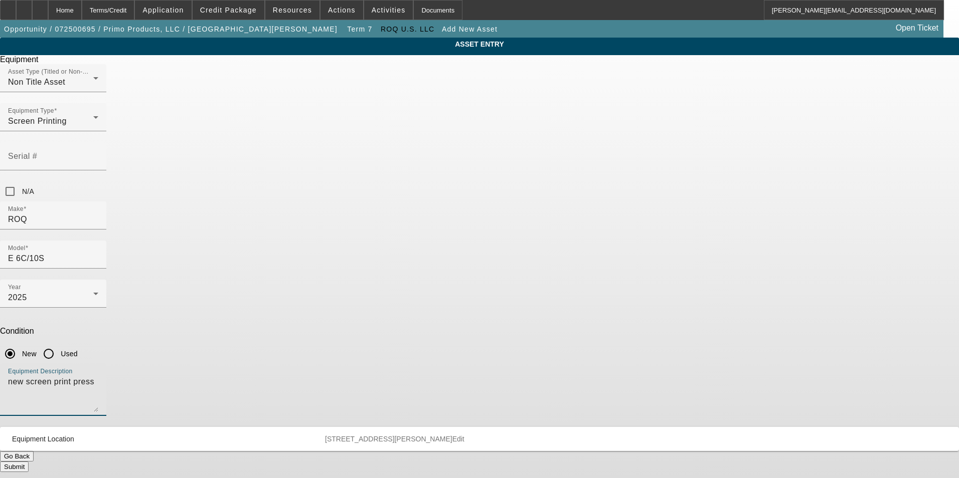
type textarea "new screen print press"
click at [29, 462] on button "Submit" at bounding box center [14, 467] width 29 height 11
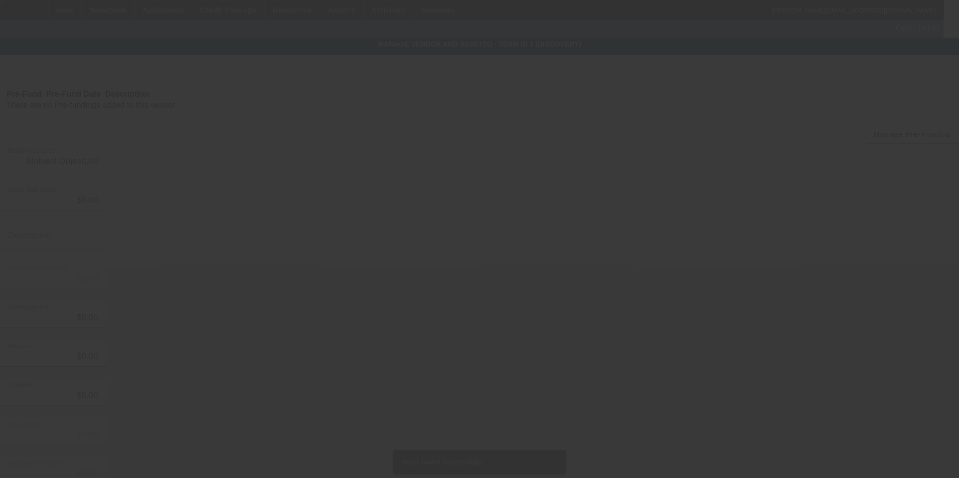
type input "$95,306.16"
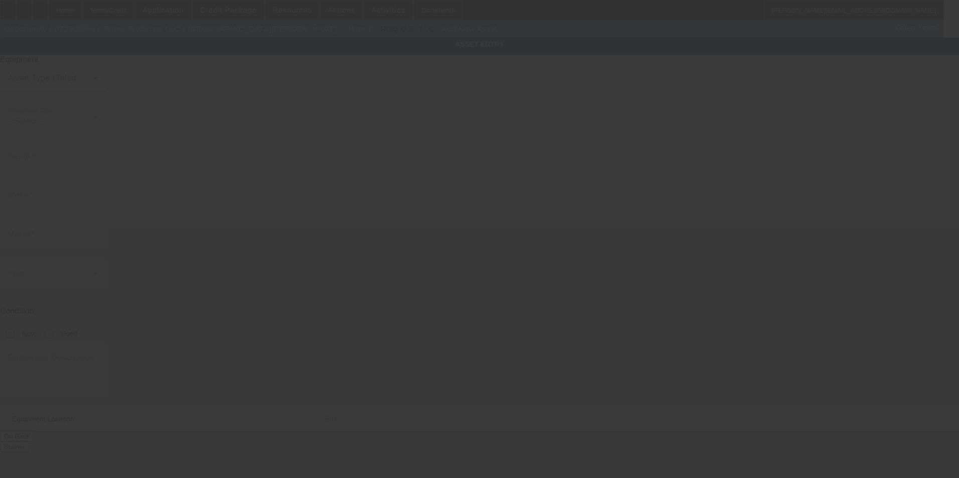
type input "[STREET_ADDRESS][PERSON_NAME]"
type input "[GEOGRAPHIC_DATA]"
type input "01201"
type input "[GEOGRAPHIC_DATA]"
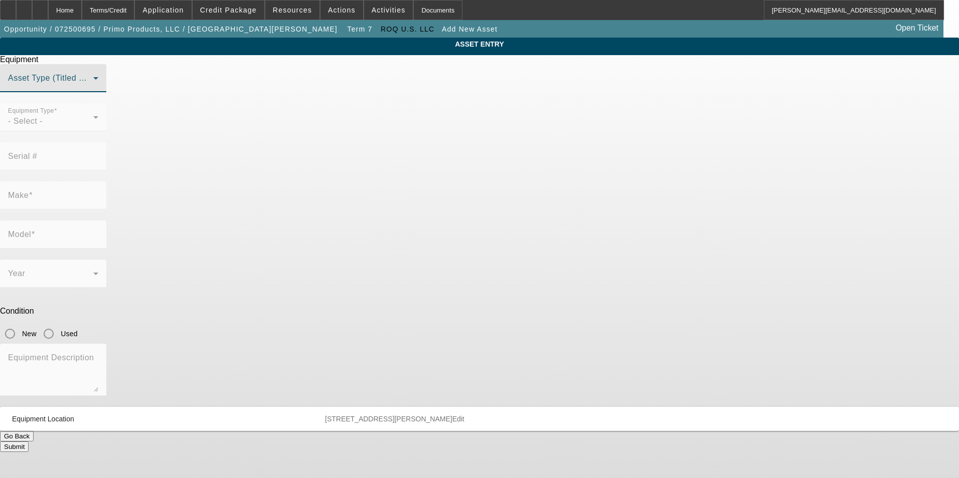
click at [93, 88] on span at bounding box center [50, 82] width 85 height 12
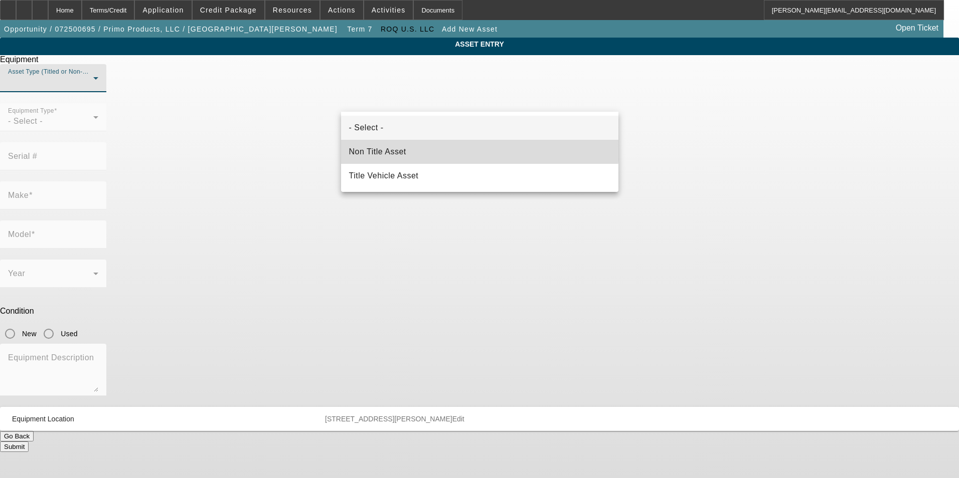
click at [462, 148] on mat-option "Non Title Asset" at bounding box center [479, 152] width 277 height 24
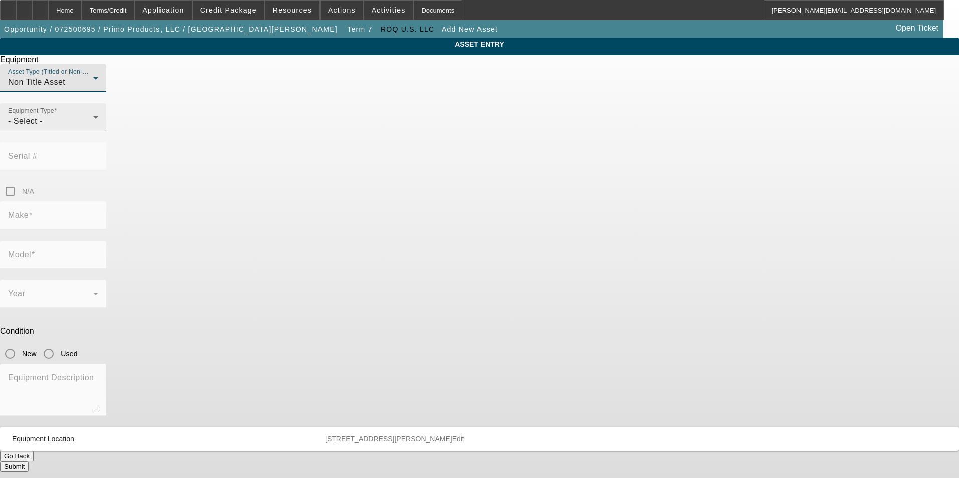
click at [93, 127] on div "- Select -" at bounding box center [50, 121] width 85 height 12
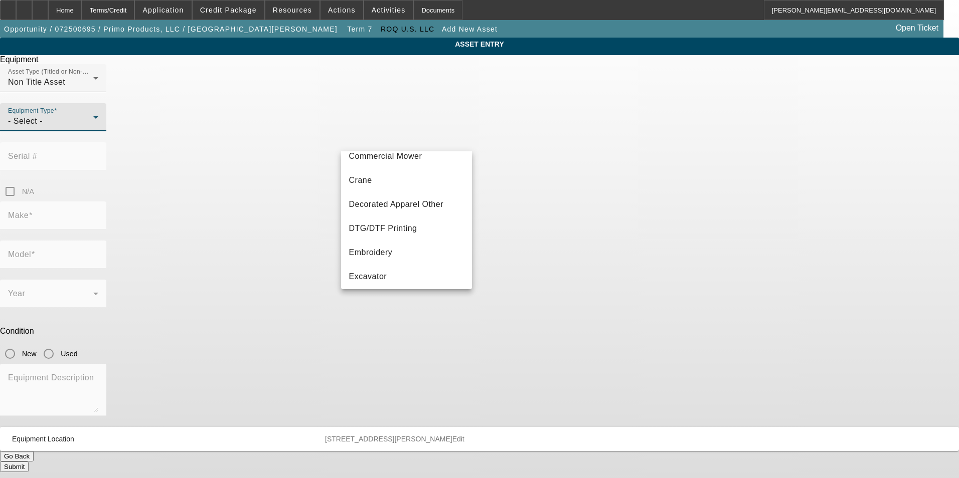
scroll to position [150, 0]
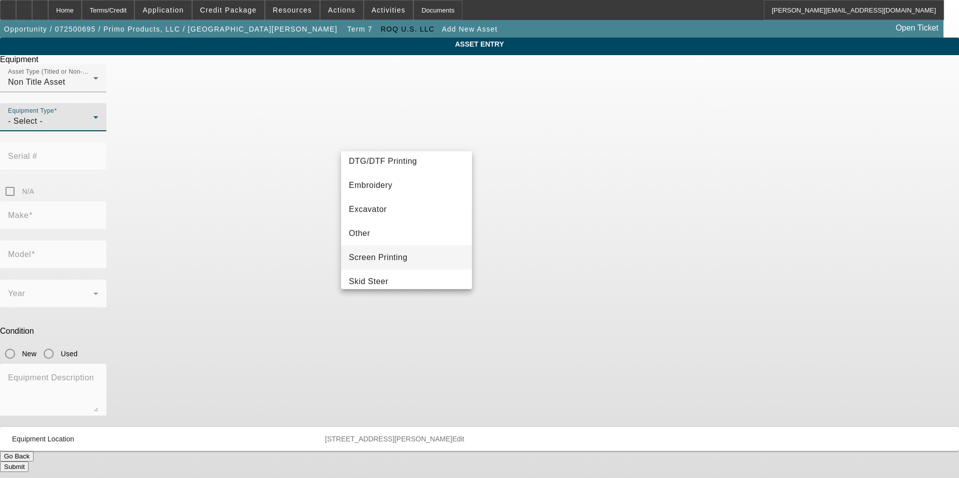
click at [410, 252] on mat-option "Screen Printing" at bounding box center [406, 258] width 131 height 24
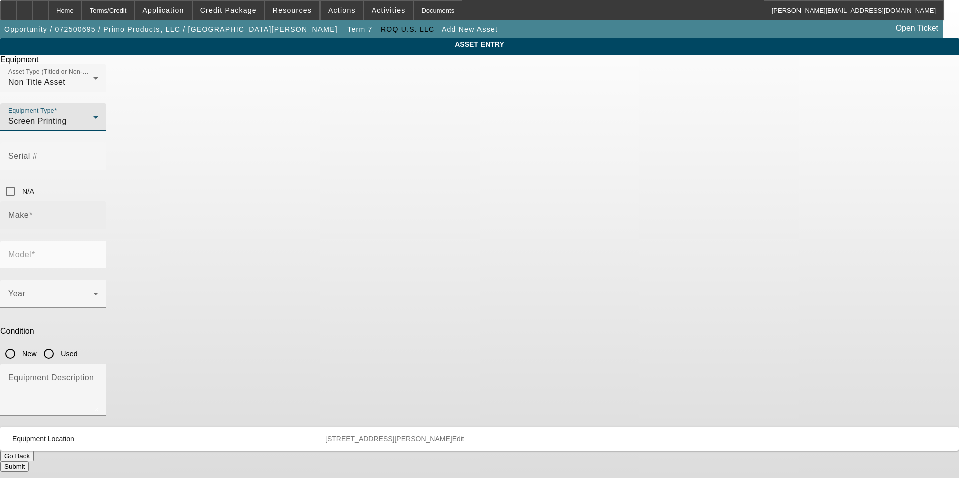
click at [98, 202] on div "Make" at bounding box center [53, 216] width 90 height 28
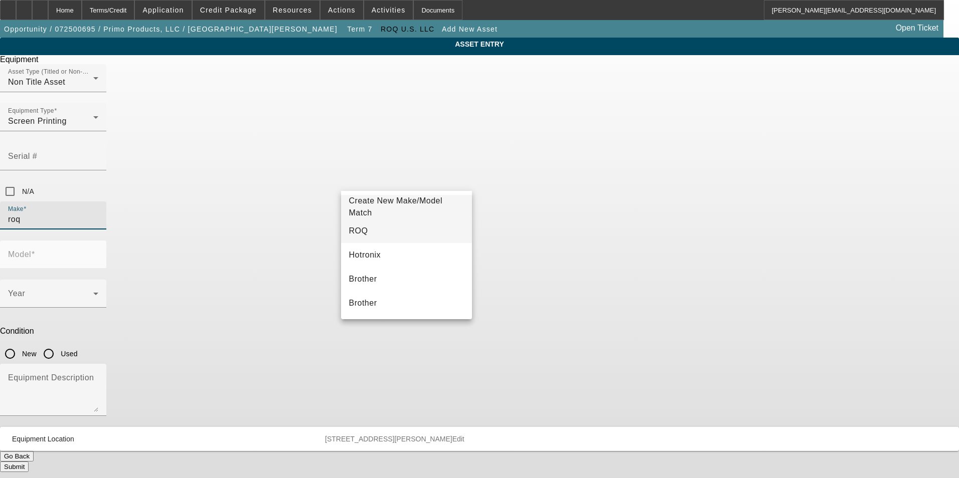
type input "ROQ"
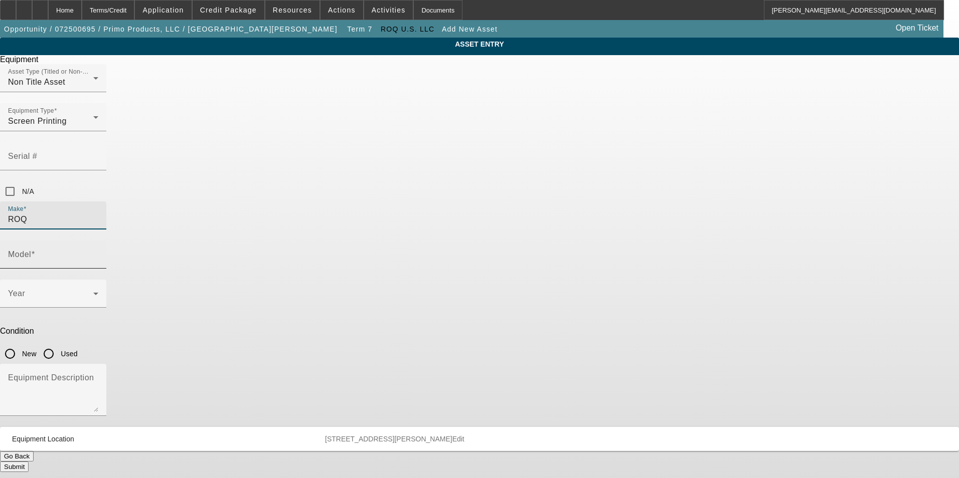
click at [31, 250] on mat-label "Model" at bounding box center [19, 254] width 23 height 9
click at [98, 253] on input "Model" at bounding box center [53, 259] width 90 height 12
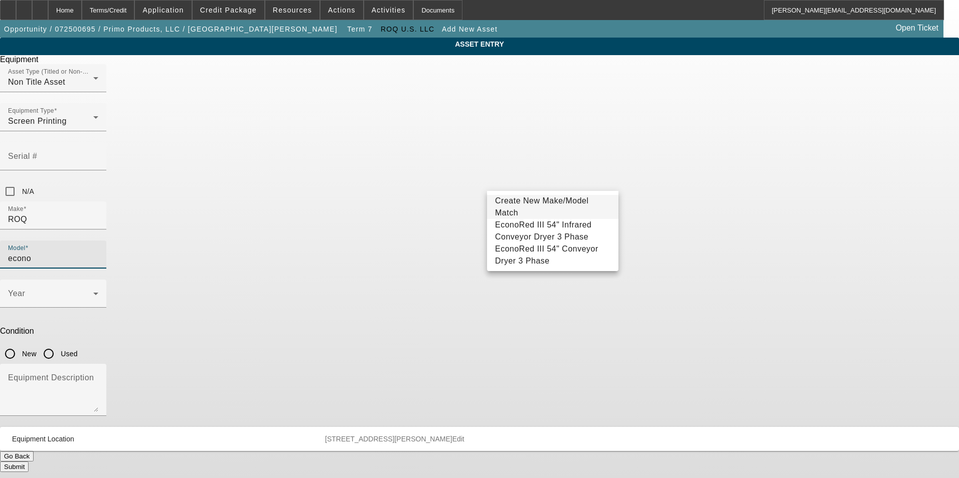
type input "econo"
click at [561, 205] on span "Create New Make/Model Match" at bounding box center [542, 207] width 94 height 21
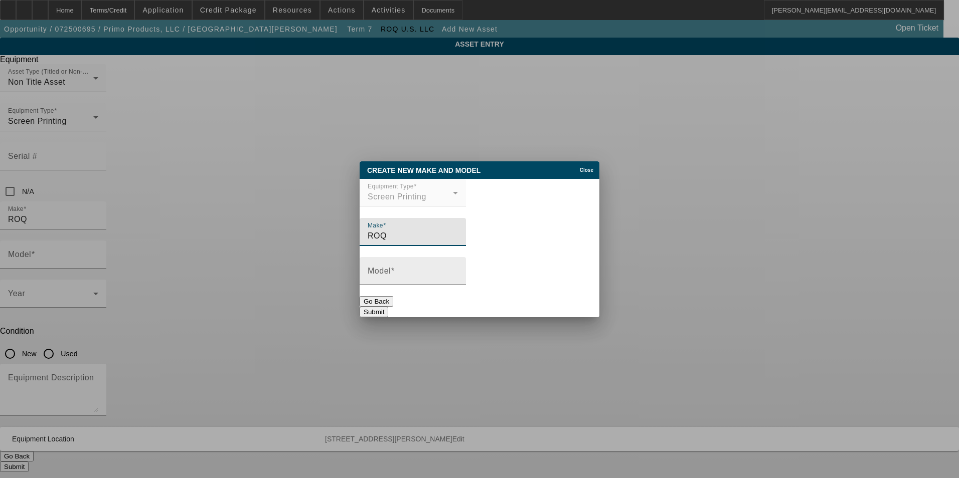
click at [424, 273] on input "Model" at bounding box center [413, 275] width 90 height 12
type input "EconoRed II 54" Infrared Conveyor Dryer"
click at [388, 308] on button "Submit" at bounding box center [374, 312] width 29 height 11
type input "EconoRed II 54" Infrared Conveyor Dryer"
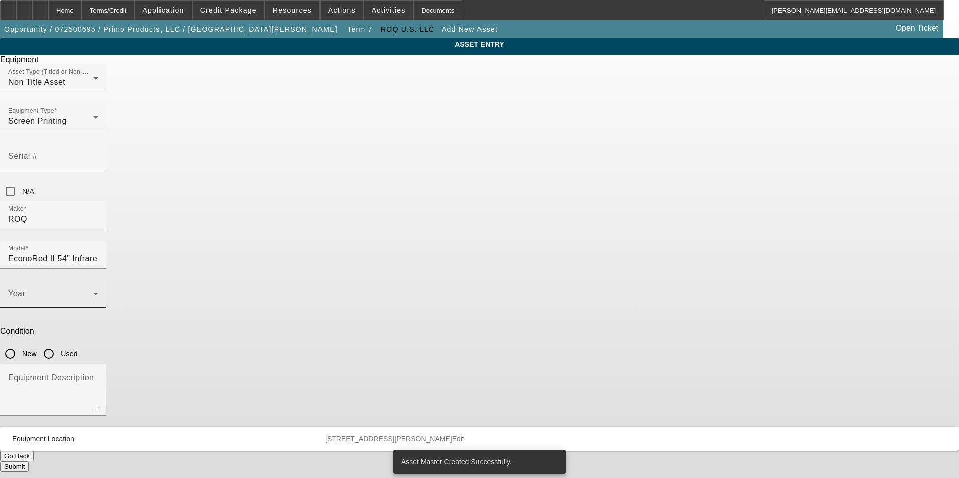
click at [93, 292] on span at bounding box center [50, 298] width 85 height 12
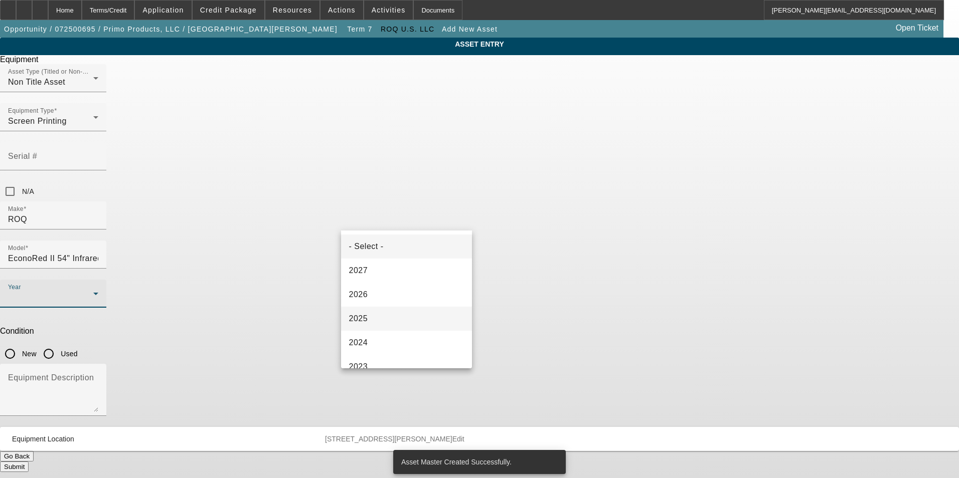
click at [424, 313] on mat-option "2025" at bounding box center [406, 319] width 131 height 24
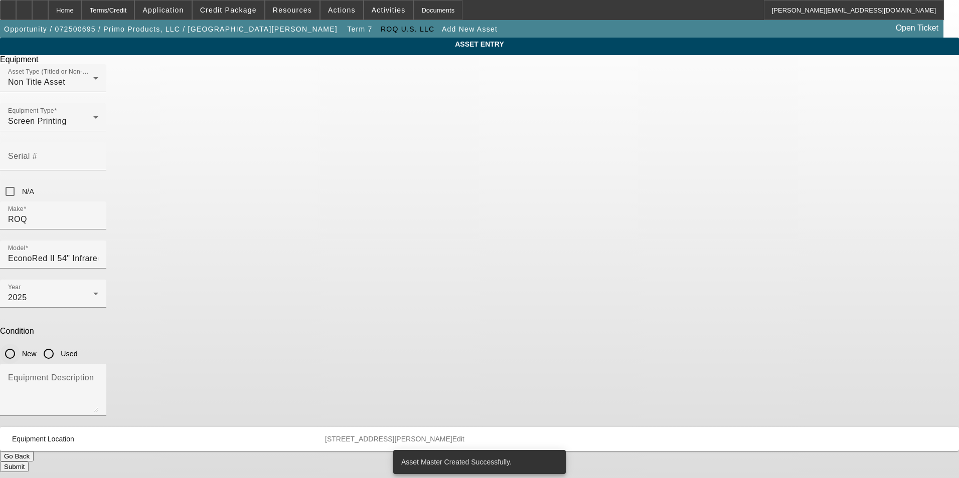
click at [20, 344] on input "New" at bounding box center [10, 354] width 20 height 20
radio input "true"
click at [98, 376] on textarea "Equipment Description" at bounding box center [53, 394] width 90 height 36
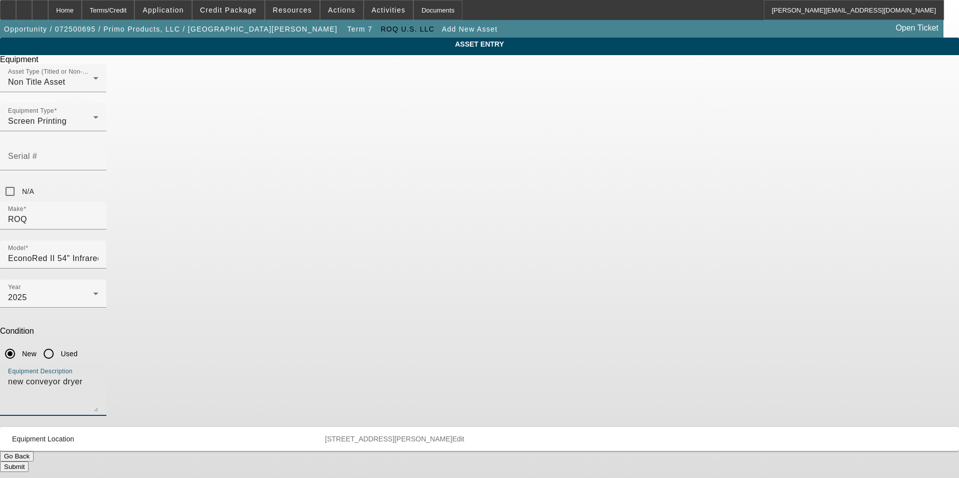
type textarea "new conveyor dryer"
click at [29, 462] on button "Submit" at bounding box center [14, 467] width 29 height 11
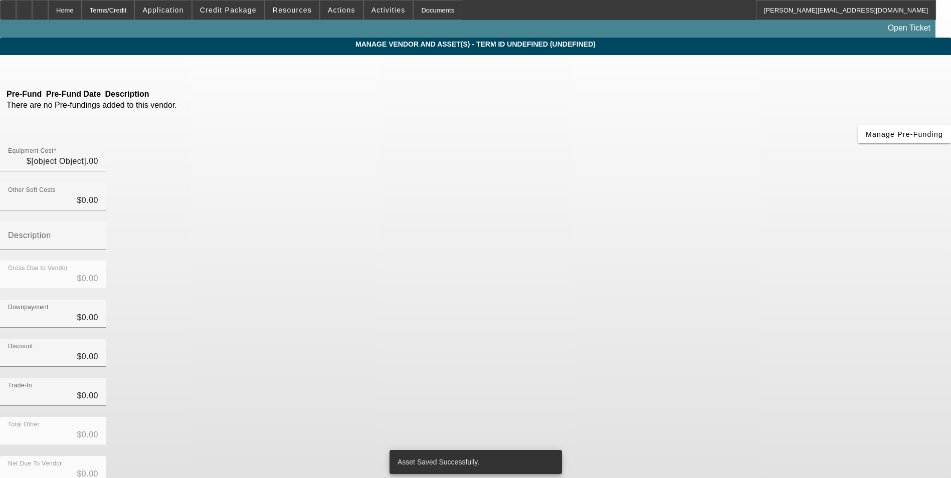
type input "$95,306.16"
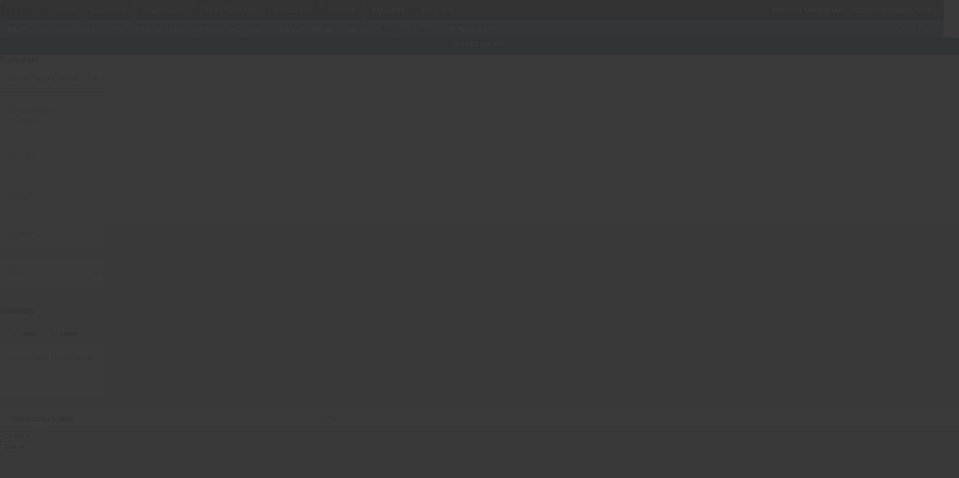
type input "[STREET_ADDRESS][PERSON_NAME]"
type input "[GEOGRAPHIC_DATA]"
type input "01201"
type input "[GEOGRAPHIC_DATA]"
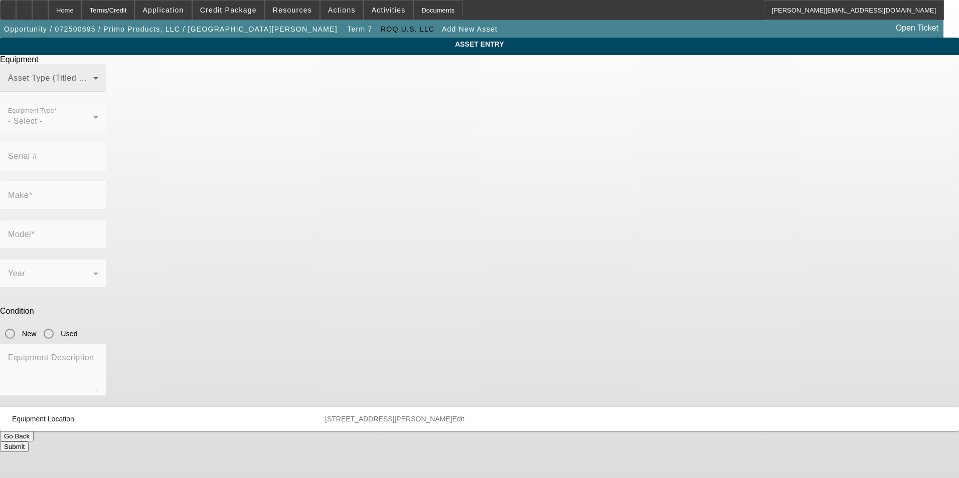
click at [93, 88] on span at bounding box center [50, 82] width 85 height 12
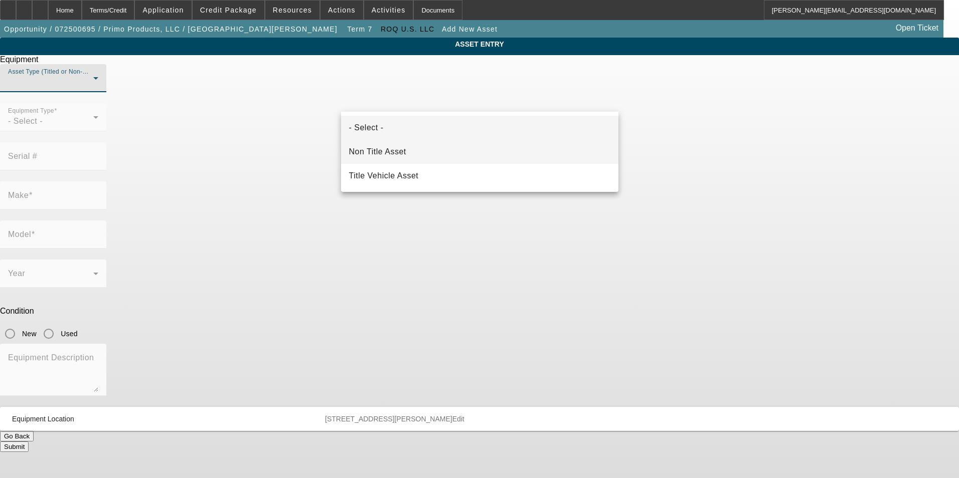
click at [429, 150] on mat-option "Non Title Asset" at bounding box center [479, 152] width 277 height 24
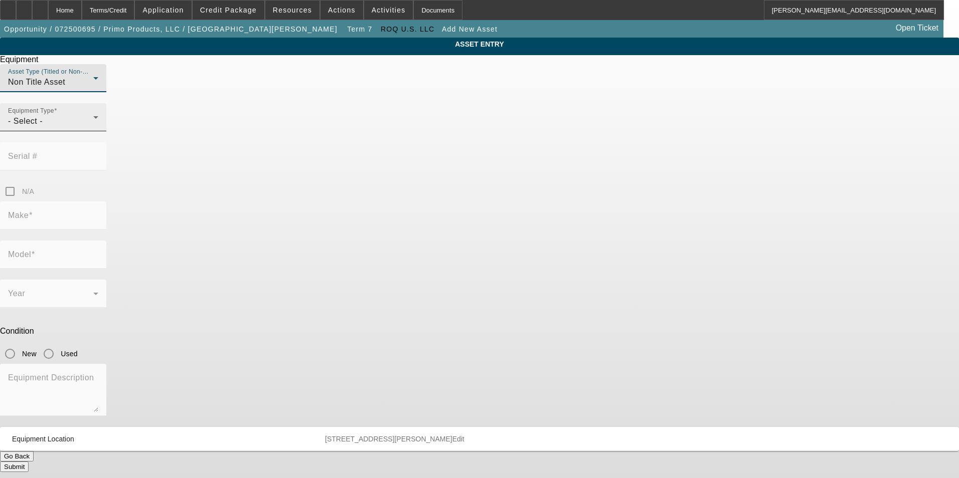
click at [93, 127] on div "- Select -" at bounding box center [50, 121] width 85 height 12
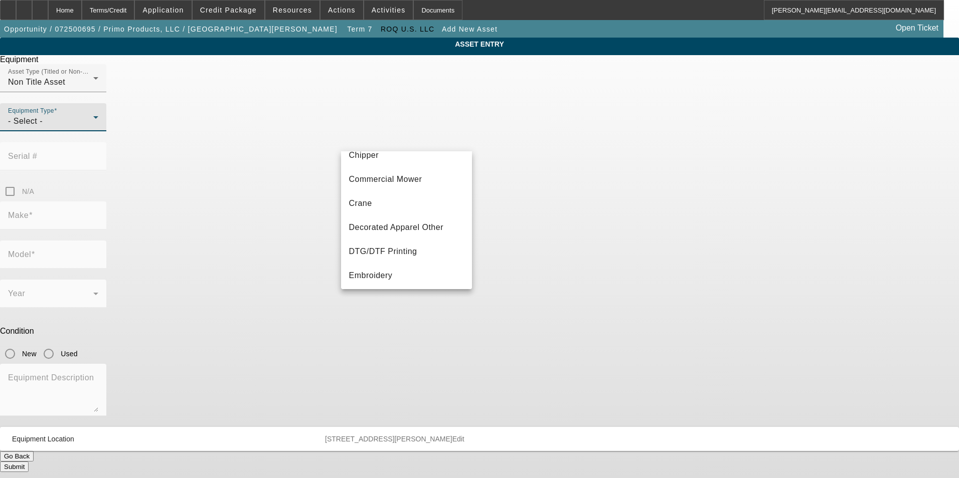
scroll to position [150, 0]
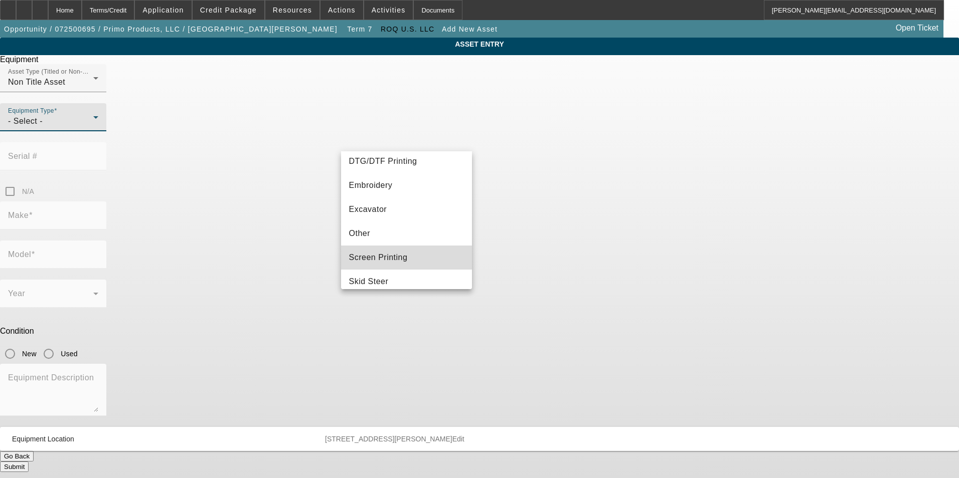
click at [416, 262] on mat-option "Screen Printing" at bounding box center [406, 258] width 131 height 24
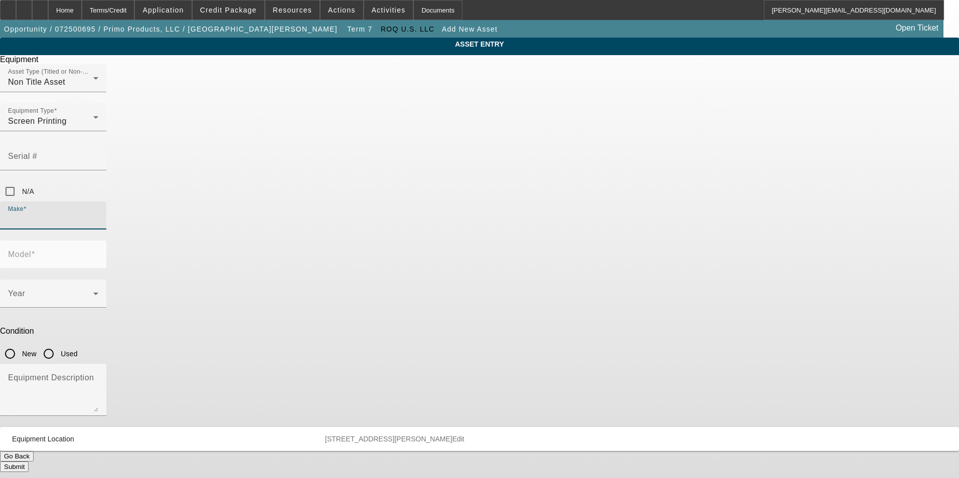
click at [98, 214] on input "Make" at bounding box center [53, 220] width 90 height 12
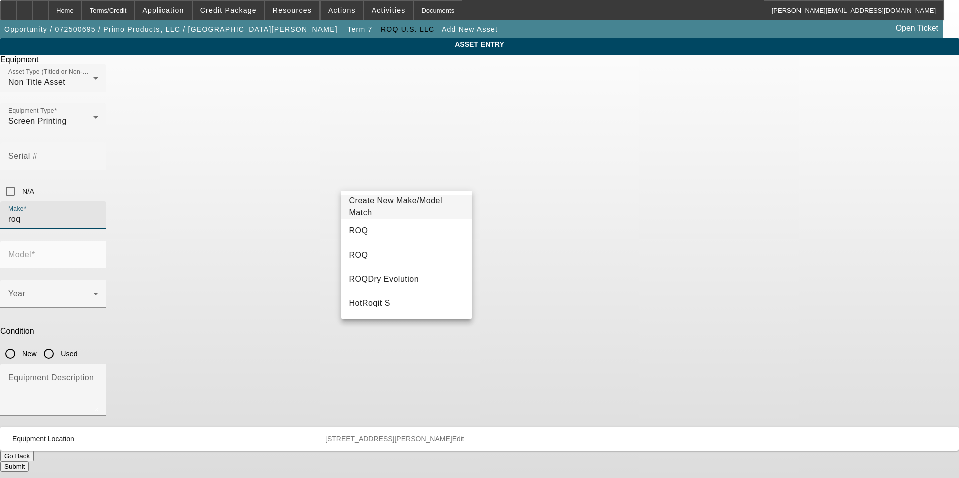
click at [397, 229] on mat-option "ROQ" at bounding box center [406, 231] width 131 height 24
type input "ROQ"
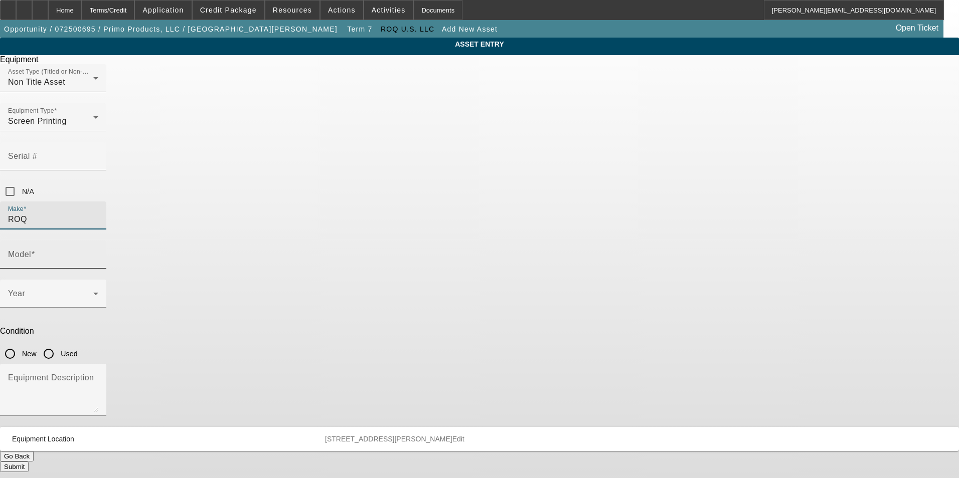
click at [98, 253] on input "Model" at bounding box center [53, 259] width 90 height 12
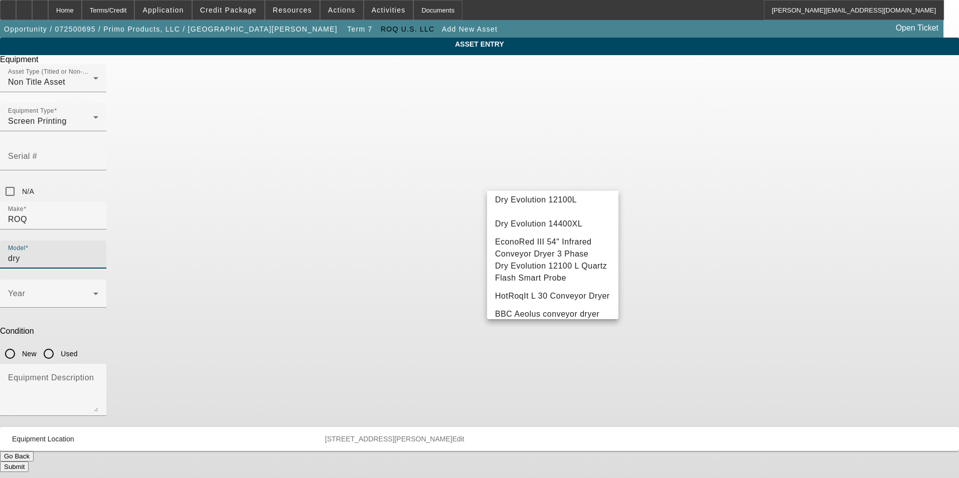
scroll to position [0, 0]
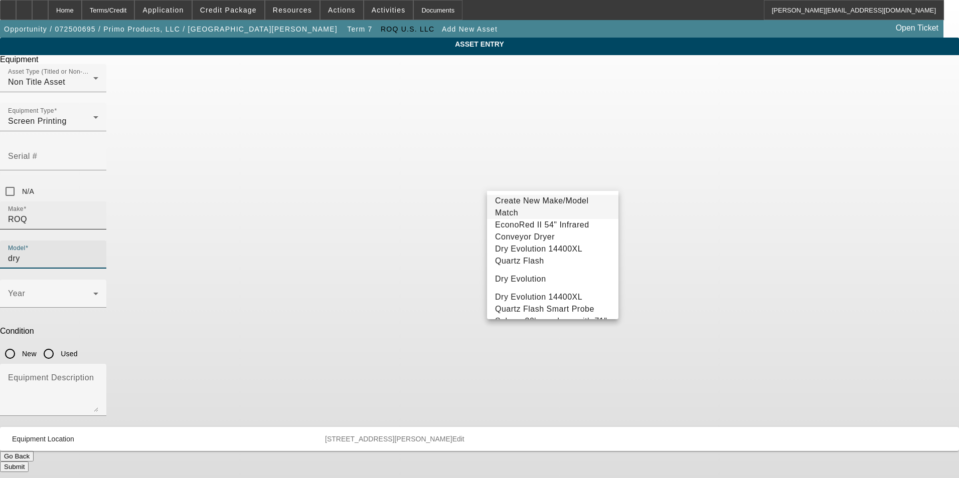
drag, startPoint x: 507, startPoint y: 182, endPoint x: 456, endPoint y: 179, distance: 51.2
click at [456, 202] on div "Make ROQ Model dry" at bounding box center [479, 241] width 959 height 78
drag, startPoint x: 524, startPoint y: 179, endPoint x: 435, endPoint y: 188, distance: 89.2
click at [435, 202] on div "Make ROQ Model 14400" at bounding box center [479, 241] width 959 height 78
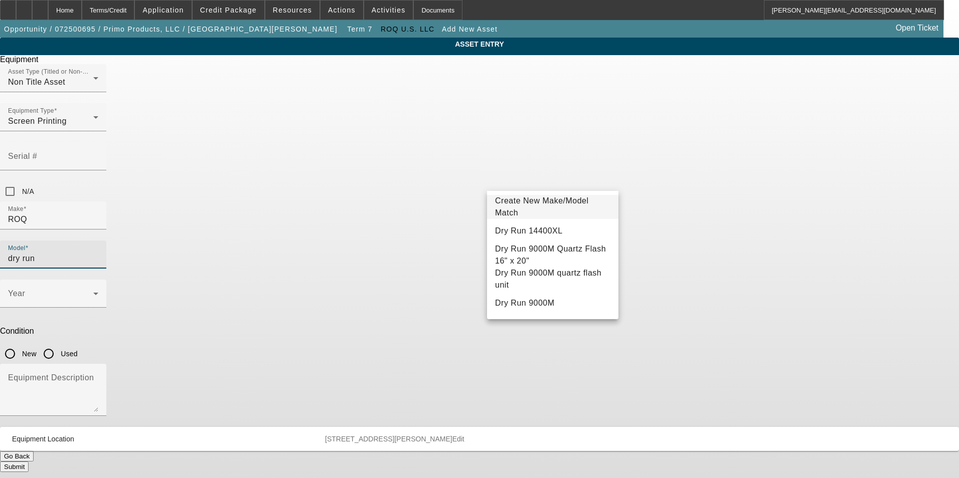
type input "dry run"
click at [554, 210] on span "Create New Make/Model Match" at bounding box center [542, 207] width 94 height 21
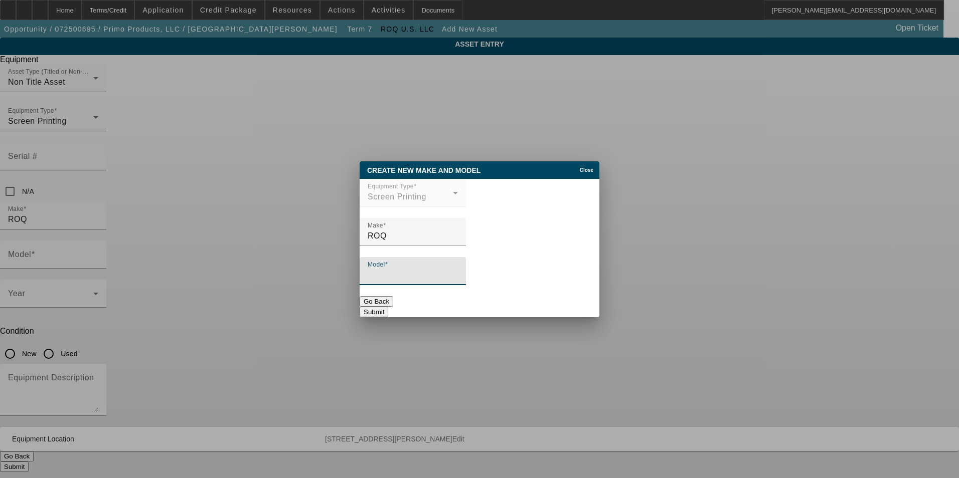
click at [434, 278] on input "Model" at bounding box center [413, 275] width 90 height 12
click at [458, 272] on input "Dry Run 14400XL Quartz Flash 20 x 28" at bounding box center [413, 275] width 90 height 12
type input "Dry Run 14400XL Quartz Flash"
click at [388, 307] on button "Submit" at bounding box center [374, 312] width 29 height 11
type input "Dry Run 14400XL Quartz Flash"
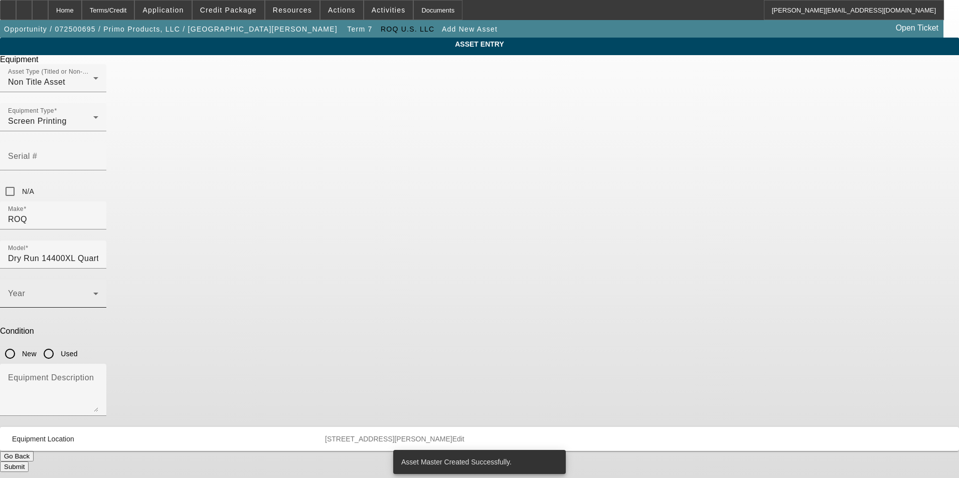
click at [93, 292] on span at bounding box center [50, 298] width 85 height 12
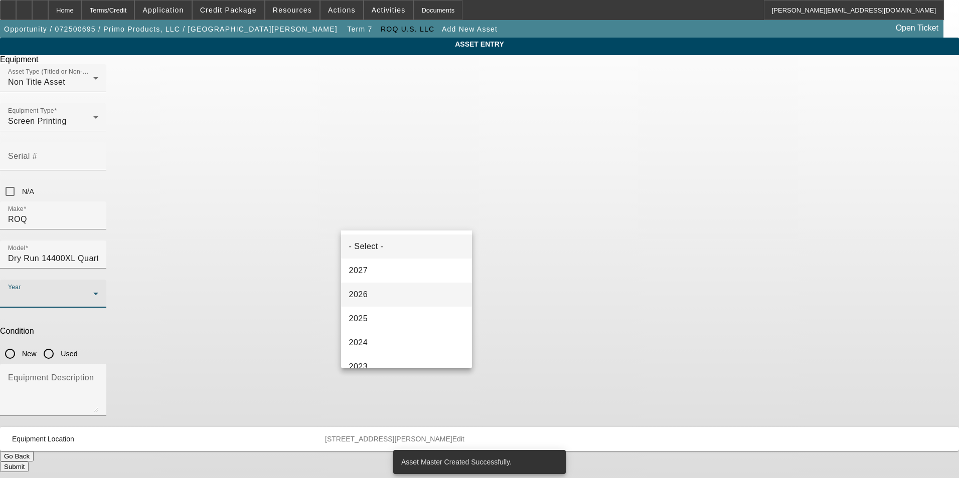
drag, startPoint x: 389, startPoint y: 321, endPoint x: 414, endPoint y: 297, distance: 34.8
click at [389, 321] on mat-option "2025" at bounding box center [406, 319] width 131 height 24
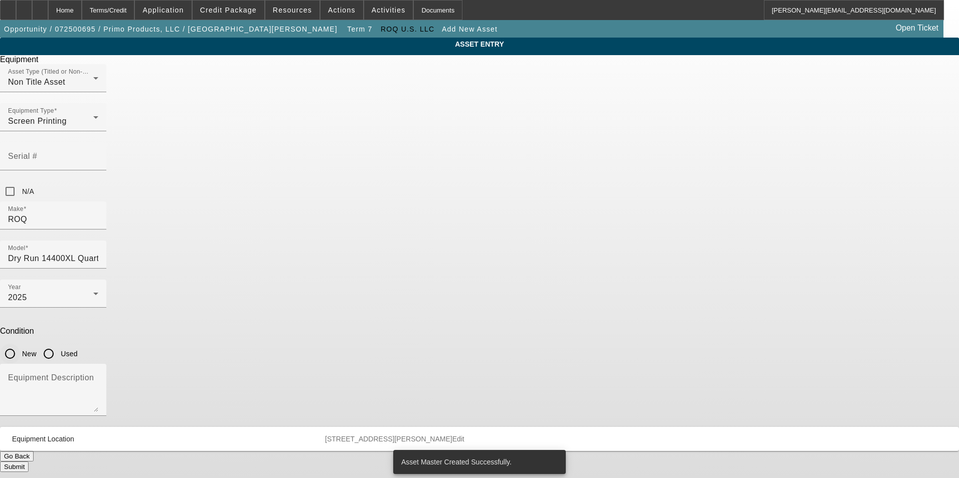
drag, startPoint x: 496, startPoint y: 224, endPoint x: 490, endPoint y: 271, distance: 48.0
click at [20, 344] on input "New" at bounding box center [10, 354] width 20 height 20
radio input "true"
click at [98, 376] on textarea "Equipment Description" at bounding box center [53, 394] width 90 height 36
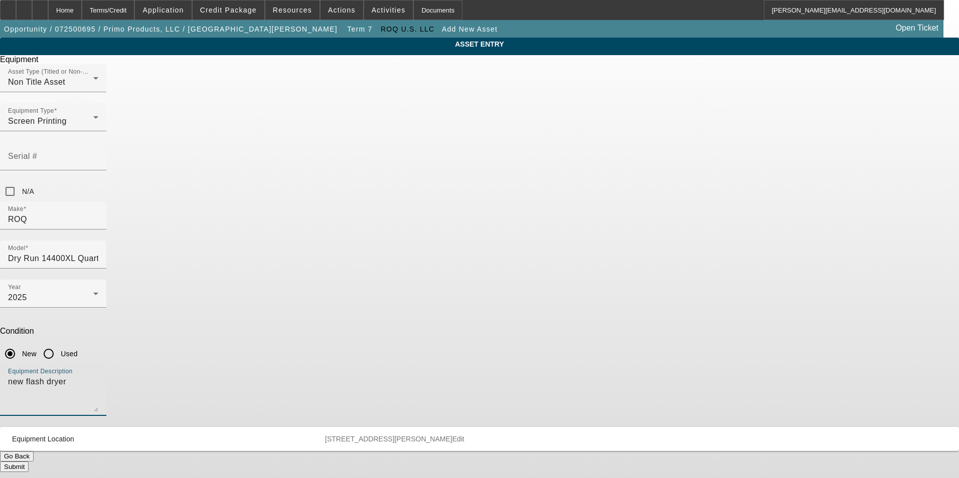
type textarea "new flash dryer"
click at [29, 462] on button "Submit" at bounding box center [14, 467] width 29 height 11
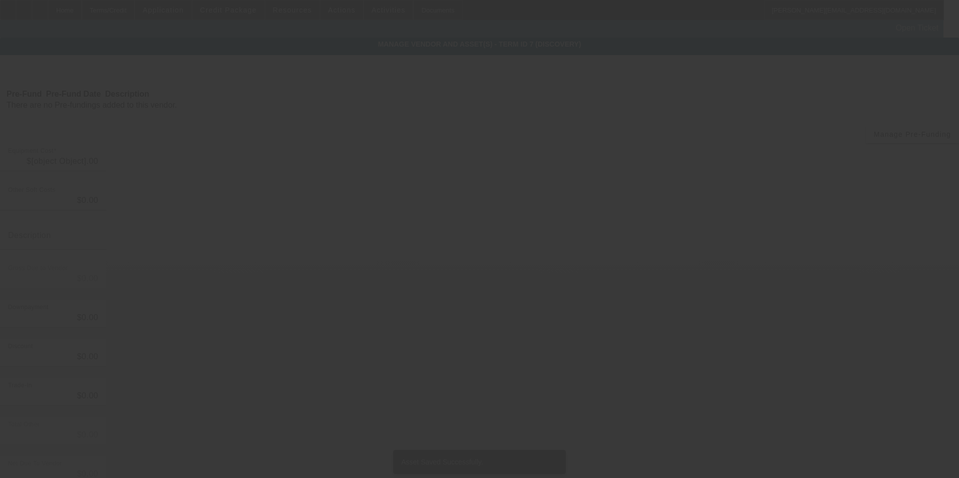
type input "$95,306.16"
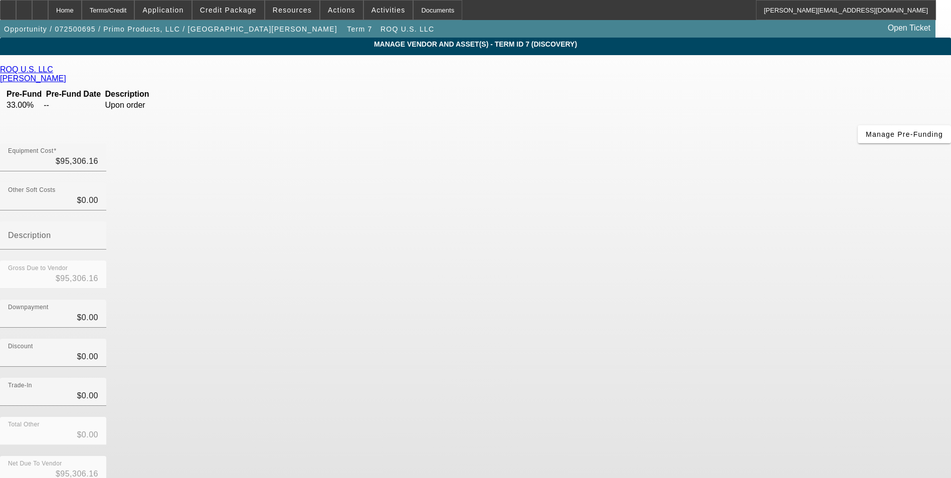
scroll to position [22, 0]
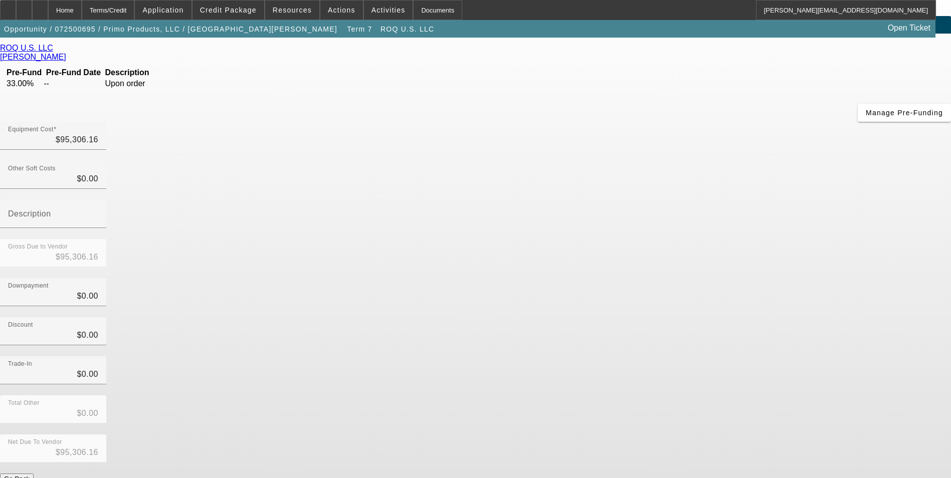
click at [702, 396] on div "Total Other $0.00" at bounding box center [475, 415] width 951 height 39
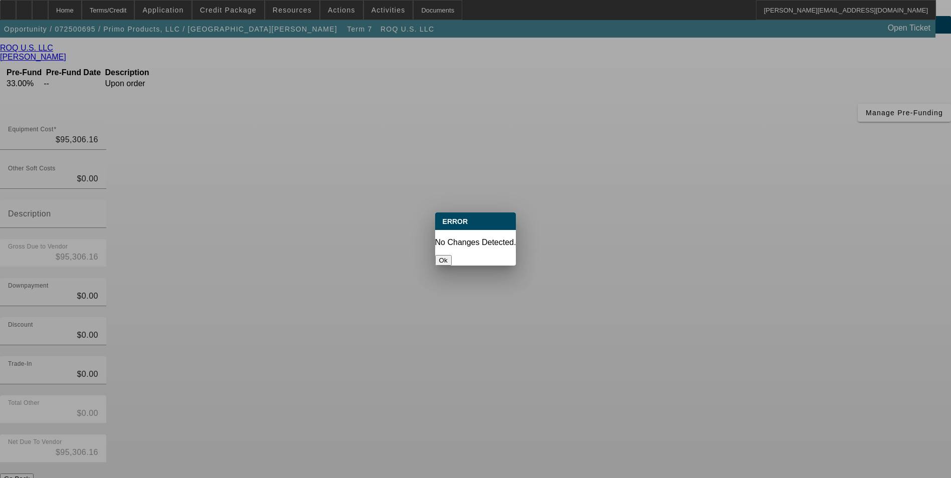
click at [452, 255] on button "Ok" at bounding box center [443, 260] width 17 height 11
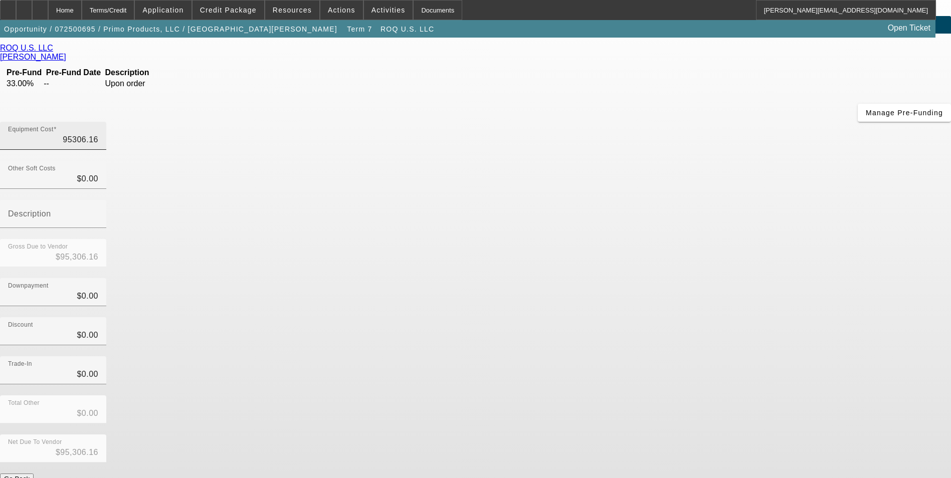
click at [98, 134] on input "95306.16" at bounding box center [53, 140] width 90 height 12
type input "$95,306.16"
click at [710, 278] on div "Downpayment $0.00" at bounding box center [475, 297] width 951 height 39
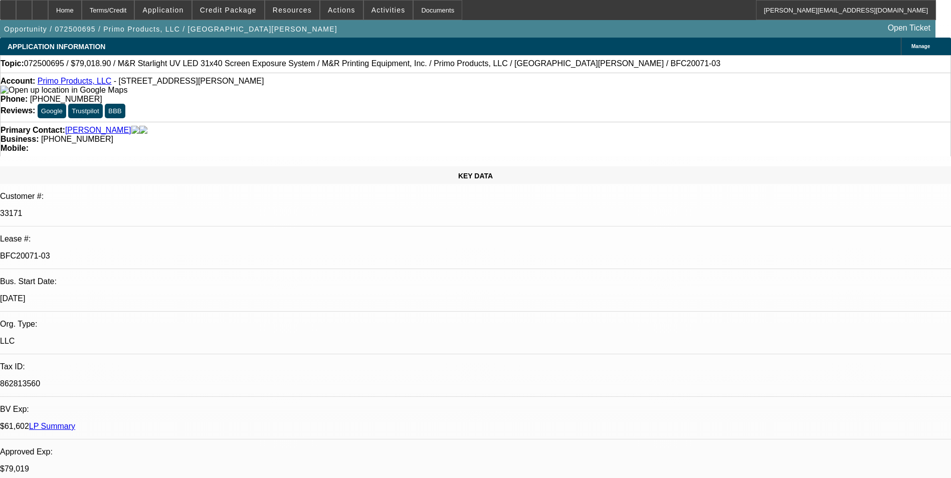
select select "0"
select select "2"
select select "0.1"
select select "4"
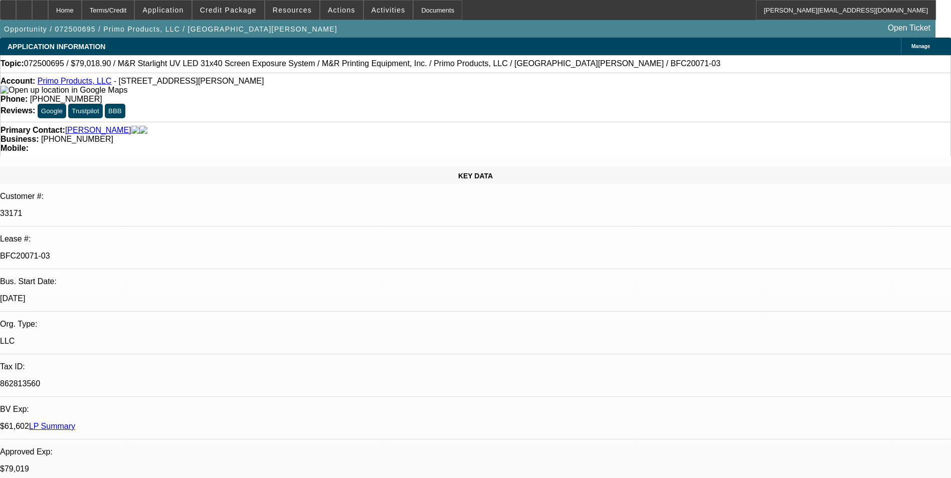
select select "0"
select select "2"
select select "0.1"
select select "4"
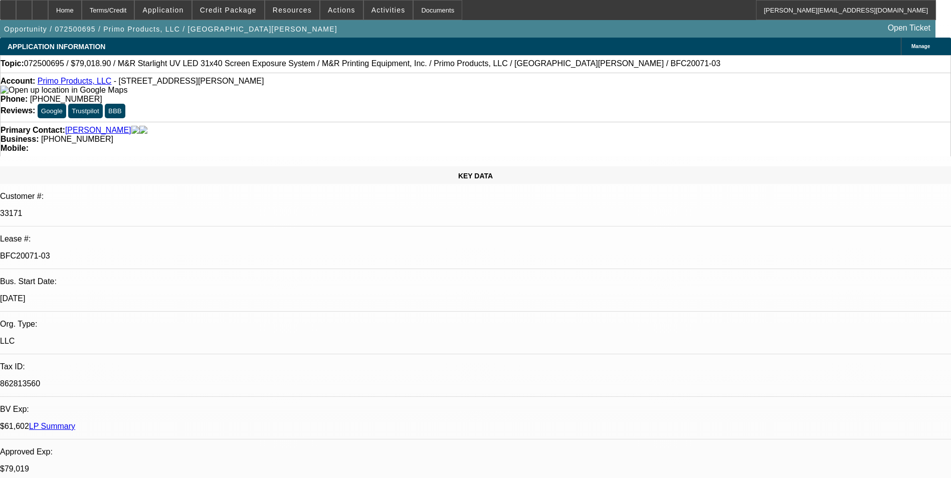
select select "0"
select select "2"
select select "0.1"
select select "4"
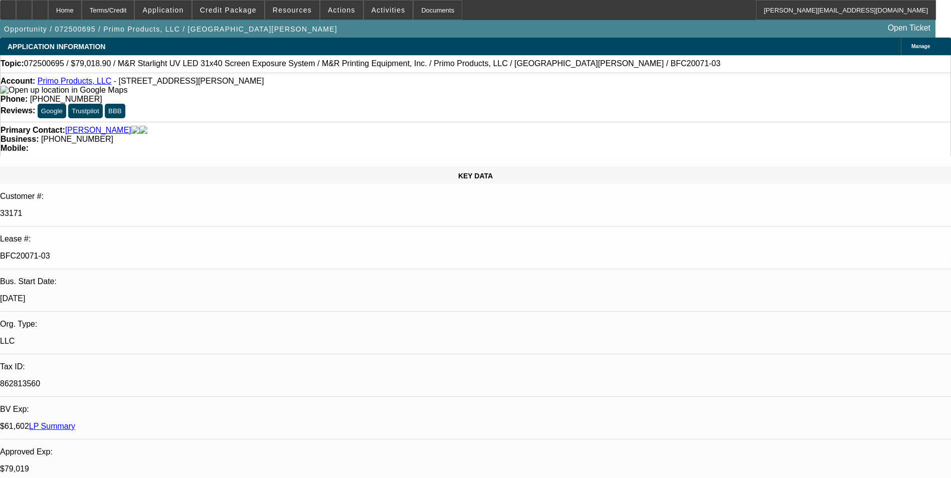
select select "0"
select select "2"
select select "0.1"
select select "4"
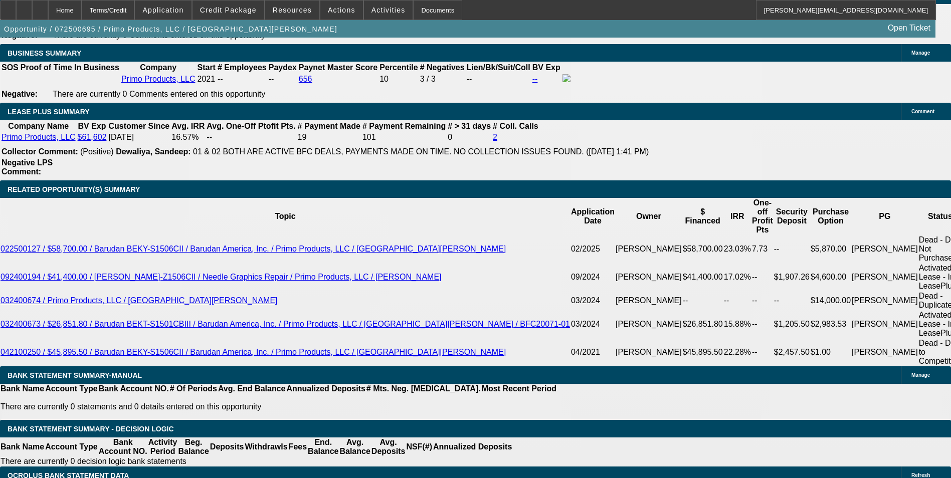
scroll to position [1605, 0]
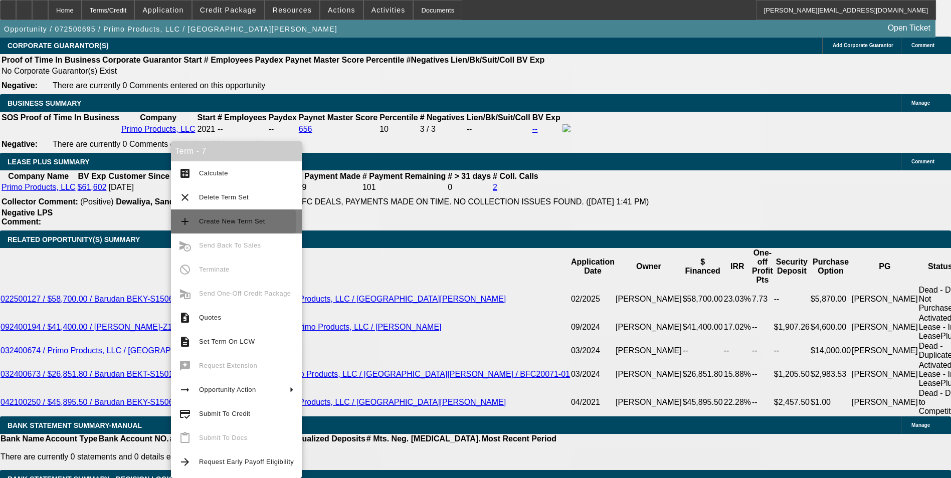
click at [213, 222] on span "Create New Term Set" at bounding box center [232, 222] width 66 height 8
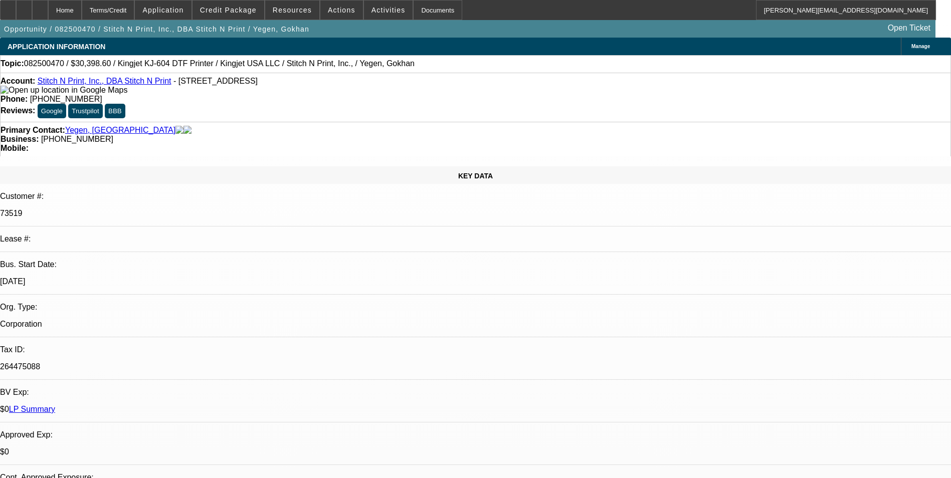
select select "0"
select select "2"
select select "0"
select select "2"
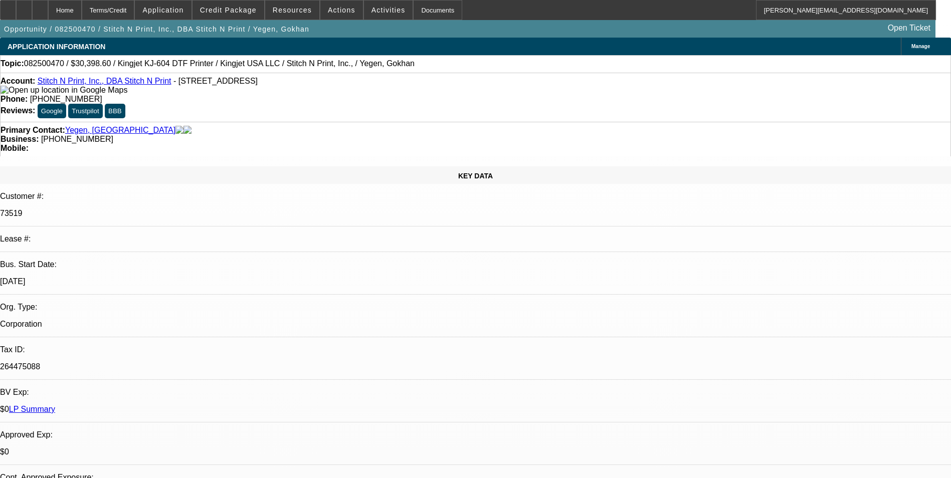
select select "0"
select select "2"
select select "0"
select select "2"
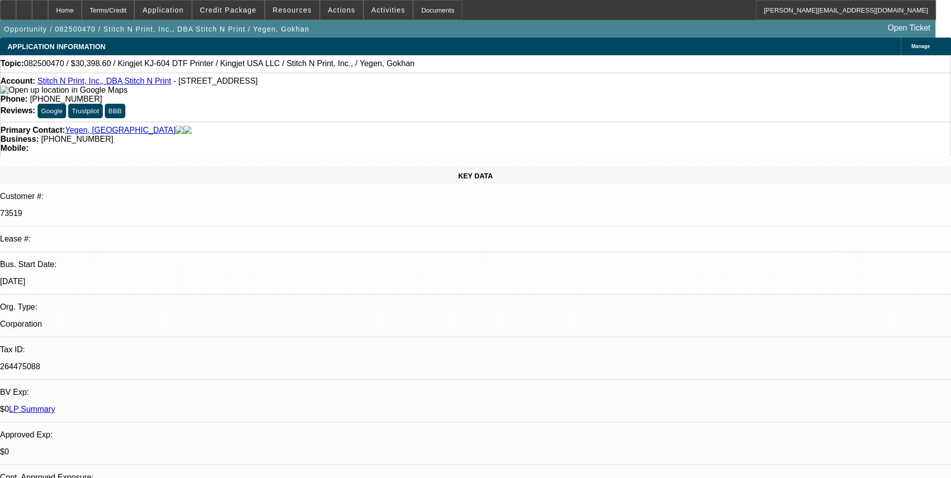
scroll to position [1644, 0]
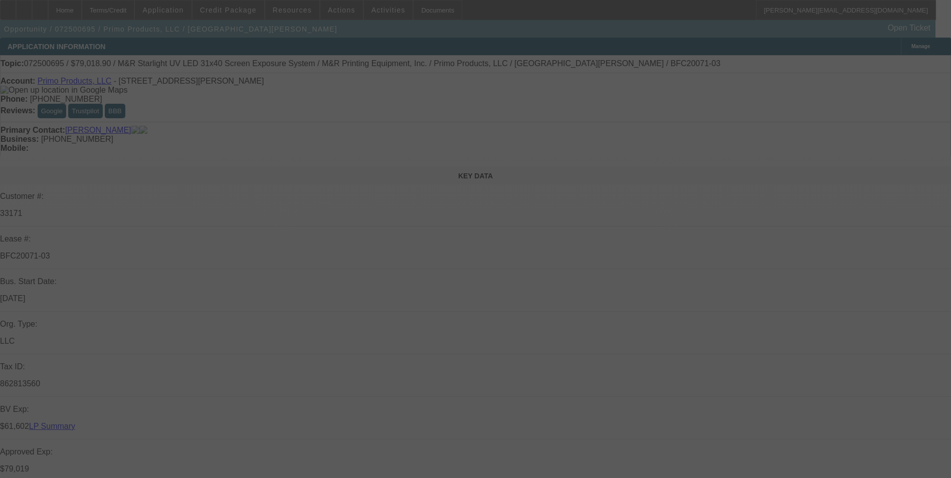
select select "0"
select select "2"
select select "0.1"
select select "0"
select select "2"
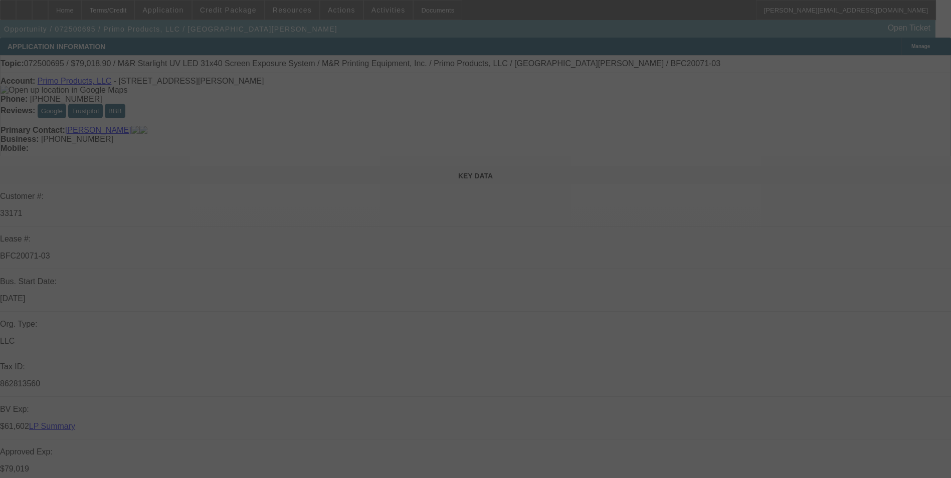
select select "0.1"
select select "0"
select select "2"
select select "0.1"
select select "0"
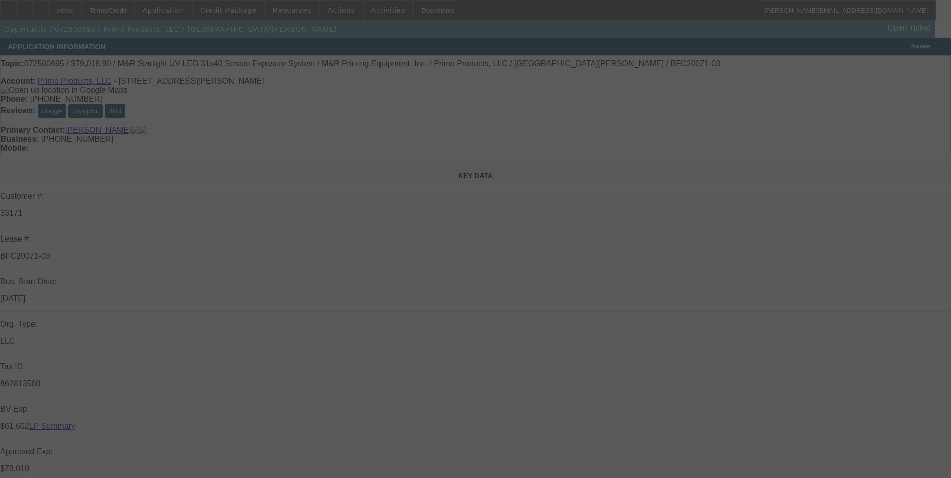
select select "2"
select select "0.1"
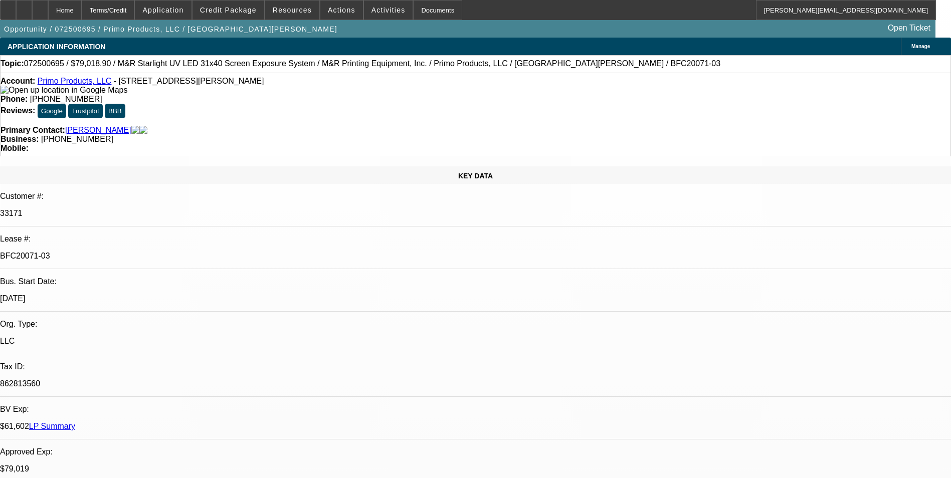
select select "1"
select select "2"
select select "4"
select select "1"
select select "2"
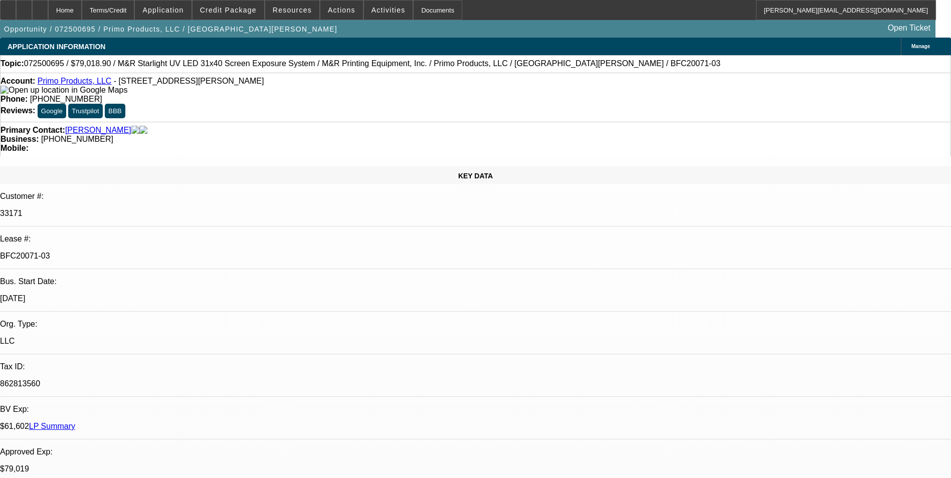
select select "4"
select select "1"
select select "2"
select select "4"
select select "1"
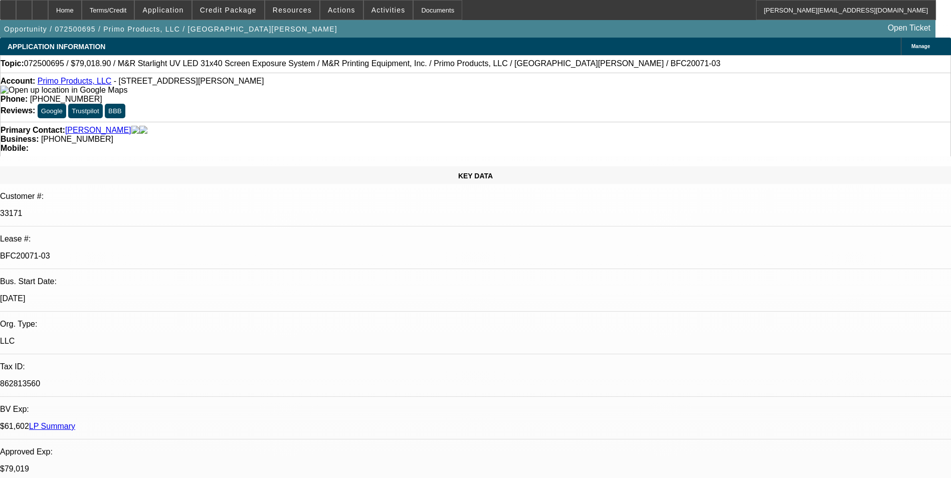
select select "2"
select select "4"
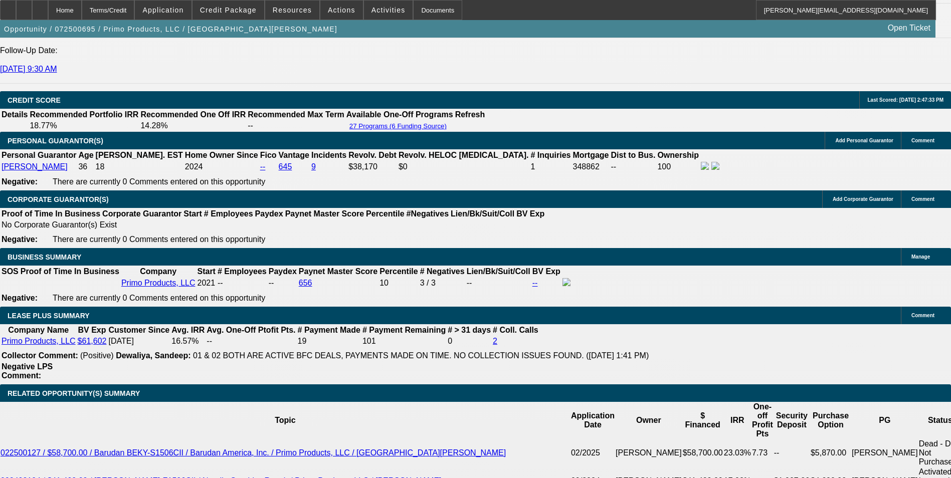
scroll to position [1605, 0]
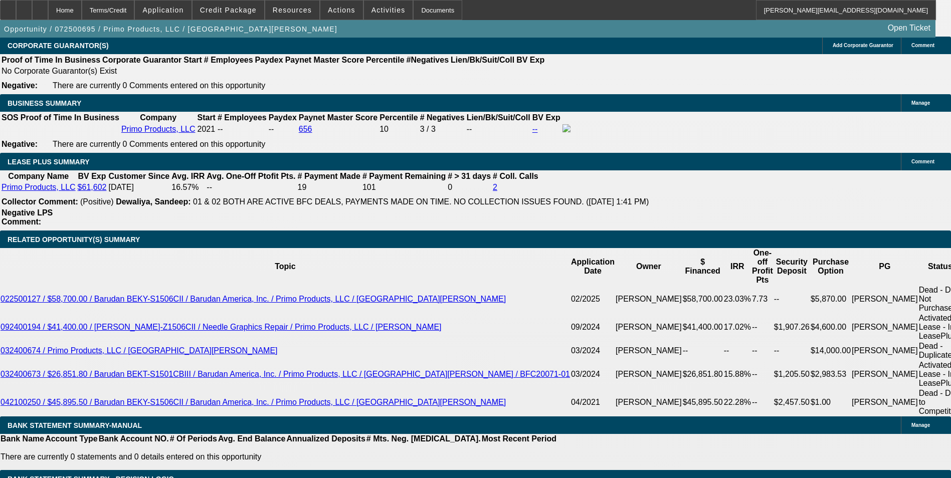
drag, startPoint x: 195, startPoint y: 339, endPoint x: 222, endPoint y: 329, distance: 28.6
type input "UNKNOWN"
type input "60"
type input "$33,218.12"
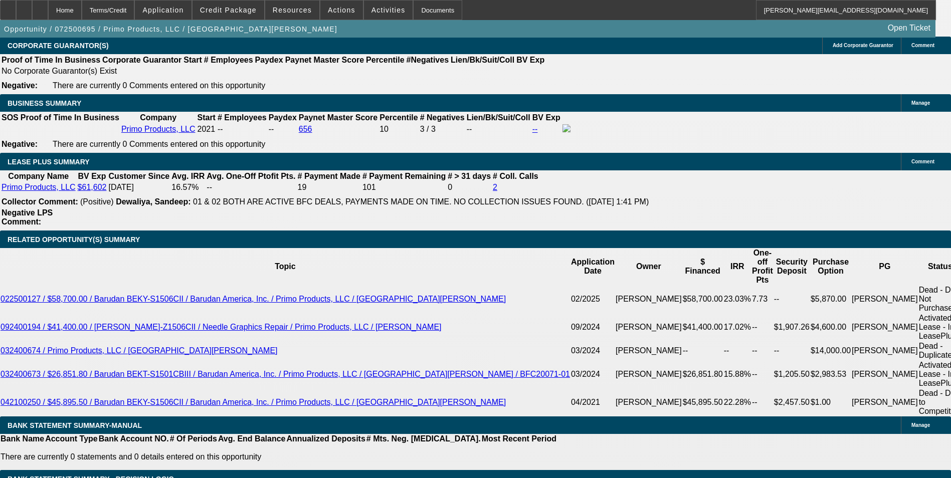
type input "$16,609.06"
type input "60"
drag, startPoint x: 215, startPoint y: 338, endPoint x: 287, endPoint y: 316, distance: 76.0
type input "1"
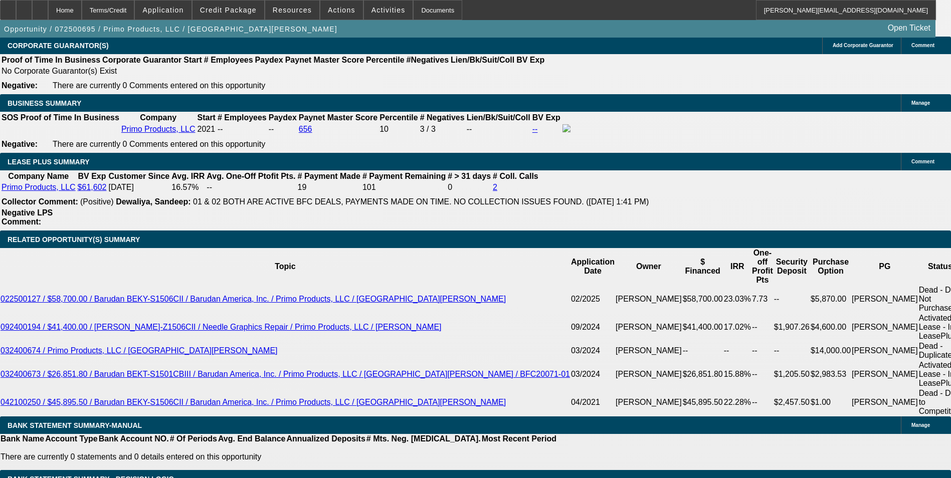
type input "$3,258.28"
type input "$1,629.14"
type input "14."
type input "$4,435.22"
type input "$2,217.61"
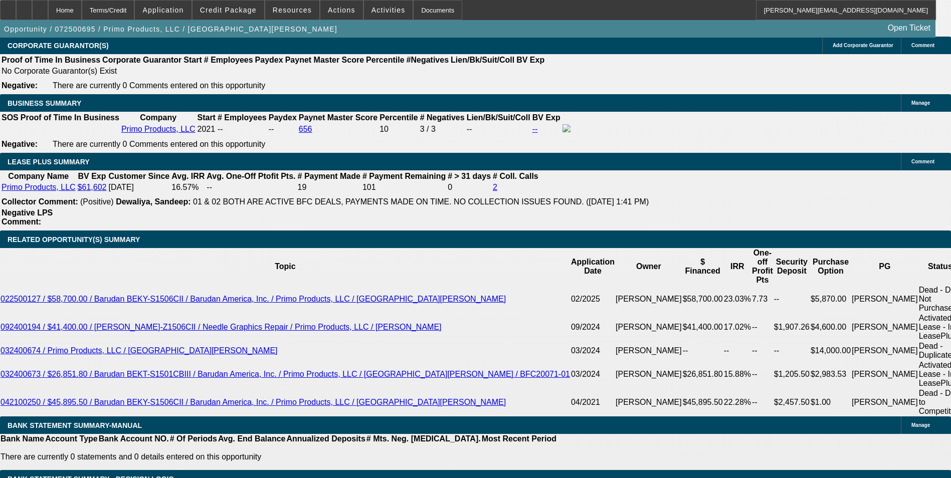
type input "14.4"
type input "$4,474.84"
type input "$2,237.42"
type input "14.4"
drag, startPoint x: 139, startPoint y: 73, endPoint x: 129, endPoint y: 131, distance: 59.1
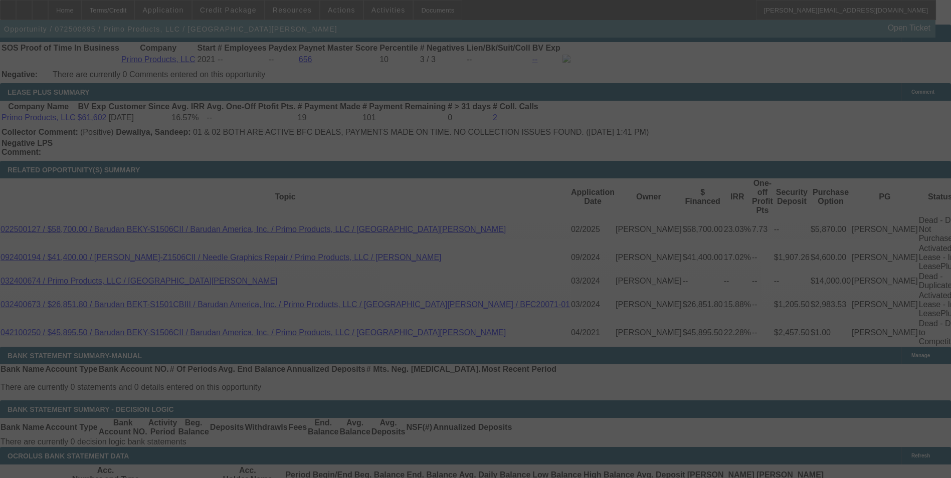
scroll to position [1705, 0]
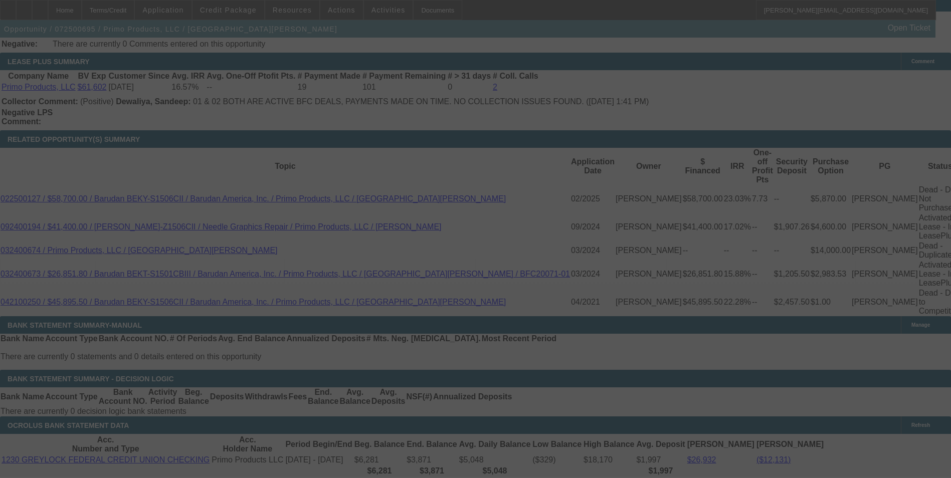
select select "0"
select select "2"
select select "0.1"
select select "4"
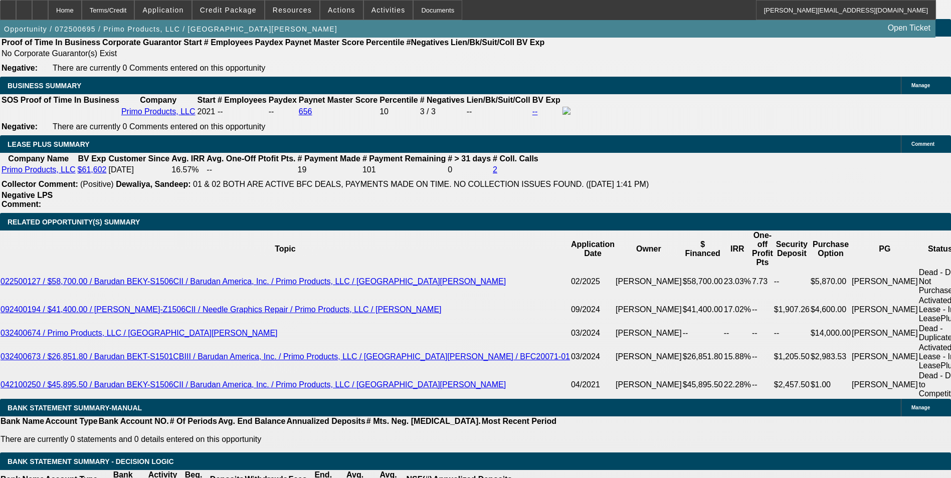
scroll to position [1605, 0]
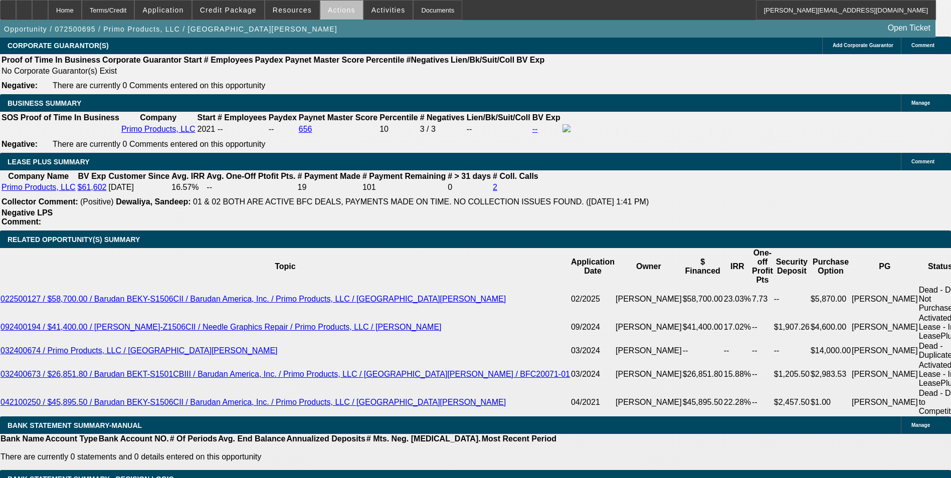
click at [344, 15] on span at bounding box center [341, 10] width 43 height 24
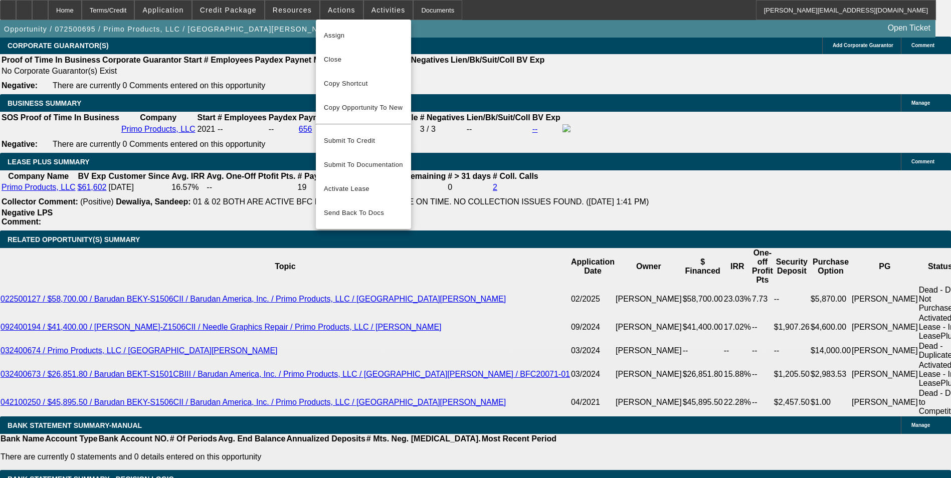
click at [116, 180] on div at bounding box center [475, 239] width 951 height 478
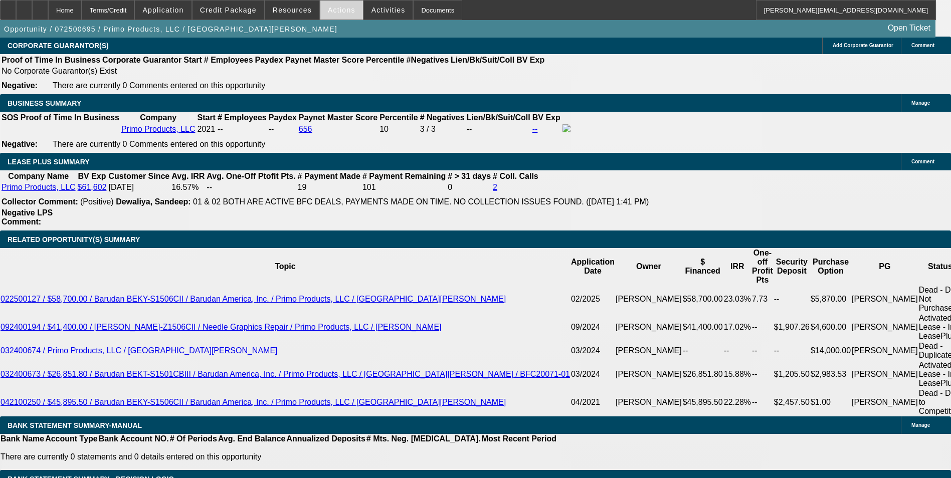
click at [339, 9] on span "Actions" at bounding box center [342, 10] width 28 height 8
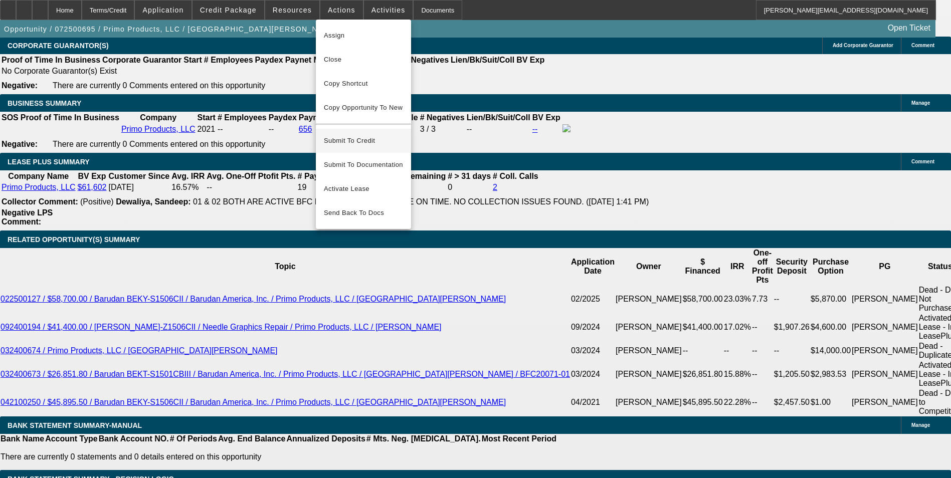
click at [362, 135] on span "Submit To Credit" at bounding box center [363, 141] width 79 height 12
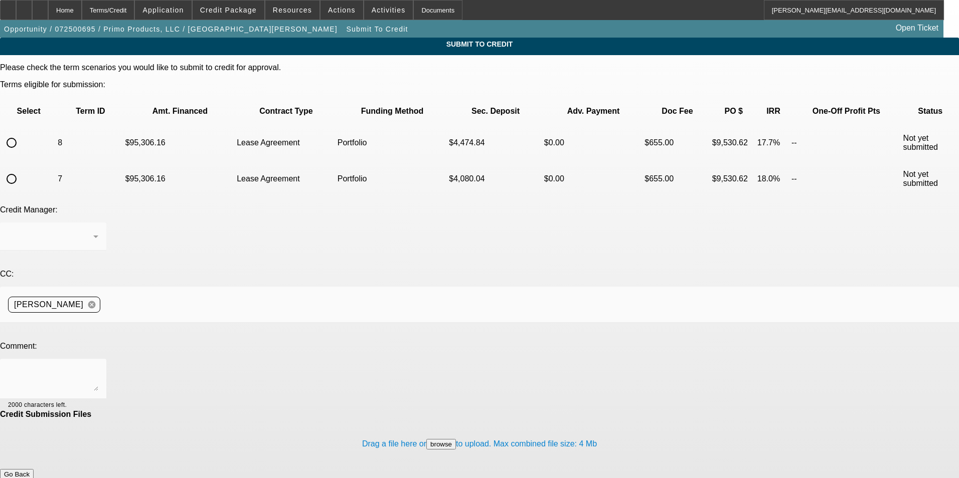
click at [22, 169] on input "radio" at bounding box center [12, 179] width 20 height 20
radio input "true"
click at [93, 231] on div at bounding box center [50, 237] width 85 height 12
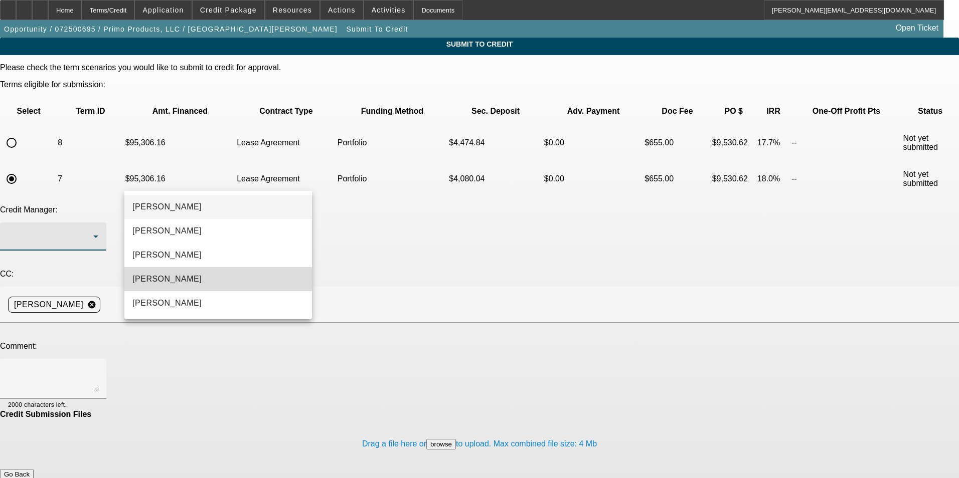
click at [200, 280] on mat-option "[PERSON_NAME]" at bounding box center [218, 279] width 188 height 24
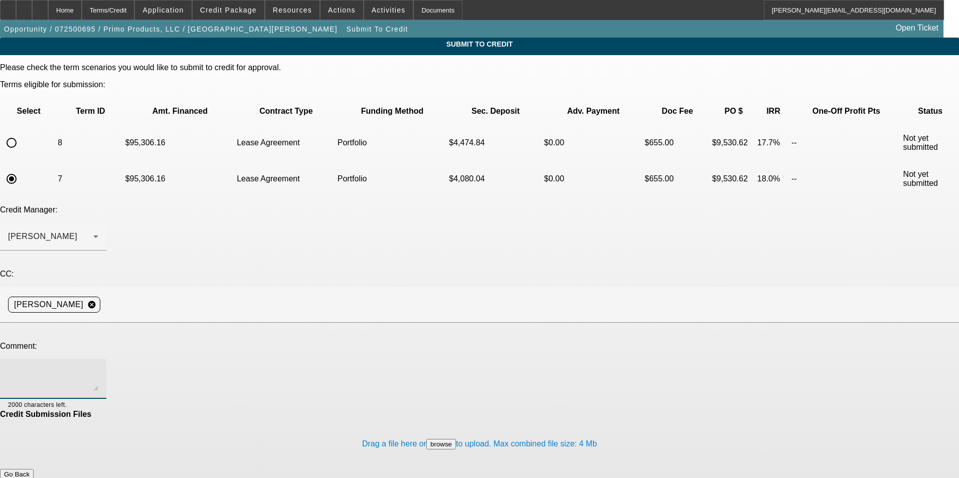
drag, startPoint x: 229, startPoint y: 267, endPoint x: 222, endPoint y: 261, distance: 8.5
click at [98, 367] on textarea at bounding box center [53, 379] width 90 height 24
click at [98, 367] on textarea "Bill - you previously approved a 72 and 60 month 10% lease for this customer on…" at bounding box center [53, 379] width 90 height 24
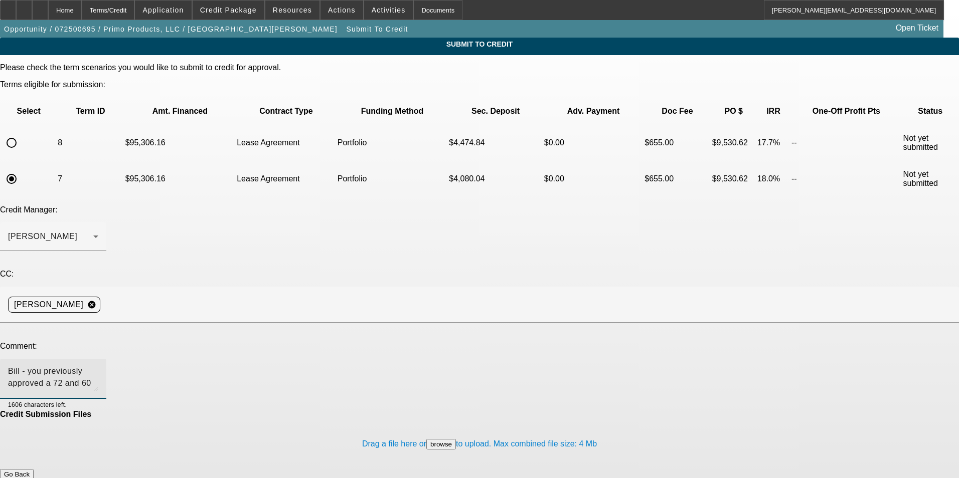
scroll to position [10, 0]
click at [98, 367] on textarea "Bill - you previously approved a 72 and 60 month 10% lease for this customer on…" at bounding box center [53, 379] width 90 height 24
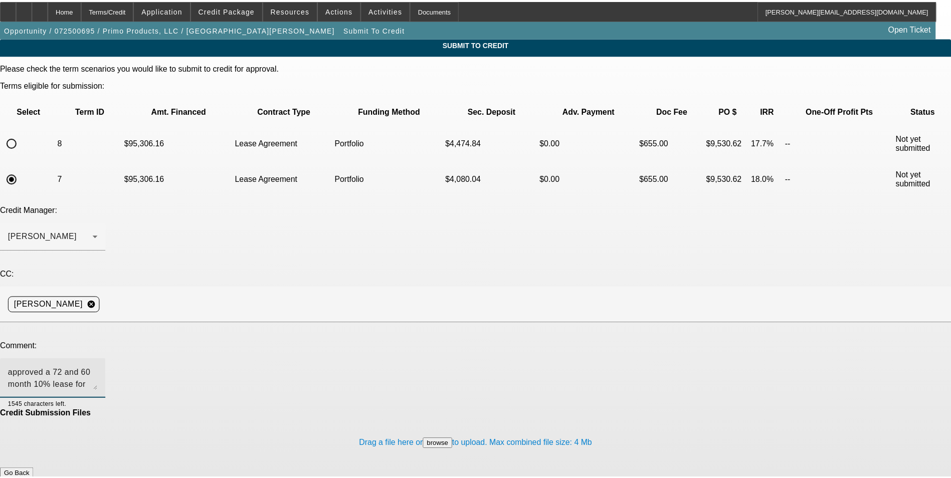
scroll to position [12, 0]
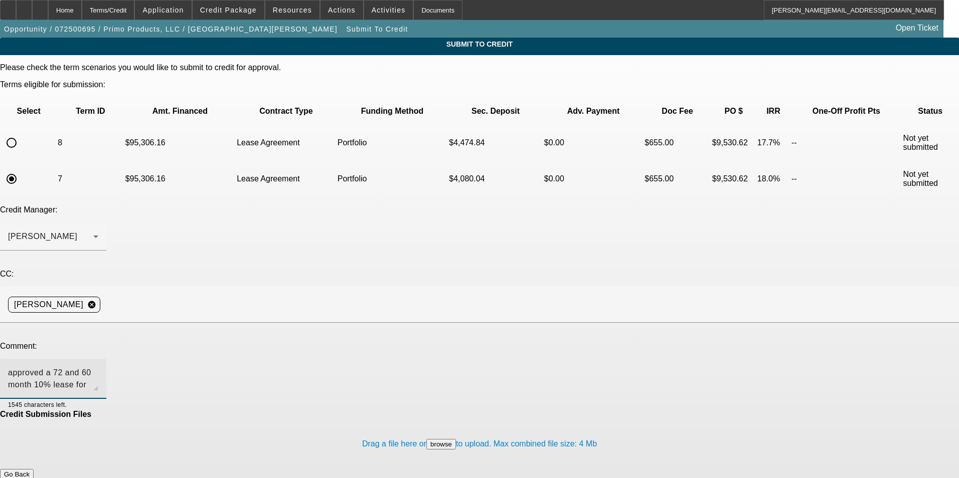
type textarea "Bill - you previously approved a 72 and 60 month 10% lease for this customer on…"
click at [29, 478] on button "Submit" at bounding box center [14, 485] width 29 height 11
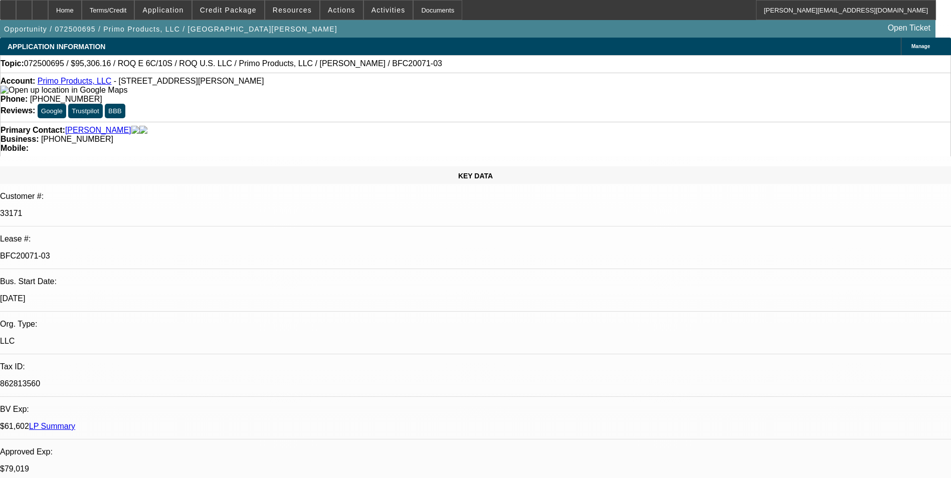
select select "0"
select select "2"
select select "0.1"
select select "4"
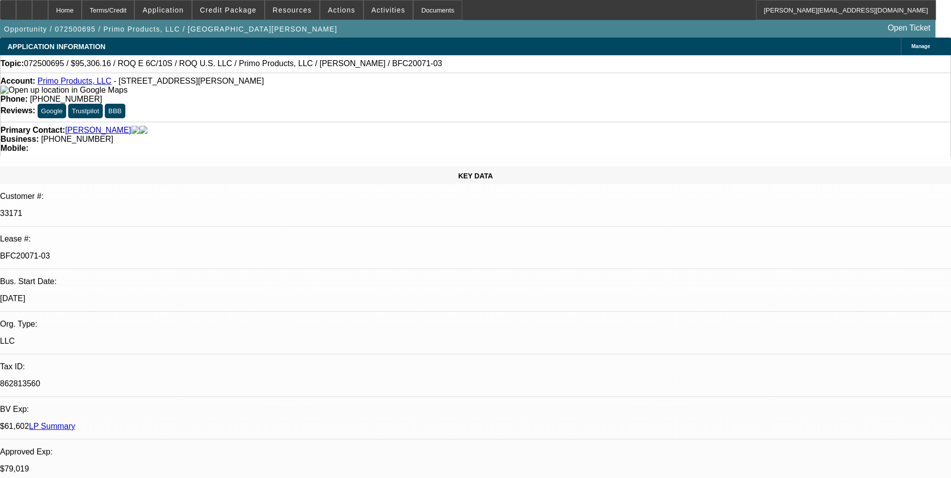
select select "0"
select select "2"
select select "0.1"
select select "4"
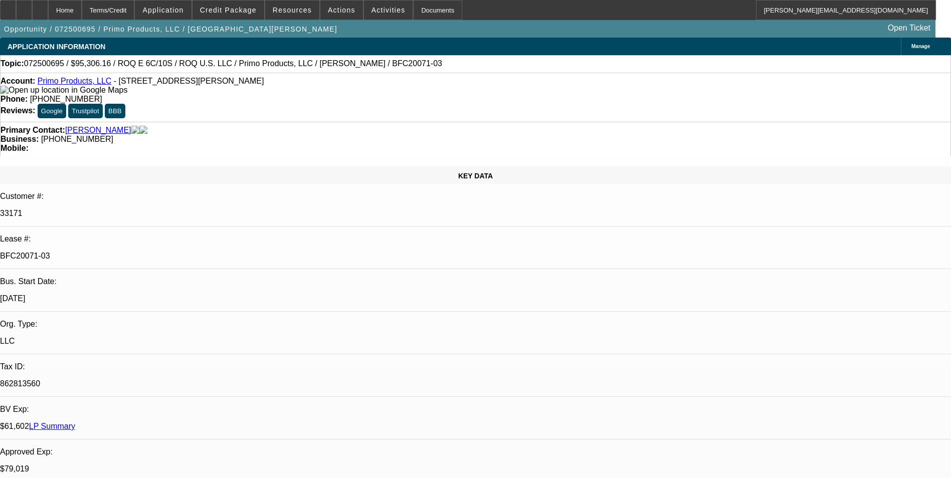
select select "0"
select select "2"
select select "0.1"
select select "4"
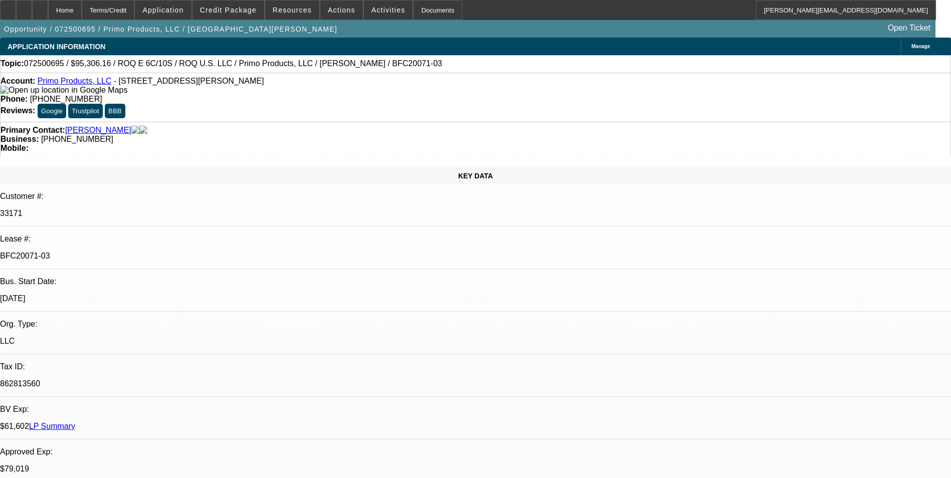
select select "0"
select select "2"
select select "0.1"
select select "4"
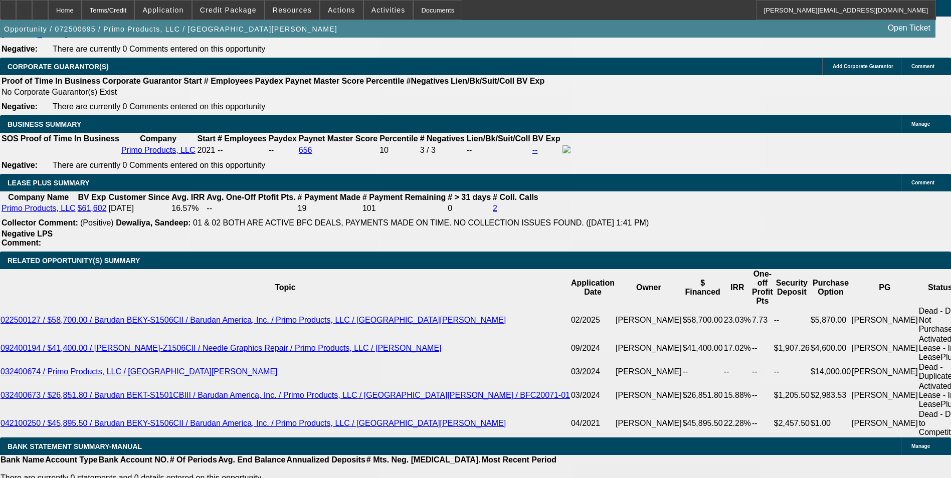
scroll to position [1555, 0]
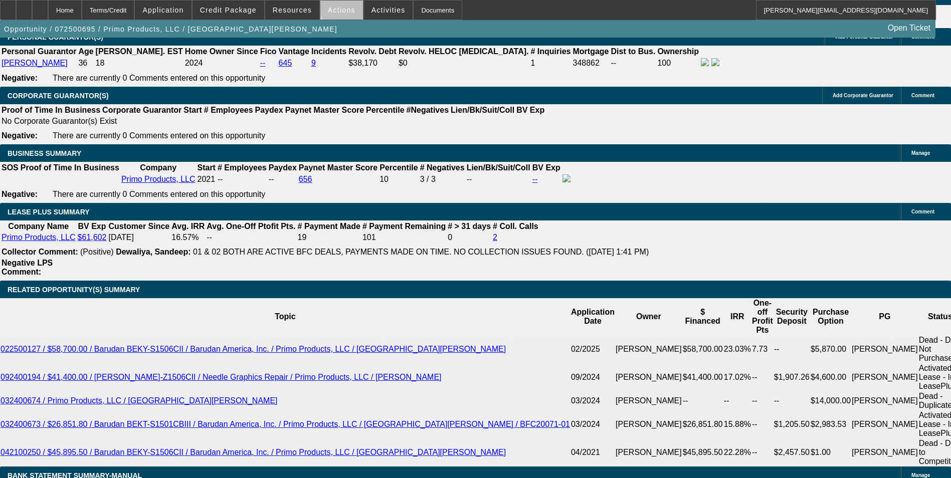
click at [342, 8] on span "Actions" at bounding box center [342, 10] width 28 height 8
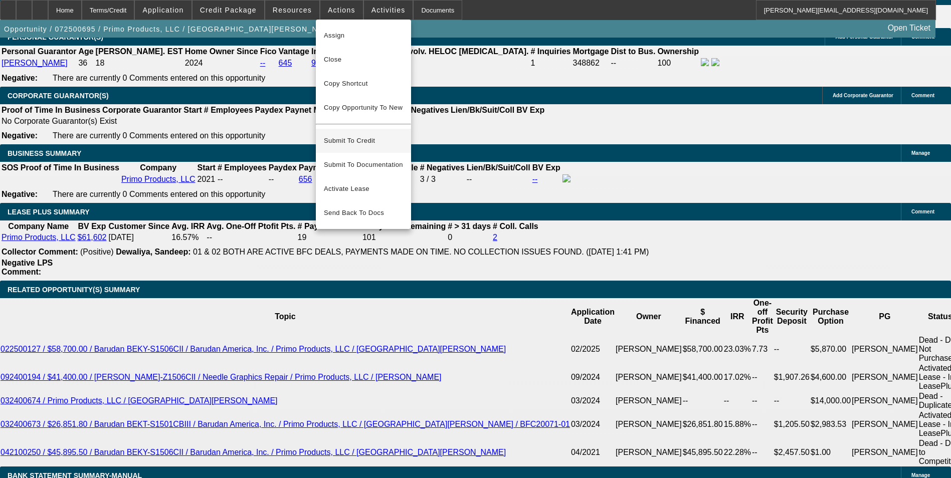
click at [375, 135] on span "Submit To Credit" at bounding box center [363, 141] width 79 height 12
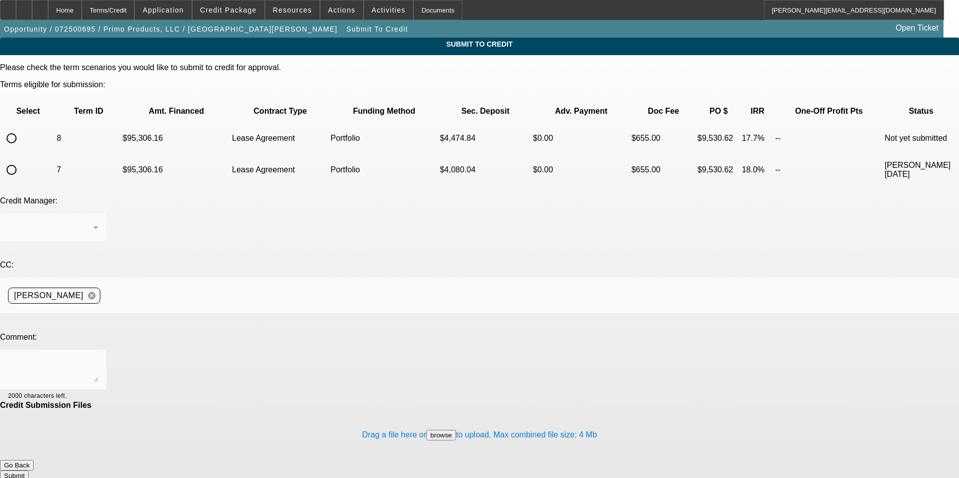
click at [22, 128] on input "radio" at bounding box center [12, 138] width 20 height 20
radio input "true"
click at [93, 222] on div at bounding box center [50, 228] width 85 height 12
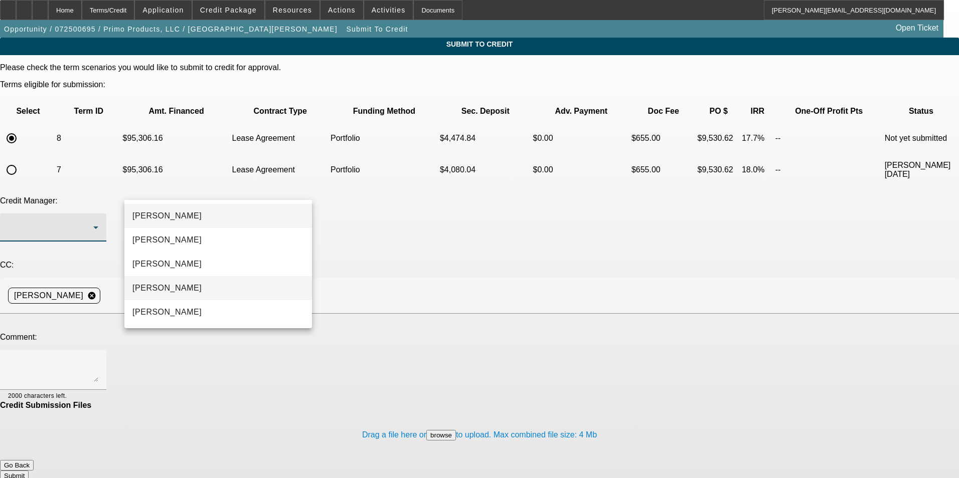
click at [229, 286] on mat-option "[PERSON_NAME]" at bounding box center [218, 288] width 188 height 24
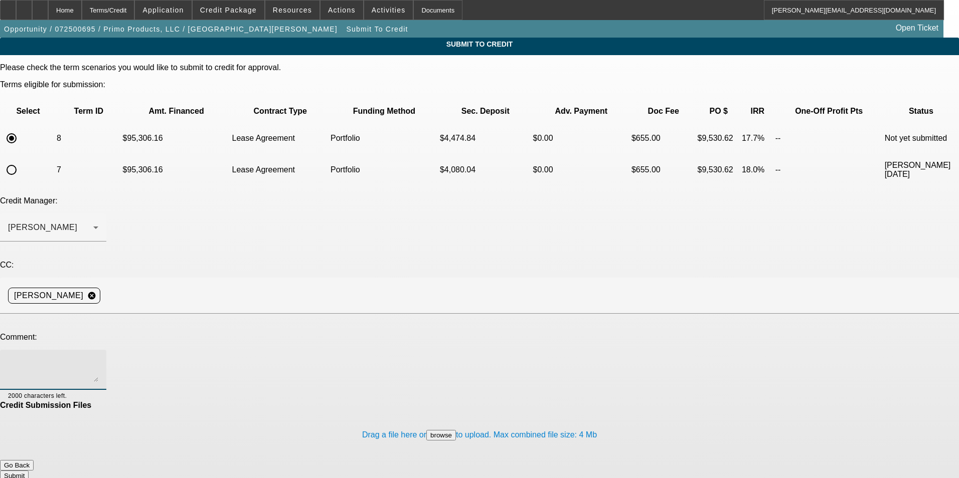
click at [98, 358] on textarea at bounding box center [53, 370] width 90 height 24
type textarea "60 month term set"
click at [29, 471] on button "Submit" at bounding box center [14, 476] width 29 height 11
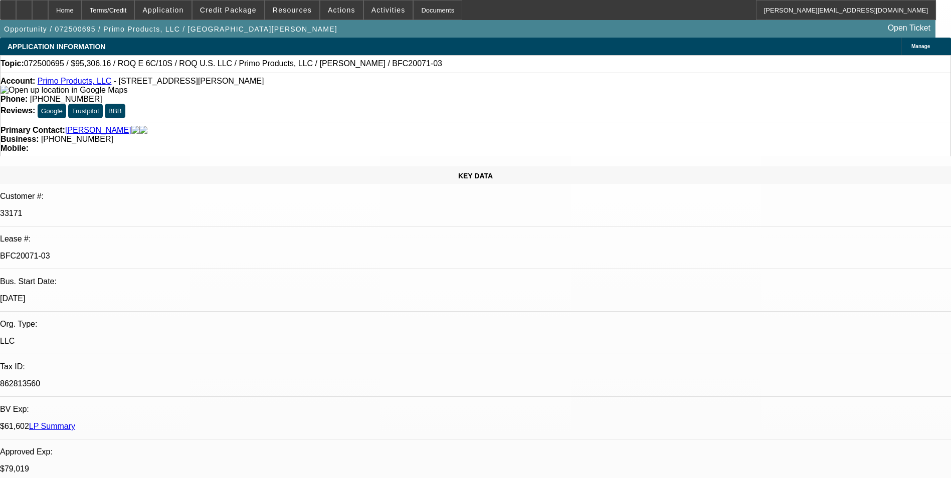
select select "0"
select select "2"
select select "0.1"
select select "4"
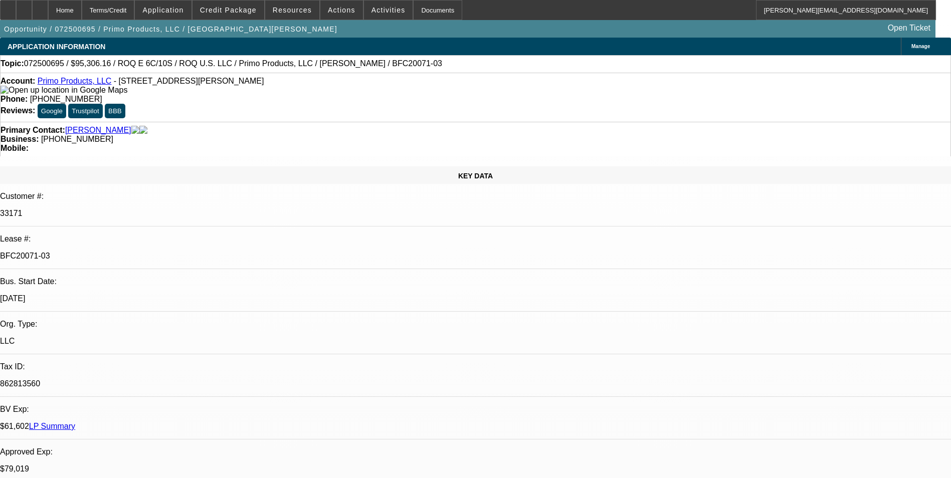
select select "0"
select select "2"
select select "0.1"
select select "4"
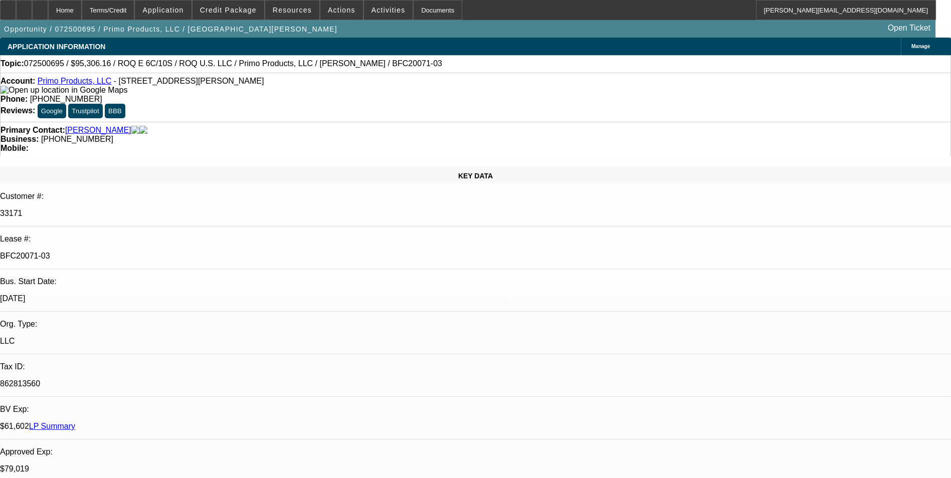
select select "0"
select select "2"
select select "0.1"
select select "4"
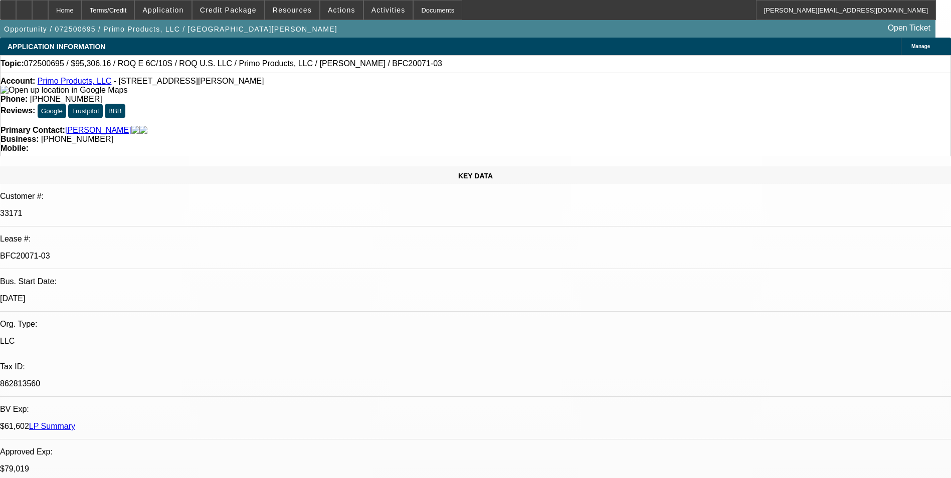
select select "0"
select select "2"
select select "0.1"
select select "4"
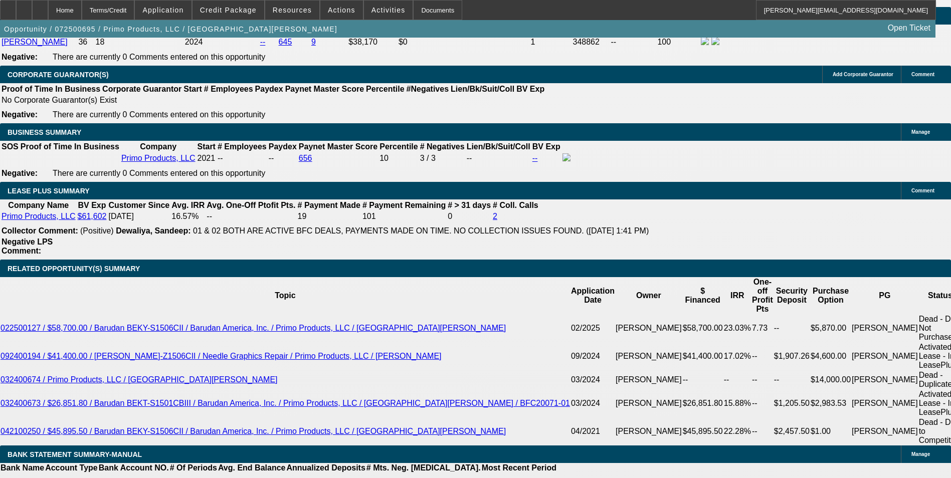
scroll to position [1571, 0]
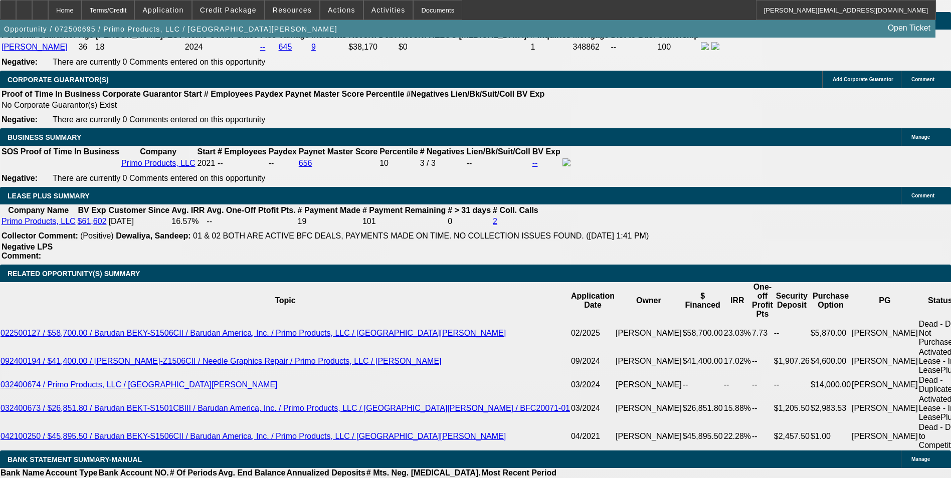
select select "0"
select select "2"
select select "0.1"
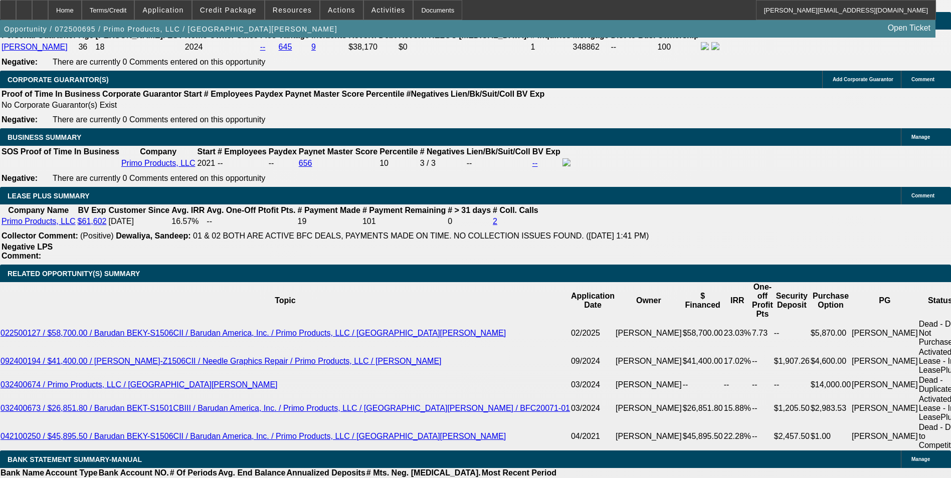
select select "4"
select select "0"
select select "2"
select select "0.1"
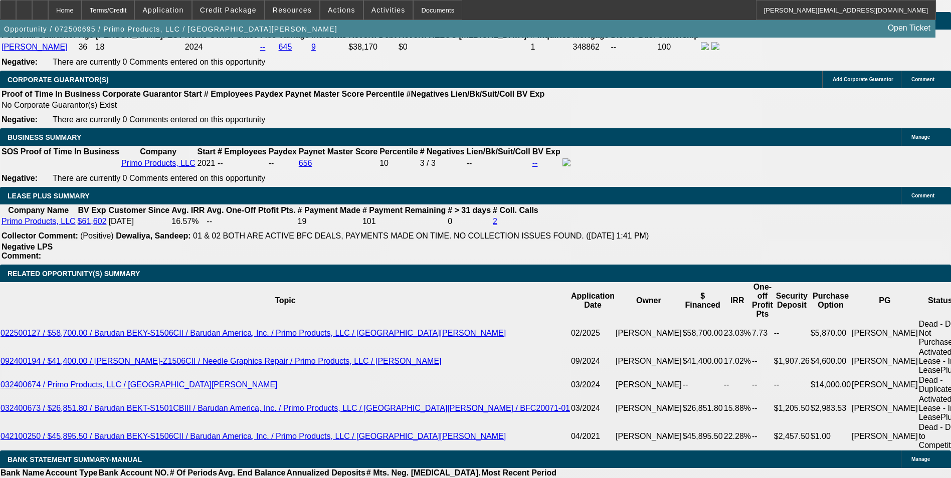
select select "4"
select select "0"
select select "2"
select select "0.1"
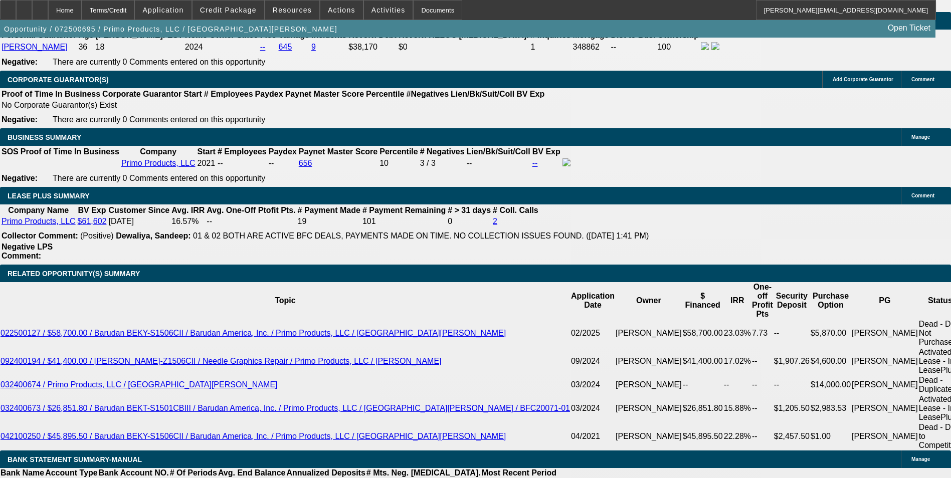
select select "4"
select select "0"
select select "2"
select select "0.1"
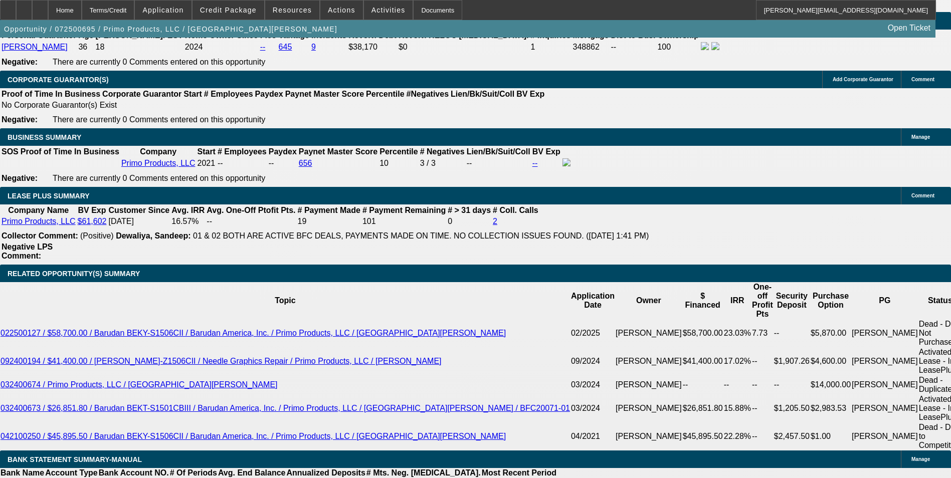
select select "4"
select select "0"
select select "2"
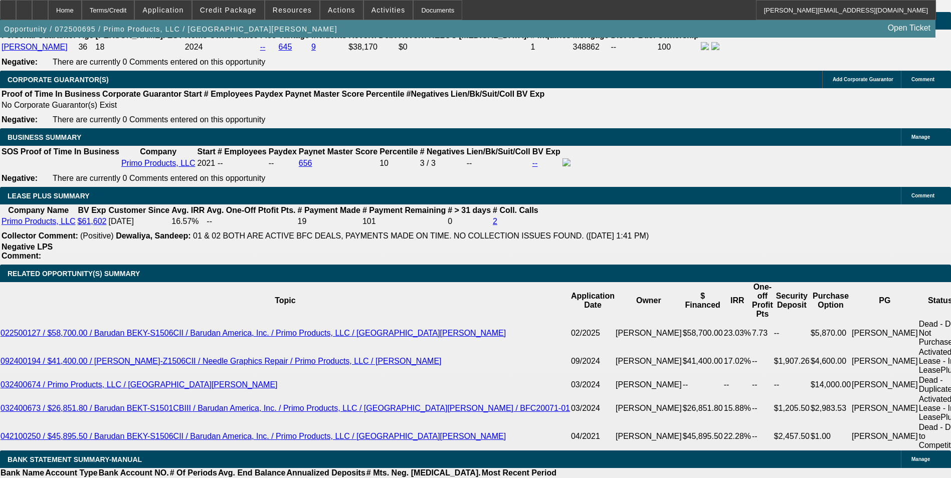
select select "0.1"
select select "4"
select select "0"
select select "2"
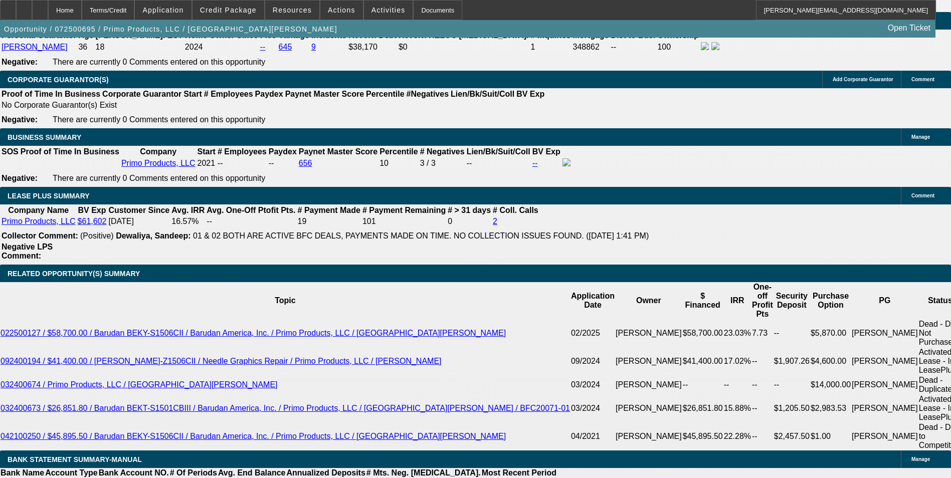
select select "0.1"
select select "4"
select select "0"
select select "2"
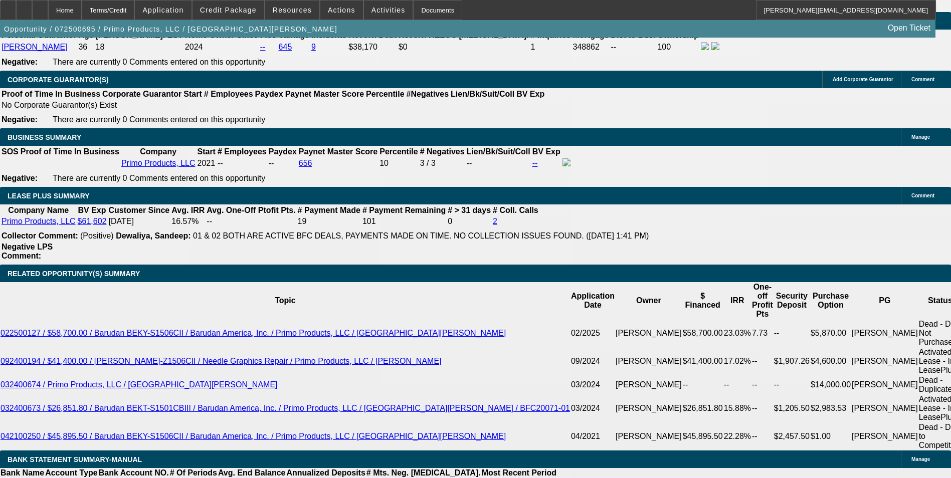
select select "0.1"
select select "4"
select select "0"
select select "2"
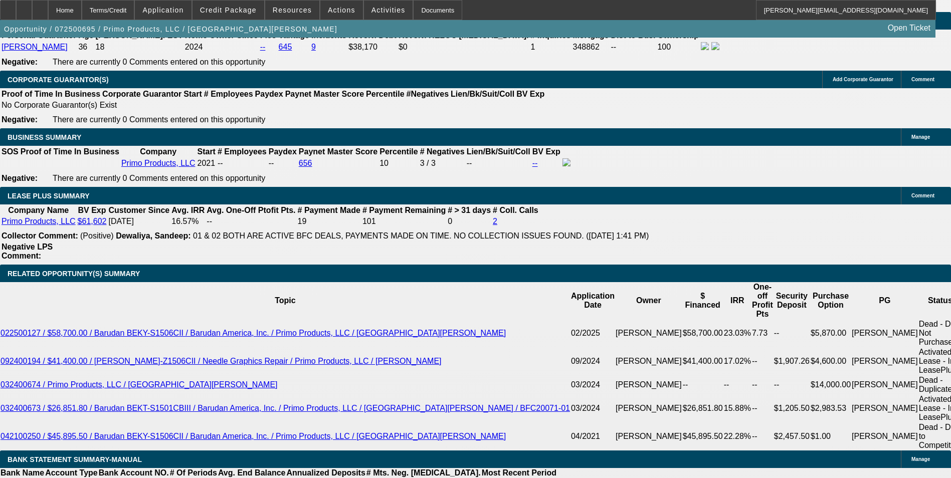
select select "0.1"
select select "4"
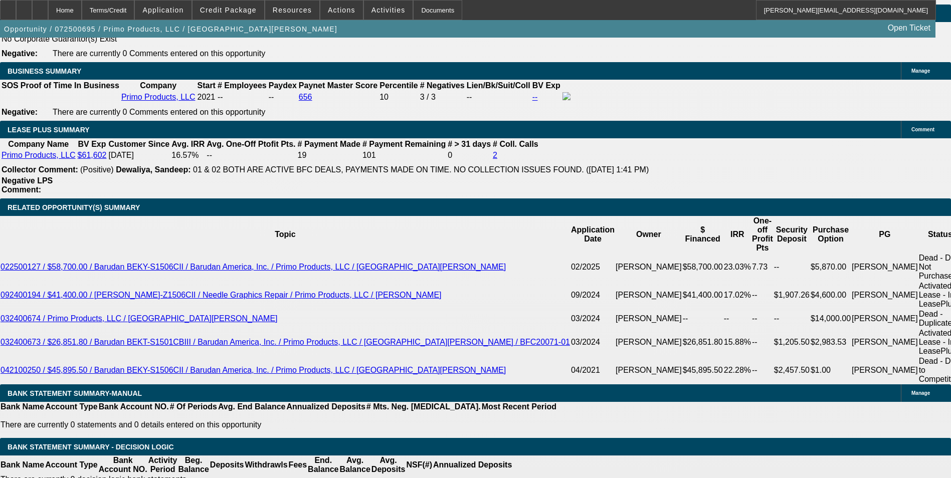
scroll to position [1687, 0]
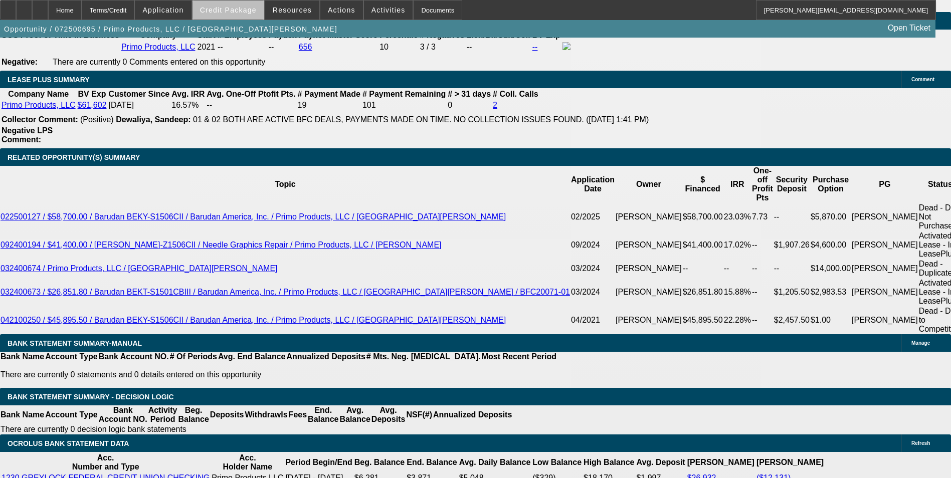
click at [259, 14] on span at bounding box center [229, 10] width 72 height 24
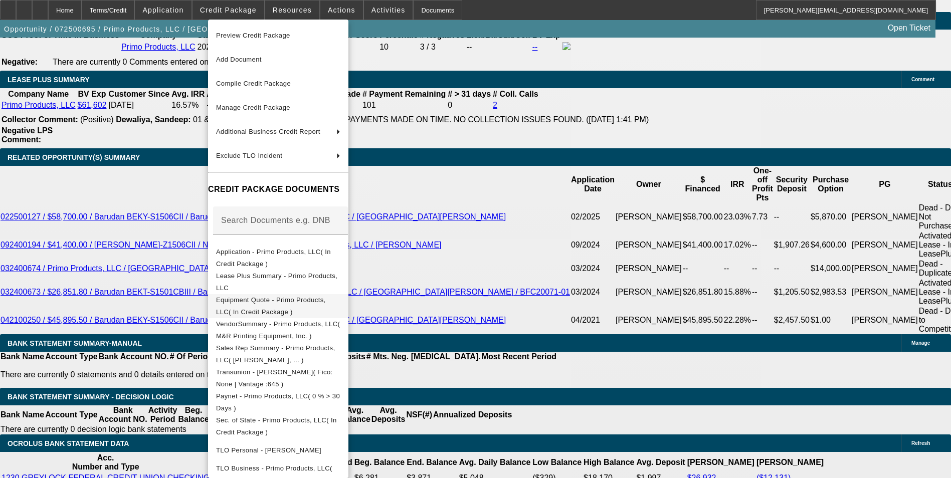
click at [268, 303] on span "Equipment Quote - Primo Products, LLC( In Credit Package )" at bounding box center [271, 306] width 110 height 20
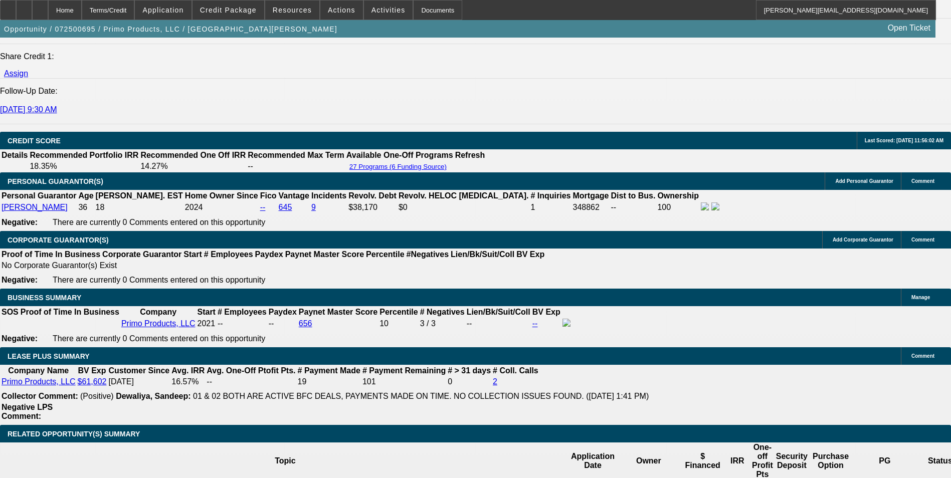
scroll to position [1386, 0]
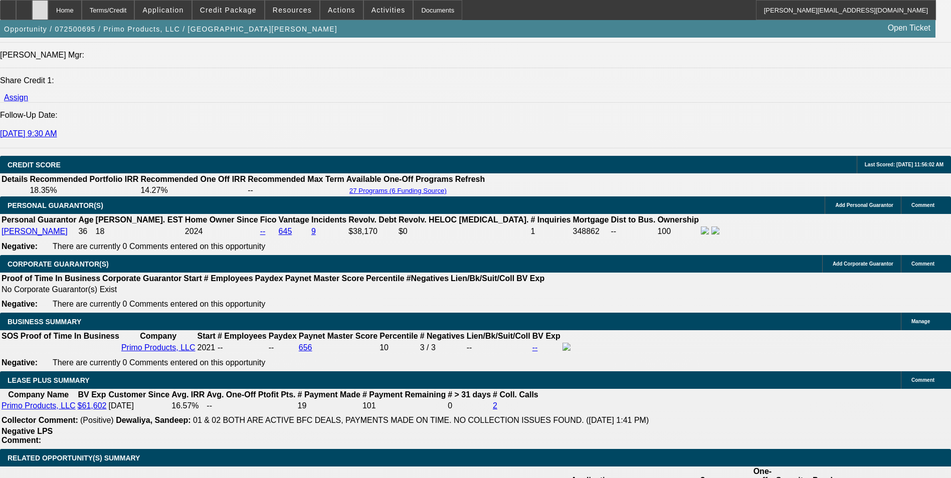
click at [48, 11] on div at bounding box center [40, 10] width 16 height 20
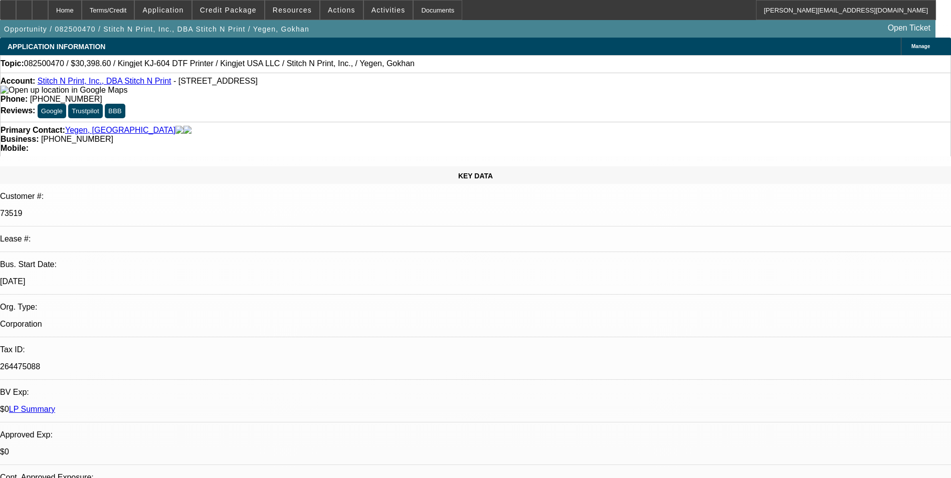
select select "0"
select select "2"
select select "0"
select select "2"
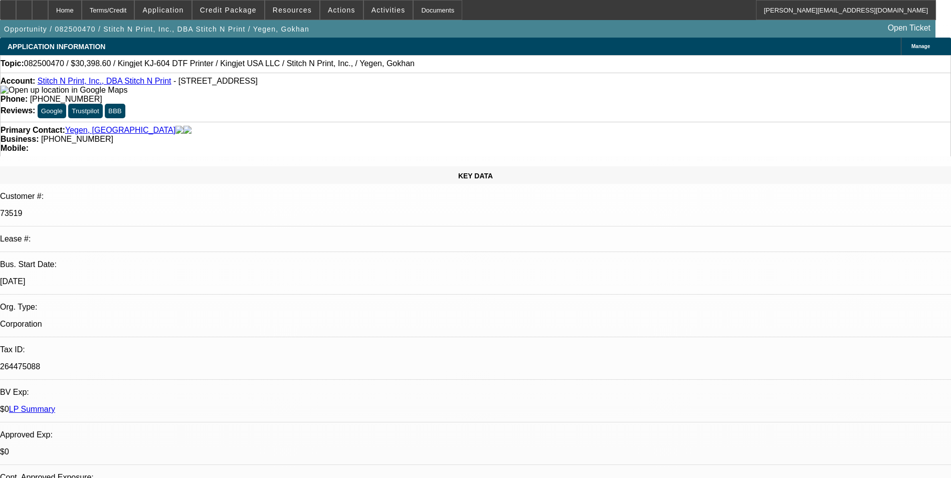
select select "0"
select select "2"
select select "0"
select select "2"
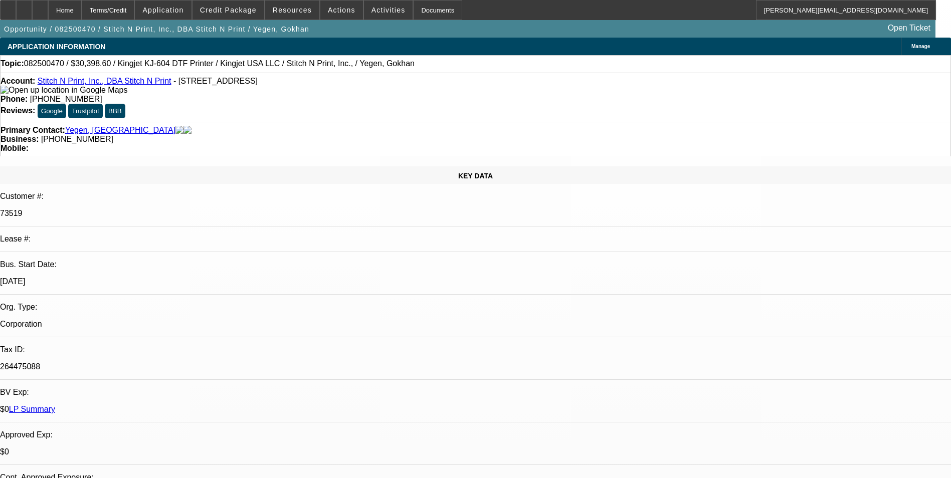
scroll to position [1644, 0]
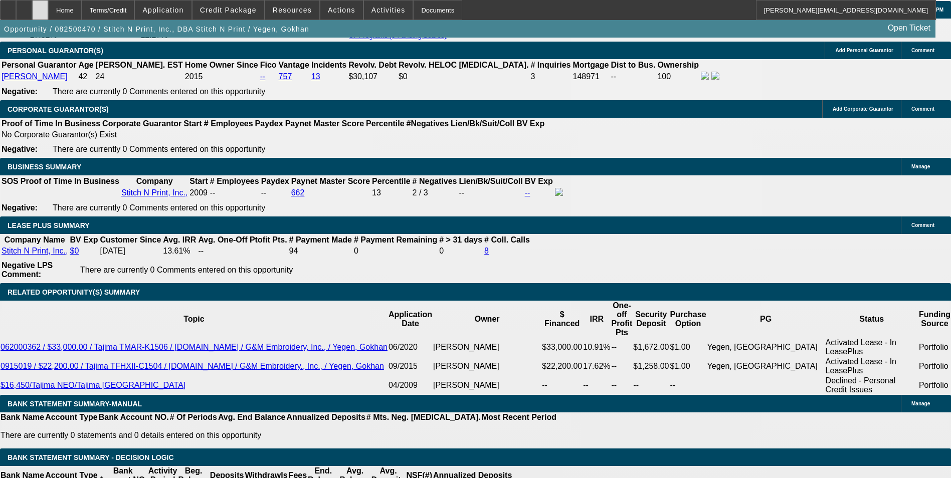
click at [48, 11] on div at bounding box center [40, 10] width 16 height 20
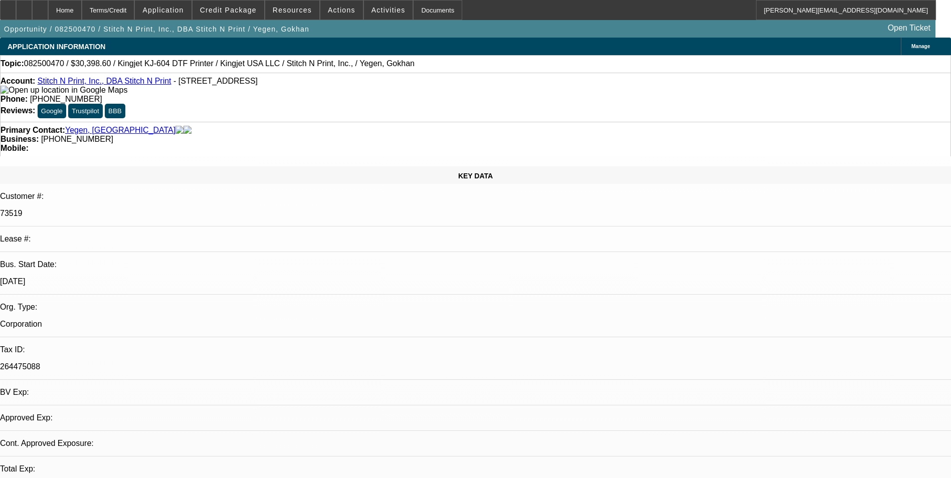
select select "0"
select select "2"
select select "0"
select select "2"
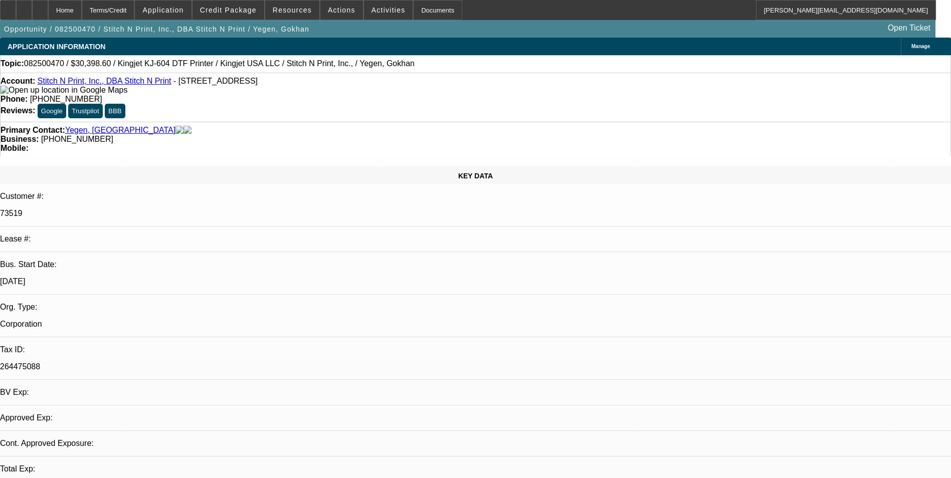
select select "0"
select select "1"
select select "2"
select select "1"
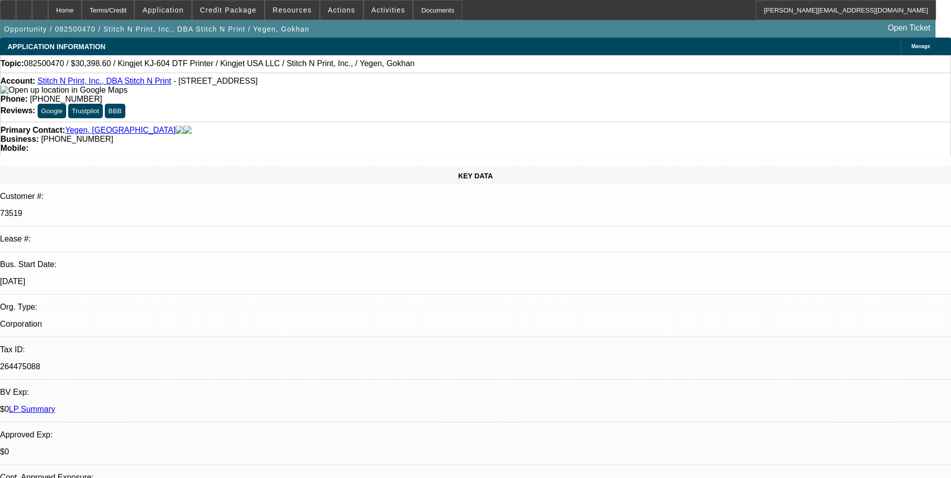
select select "2"
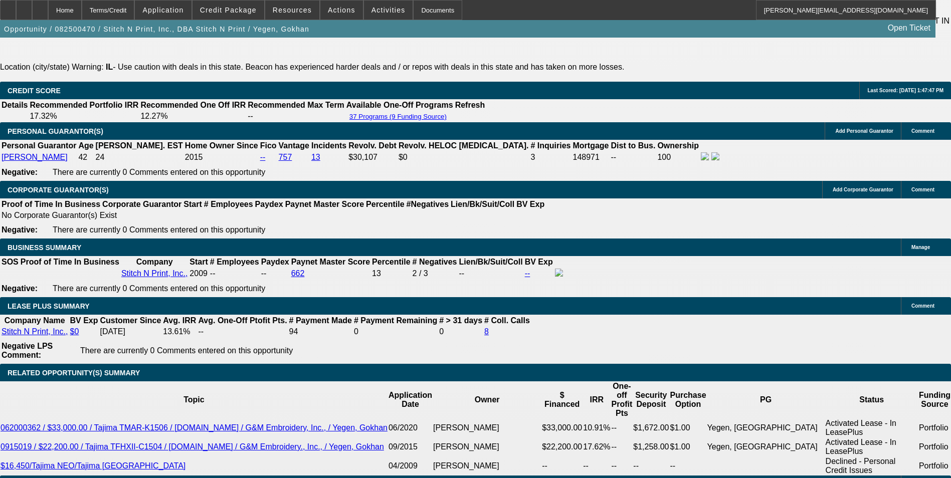
scroll to position [1555, 0]
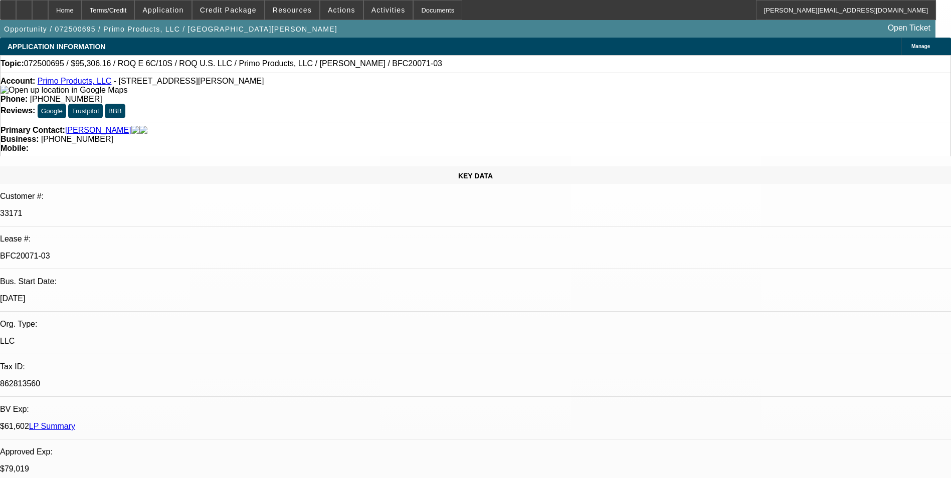
select select "0"
select select "2"
select select "0.1"
select select "0"
select select "2"
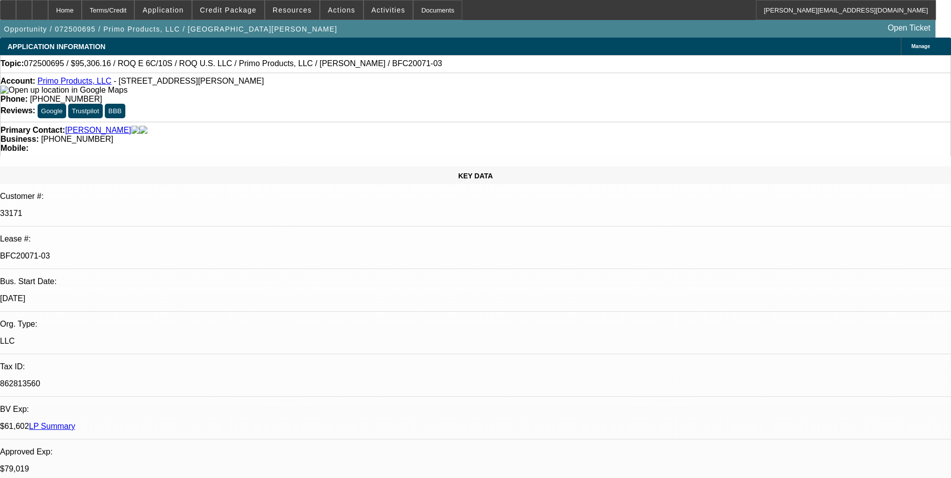
select select "0.1"
select select "0"
select select "2"
select select "0.1"
select select "0"
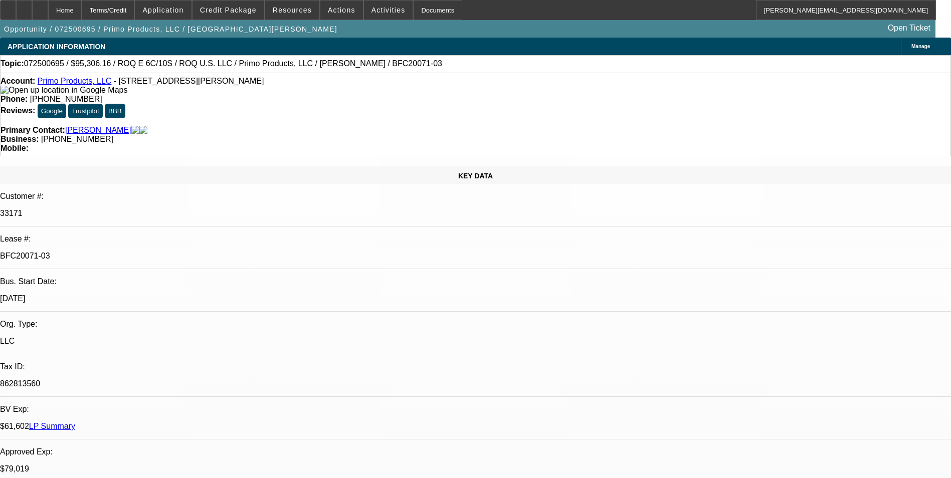
select select "2"
select select "0.1"
select select "1"
select select "2"
select select "4"
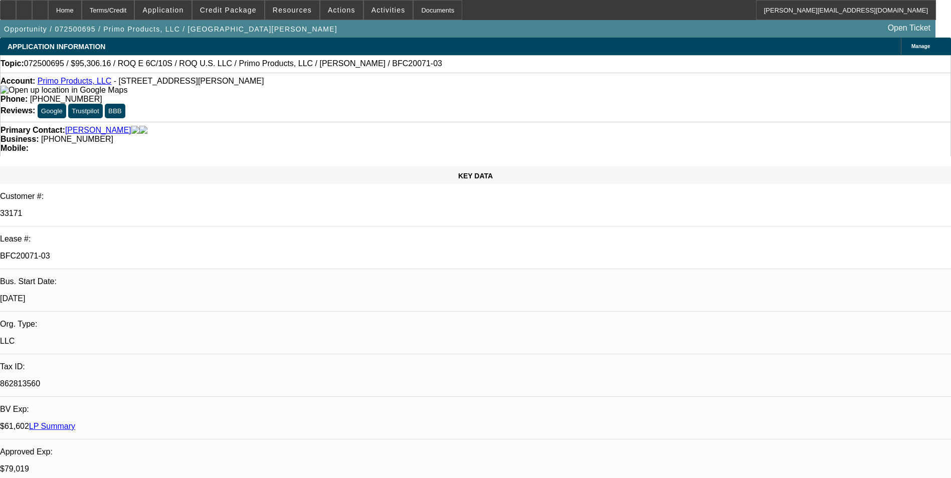
select select "1"
select select "2"
select select "4"
select select "1"
select select "2"
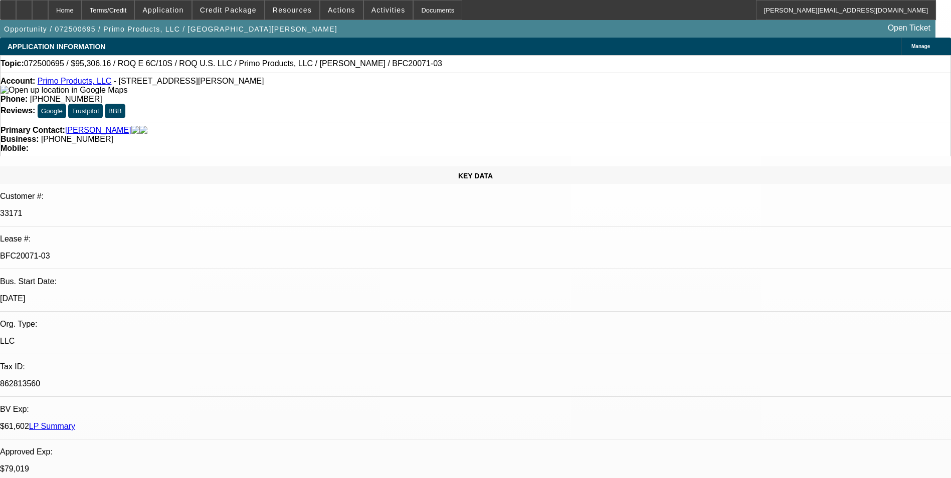
select select "4"
select select "1"
select select "2"
select select "4"
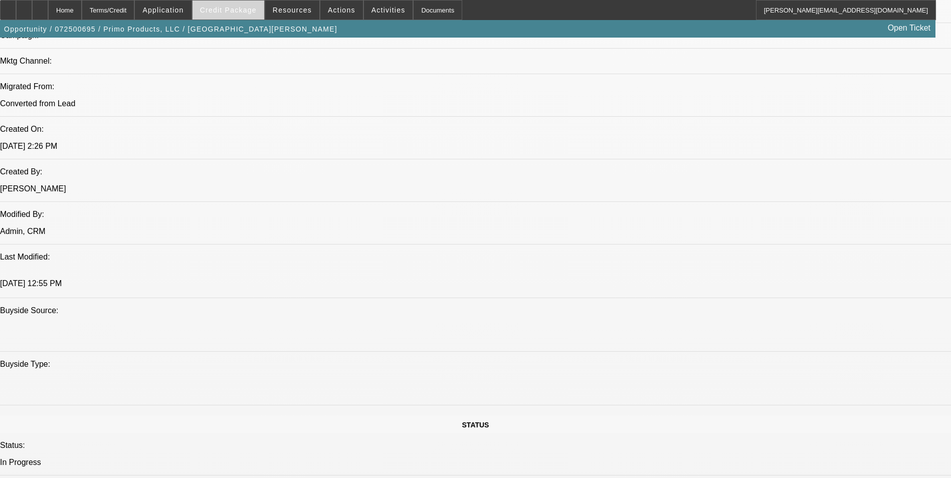
scroll to position [752, 0]
